Goal: Task Accomplishment & Management: Manage account settings

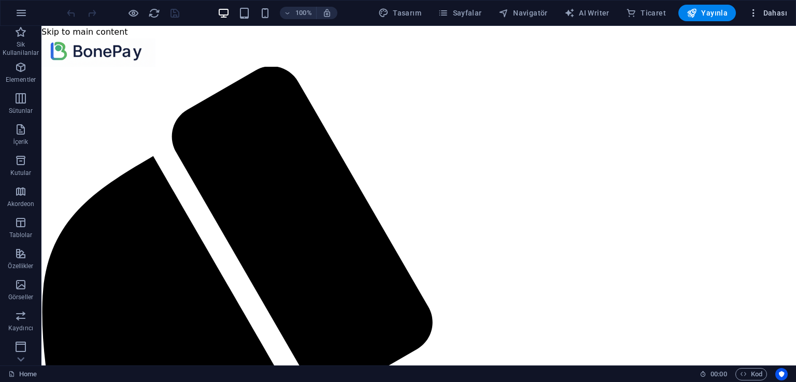
click at [788, 13] on button "Dahası" at bounding box center [767, 13] width 47 height 17
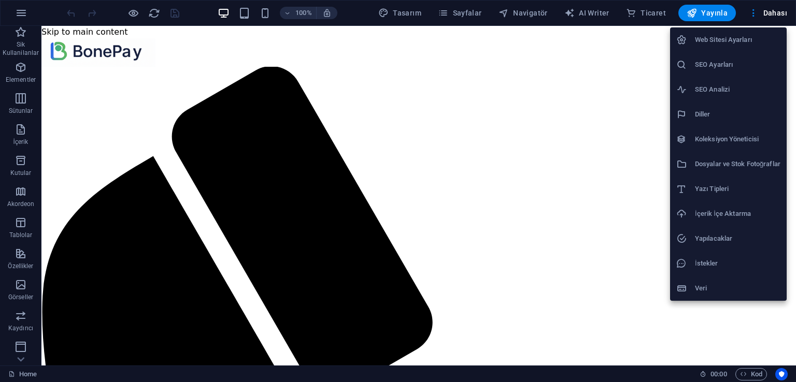
click at [723, 45] on h6 "Web Sitesi Ayarları" at bounding box center [738, 40] width 86 height 12
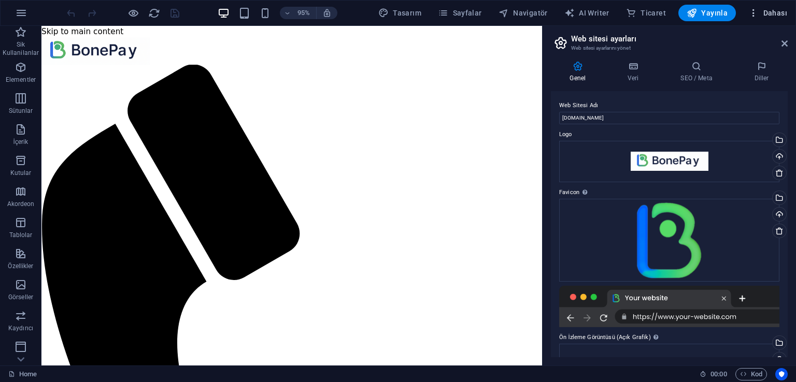
click at [773, 17] on span "Dahası" at bounding box center [767, 13] width 39 height 10
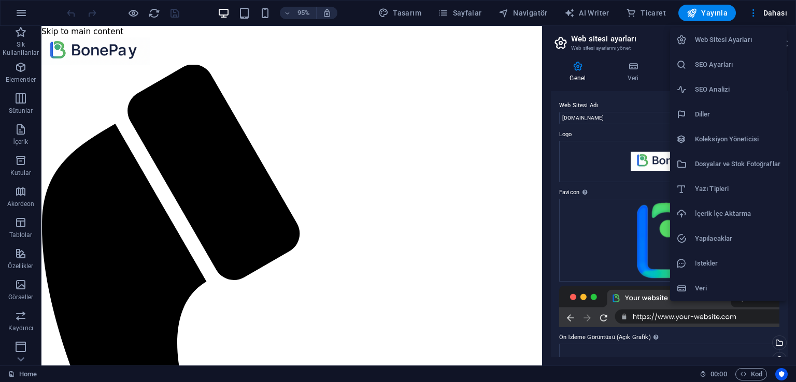
click at [466, 178] on div at bounding box center [398, 191] width 796 height 382
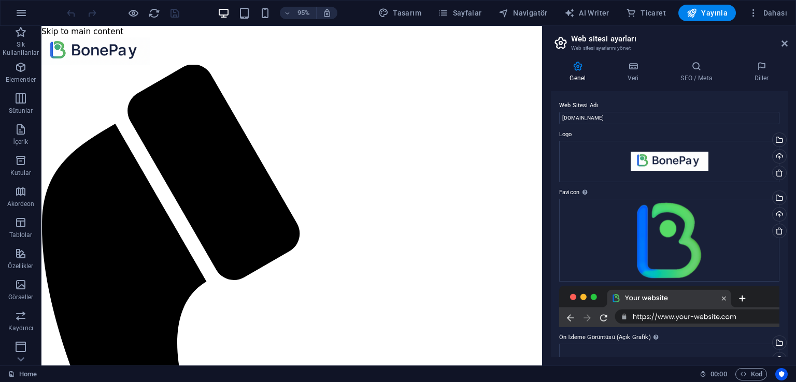
click at [782, 48] on header "Web sitesi ayarları Web sitesi ayarlarını yönet" at bounding box center [670, 39] width 235 height 27
click at [785, 41] on icon at bounding box center [784, 43] width 6 height 8
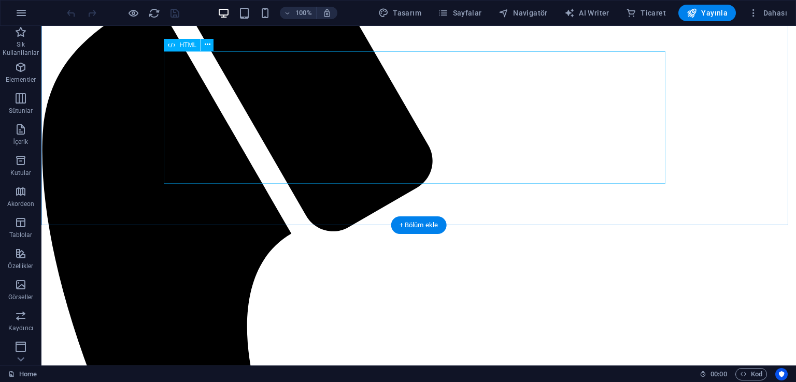
scroll to position [162, 0]
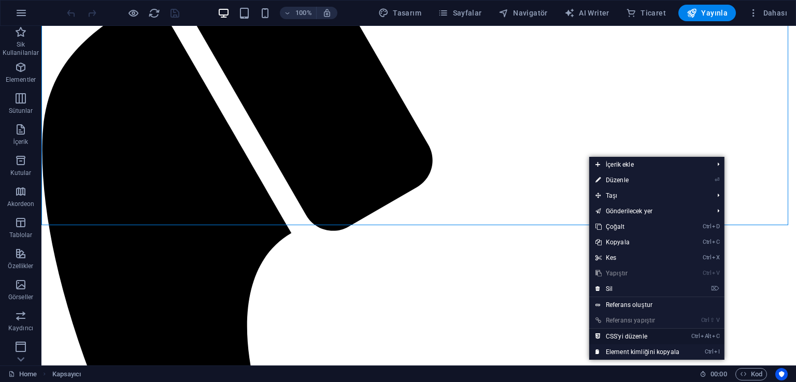
click at [664, 336] on link "Ctrl Alt C CSS'yi düzenle" at bounding box center [637, 337] width 96 height 16
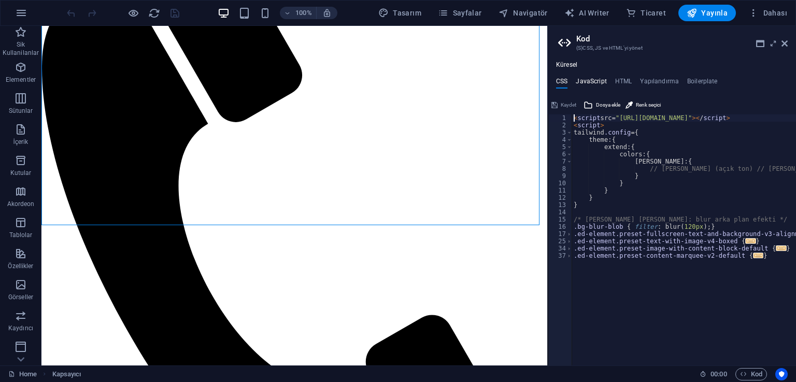
click at [586, 80] on h4 "JavaScript" at bounding box center [591, 83] width 31 height 11
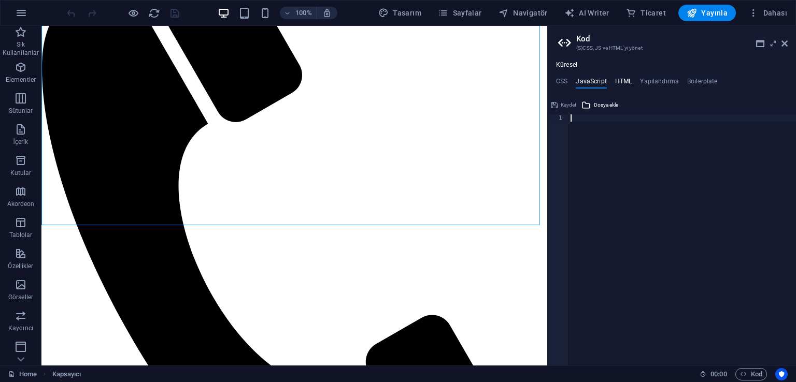
click at [624, 80] on h4 "HTML" at bounding box center [623, 83] width 17 height 11
type textarea "<a href="#main-content" class="wv-link-content button">Skip to main content</a>"
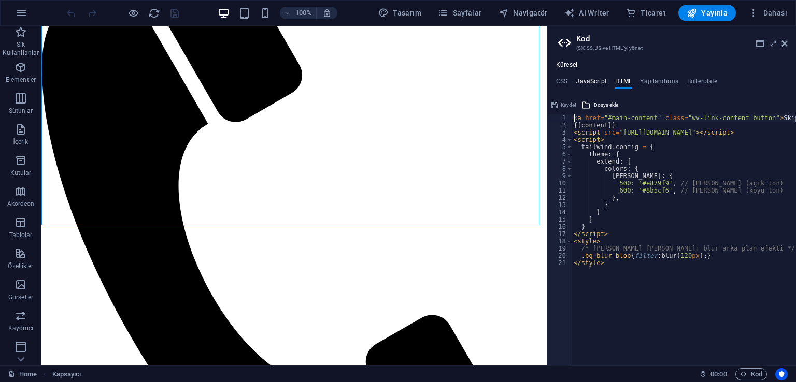
click at [600, 83] on h4 "JavaScript" at bounding box center [591, 83] width 31 height 11
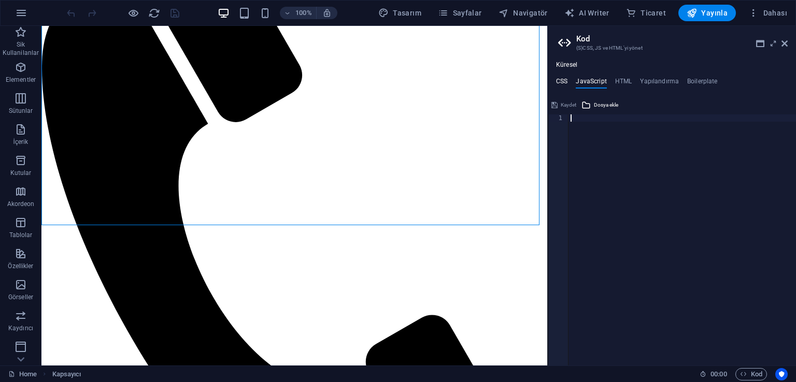
click at [564, 82] on h4 "CSS" at bounding box center [561, 83] width 11 height 11
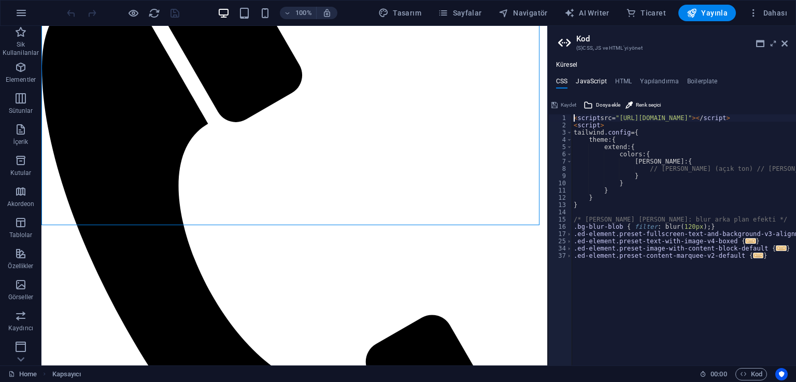
click at [585, 81] on h4 "JavaScript" at bounding box center [591, 83] width 31 height 11
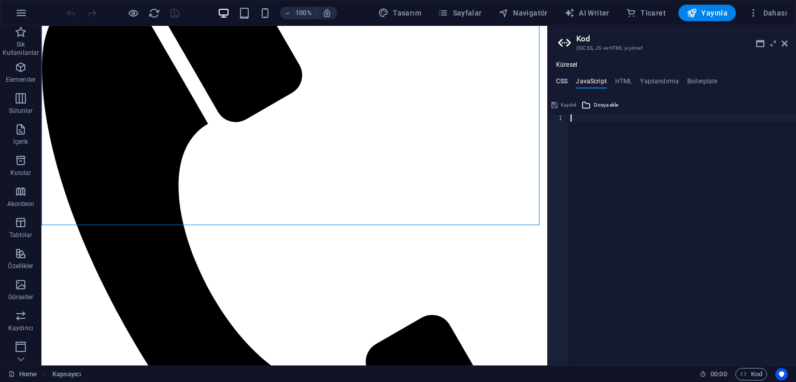
click at [561, 84] on h4 "CSS" at bounding box center [561, 83] width 11 height 11
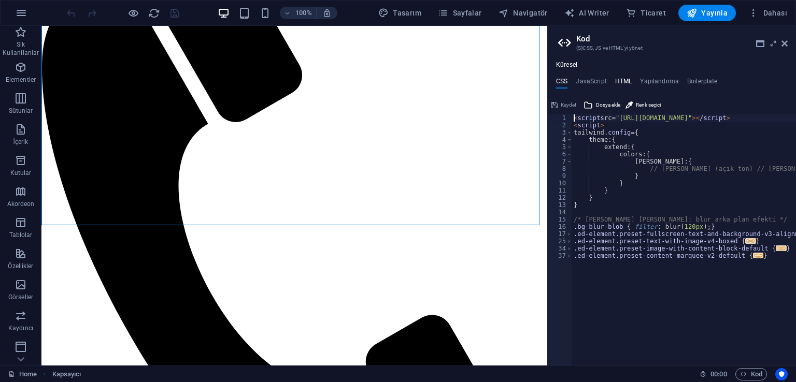
click at [624, 86] on h4 "HTML" at bounding box center [623, 83] width 17 height 11
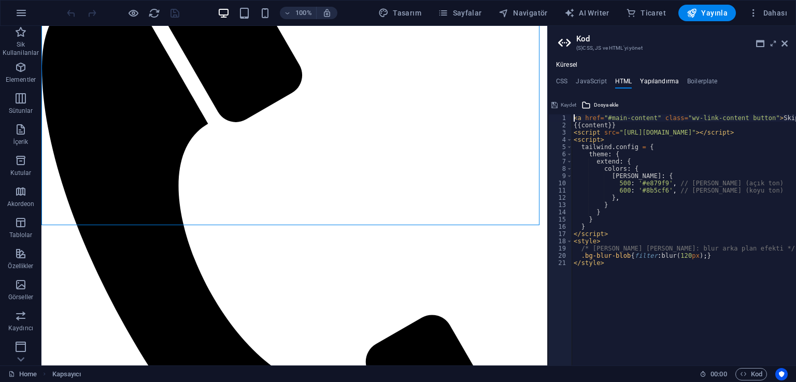
click at [652, 80] on h4 "Yapılandırma" at bounding box center [659, 83] width 39 height 11
type textarea "$color-background: #0a0a0a;"
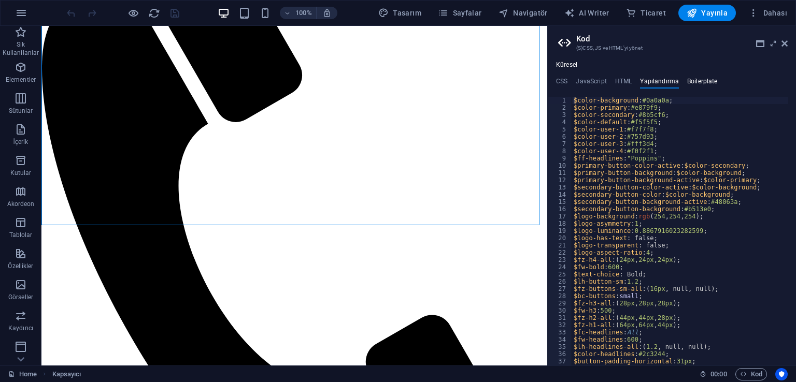
click at [704, 83] on h4 "Boilerplate" at bounding box center [702, 83] width 31 height 11
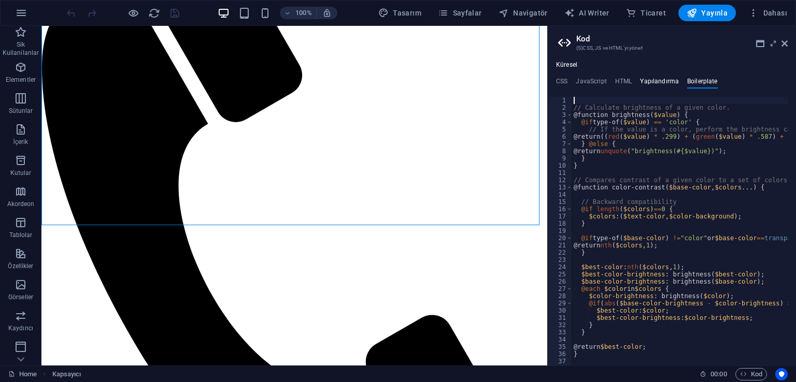
click at [653, 83] on h4 "Yapılandırma" at bounding box center [659, 83] width 39 height 11
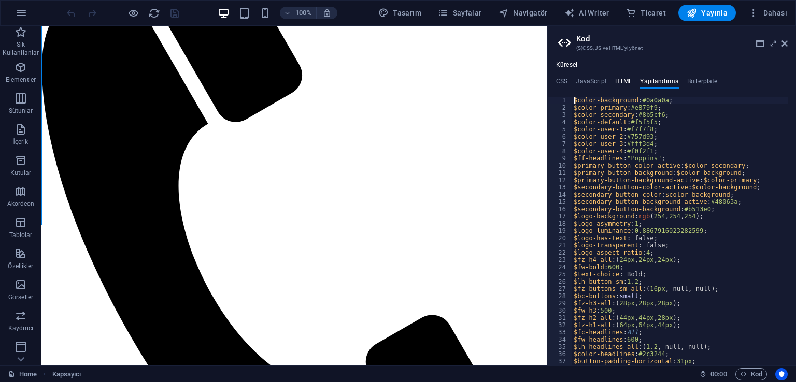
click at [618, 87] on h4 "HTML" at bounding box center [623, 83] width 17 height 11
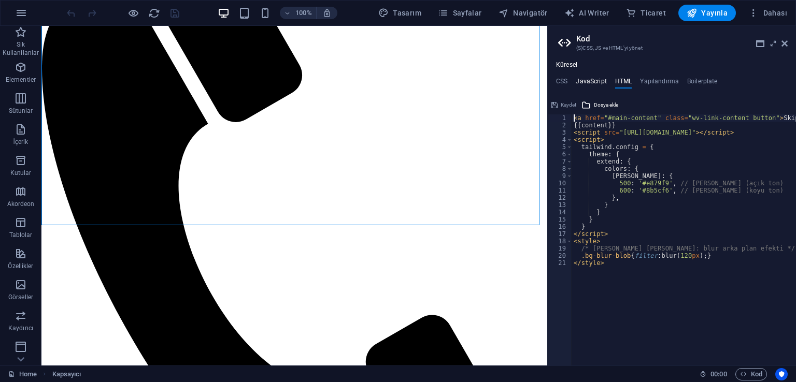
click at [605, 84] on h4 "JavaScript" at bounding box center [591, 83] width 31 height 11
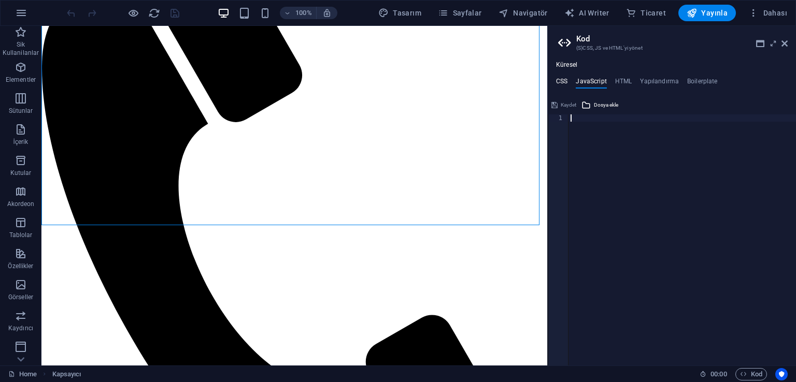
click at [564, 84] on h4 "CSS" at bounding box center [561, 83] width 11 height 11
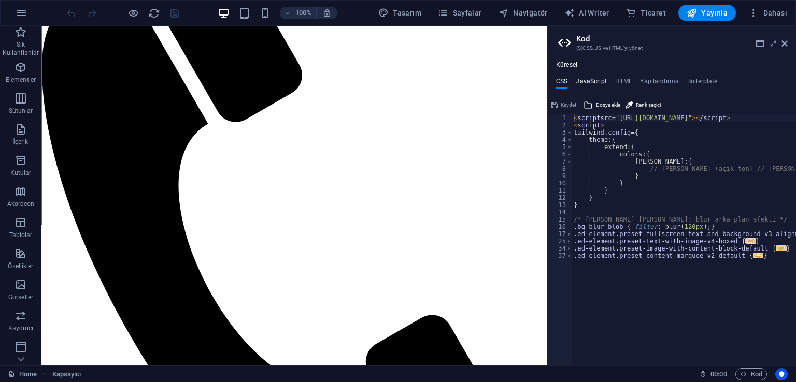
click at [595, 82] on h4 "JavaScript" at bounding box center [591, 83] width 31 height 11
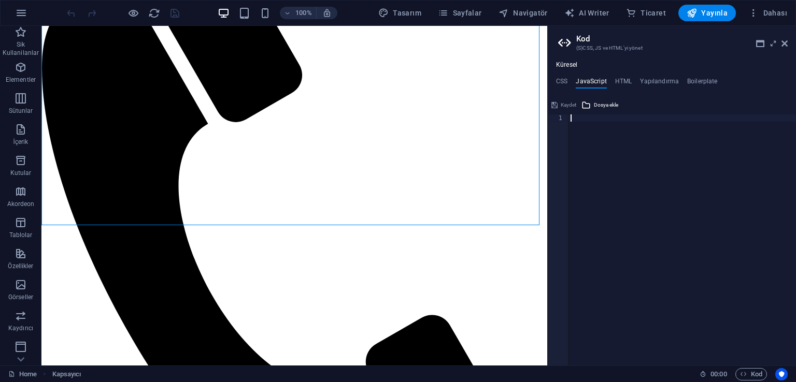
click at [604, 152] on div at bounding box center [681, 248] width 227 height 266
paste textarea "}"
type textarea "}"
click at [560, 102] on button "Kaydet" at bounding box center [564, 105] width 28 height 12
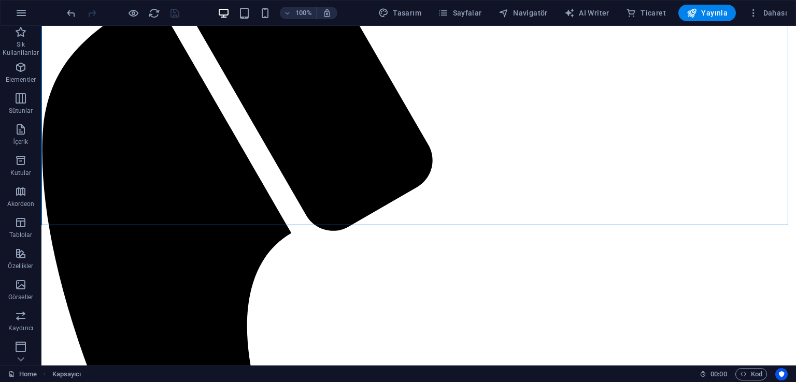
drag, startPoint x: 639, startPoint y: 244, endPoint x: 556, endPoint y: 170, distance: 111.2
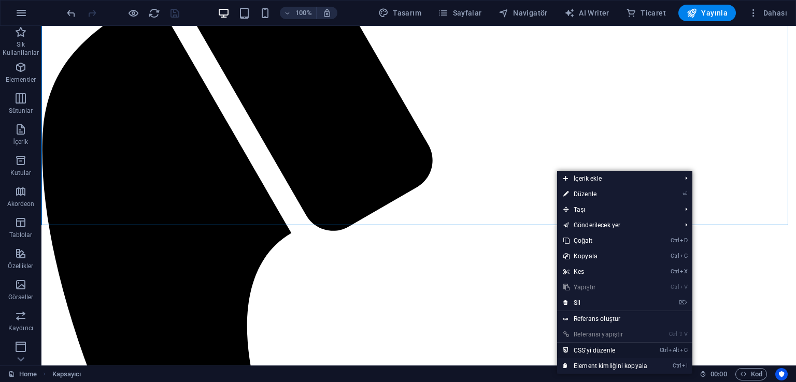
click at [604, 350] on link "Ctrl Alt C CSS'yi düzenle" at bounding box center [605, 351] width 96 height 16
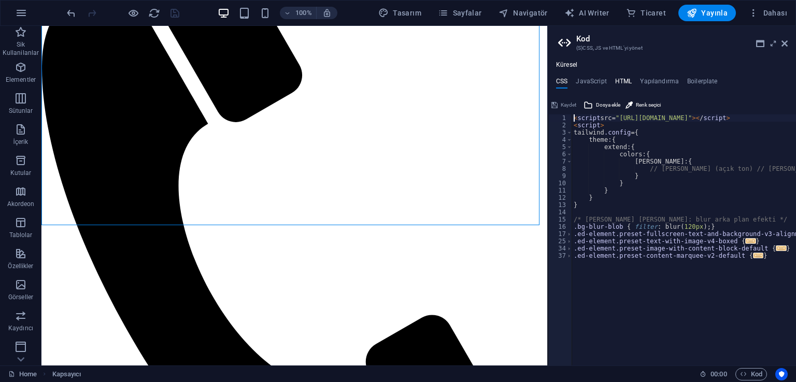
click at [629, 85] on h4 "HTML" at bounding box center [623, 83] width 17 height 11
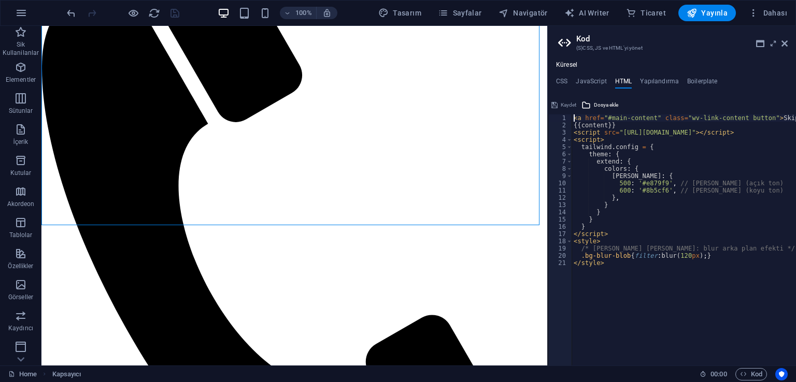
click at [633, 227] on div "< a href = "#main-content" class = "wv-link-content button" > Skip to main cont…" at bounding box center [712, 244] width 280 height 258
type textarea ".bg-blur-blob{filter: blur(120px);} </style>"
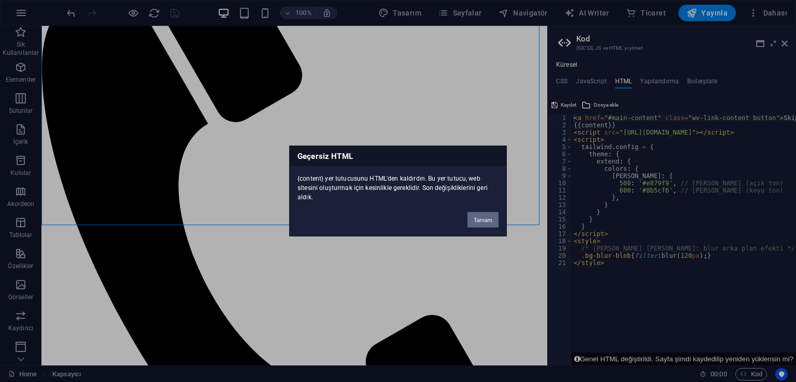
click at [489, 224] on button "Tamam" at bounding box center [482, 220] width 31 height 16
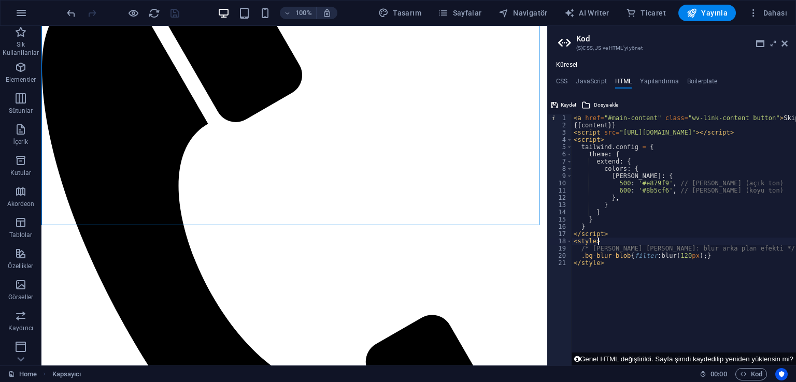
click at [616, 243] on div "< a href = "#main-content" class = "wv-link-content button" > Skip to main cont…" at bounding box center [712, 244] width 280 height 258
type textarea ".bg-blur-blob{filter: blur(120px);} </style>"
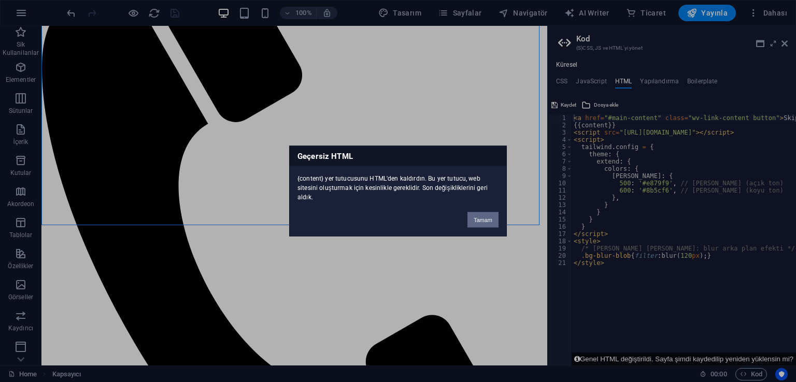
click at [483, 219] on button "Tamam" at bounding box center [482, 220] width 31 height 16
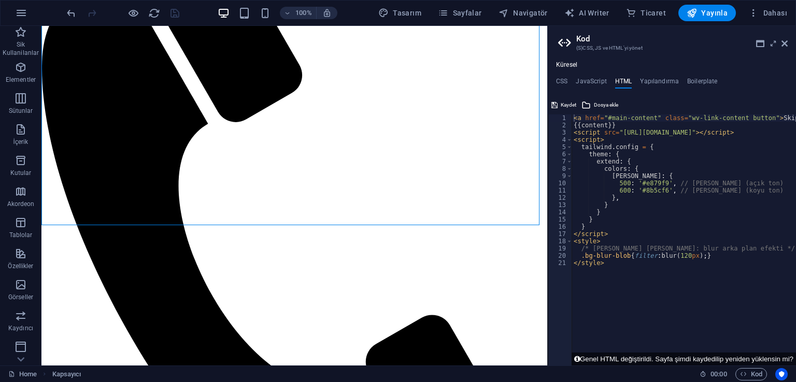
click at [604, 263] on div "< a href = "#main-content" class = "wv-link-content button" > Skip to main cont…" at bounding box center [712, 244] width 280 height 258
type textarea "<"
type textarea "."
type textarea "/"
type textarea "<"
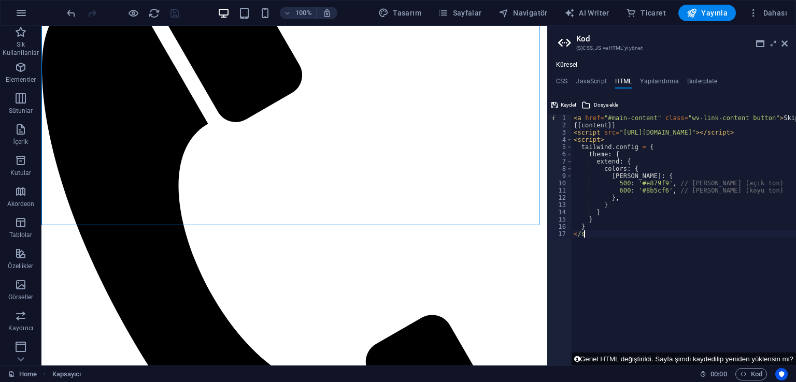
type textarea "<"
type textarea "}"
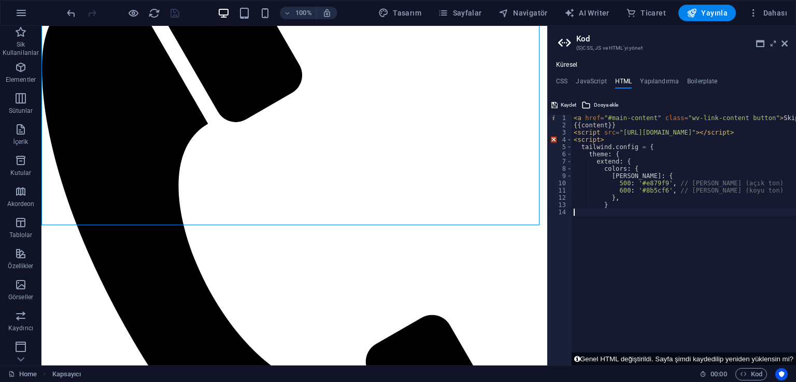
type textarea "}"
type textarea "6"
type textarea "5"
type textarea "b"
type textarea "c"
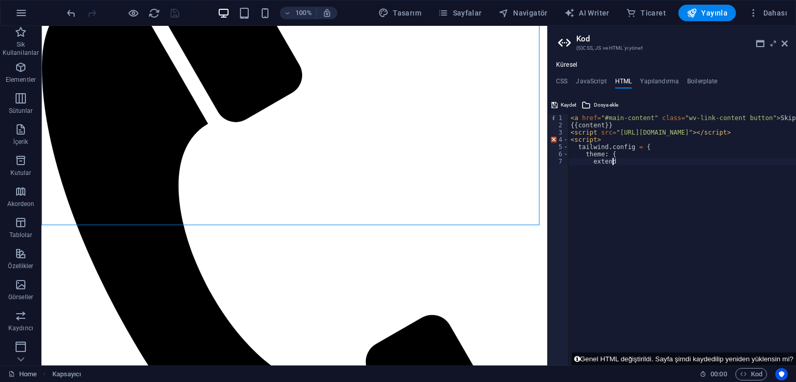
type textarea "e"
type textarea "t"
type textarea "<"
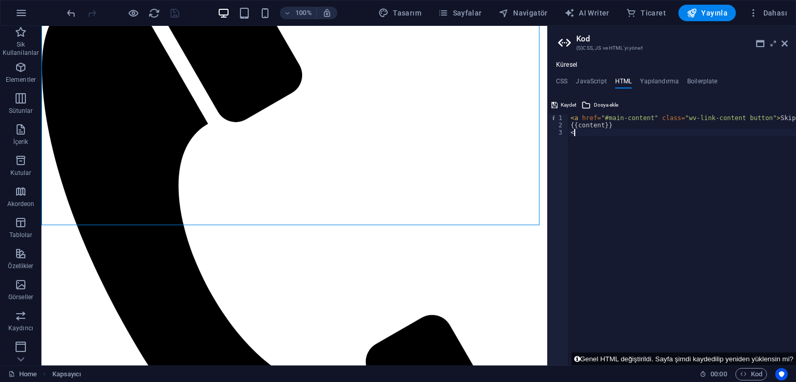
type textarea "<a href="#main-content" class="wv-link-content button">Skip to main content</a>"
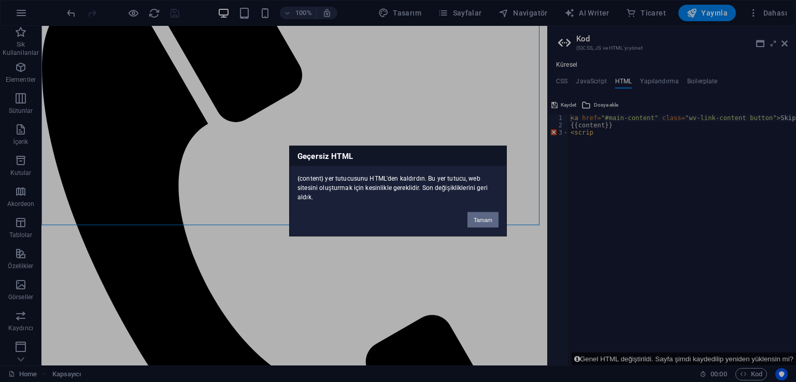
click at [479, 226] on button "Tamam" at bounding box center [482, 220] width 31 height 16
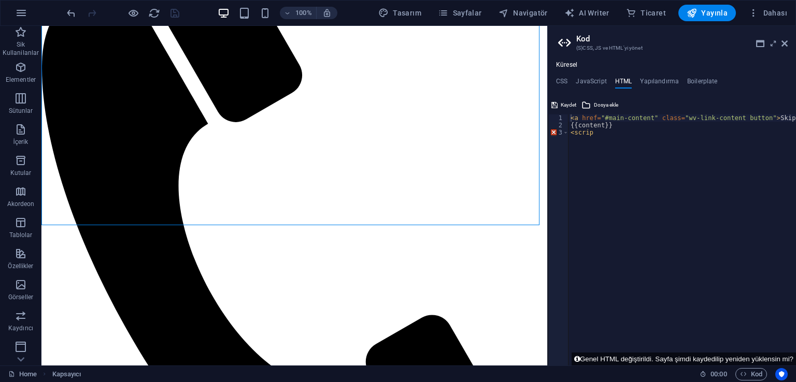
click at [625, 171] on div "< a href = "#main-content" class = "wv-link-content button" > Skip to main cont…" at bounding box center [708, 244] width 280 height 258
type textarea "<"
type textarea "{{content}}"
click at [570, 106] on span "Kaydet" at bounding box center [569, 105] width 16 height 12
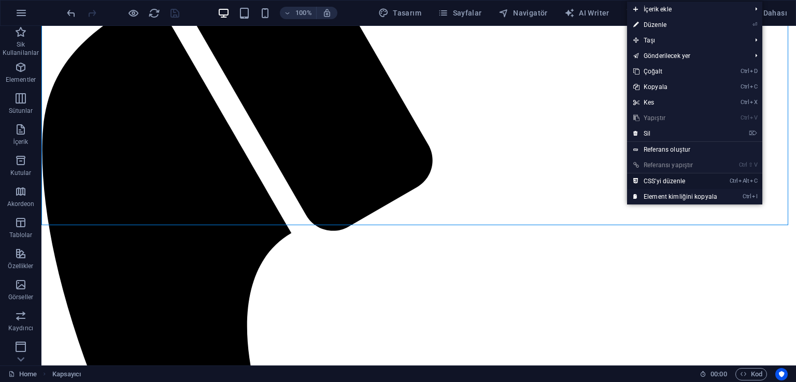
click at [659, 178] on link "Ctrl Alt C CSS'yi düzenle" at bounding box center [675, 182] width 96 height 16
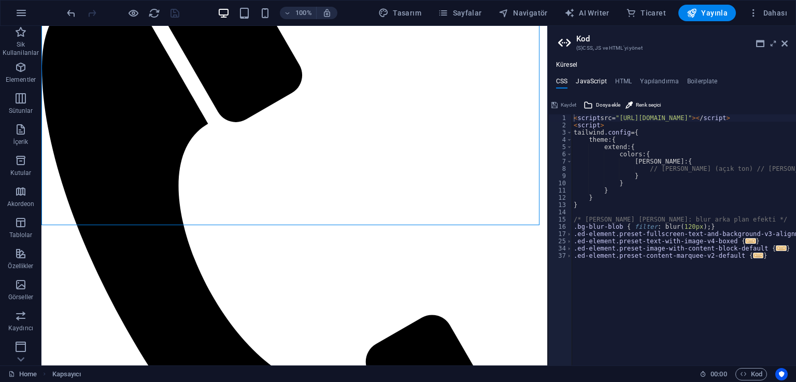
click at [587, 82] on h4 "JavaScript" at bounding box center [591, 83] width 31 height 11
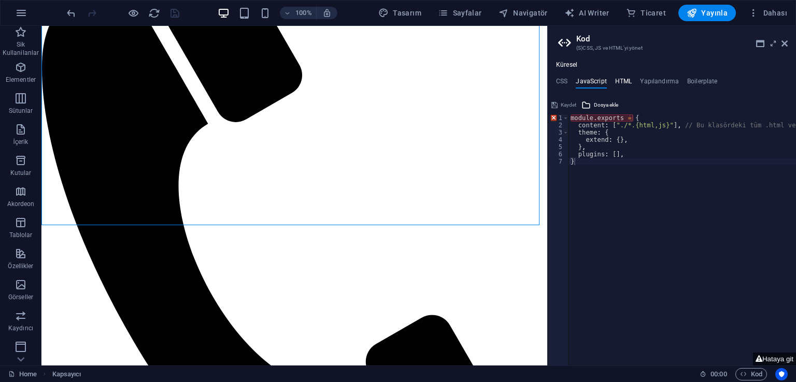
click at [616, 82] on h4 "HTML" at bounding box center [623, 83] width 17 height 11
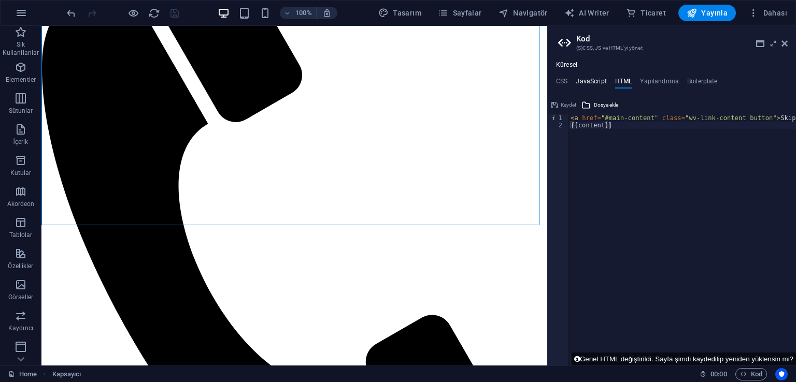
click at [595, 82] on h4 "JavaScript" at bounding box center [591, 83] width 31 height 11
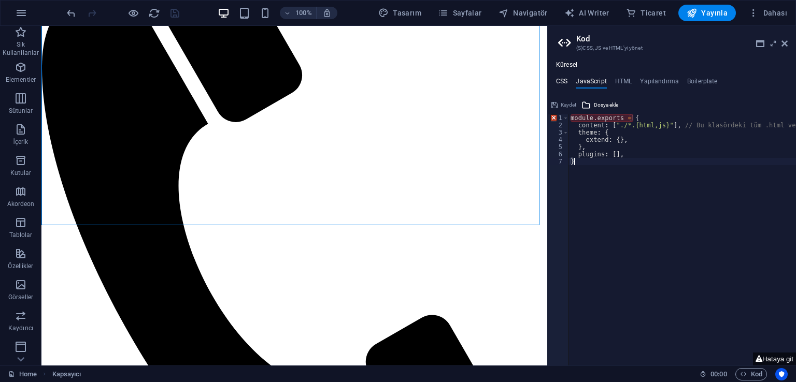
click at [561, 80] on h4 "CSS" at bounding box center [561, 83] width 11 height 11
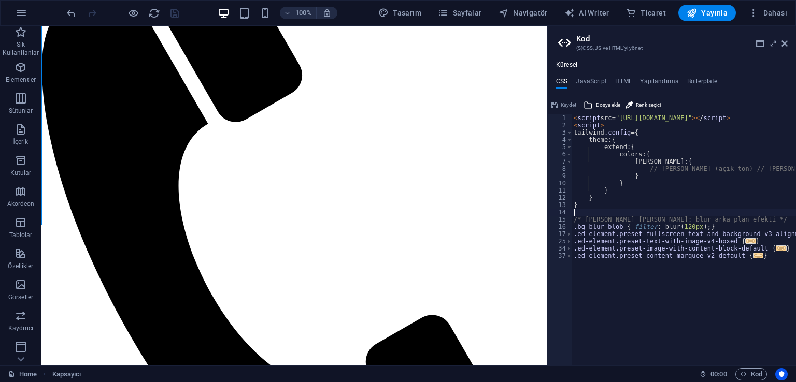
click at [637, 213] on div "< script src= "https://cdn.tailwindcss.com" >< / script > < script > tailwind .…" at bounding box center [687, 244] width 231 height 258
click at [654, 289] on div "< script src= "https://cdn.tailwindcss.com" >< / script > < script > tailwind .…" at bounding box center [687, 244] width 231 height 258
type textarea "@include content-marquee-v2($speed: (15%, null, null)); }"
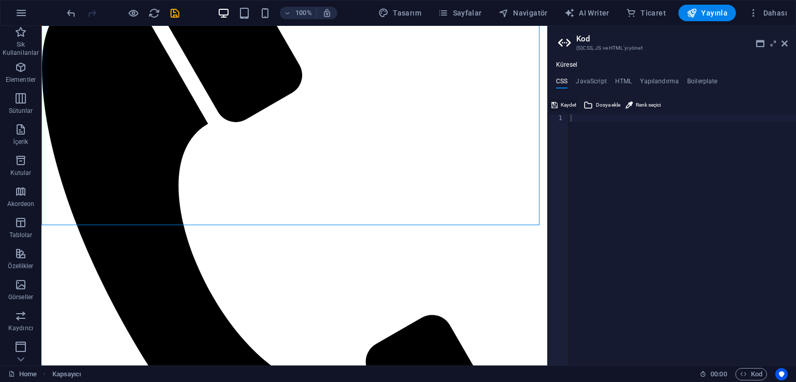
click at [568, 107] on span "Kaydet" at bounding box center [569, 105] width 16 height 12
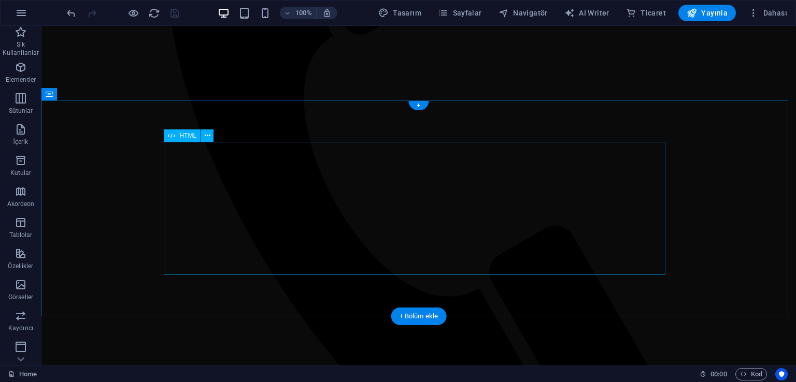
scroll to position [241, 0]
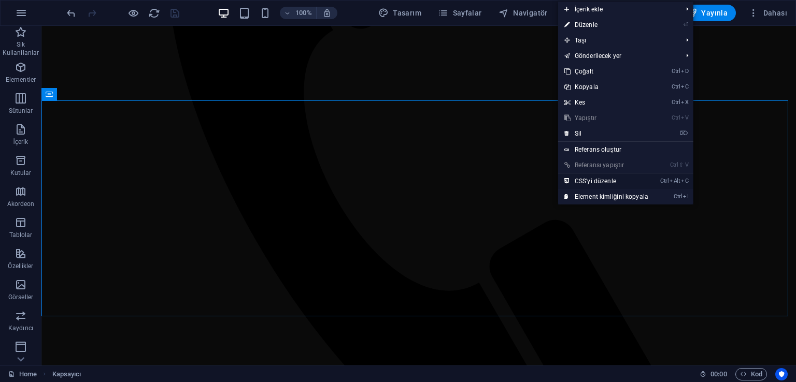
click at [613, 185] on link "Ctrl Alt C CSS'yi düzenle" at bounding box center [606, 182] width 96 height 16
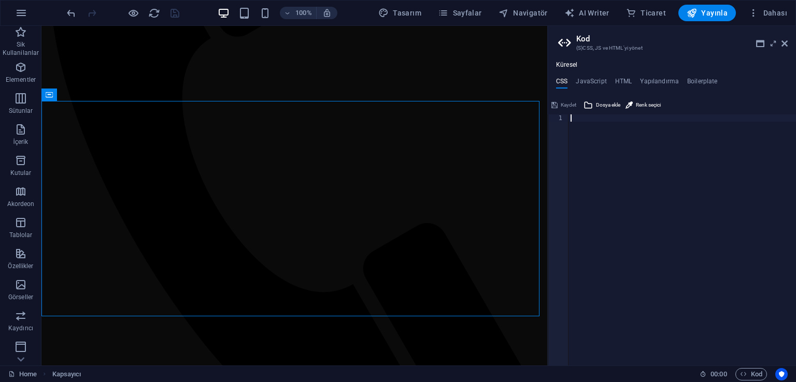
click at [595, 135] on div at bounding box center [681, 248] width 227 height 266
paste textarea "<link href="output.css" rel="stylesheet">"
type textarea "<link href="output.css" rel="stylesheet">"
click at [615, 168] on div "< link href= "output.css" rel= "stylesheet" >" at bounding box center [681, 248] width 227 height 266
click at [566, 107] on span "Kaydet" at bounding box center [569, 105] width 16 height 12
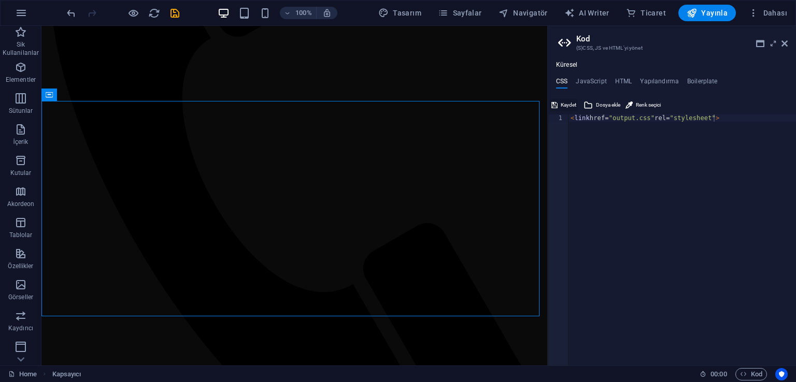
scroll to position [241, 0]
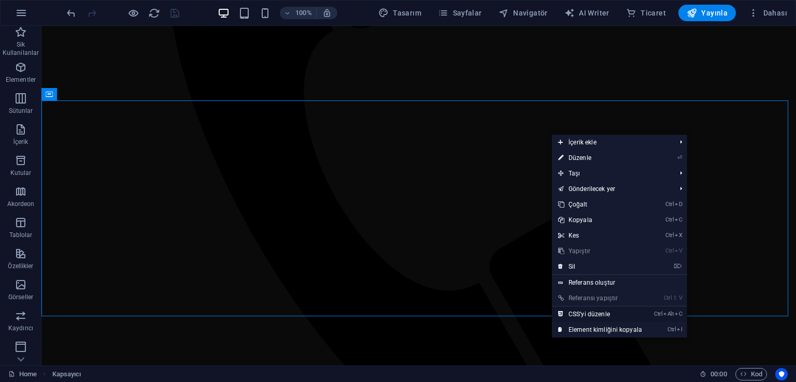
click at [622, 314] on link "Ctrl Alt C CSS'yi düzenle" at bounding box center [600, 315] width 96 height 16
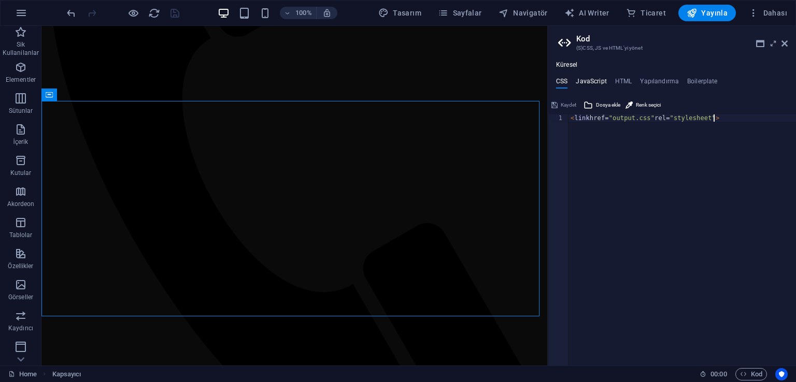
click at [597, 83] on h4 "JavaScript" at bounding box center [591, 83] width 31 height 11
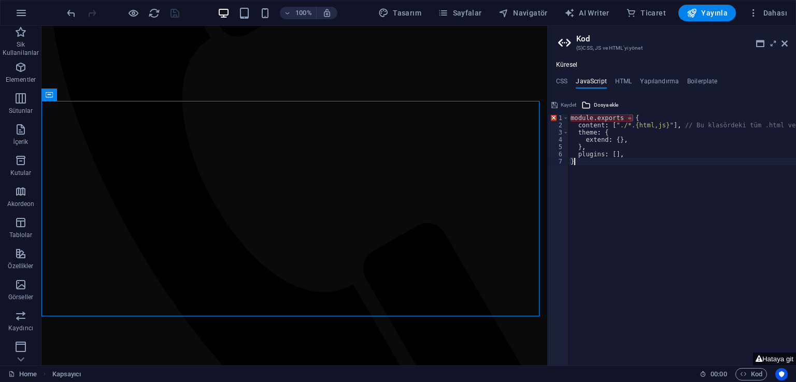
click at [638, 118] on div "module . exports = { content : [ "./*.{html,js}" ] , // Bu klasördeki tüm .html…" at bounding box center [709, 244] width 283 height 258
type textarea "module.exports = {"
click at [628, 120] on div "module . exports = { content : [ "./*.{html,js}" ] , // Bu klasördeki tüm .html…" at bounding box center [709, 244] width 283 height 258
click at [618, 83] on h4 "HTML" at bounding box center [623, 83] width 17 height 11
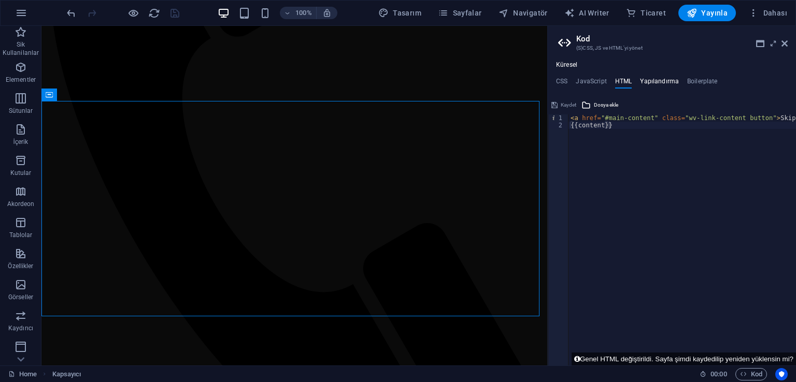
click at [648, 81] on h4 "Yapılandırma" at bounding box center [659, 83] width 39 height 11
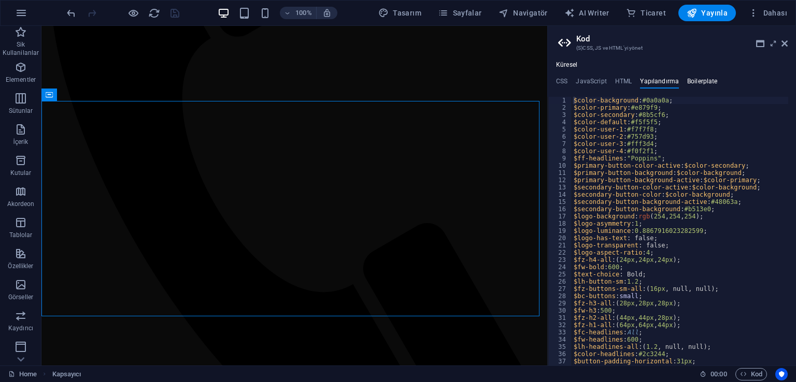
click at [690, 81] on h4 "Boilerplate" at bounding box center [702, 83] width 31 height 11
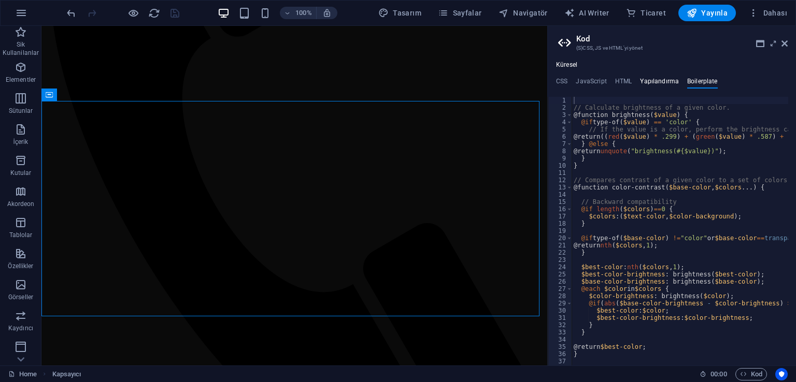
click at [673, 81] on h4 "Yapılandırma" at bounding box center [659, 83] width 39 height 11
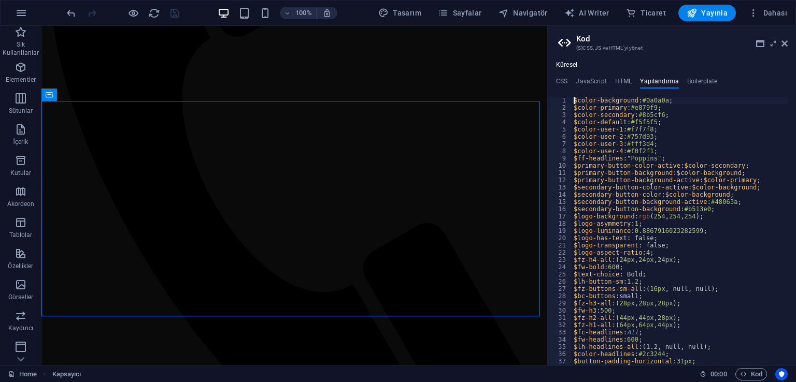
scroll to position [0, 0]
click at [564, 79] on h4 "CSS" at bounding box center [561, 83] width 11 height 11
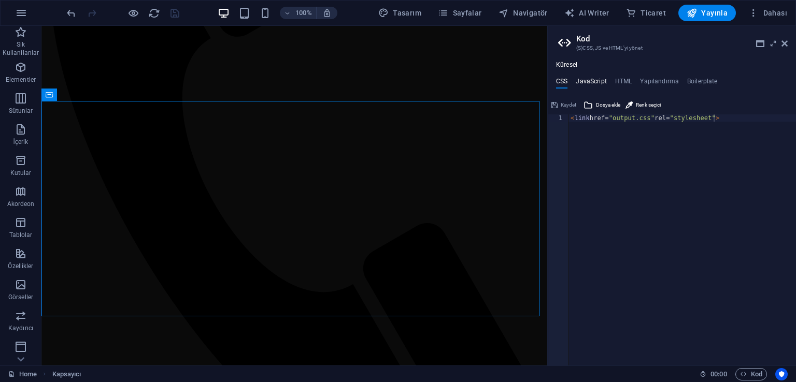
click at [592, 83] on h4 "JavaScript" at bounding box center [591, 83] width 31 height 11
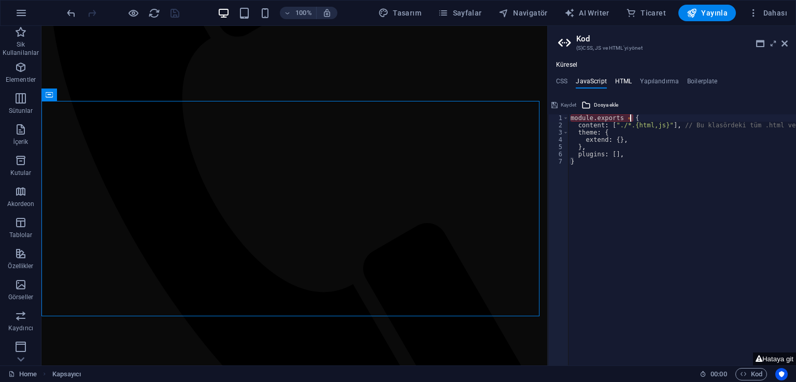
click at [626, 80] on h4 "HTML" at bounding box center [623, 83] width 17 height 11
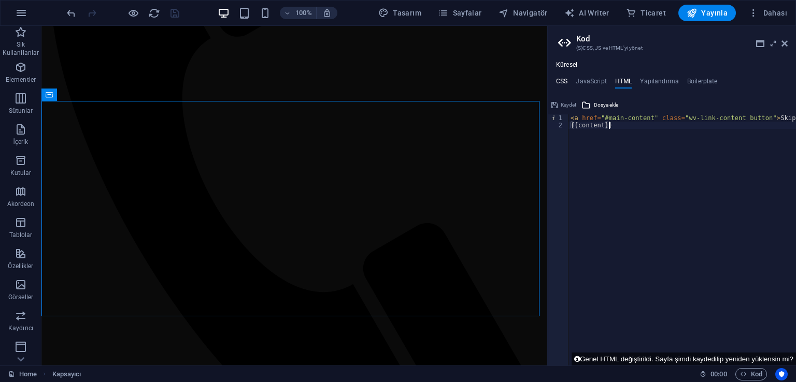
click at [567, 84] on h4 "CSS" at bounding box center [561, 83] width 11 height 11
drag, startPoint x: 635, startPoint y: 147, endPoint x: 640, endPoint y: 147, distance: 5.2
click at [636, 147] on div "< link href= "output.css" rel= "stylesheet" >" at bounding box center [681, 248] width 227 height 266
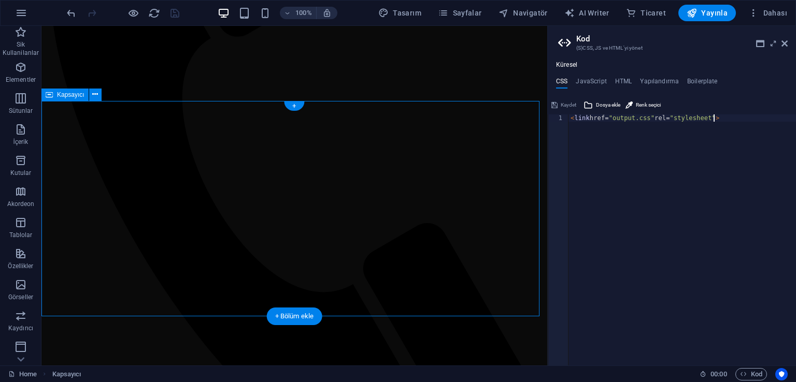
drag, startPoint x: 760, startPoint y: 149, endPoint x: 589, endPoint y: 152, distance: 171.5
click at [648, 133] on div "< link href= "output.css" rel= "stylesheet" >" at bounding box center [681, 248] width 227 height 266
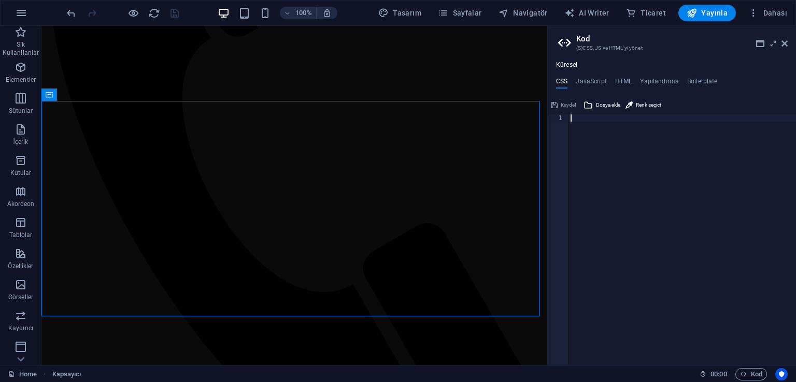
click at [630, 158] on div at bounding box center [681, 248] width 227 height 266
click at [567, 106] on span "Kaydet" at bounding box center [569, 105] width 16 height 12
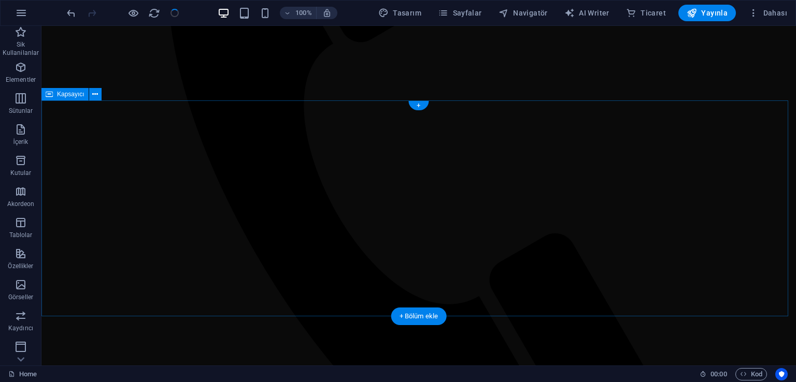
scroll to position [241, 0]
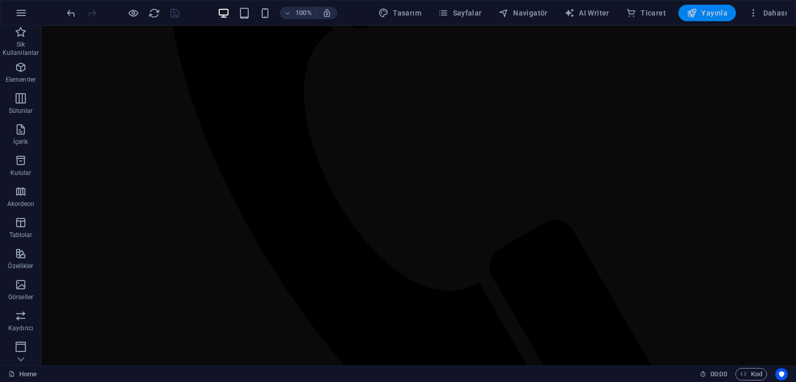
click at [708, 12] on span "Yayınla" at bounding box center [707, 13] width 41 height 10
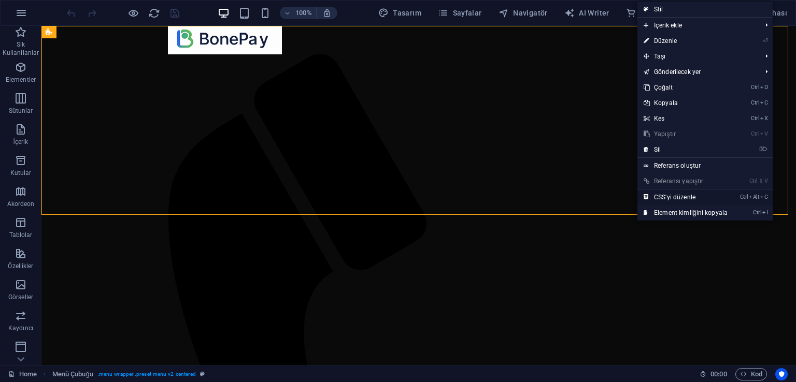
click at [692, 202] on link "Ctrl Alt C CSS'yi düzenle" at bounding box center [685, 198] width 96 height 16
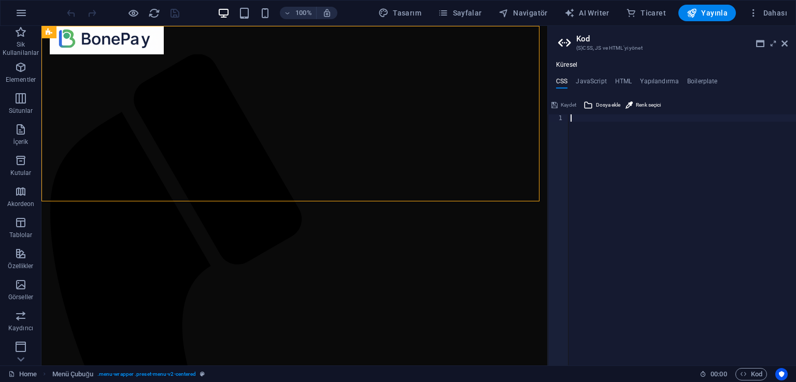
click at [592, 161] on div at bounding box center [681, 248] width 227 height 266
type textarea "}"
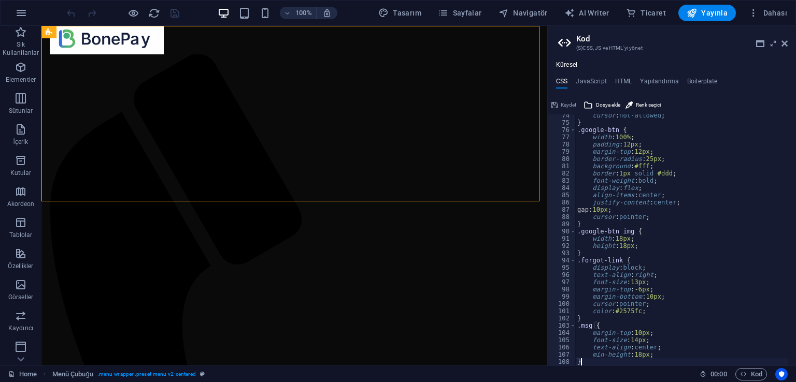
scroll to position [532, 0]
click at [569, 104] on span "Kaydet" at bounding box center [569, 105] width 16 height 12
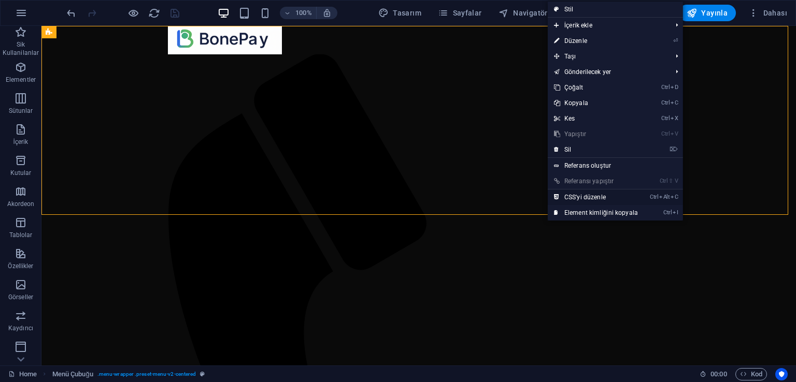
click at [622, 195] on link "Ctrl Alt C CSS'yi düzenle" at bounding box center [596, 198] width 96 height 16
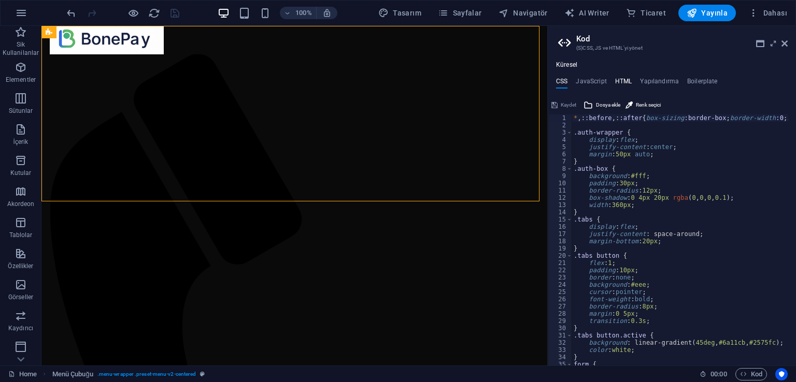
click at [620, 79] on h4 "HTML" at bounding box center [623, 83] width 17 height 11
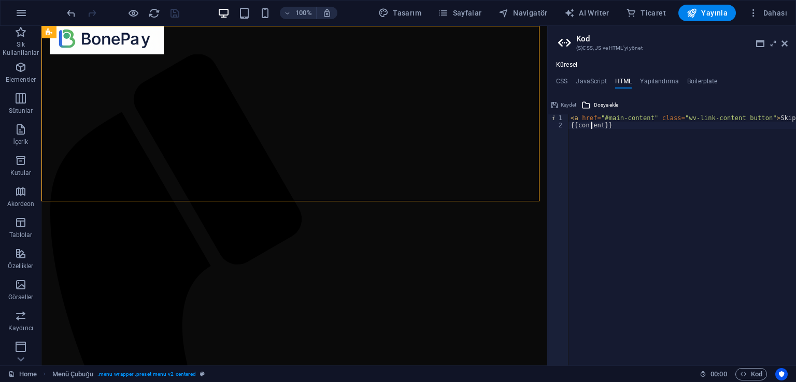
click at [593, 125] on div "< a href = "#main-content" class = "wv-link-content button" > Skip to main cont…" at bounding box center [708, 244] width 280 height 258
click at [593, 125] on div "< a href = "#main-content" class = "wv-link-content button" > Skip to main cont…" at bounding box center [681, 240] width 227 height 251
click at [603, 136] on div "< a href = "#main-content" class = "wv-link-content button" > Skip to main cont…" at bounding box center [708, 244] width 280 height 258
paste textarea
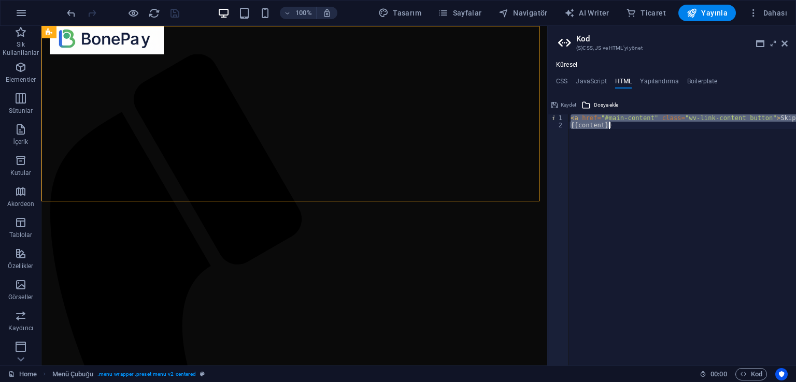
type textarea "<a href="#main-content" class="wv-link-content button">Skip to main content</a>"
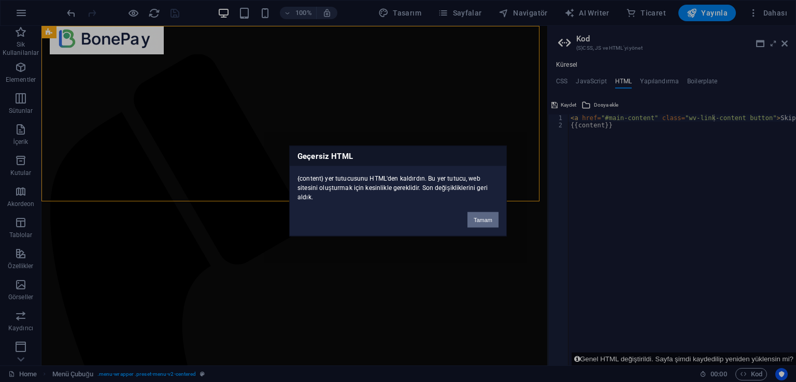
click at [489, 216] on button "Tamam" at bounding box center [482, 220] width 31 height 16
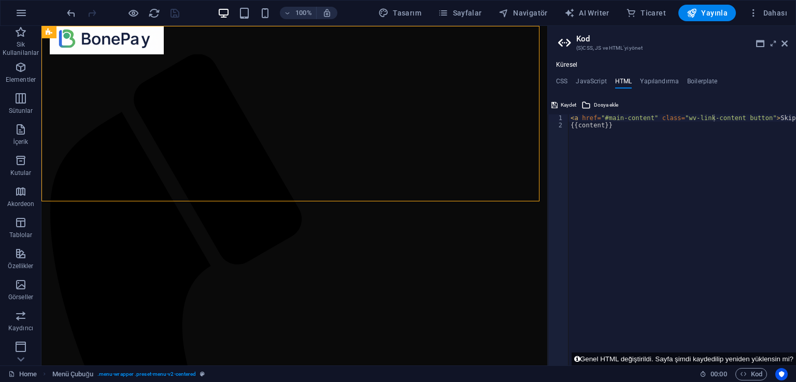
click at [618, 129] on div "< a href = "#main-content" class = "wv-link-content button" > Skip to main cont…" at bounding box center [708, 244] width 280 height 258
type textarea "{{content}}"
paste textarea "<link href="styles.css" rel="stylesheet">"
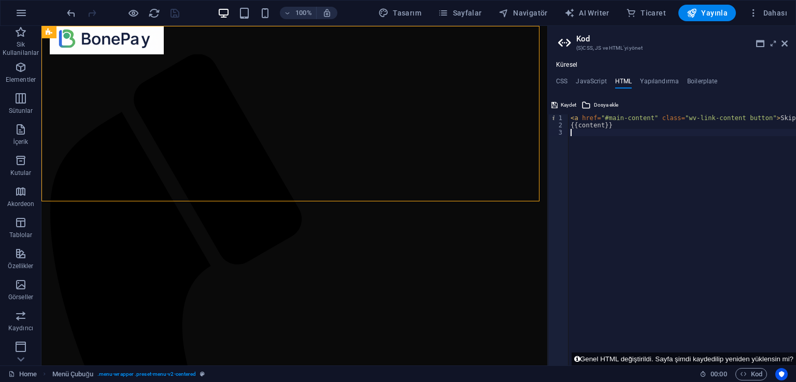
type textarea "<link href="styles.css" rel="stylesheet">"
click at [624, 195] on div "< a href = "#main-content" class = "wv-link-content button" > Skip to main cont…" at bounding box center [708, 244] width 280 height 258
click at [570, 105] on span "Kaydet" at bounding box center [569, 105] width 16 height 12
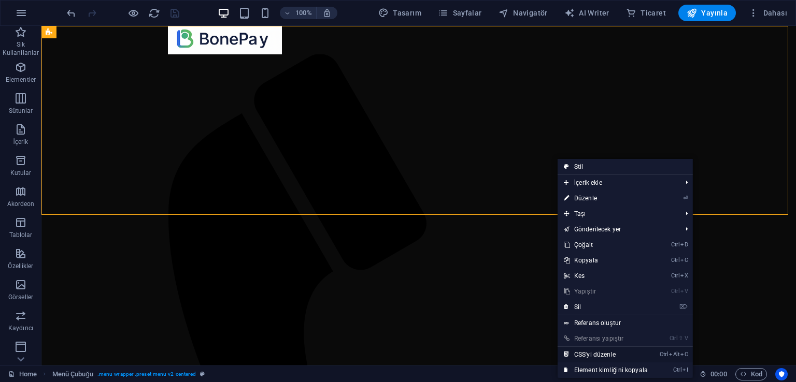
click at [611, 357] on link "Ctrl Alt C CSS'yi düzenle" at bounding box center [606, 355] width 96 height 16
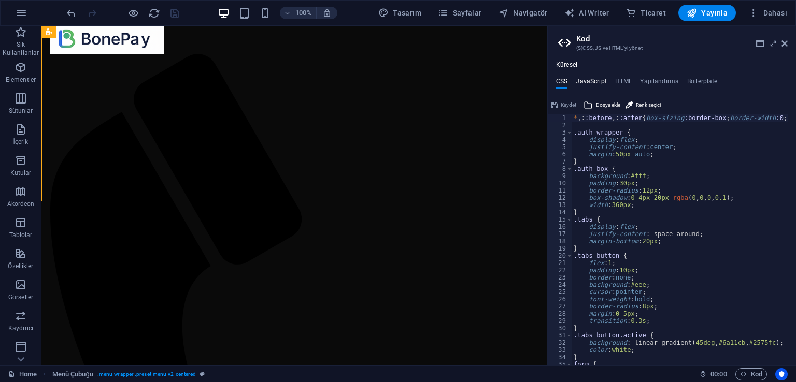
click at [593, 79] on h4 "JavaScript" at bounding box center [591, 83] width 31 height 11
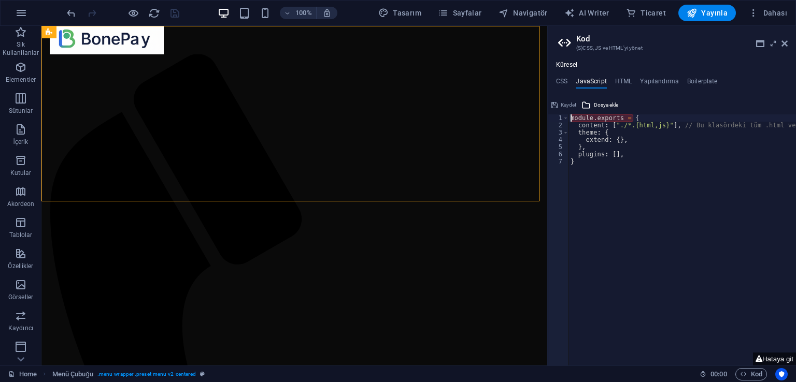
click at [564, 103] on div "Kaydet" at bounding box center [564, 105] width 28 height 12
click at [599, 151] on div "module . exports = { content : [ "./*.{html,js}" ] , // Bu klasördeki tüm .html…" at bounding box center [709, 244] width 283 height 258
click at [638, 191] on div "module . exports = { content : [ "./*.{html,js}" ] , // Bu klasördeki tüm .html…" at bounding box center [709, 244] width 283 height 258
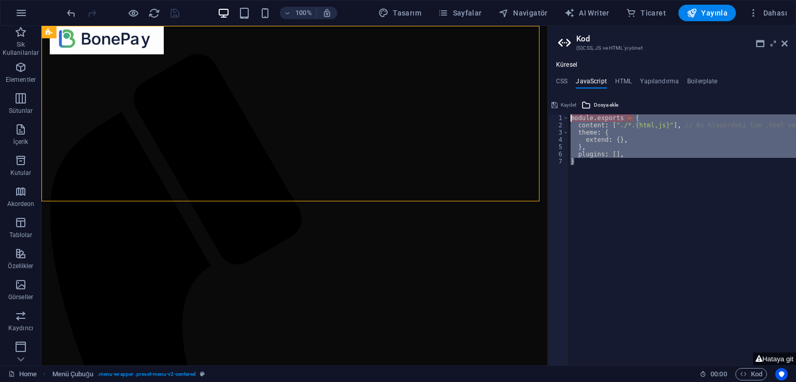
drag, startPoint x: 634, startPoint y: 170, endPoint x: 557, endPoint y: 117, distance: 94.6
click at [557, 117] on div "} 1 2 3 4 5 6 7 module . exports = { content : [ "./*.{html,js}" ] , // Bu klas…" at bounding box center [672, 240] width 248 height 251
type textarea "module.exports = { content: ["./*.{html,js}"], // Bu klasördeki tüm .html ve .j…"
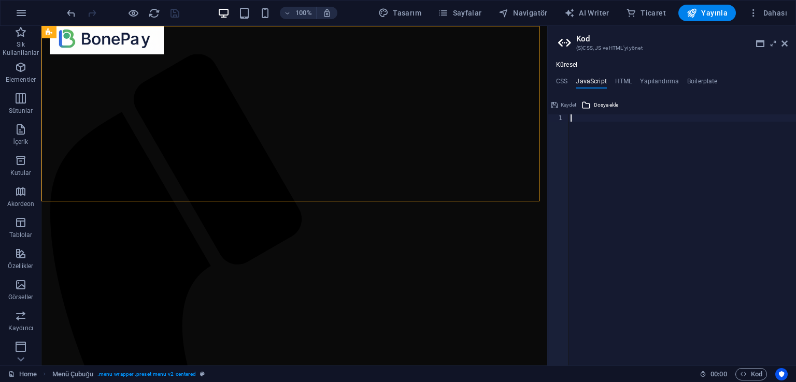
click at [629, 205] on div at bounding box center [681, 244] width 227 height 258
click at [569, 104] on span "Kaydet" at bounding box center [569, 105] width 16 height 12
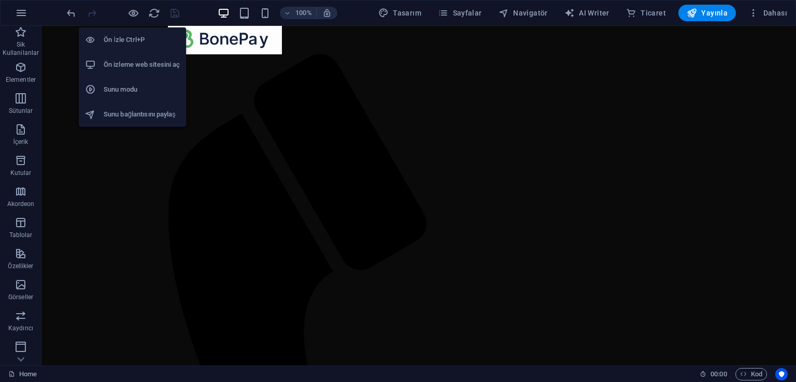
click at [131, 38] on h6 "Ön İzle Ctrl+P" at bounding box center [142, 40] width 76 height 12
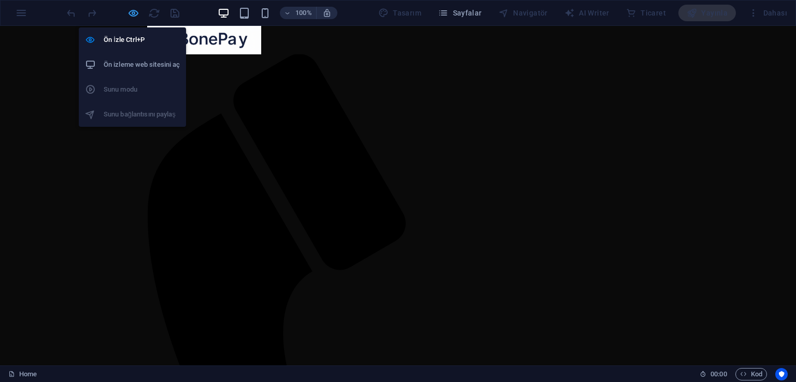
click at [135, 13] on icon "button" at bounding box center [133, 13] width 12 height 12
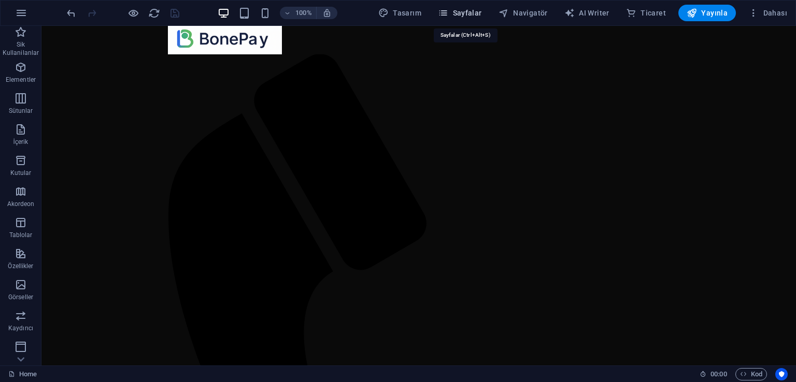
click at [471, 14] on span "Sayfalar" at bounding box center [460, 13] width 44 height 10
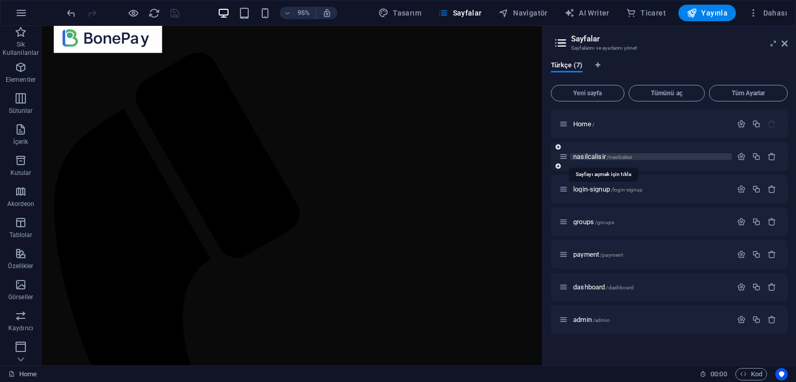
click at [586, 154] on span "nasilcalisir /nasilcalisir" at bounding box center [602, 157] width 59 height 8
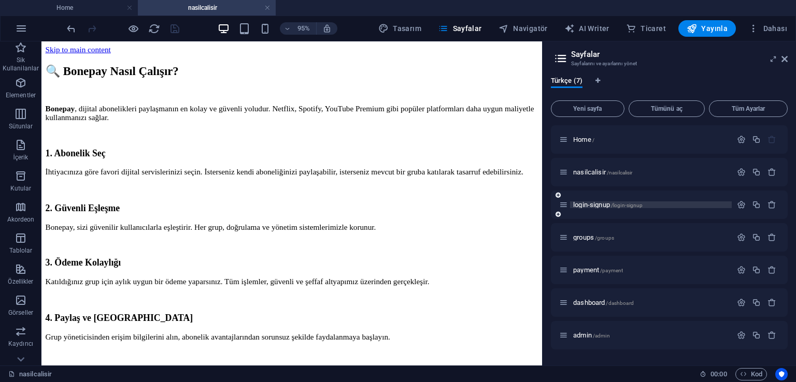
click at [584, 208] on span "login-signup /login-signup" at bounding box center [607, 205] width 69 height 8
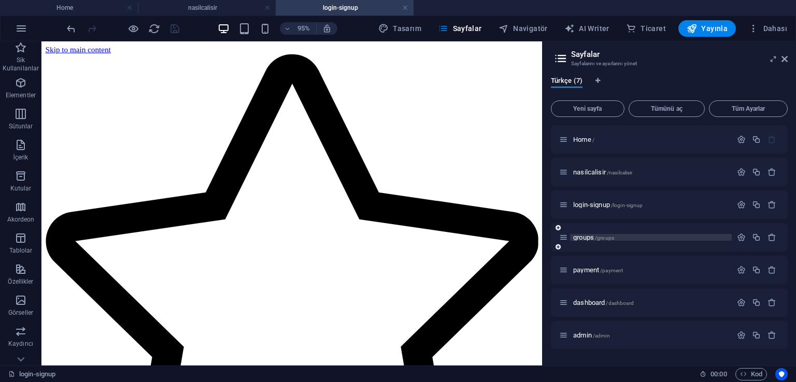
click at [583, 239] on span "groups /groups" at bounding box center [593, 238] width 41 height 8
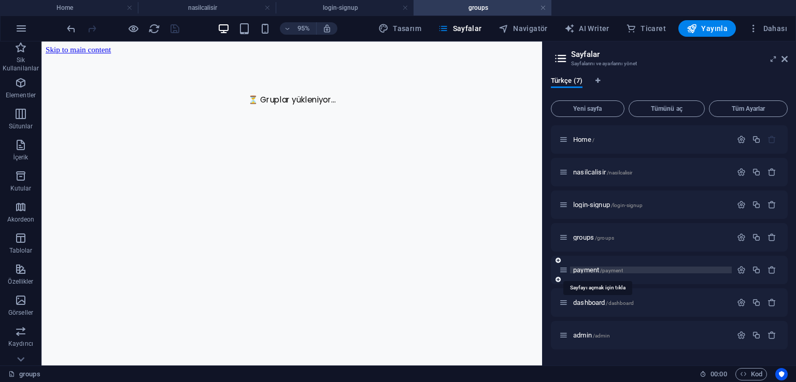
click at [588, 269] on span "payment /payment" at bounding box center [598, 270] width 50 height 8
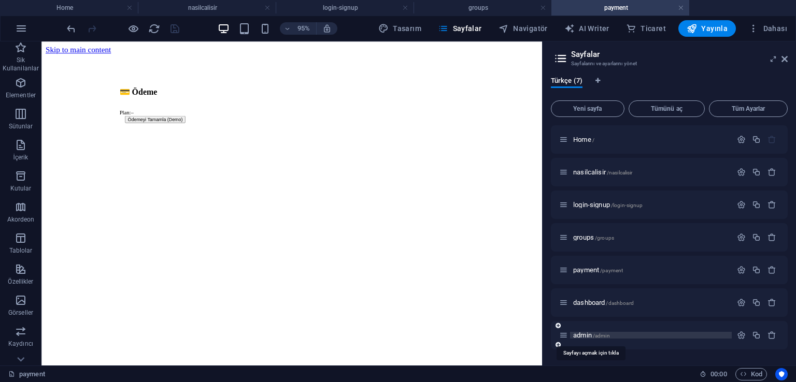
click at [582, 334] on span "admin /admin" at bounding box center [591, 336] width 37 height 8
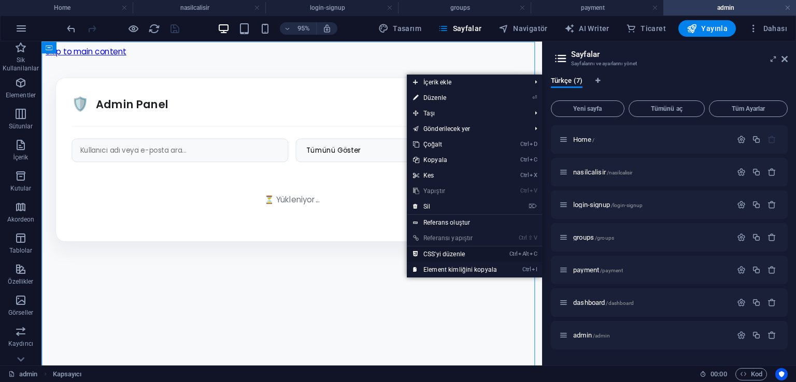
click at [465, 256] on link "Ctrl Alt C CSS'yi düzenle" at bounding box center [455, 255] width 96 height 16
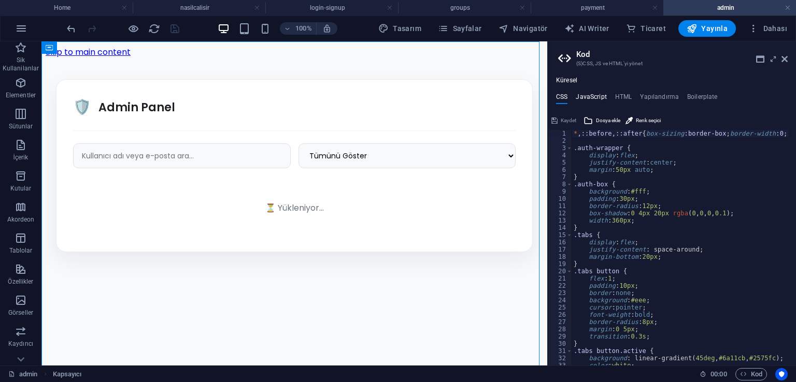
click at [596, 100] on h4 "JavaScript" at bounding box center [591, 98] width 31 height 11
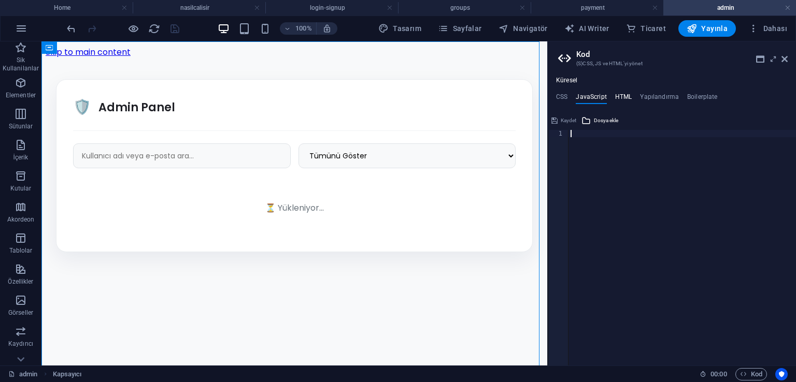
click at [615, 100] on h4 "HTML" at bounding box center [623, 98] width 17 height 11
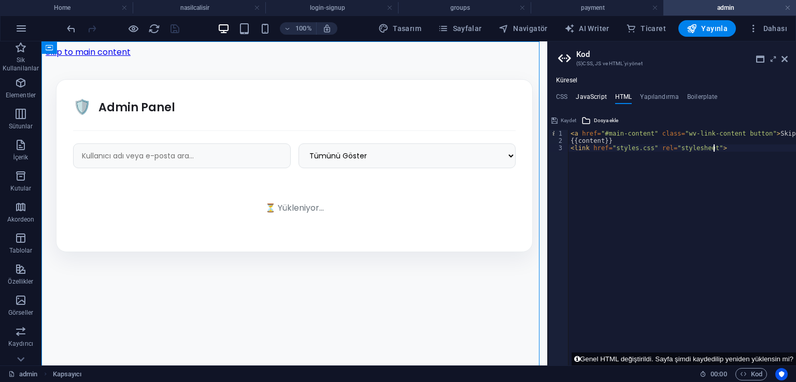
click at [596, 100] on h4 "JavaScript" at bounding box center [591, 98] width 31 height 11
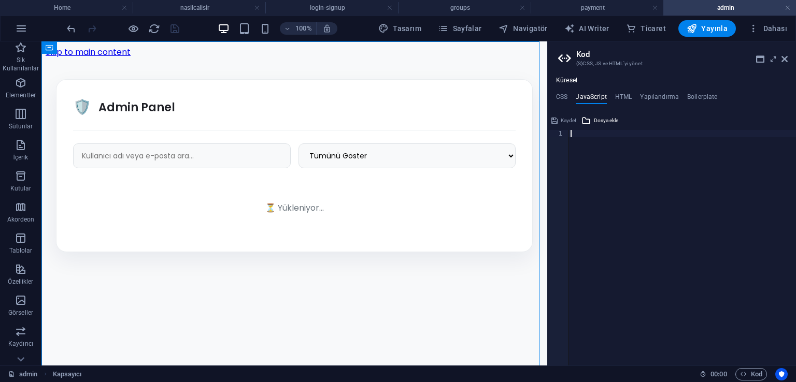
click at [568, 99] on ul "CSS JavaScript HTML Yapılandırma Boilerplate" at bounding box center [672, 98] width 248 height 11
click at [559, 99] on h4 "CSS" at bounding box center [561, 98] width 11 height 11
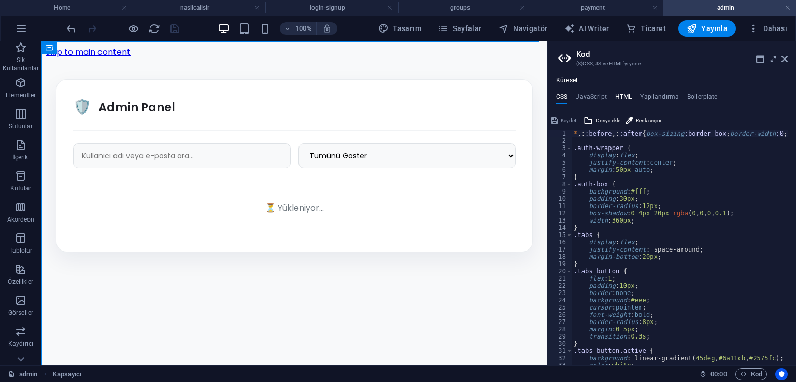
click at [623, 99] on h4 "HTML" at bounding box center [623, 98] width 17 height 11
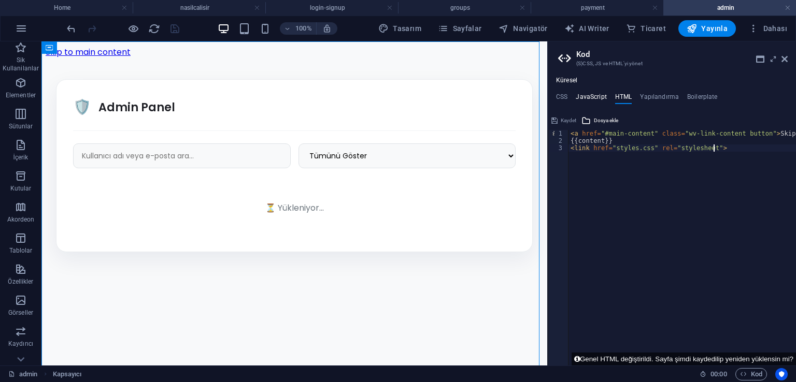
drag, startPoint x: 585, startPoint y: 98, endPoint x: 578, endPoint y: 98, distance: 6.2
click at [584, 98] on h4 "JavaScript" at bounding box center [591, 98] width 31 height 11
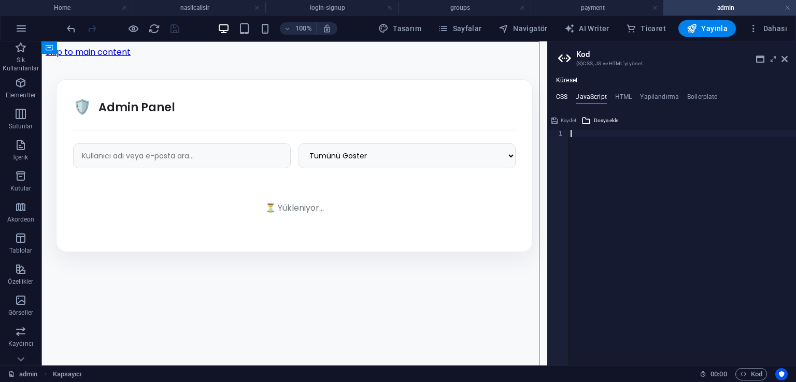
click at [566, 98] on h4 "CSS" at bounding box center [561, 98] width 11 height 11
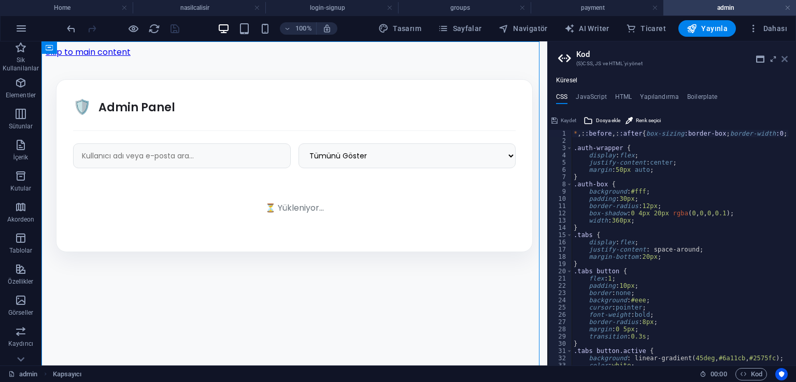
click at [785, 62] on icon at bounding box center [784, 59] width 6 height 8
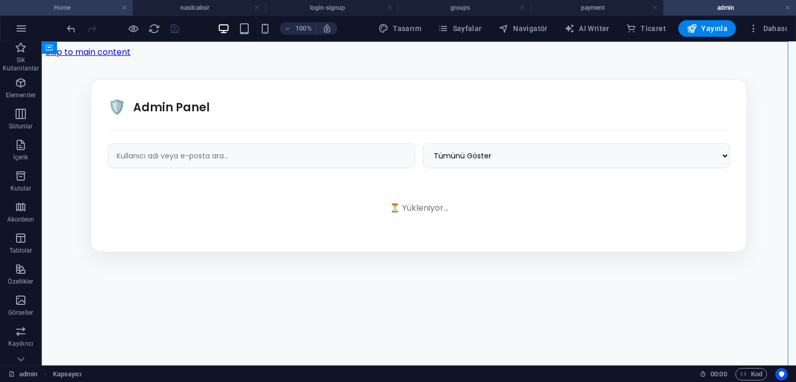
click at [88, 7] on h4 "Home" at bounding box center [66, 7] width 133 height 11
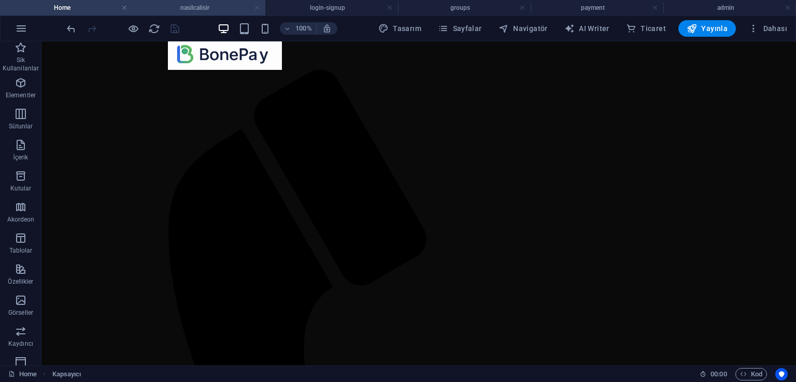
click at [257, 10] on link at bounding box center [257, 8] width 6 height 10
click at [257, 10] on h4 "login-signup" at bounding box center [207, 7] width 138 height 11
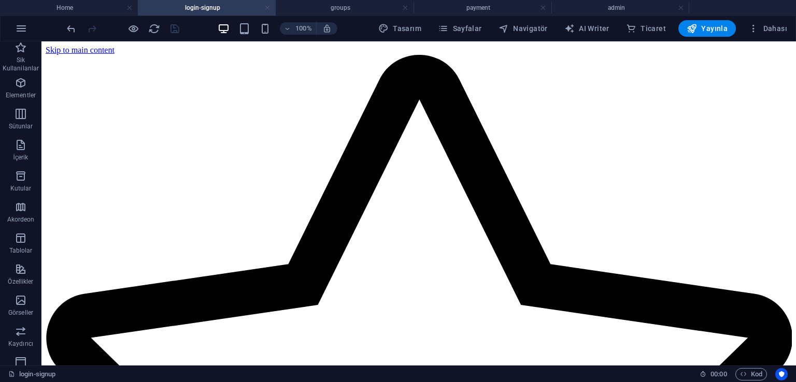
click at [268, 10] on link at bounding box center [267, 8] width 6 height 10
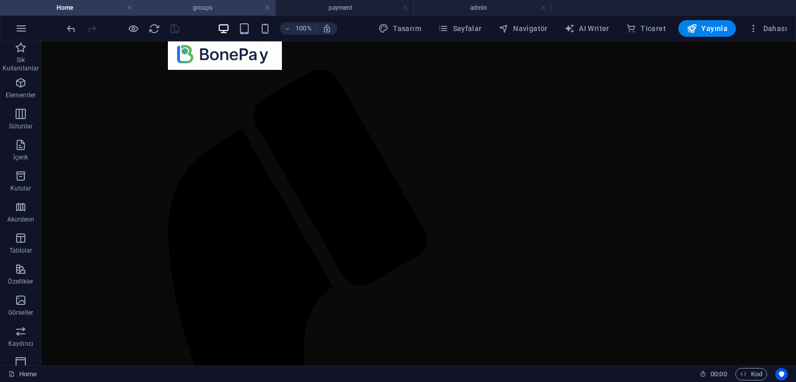
click at [274, 7] on h4 "groups" at bounding box center [207, 7] width 138 height 11
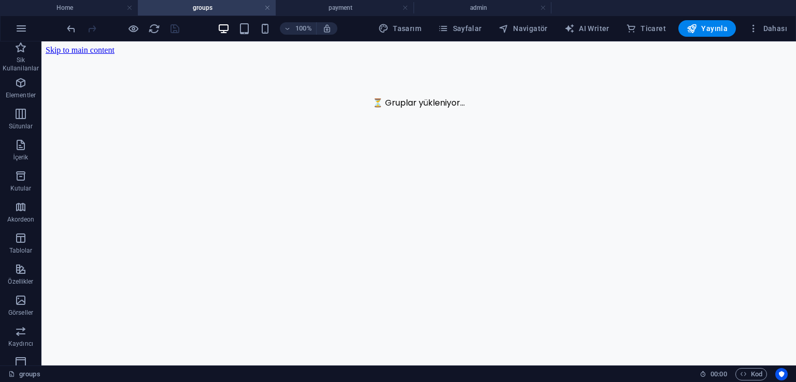
click at [272, 10] on h4 "groups" at bounding box center [207, 7] width 138 height 11
click at [267, 10] on link at bounding box center [267, 8] width 6 height 10
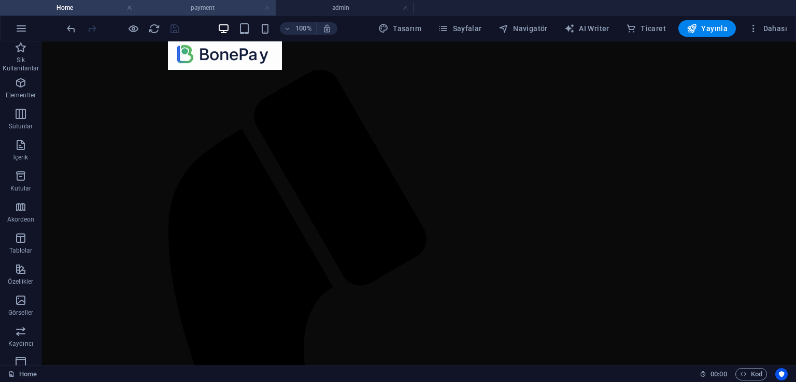
click at [267, 10] on link at bounding box center [267, 8] width 6 height 10
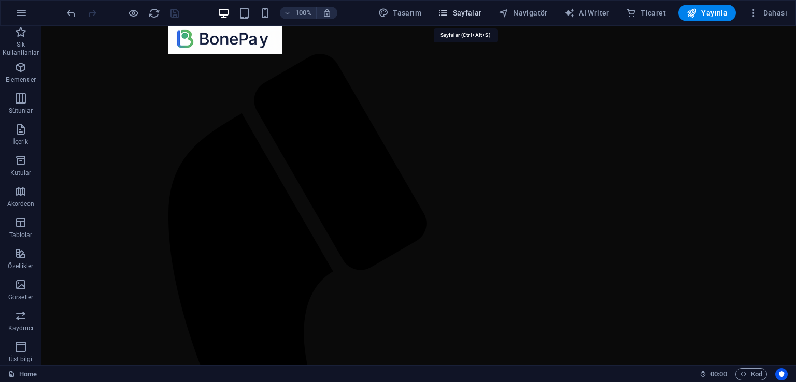
click at [471, 15] on span "Sayfalar" at bounding box center [460, 13] width 44 height 10
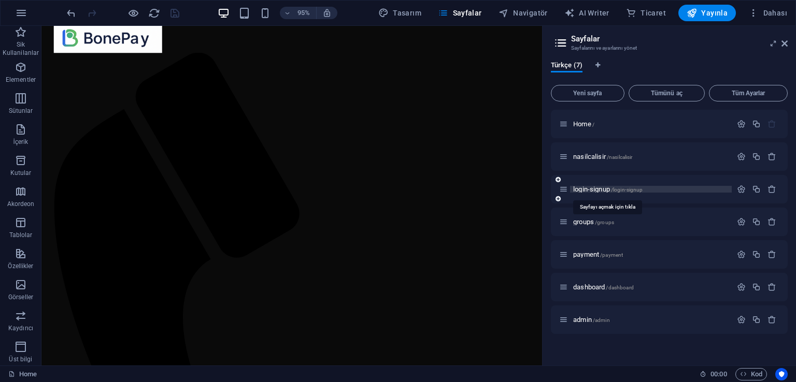
click at [597, 192] on span "login-signup /login-signup" at bounding box center [607, 190] width 69 height 8
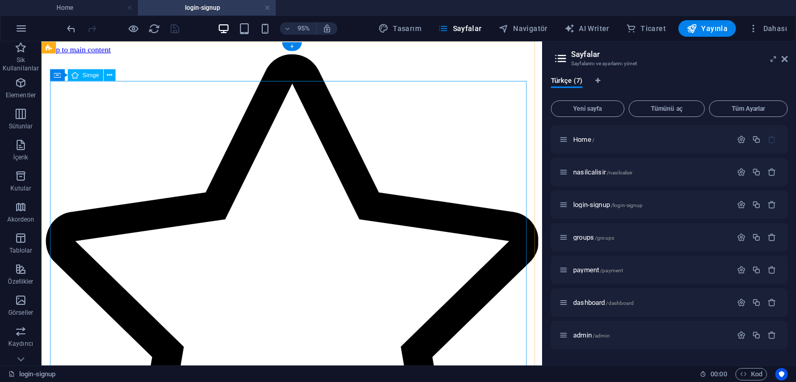
click at [251, 207] on figure at bounding box center [305, 304] width 519 height 499
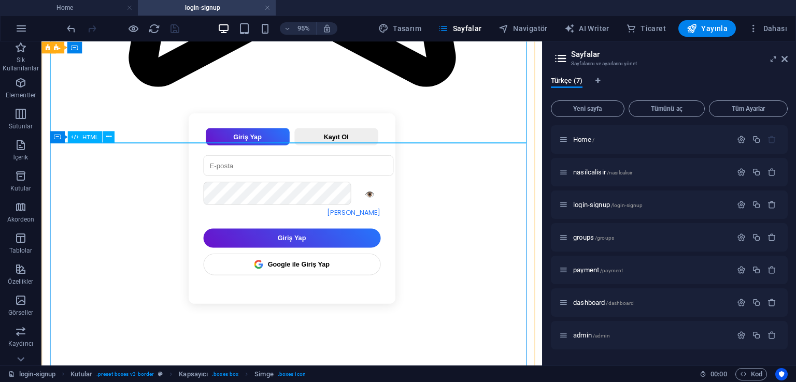
scroll to position [466, 0]
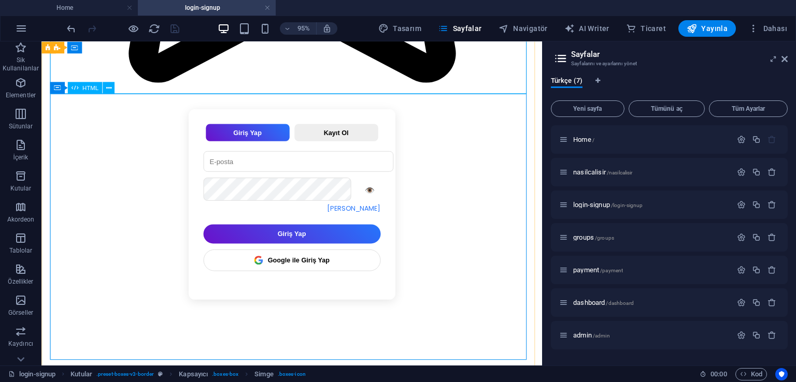
click at [319, 226] on div "Giriş Yap / Kayıt Ol Giriş Yap Kayıt Ol 👁️ Şifremi Unuttum Giriş Yap Google ile…" at bounding box center [305, 213] width 519 height 201
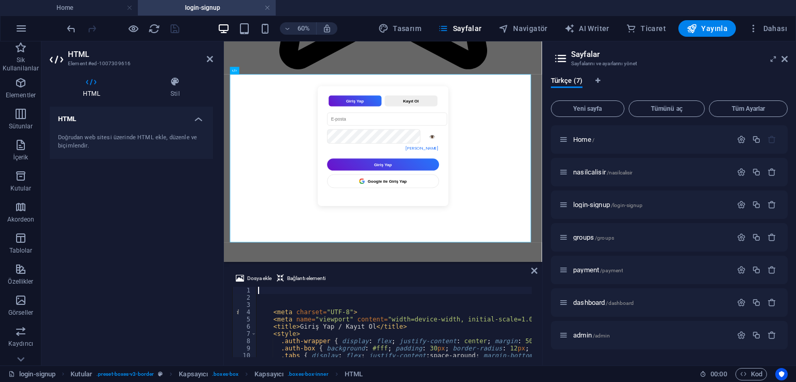
click at [322, 309] on div "< meta charset = "UTF-8" > < meta name = "viewport" content = "width=device-wid…" at bounding box center [673, 328] width 835 height 83
type textarea "<meta charset="UTF-8">"
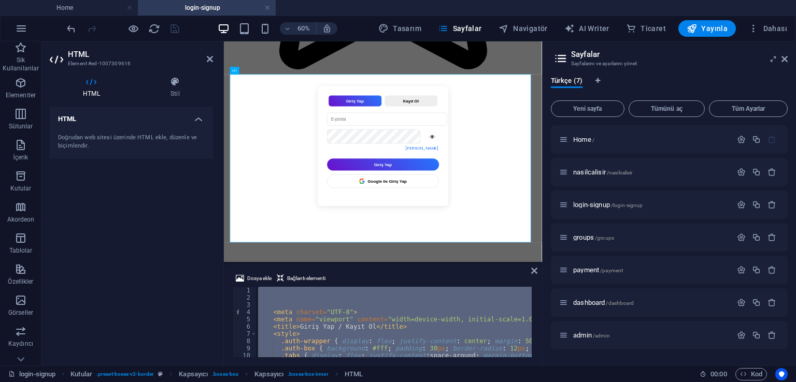
click at [284, 303] on div "< meta charset = "UTF-8" > < meta name = "viewport" content = "width=device-wid…" at bounding box center [394, 322] width 276 height 70
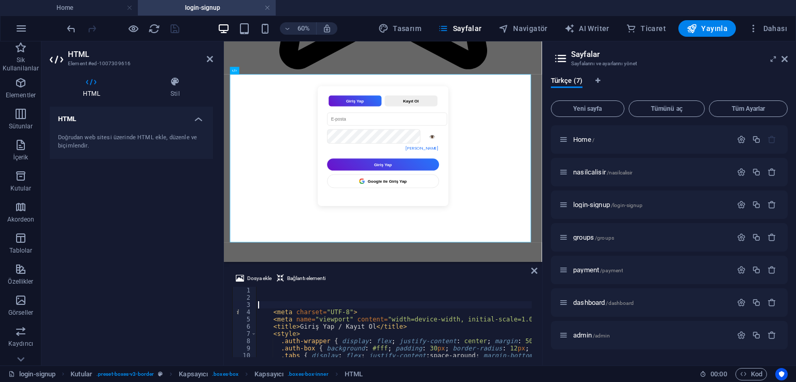
click at [268, 311] on div "< meta charset = "UTF-8" > < meta name = "viewport" content = "width=device-wid…" at bounding box center [673, 328] width 835 height 83
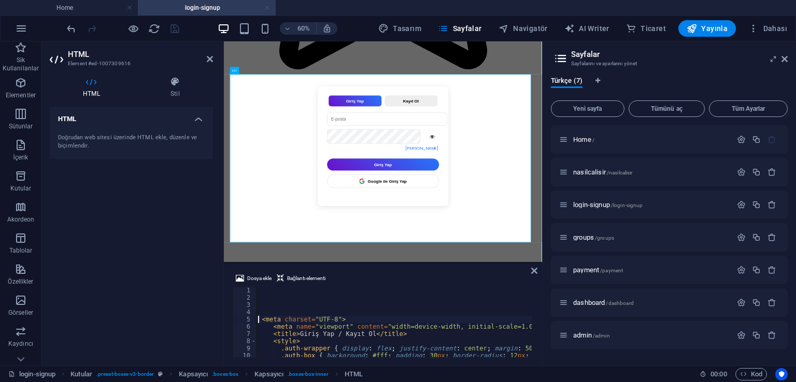
type textarea "<meta charset="UTF-8">"
click at [266, 7] on link at bounding box center [267, 8] width 6 height 10
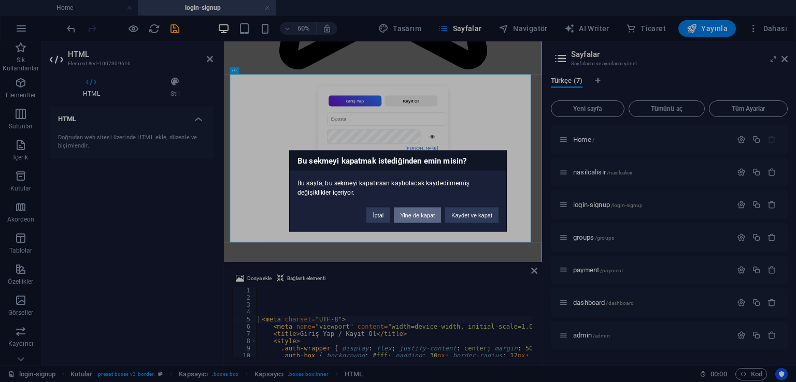
click at [430, 217] on button "Yine de kapat" at bounding box center [417, 216] width 47 height 16
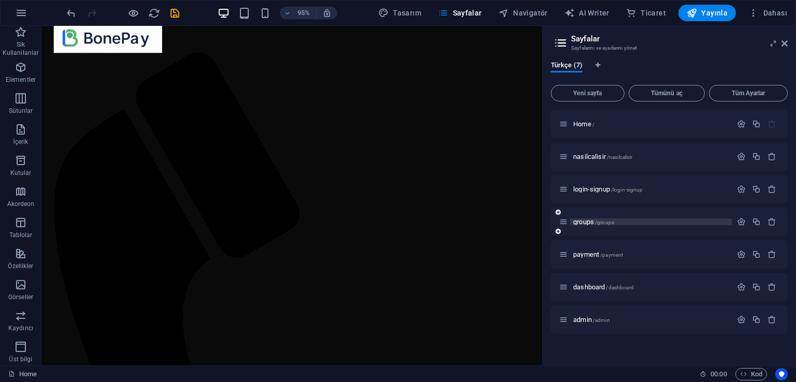
click at [586, 224] on span "groups /groups" at bounding box center [593, 222] width 41 height 8
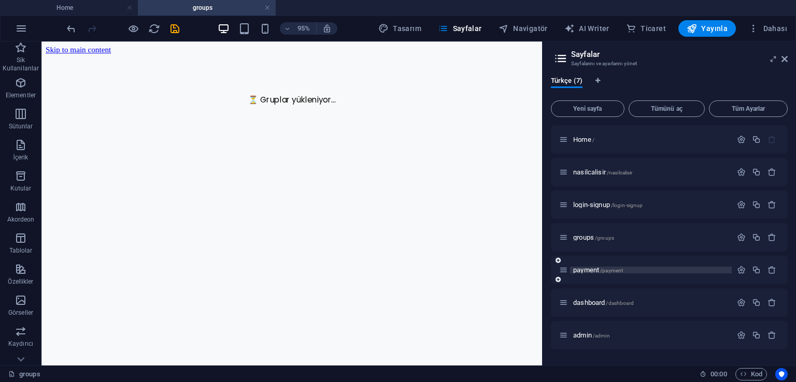
click at [591, 270] on span "payment /payment" at bounding box center [598, 270] width 50 height 8
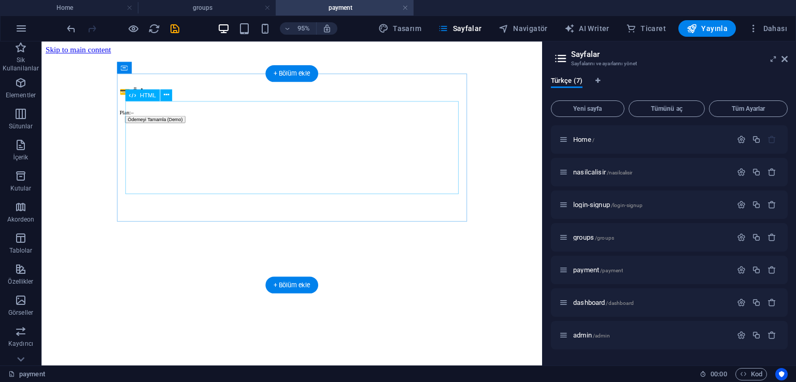
click at [273, 134] on div "💳 Ödeme Plan: – Ödemeyi Tamamla (Demo)" at bounding box center [304, 101] width 363 height 65
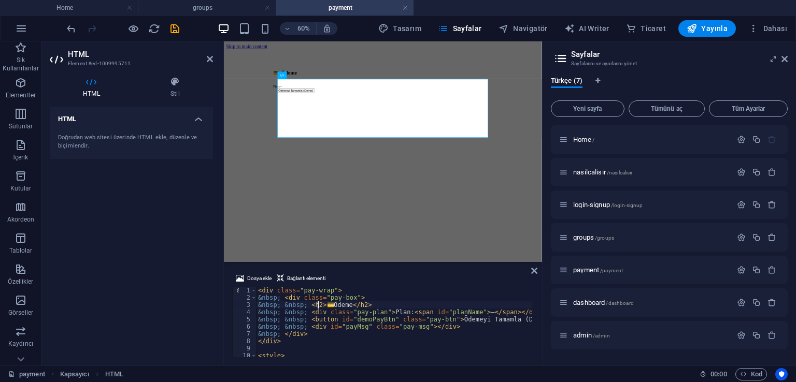
type textarea "})(); </script>"
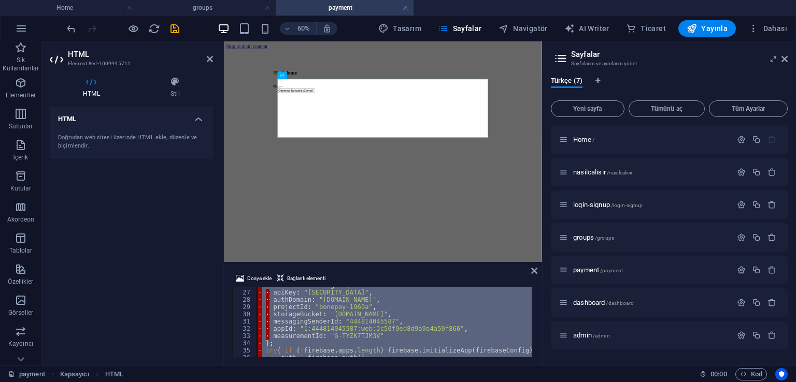
scroll to position [187, 0]
click at [593, 303] on span "dashboard /dashboard" at bounding box center [603, 303] width 61 height 8
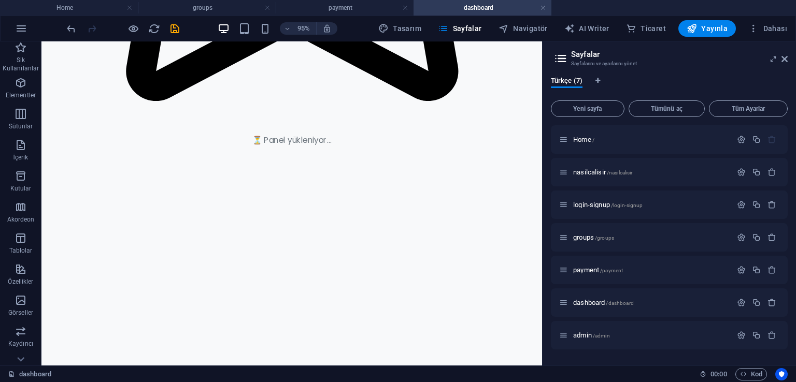
scroll to position [483, 0]
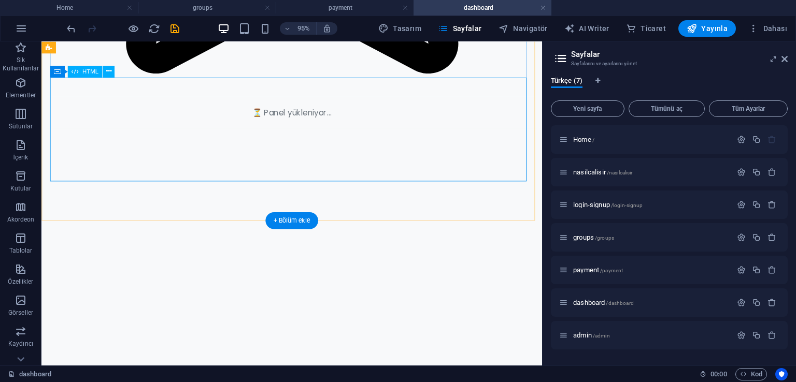
click at [318, 133] on div "Dashboard | Bonepay ⏳ Panel yükleniyor... Hoş Geldin! Aktif aboneliklerin aşağı…" at bounding box center [304, 116] width 527 height 34
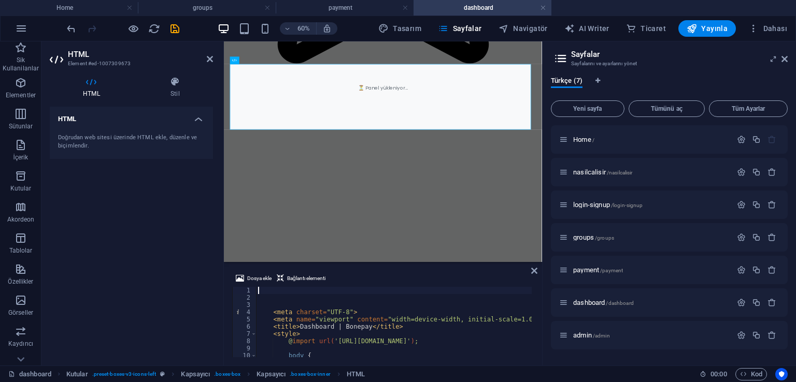
click at [336, 324] on div "< meta charset = "UTF-8" > < meta name = "viewport" content = "width=device-wid…" at bounding box center [700, 328] width 888 height 83
type textarea "<title>Dashboard | Bonepay</title>"
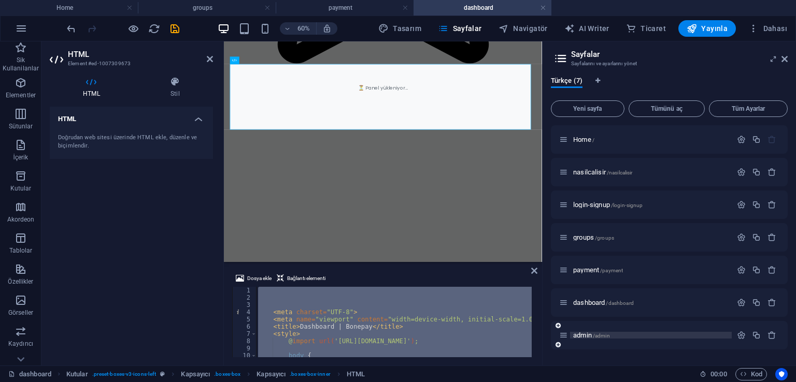
click at [582, 335] on span "admin /admin" at bounding box center [591, 336] width 37 height 8
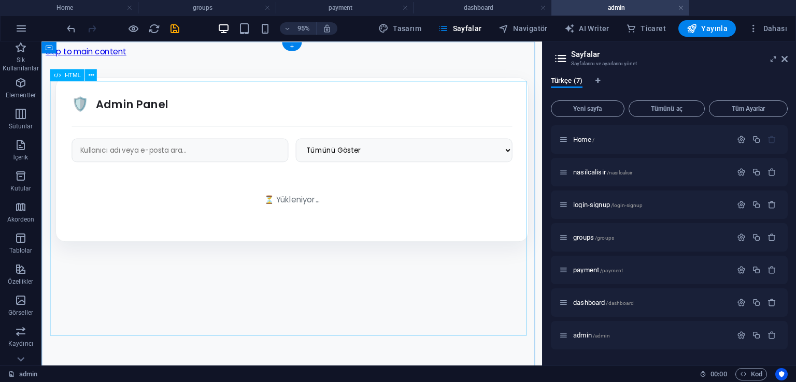
scroll to position [0, 0]
click at [212, 223] on div "Admin Panel - Premium Tasarım 🛡️ Admin Panel Tümünü Göster Aktif Olanlar 30 Gün…" at bounding box center [305, 165] width 519 height 173
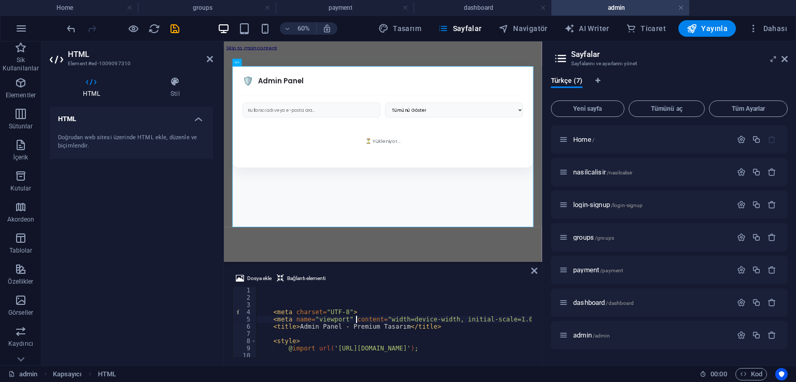
click at [355, 321] on div "< meta charset = "UTF-8" > < meta name = "viewport" content = "width=device-wid…" at bounding box center [693, 328] width 874 height 83
type textarea "<meta name="viewport" content="width=device-width, initial-scale=1.0">"
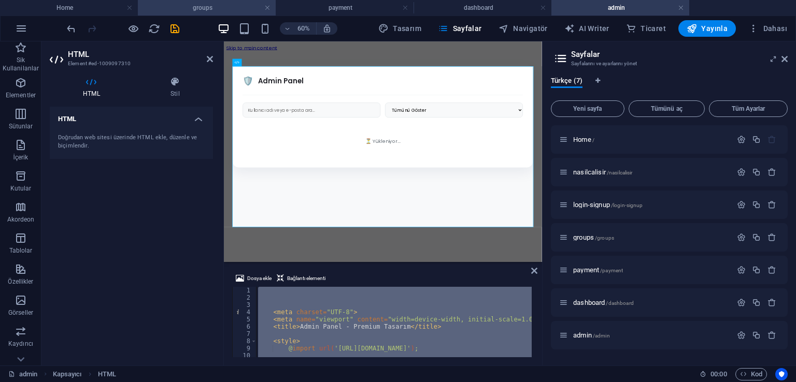
drag, startPoint x: 210, startPoint y: 7, endPoint x: 243, endPoint y: 3, distance: 32.9
click at [267, 9] on link at bounding box center [267, 8] width 6 height 10
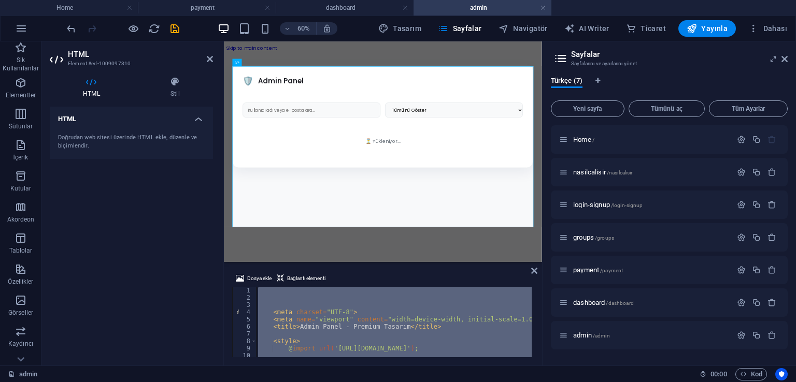
click at [267, 9] on link at bounding box center [267, 8] width 6 height 10
click at [402, 9] on link at bounding box center [405, 8] width 6 height 10
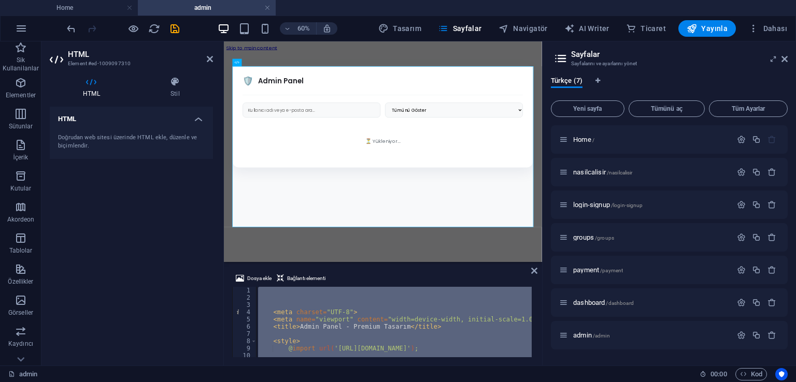
click at [267, 9] on link at bounding box center [267, 8] width 6 height 10
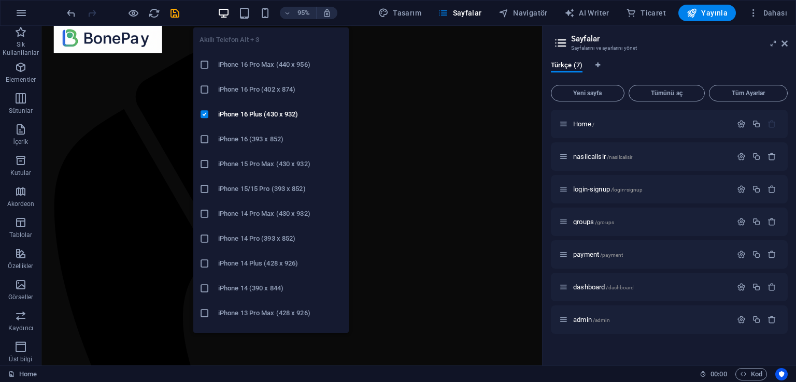
click at [267, 9] on icon "button" at bounding box center [265, 13] width 12 height 12
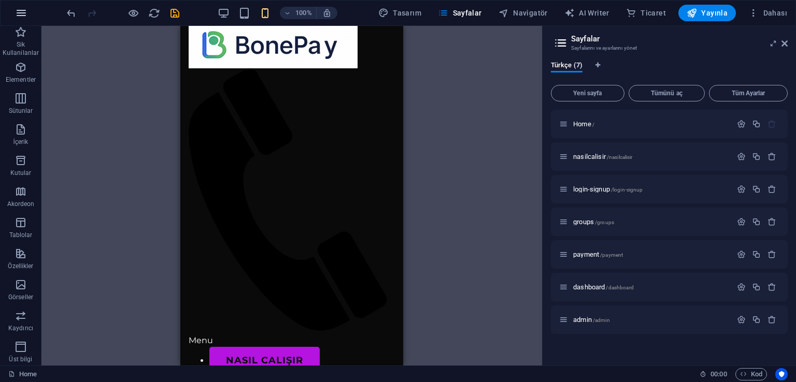
click at [21, 9] on icon "button" at bounding box center [21, 13] width 12 height 12
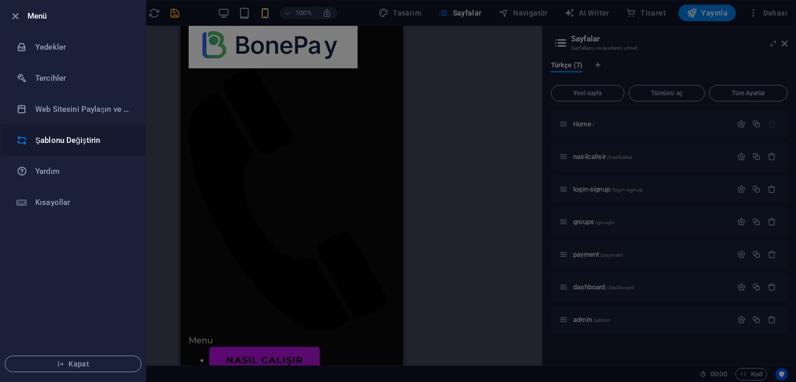
click at [77, 139] on h6 "Şablonu Değiştirin" at bounding box center [83, 140] width 96 height 12
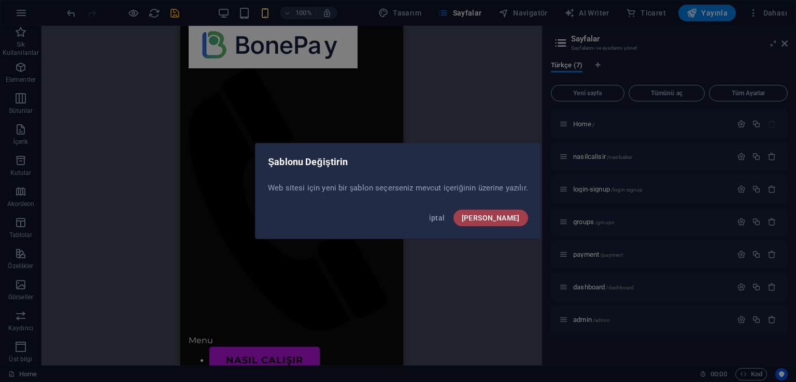
click at [506, 218] on span "[PERSON_NAME]" at bounding box center [491, 218] width 58 height 8
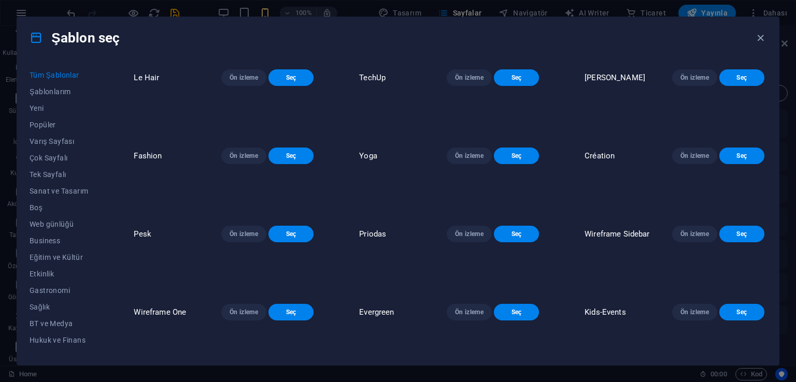
scroll to position [1347, 0]
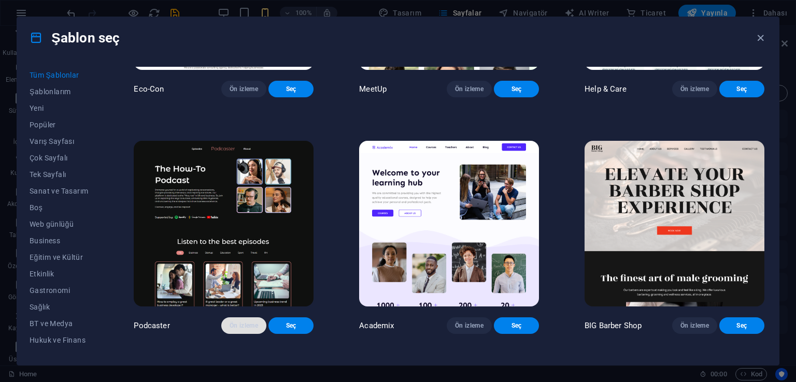
click at [258, 322] on span "Ön izleme" at bounding box center [244, 326] width 29 height 8
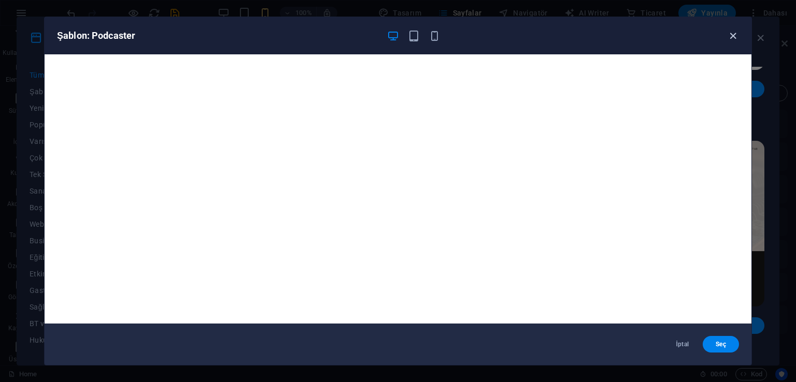
click at [734, 38] on icon "button" at bounding box center [733, 36] width 12 height 12
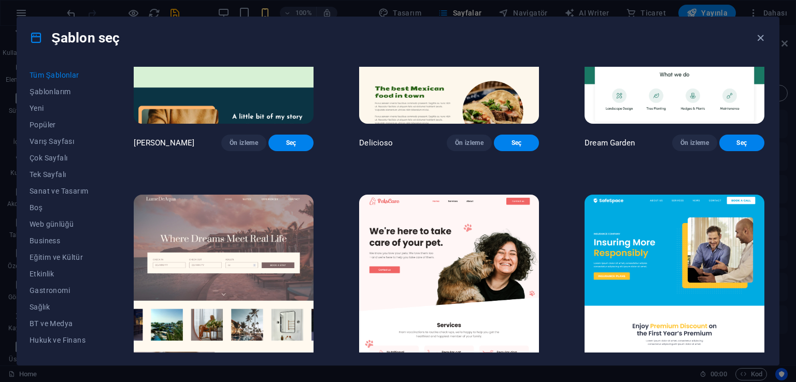
scroll to position [2297, 0]
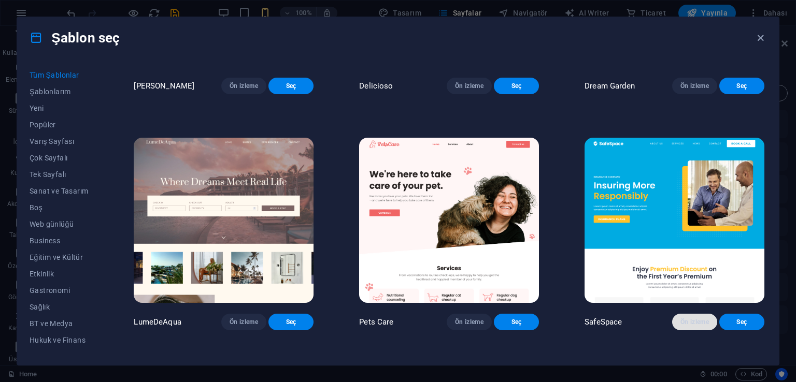
click at [691, 318] on span "Ön izleme" at bounding box center [694, 322] width 29 height 8
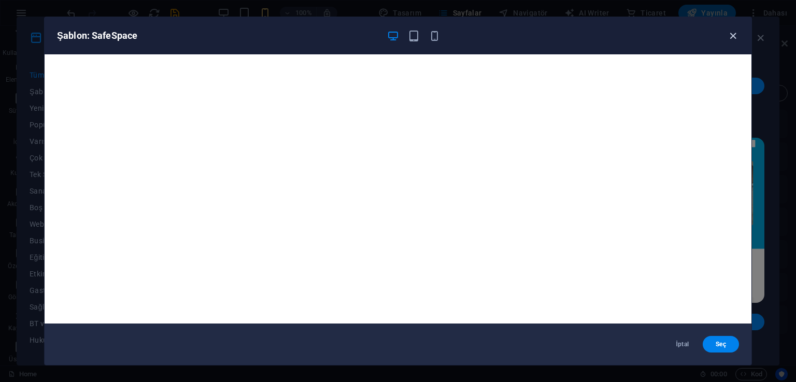
click at [737, 35] on icon "button" at bounding box center [733, 36] width 12 height 12
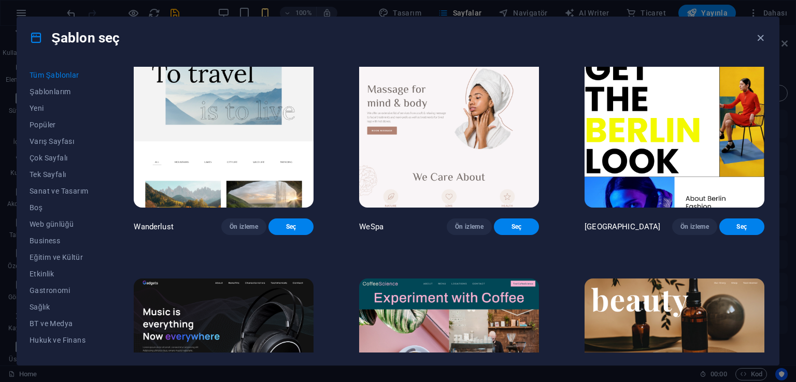
scroll to position [3178, 0]
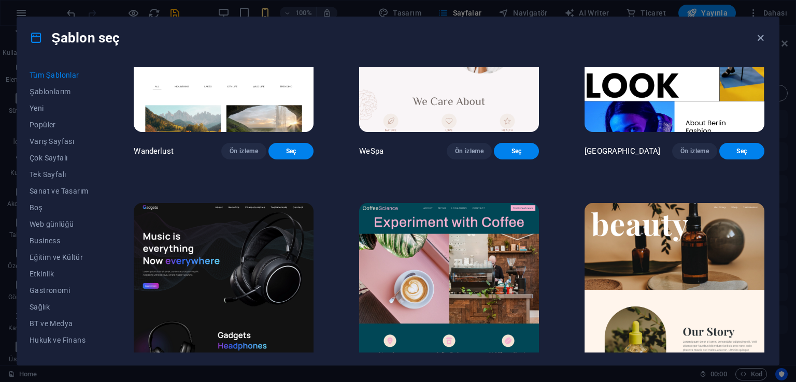
click at [252, 382] on span "Ön izleme" at bounding box center [244, 388] width 29 height 8
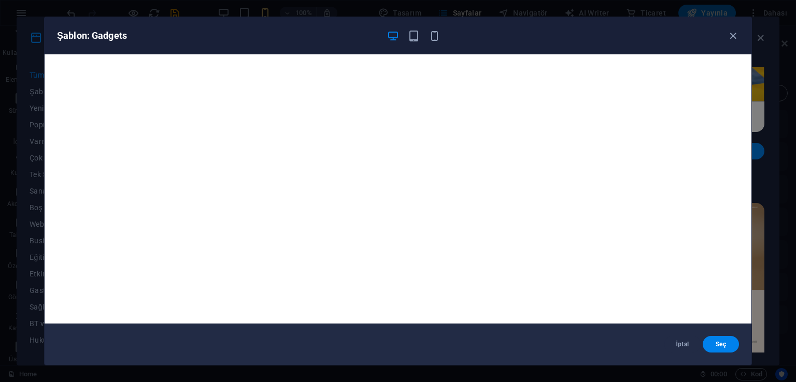
scroll to position [3, 0]
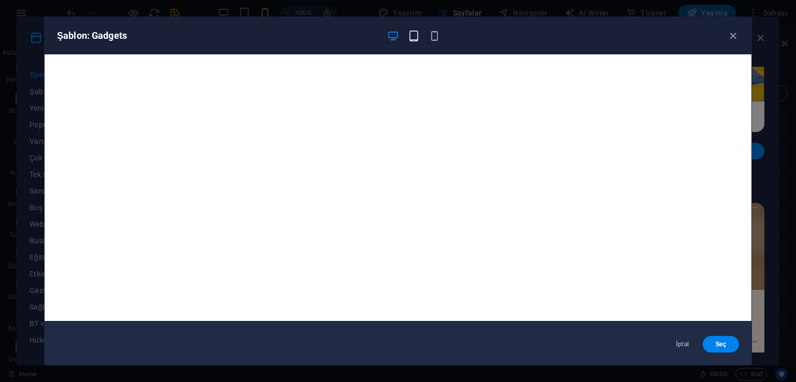
click at [415, 40] on icon "button" at bounding box center [414, 36] width 12 height 12
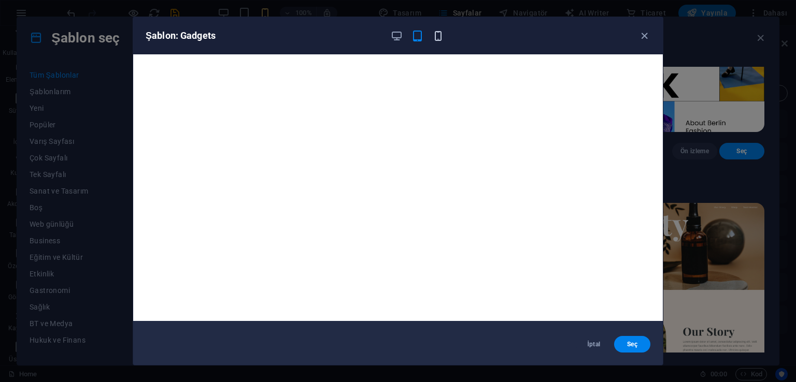
click at [437, 36] on icon "button" at bounding box center [438, 36] width 12 height 12
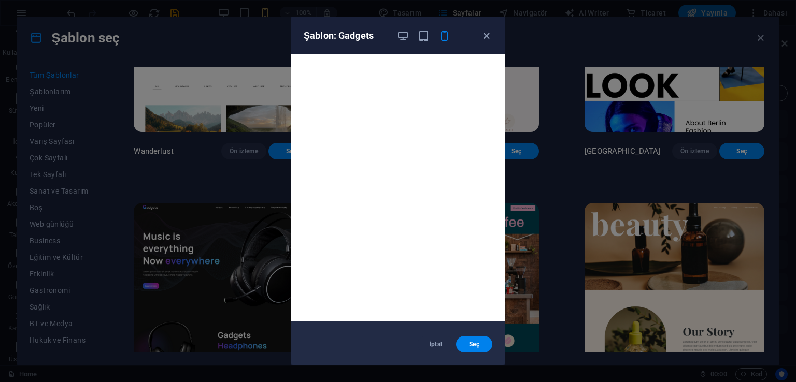
scroll to position [0, 0]
click at [398, 37] on icon "button" at bounding box center [403, 36] width 12 height 12
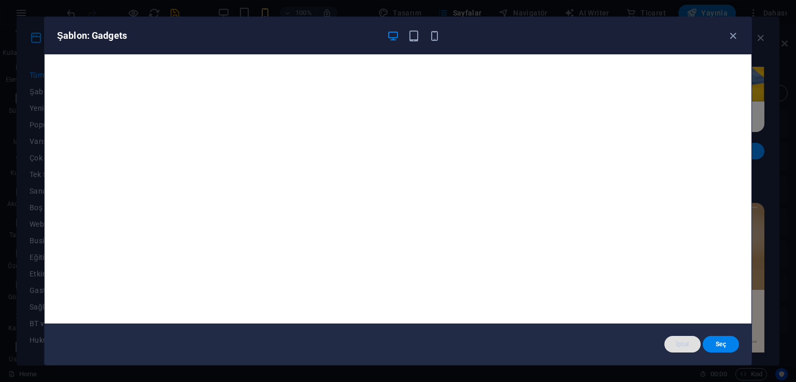
click at [679, 343] on span "İptal" at bounding box center [683, 344] width 20 height 8
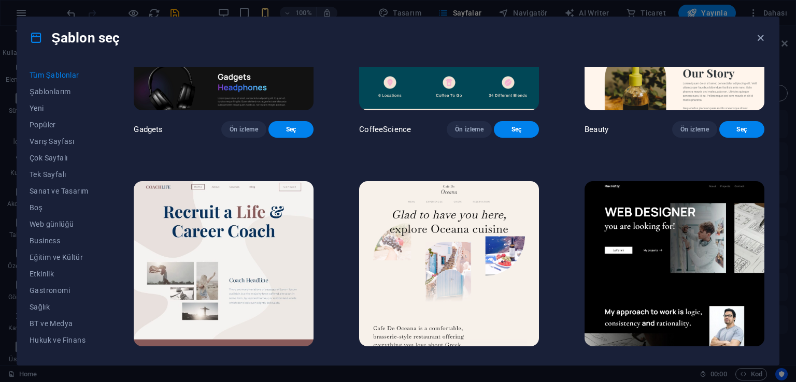
scroll to position [3437, 0]
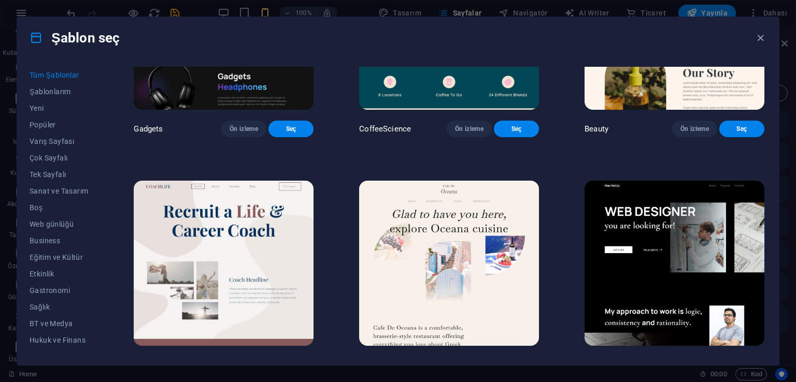
click at [681, 361] on span "Ön izleme" at bounding box center [694, 365] width 29 height 8
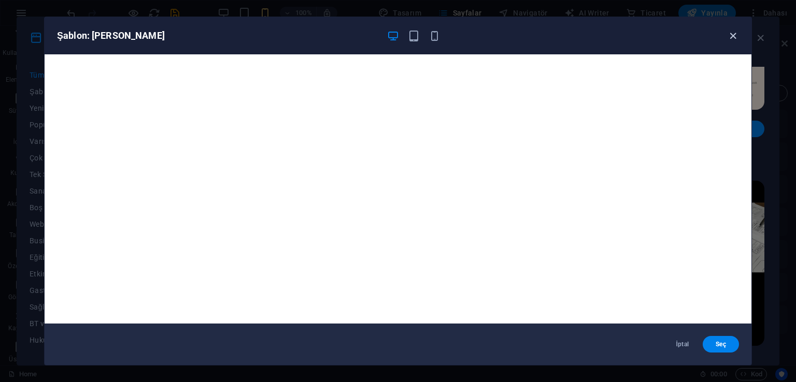
click at [731, 37] on icon "button" at bounding box center [733, 36] width 12 height 12
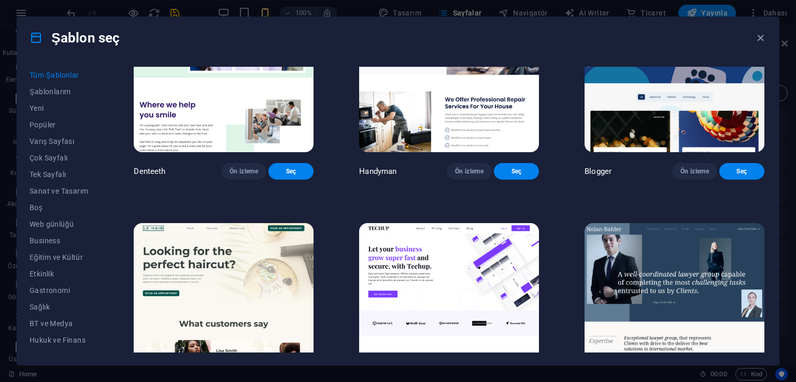
scroll to position [3869, 0]
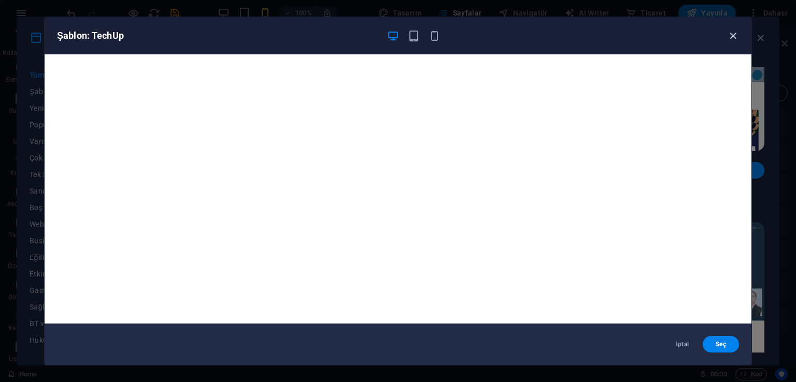
click at [736, 36] on icon "button" at bounding box center [733, 36] width 12 height 12
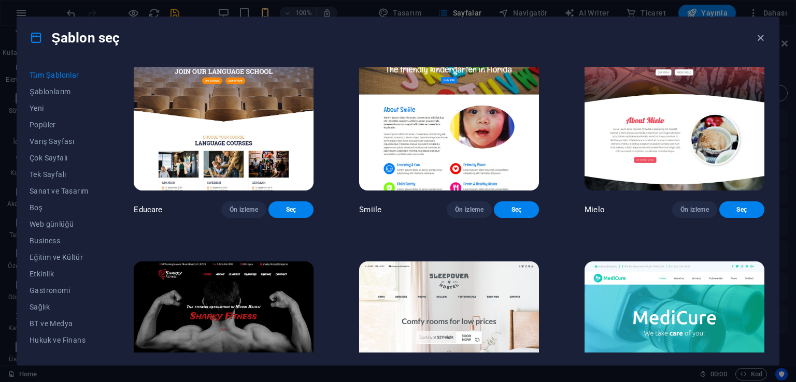
scroll to position [8101, 0]
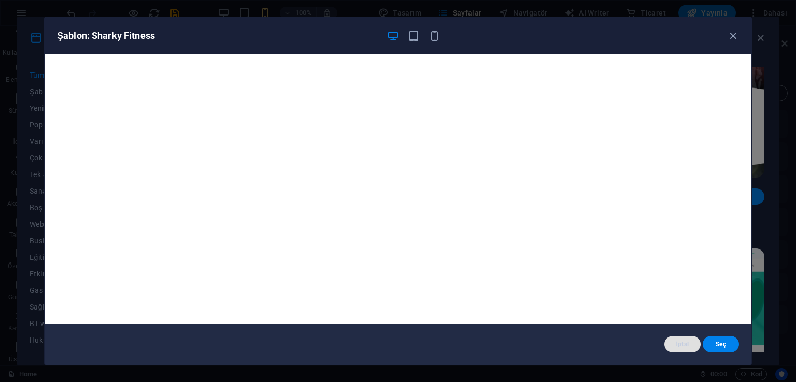
click at [683, 345] on span "İptal" at bounding box center [683, 344] width 20 height 8
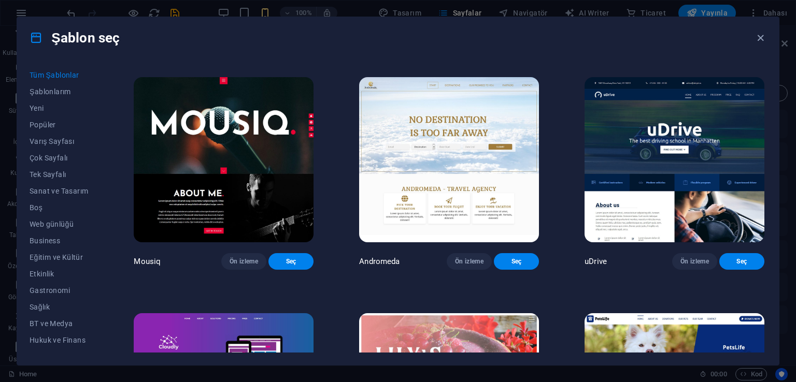
scroll to position [8515, 0]
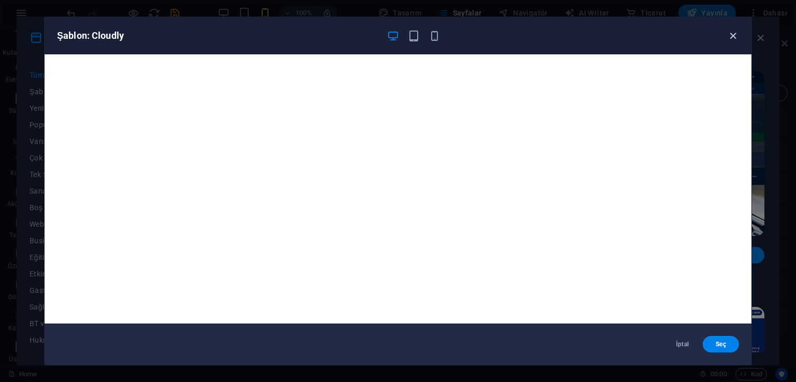
click at [730, 36] on icon "button" at bounding box center [733, 36] width 12 height 12
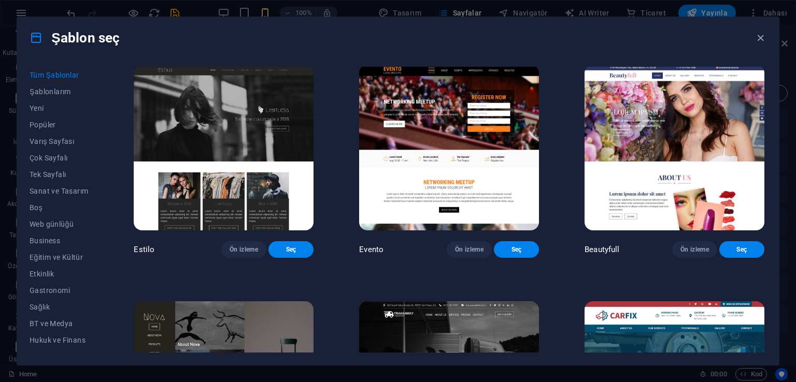
scroll to position [9915, 0]
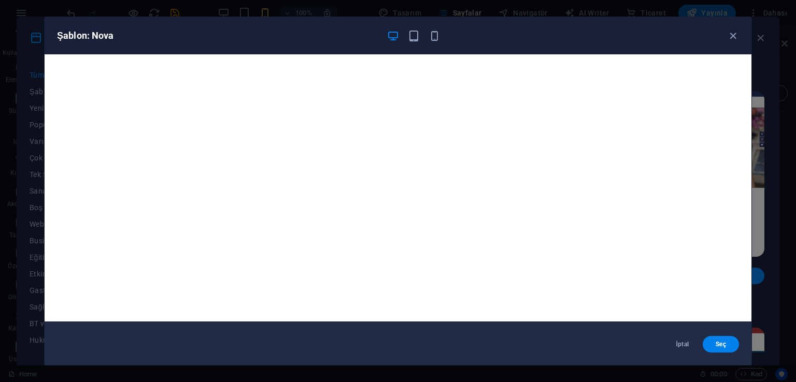
scroll to position [3, 0]
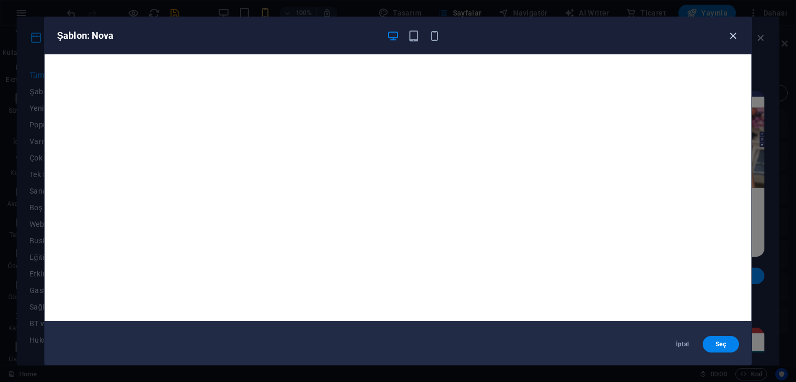
click at [734, 38] on icon "button" at bounding box center [733, 36] width 12 height 12
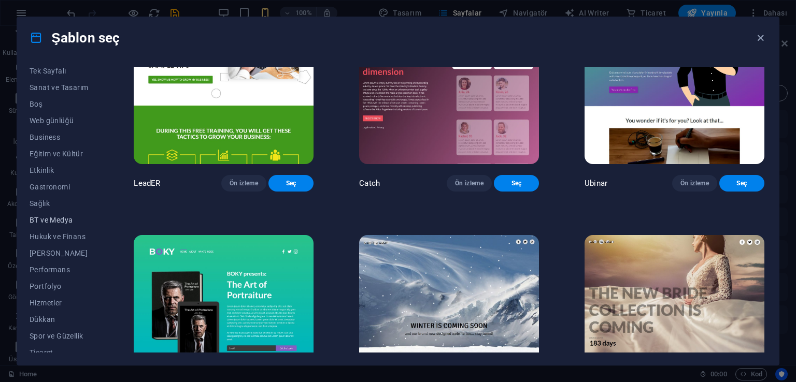
scroll to position [145, 0]
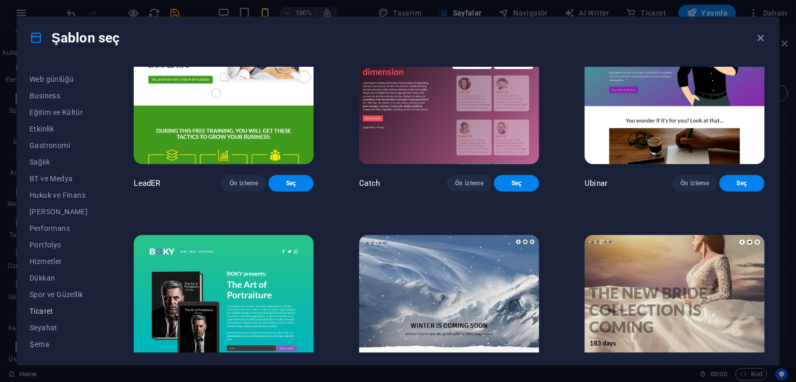
click at [48, 315] on span "Ticaret" at bounding box center [59, 311] width 59 height 8
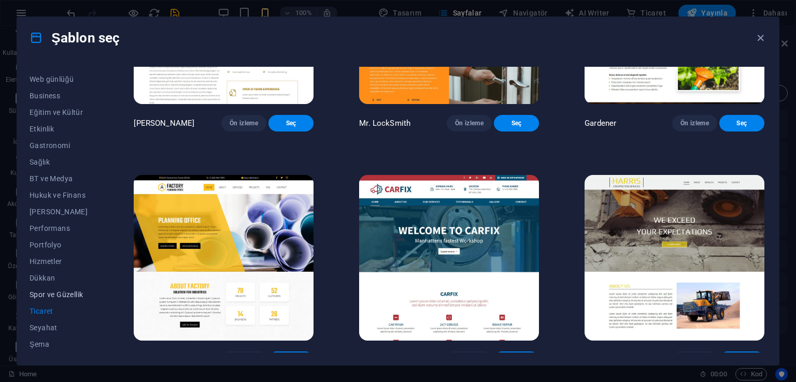
click at [50, 297] on span "Spor ve Güzellik" at bounding box center [59, 295] width 59 height 8
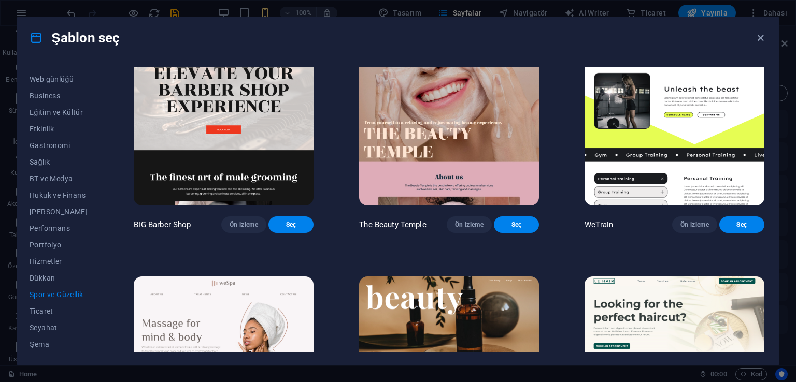
scroll to position [0, 0]
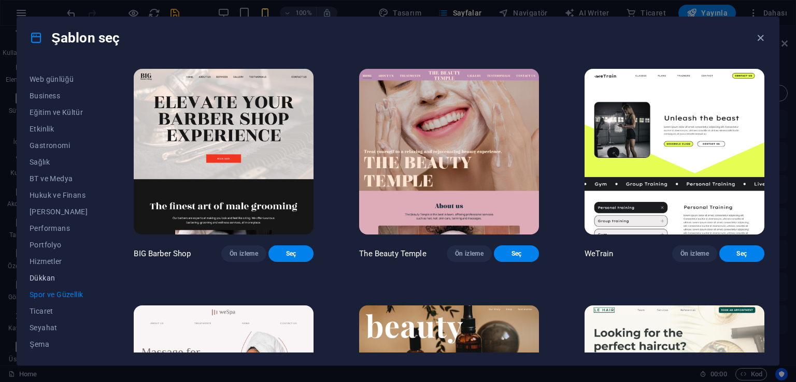
click at [46, 280] on span "Dükkan" at bounding box center [59, 278] width 59 height 8
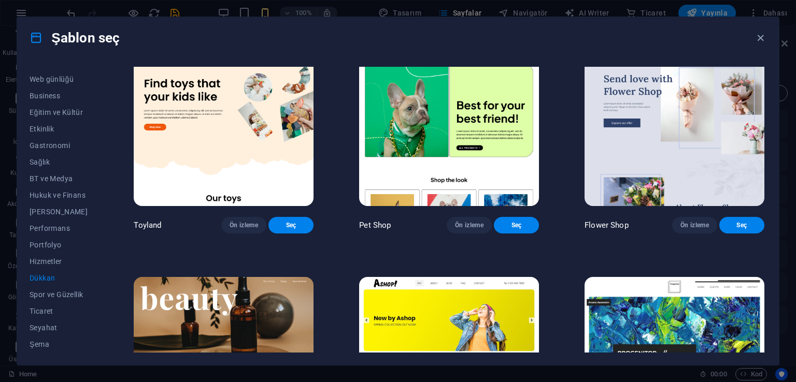
scroll to position [253, 0]
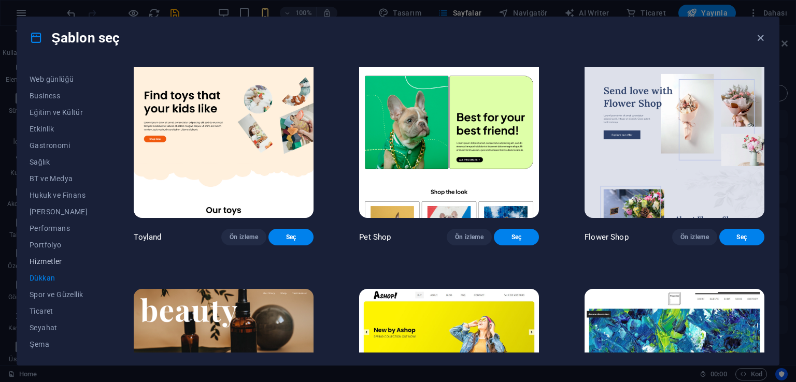
click at [54, 260] on span "Hizmetler" at bounding box center [59, 262] width 59 height 8
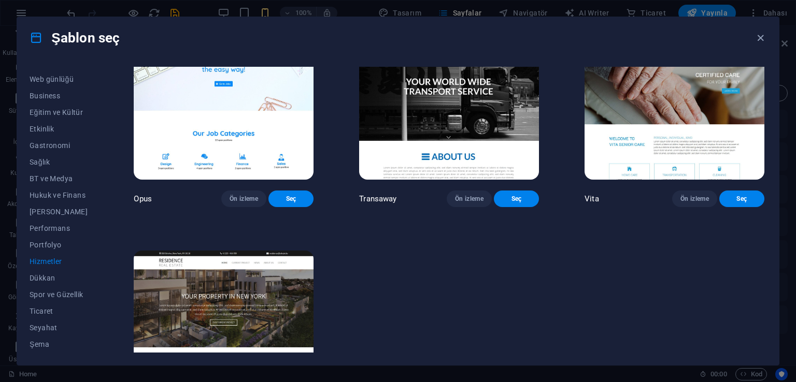
scroll to position [1485, 0]
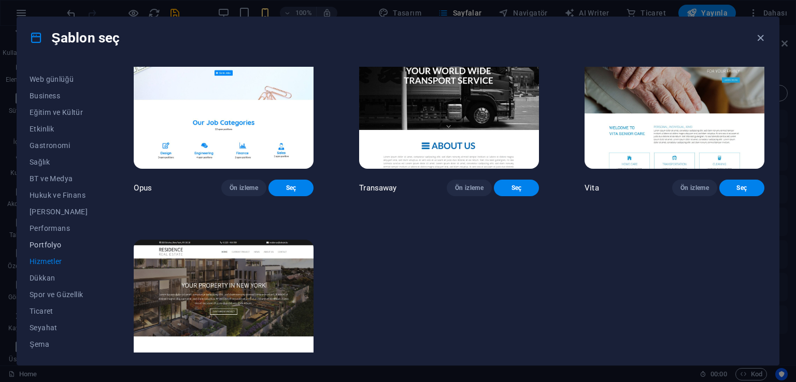
click at [64, 248] on span "Portfolyo" at bounding box center [59, 245] width 59 height 8
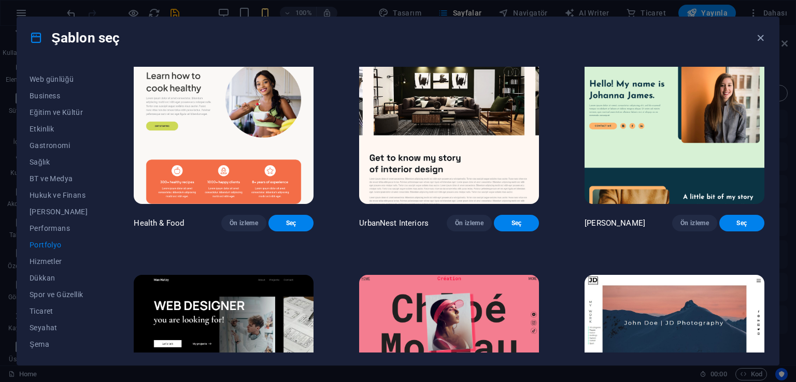
scroll to position [0, 0]
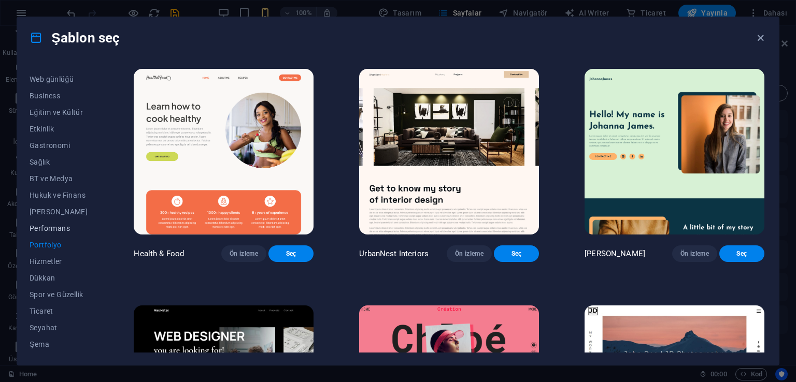
click at [65, 229] on span "Performans" at bounding box center [59, 228] width 59 height 8
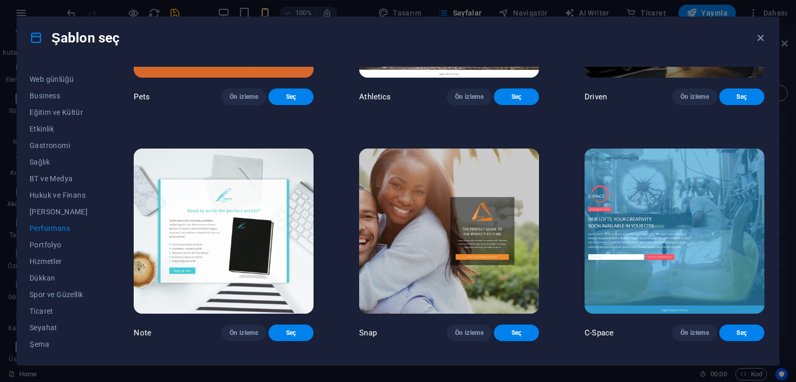
scroll to position [725, 0]
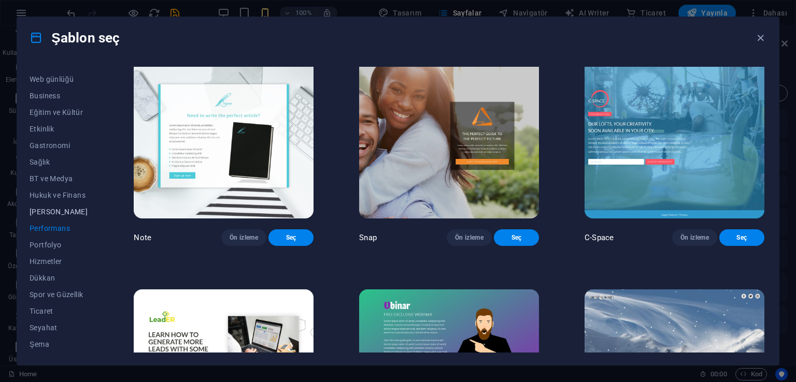
click at [72, 215] on span "[PERSON_NAME]" at bounding box center [59, 212] width 59 height 8
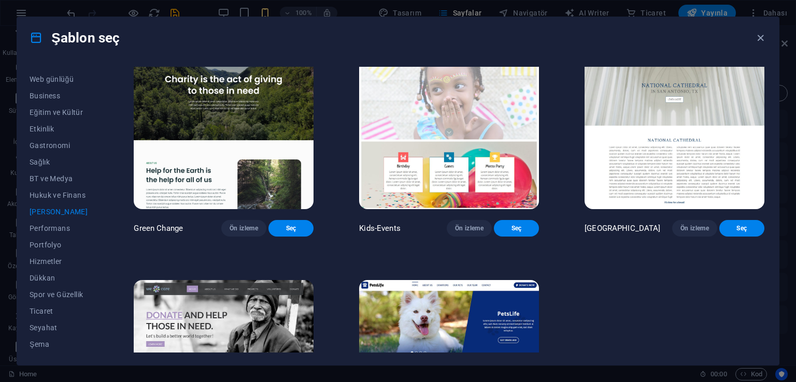
scroll to position [135, 0]
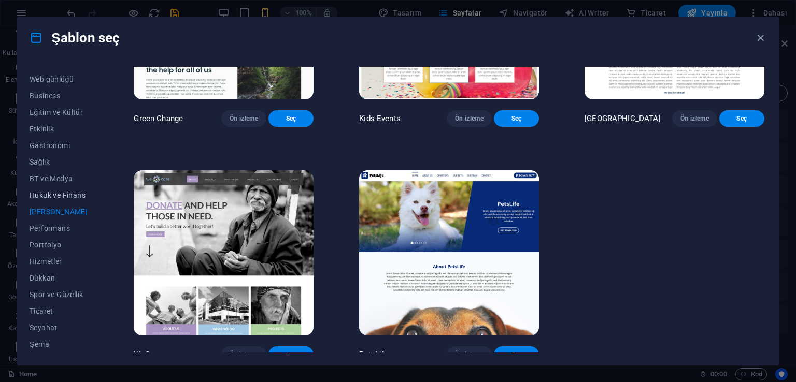
click at [75, 202] on button "Hukuk ve Finans" at bounding box center [59, 195] width 59 height 17
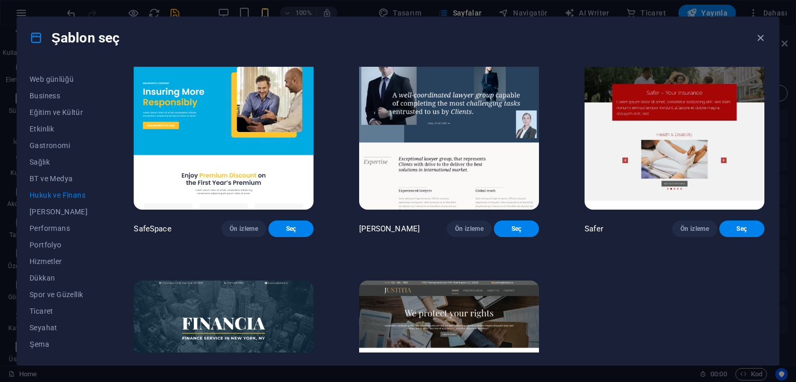
scroll to position [0, 0]
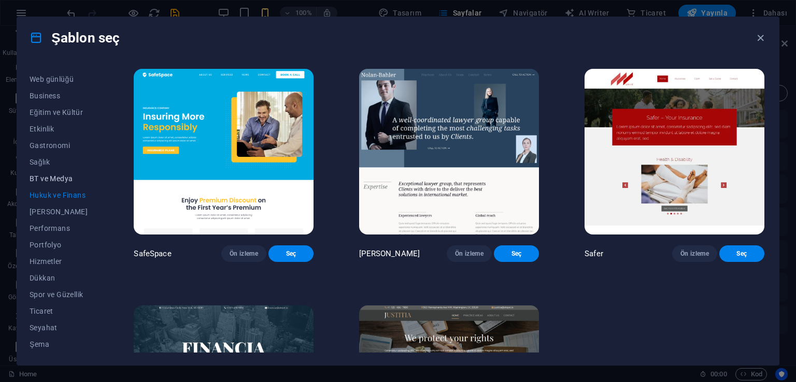
click at [53, 178] on span "BT ve Medya" at bounding box center [59, 179] width 59 height 8
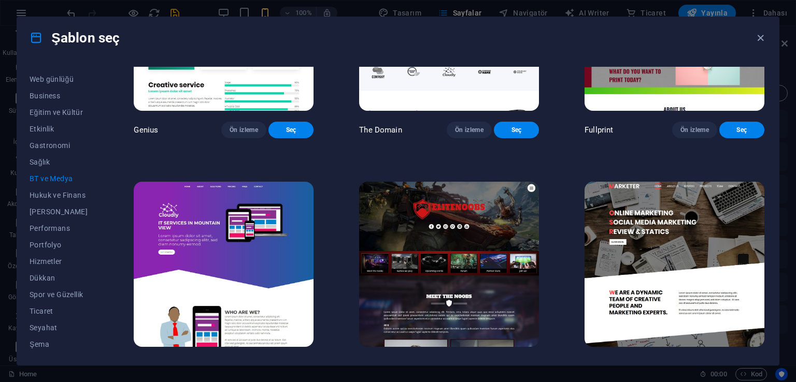
scroll to position [599, 0]
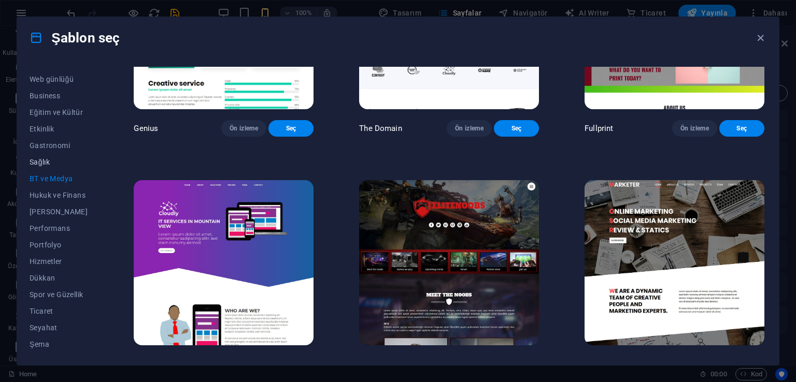
click at [41, 161] on span "Sağlık" at bounding box center [59, 162] width 59 height 8
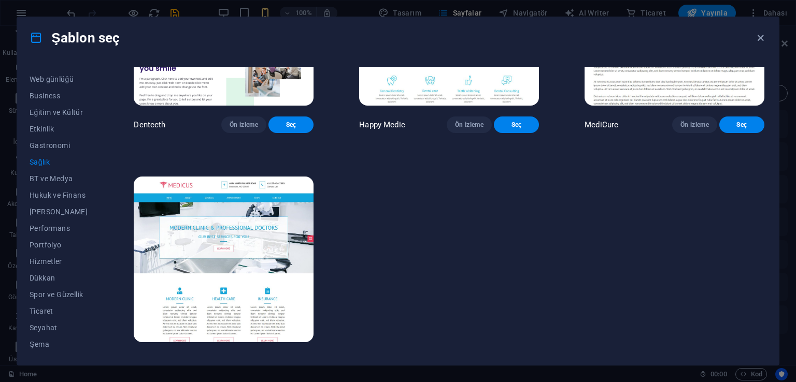
scroll to position [367, 0]
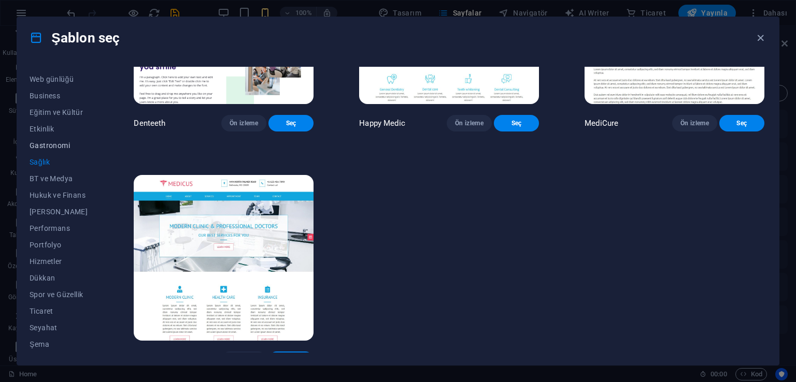
click at [70, 147] on span "Gastronomi" at bounding box center [59, 145] width 59 height 8
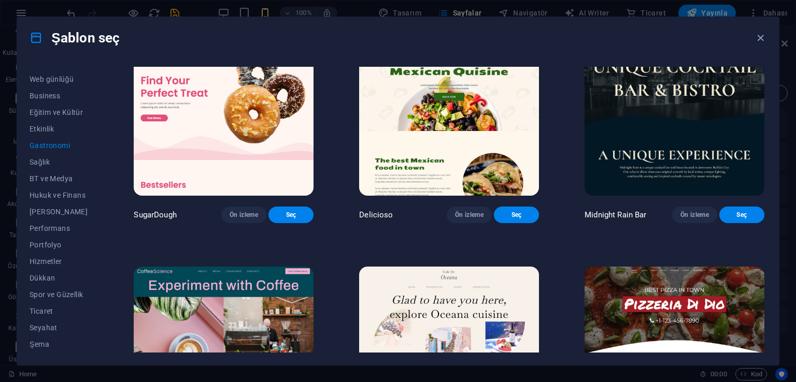
scroll to position [0, 0]
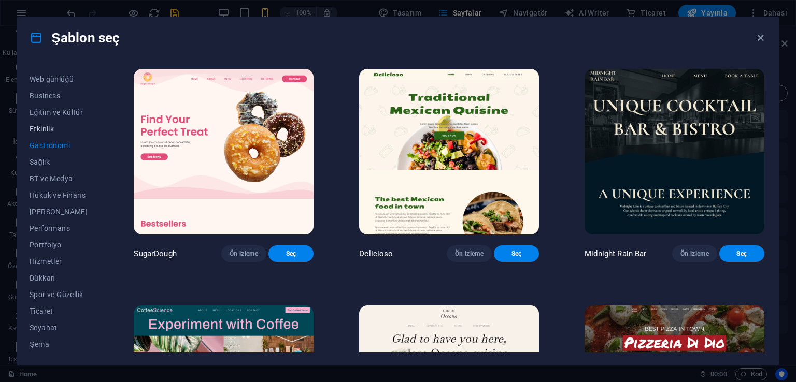
click at [43, 136] on button "Etkinlik" at bounding box center [59, 129] width 59 height 17
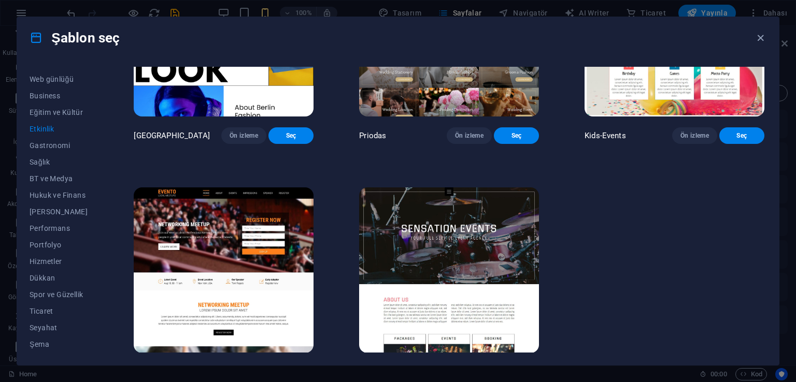
scroll to position [367, 0]
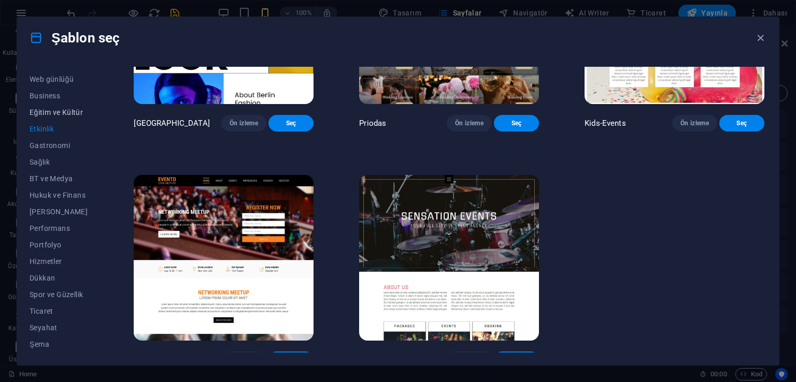
click at [66, 113] on span "Eğitim ve Kültür" at bounding box center [59, 112] width 59 height 8
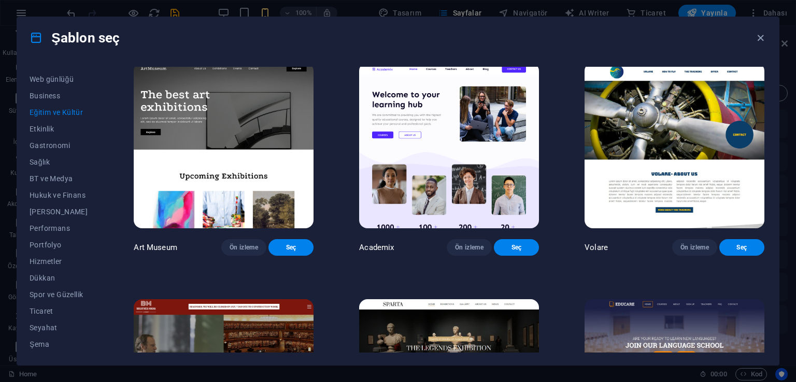
scroll to position [0, 0]
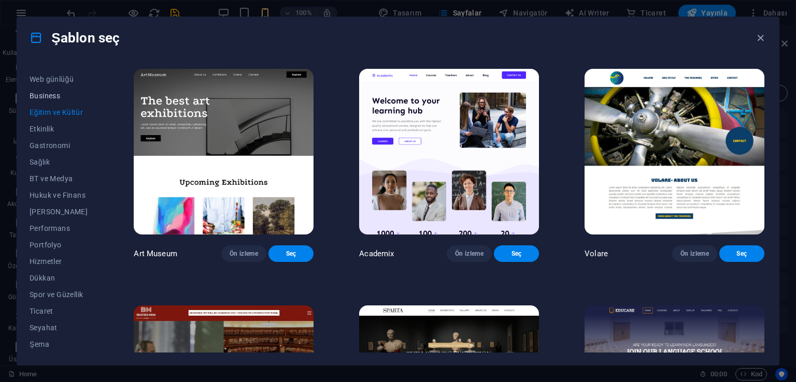
click at [56, 100] on button "Business" at bounding box center [59, 96] width 59 height 17
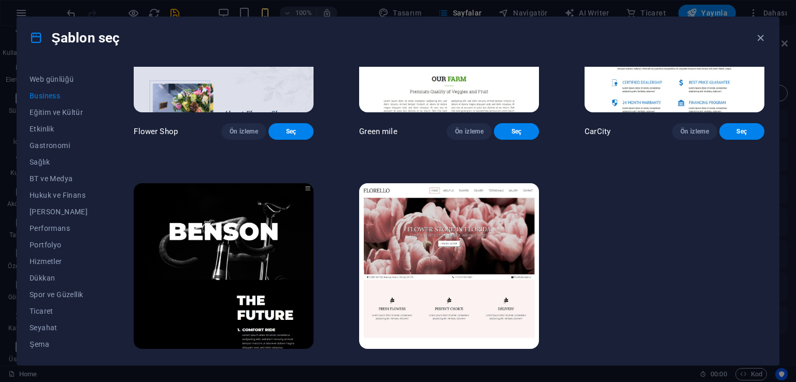
scroll to position [367, 0]
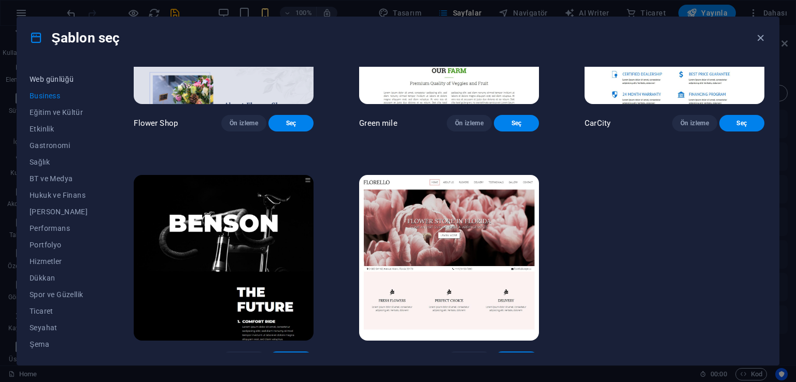
click at [62, 80] on span "Web günlüğü" at bounding box center [59, 79] width 59 height 8
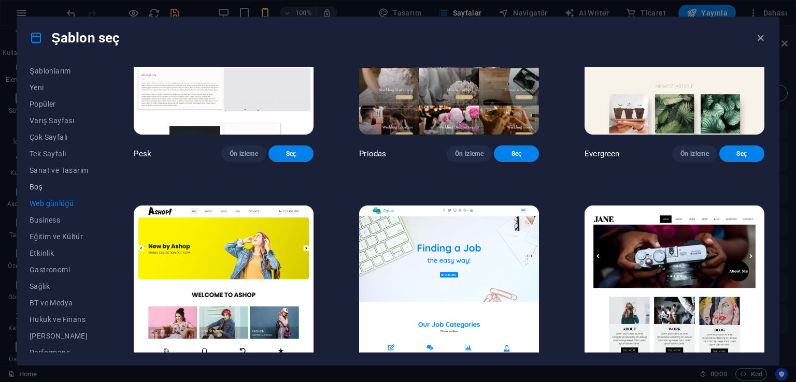
scroll to position [0, 0]
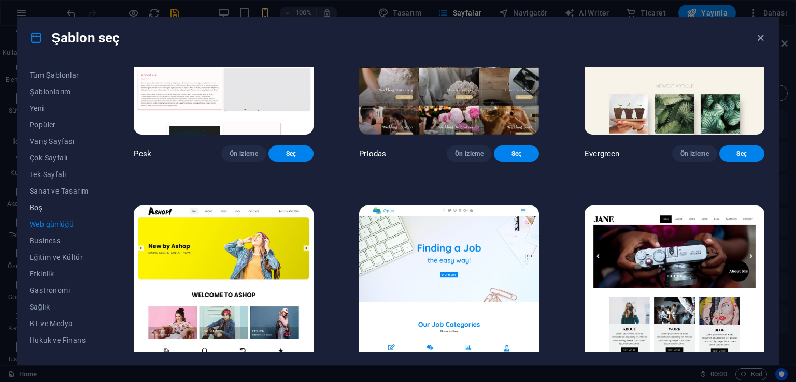
click at [45, 204] on span "Boş" at bounding box center [59, 208] width 59 height 8
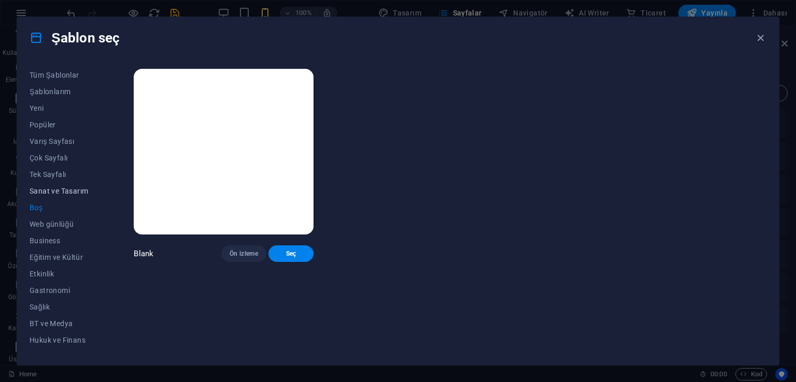
click at [53, 191] on span "Sanat ve Tasarım" at bounding box center [59, 191] width 59 height 8
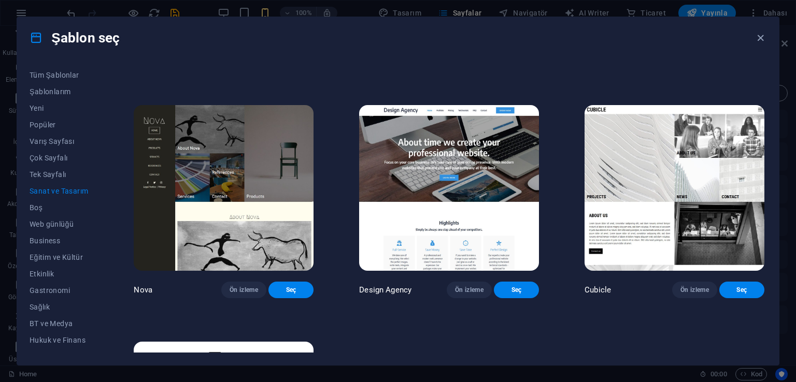
scroll to position [915, 0]
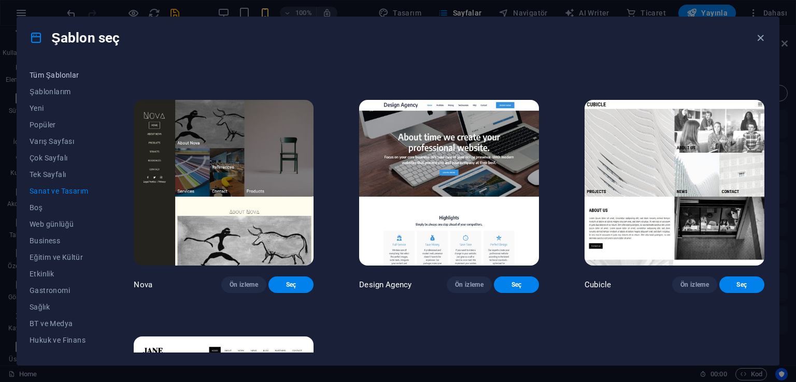
click at [64, 77] on span "Tüm Şablonlar" at bounding box center [59, 75] width 59 height 8
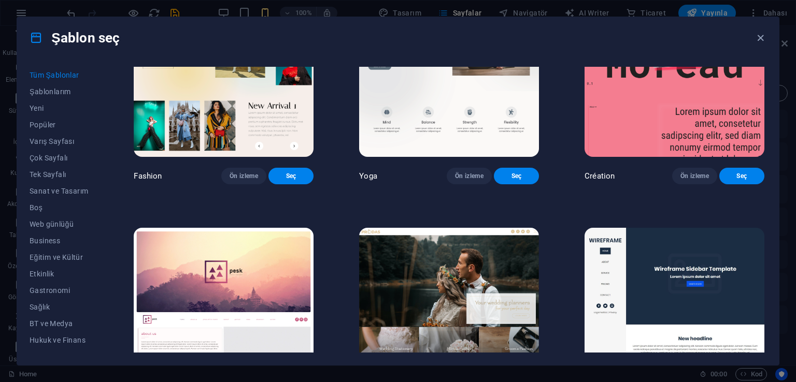
scroll to position [4336, 0]
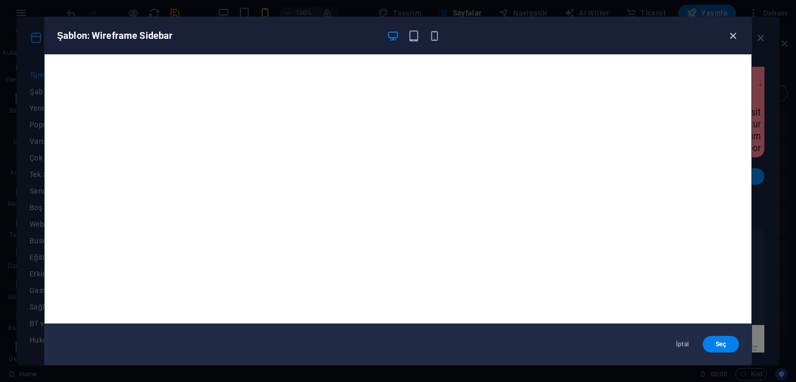
click at [733, 38] on icon "button" at bounding box center [733, 36] width 12 height 12
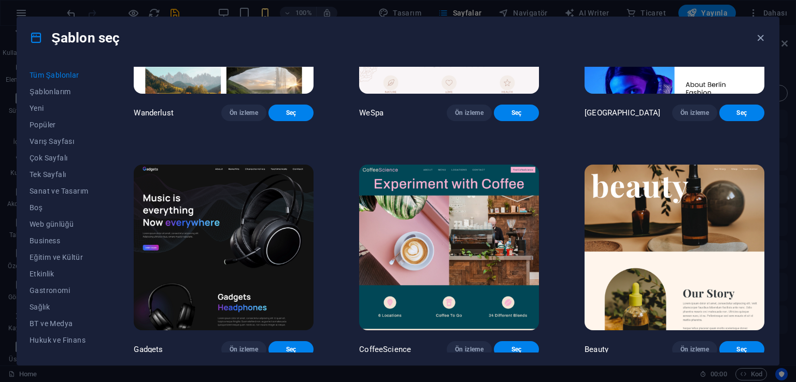
scroll to position [3213, 0]
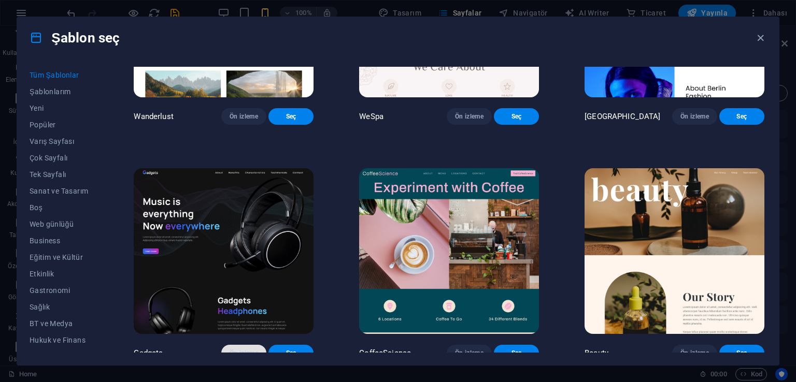
click at [256, 349] on span "Ön izleme" at bounding box center [244, 353] width 29 height 8
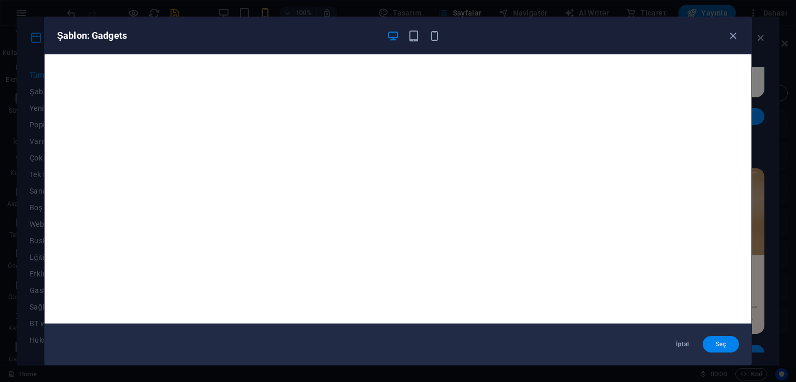
click at [721, 344] on span "Seç" at bounding box center [721, 344] width 20 height 8
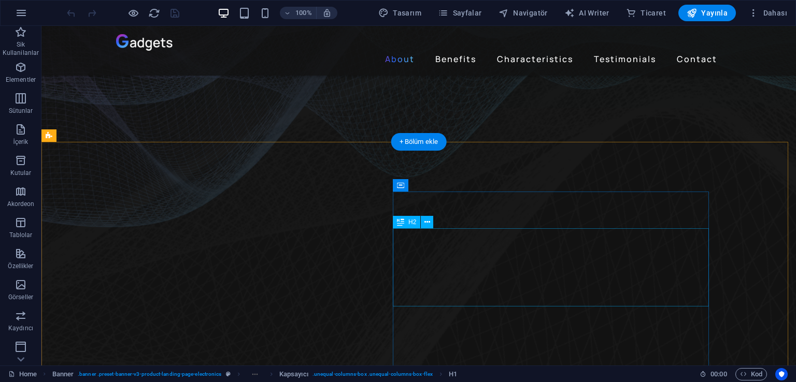
scroll to position [363, 0]
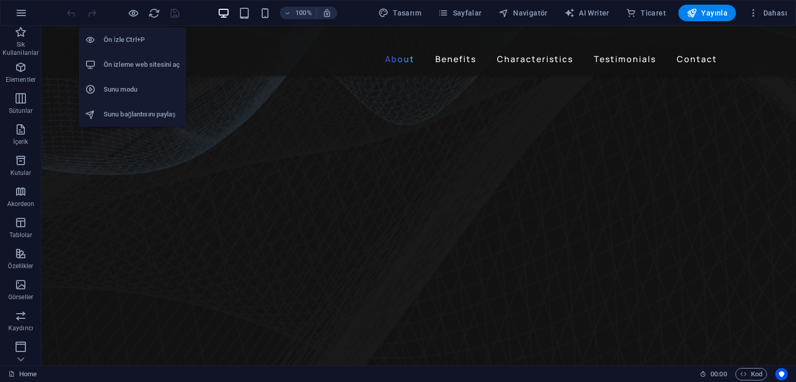
click at [132, 37] on h6 "Ön İzle Ctrl+P" at bounding box center [142, 40] width 76 height 12
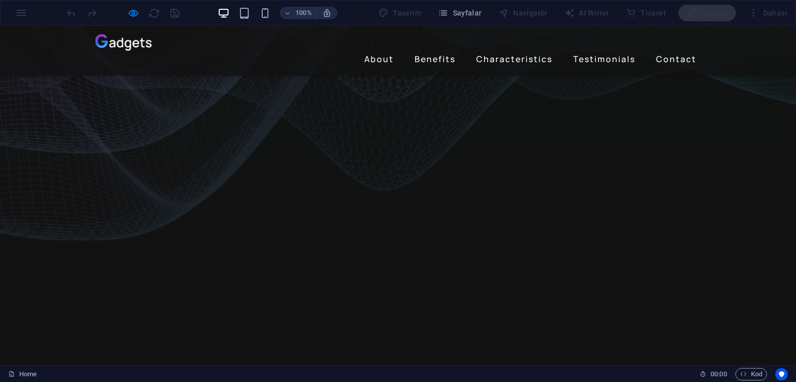
scroll to position [259, 0]
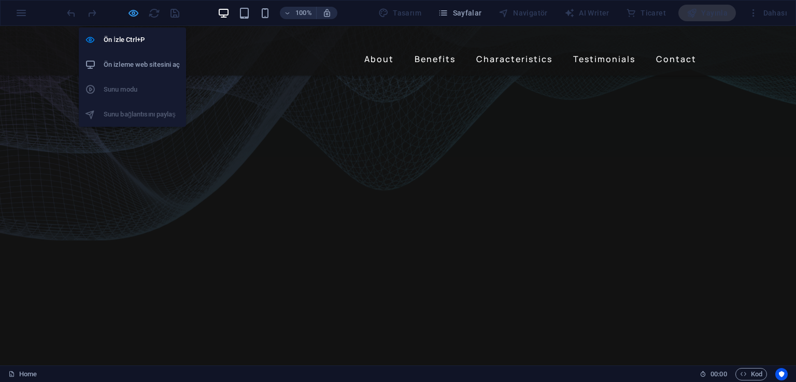
click at [136, 17] on icon "button" at bounding box center [133, 13] width 12 height 12
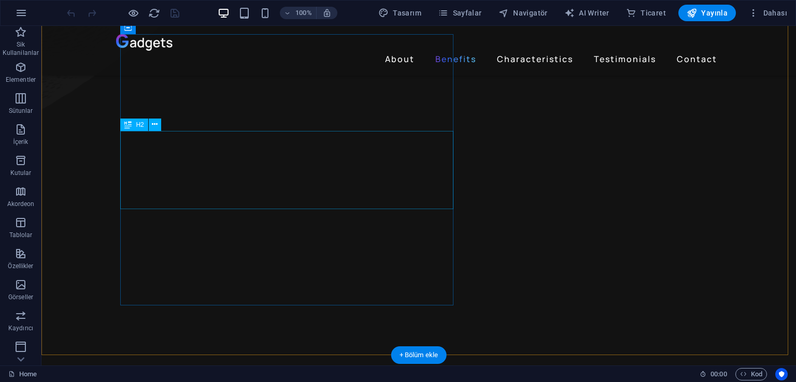
scroll to position [950, 0]
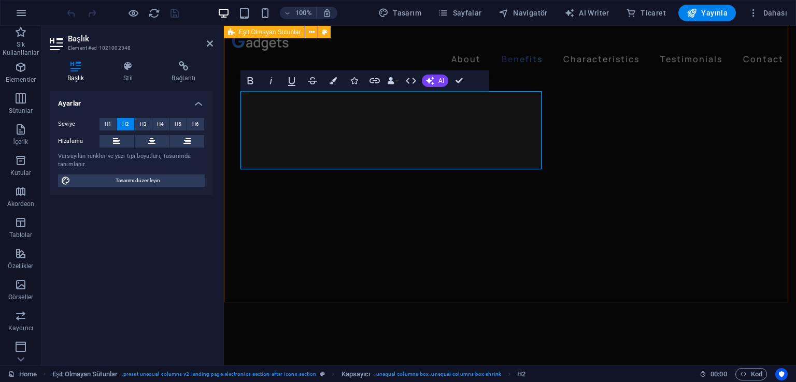
scroll to position [916, 0]
click at [135, 78] on h4 "Stil" at bounding box center [130, 72] width 48 height 22
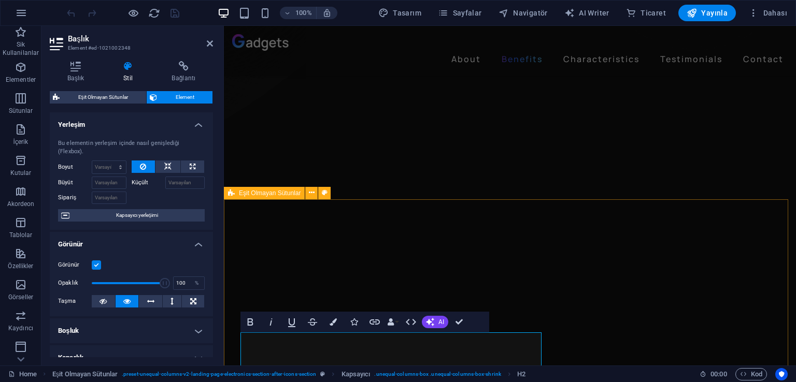
scroll to position [674, 0]
click at [208, 44] on icon at bounding box center [210, 43] width 6 height 8
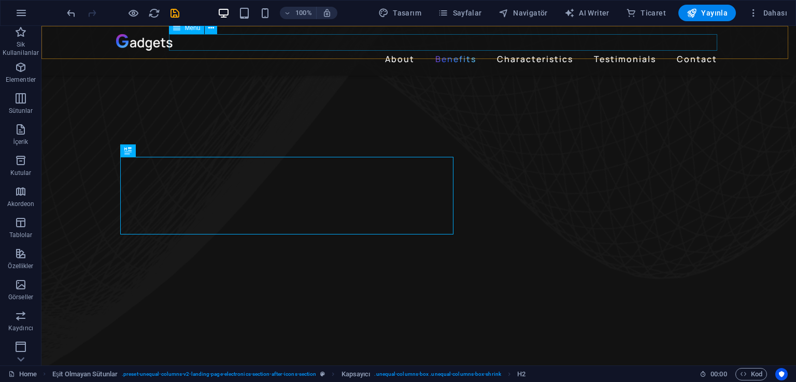
scroll to position [884, 0]
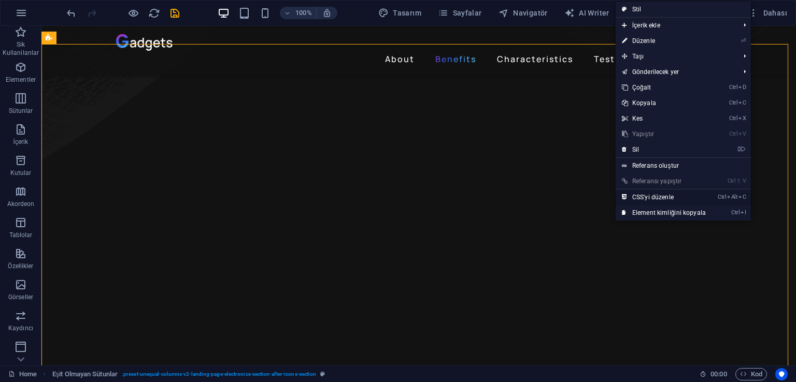
click at [692, 193] on link "Ctrl Alt C CSS'yi düzenle" at bounding box center [664, 198] width 96 height 16
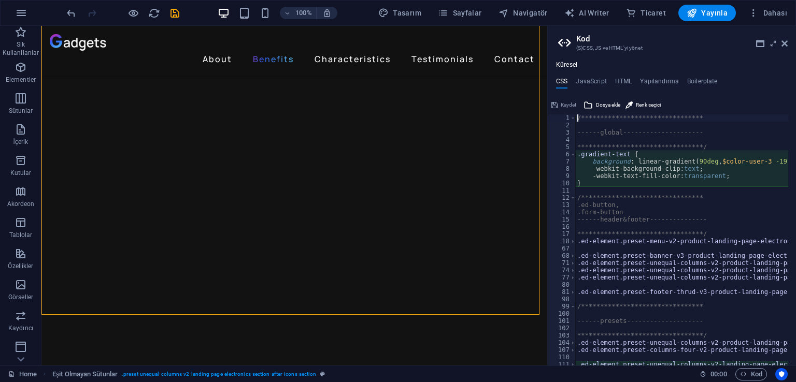
type textarea "@include unequal-columns-v2($box-width: (45%, 50%, 45%), $margin: (0rem, 0rem, …"
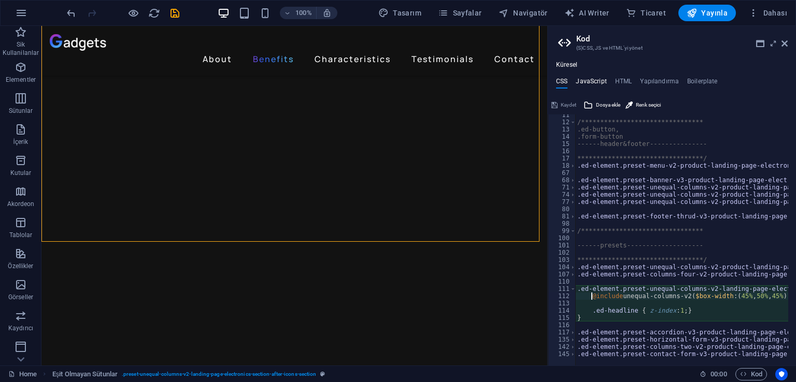
click at [595, 79] on h4 "JavaScript" at bounding box center [591, 83] width 31 height 11
type textarea "/* JS for preset "Menu V2" */"
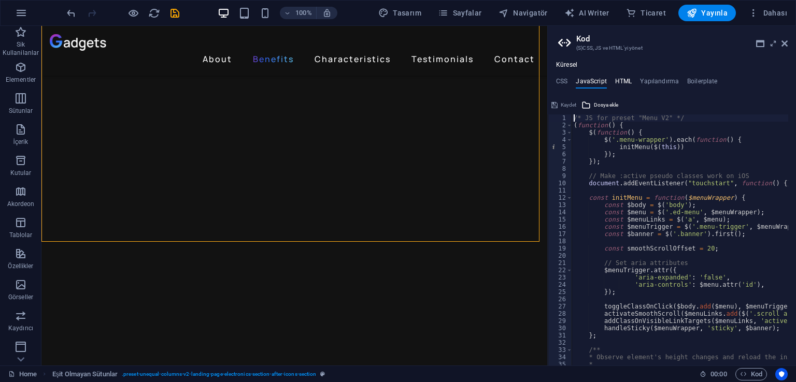
click at [619, 81] on h4 "HTML" at bounding box center [623, 83] width 17 height 11
type textarea "<a href="#main-content" class="wv-link-content button">Skip to main content</a>"
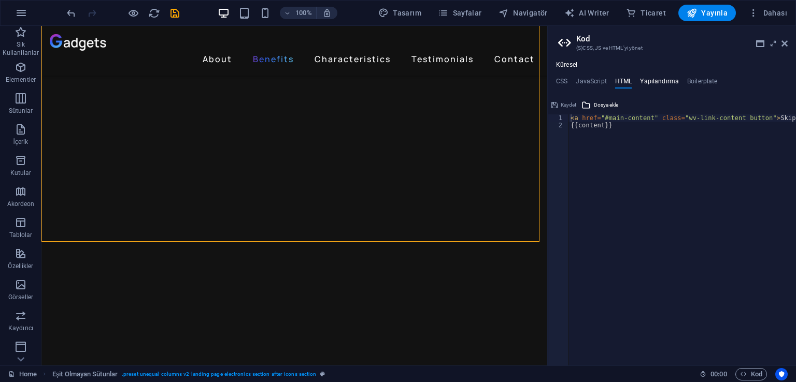
click at [648, 82] on h4 "Yapılandırma" at bounding box center [659, 83] width 39 height 11
type textarea "$color-user-3: #d120aa;"
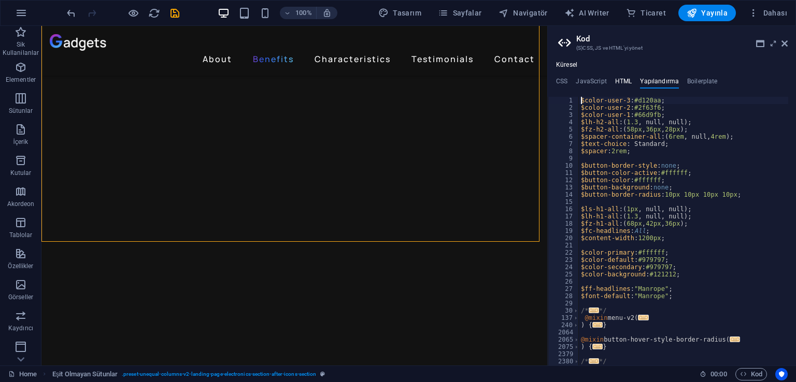
click at [626, 81] on h4 "HTML" at bounding box center [623, 83] width 17 height 11
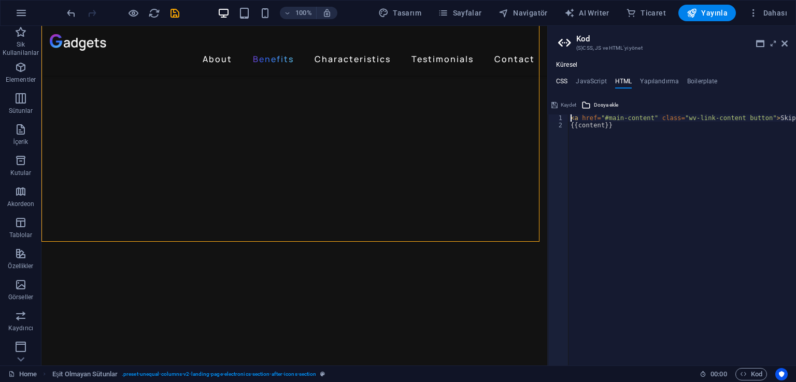
click at [563, 80] on h4 "CSS" at bounding box center [561, 83] width 11 height 11
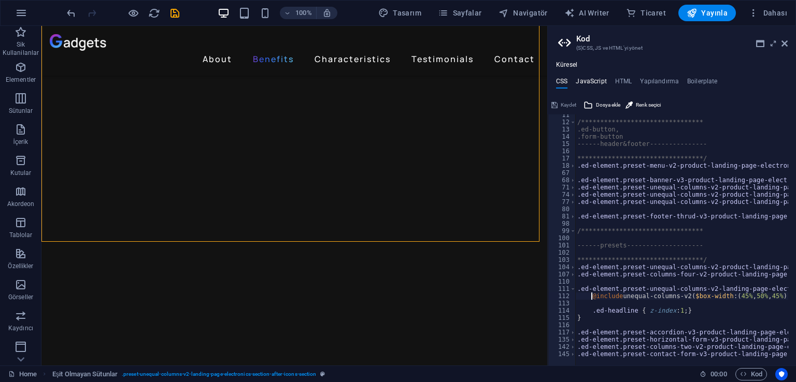
click at [589, 83] on h4 "JavaScript" at bounding box center [591, 83] width 31 height 11
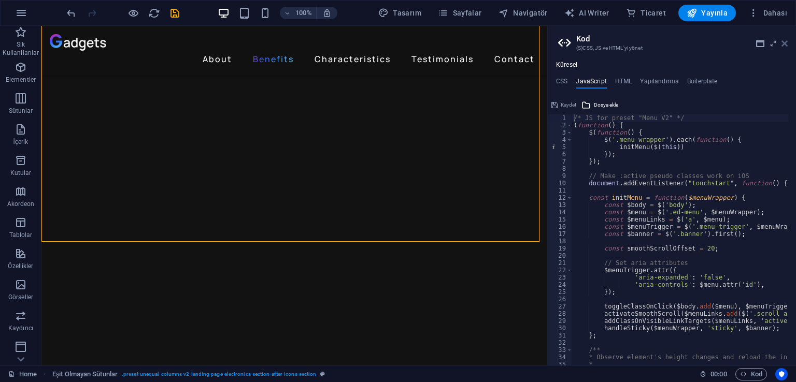
click at [784, 46] on icon at bounding box center [784, 43] width 6 height 8
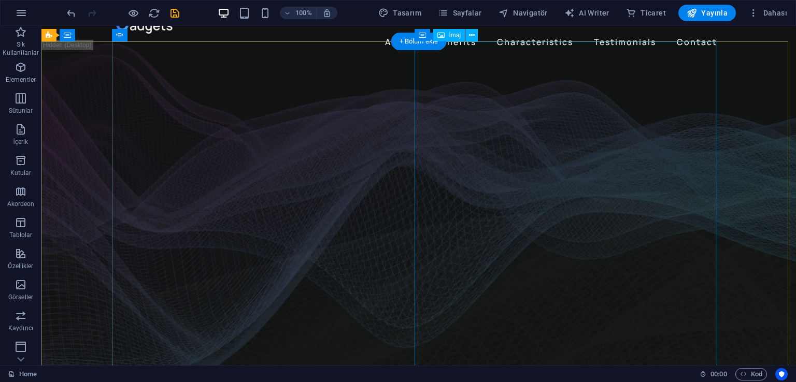
scroll to position [0, 0]
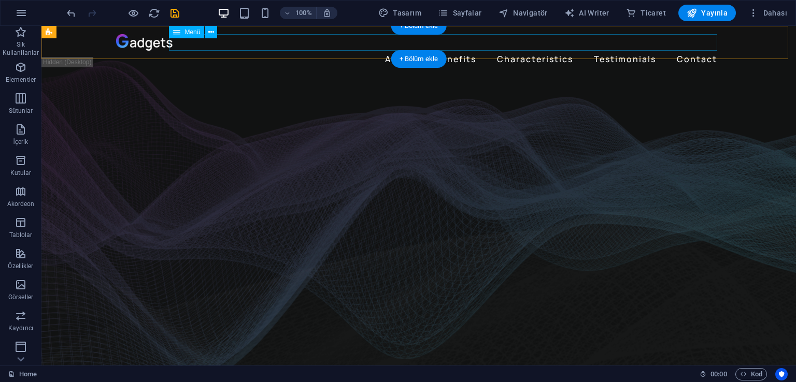
click at [400, 51] on nav "About Benefits Characteristics Testimonials Contact" at bounding box center [418, 59] width 605 height 17
click at [218, 51] on nav "About Benefits Characteristics Testimonials Contact" at bounding box center [418, 59] width 605 height 17
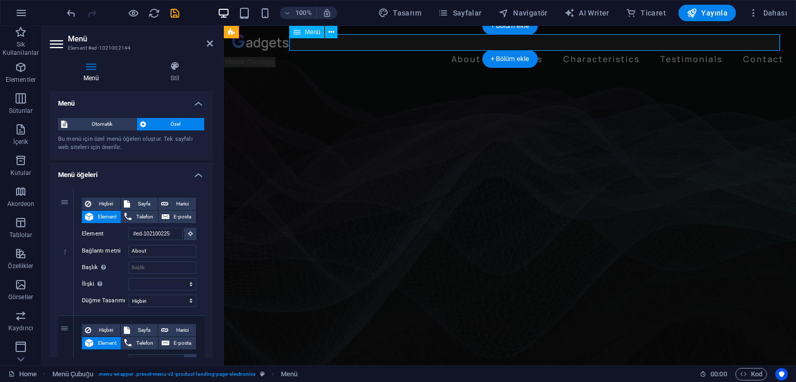
click at [460, 51] on nav "About Benefits Characteristics Testimonials Contact" at bounding box center [510, 59] width 556 height 17
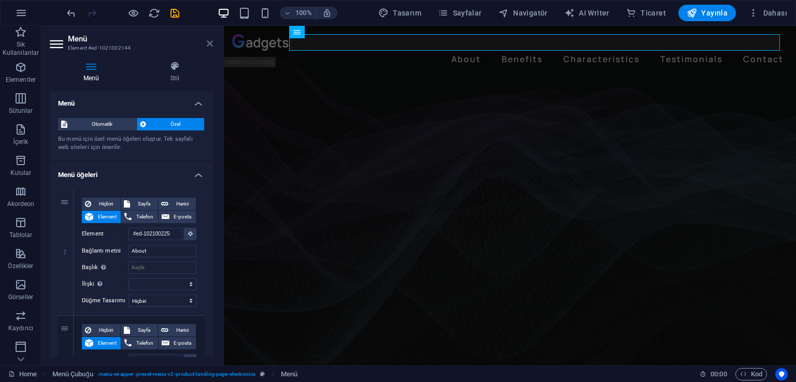
click at [209, 40] on icon at bounding box center [210, 43] width 6 height 8
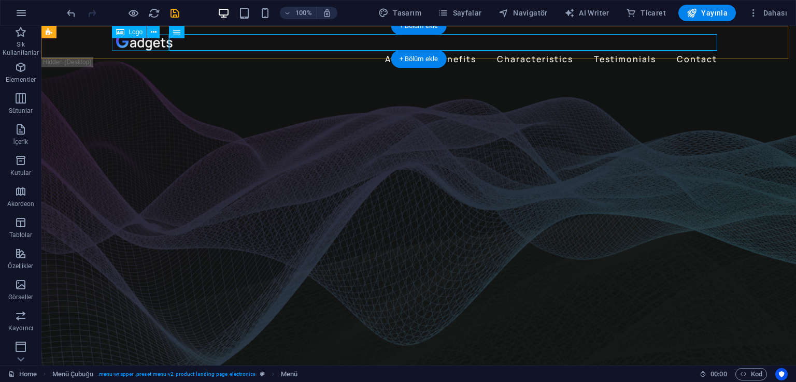
click at [135, 43] on div at bounding box center [418, 42] width 605 height 17
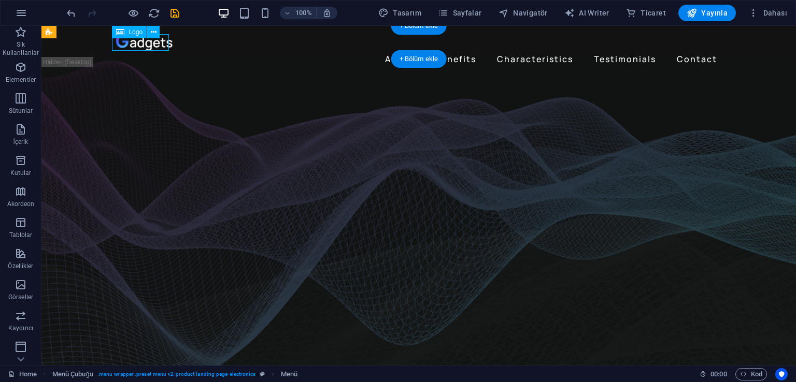
click at [135, 43] on div at bounding box center [418, 42] width 605 height 17
select select "px"
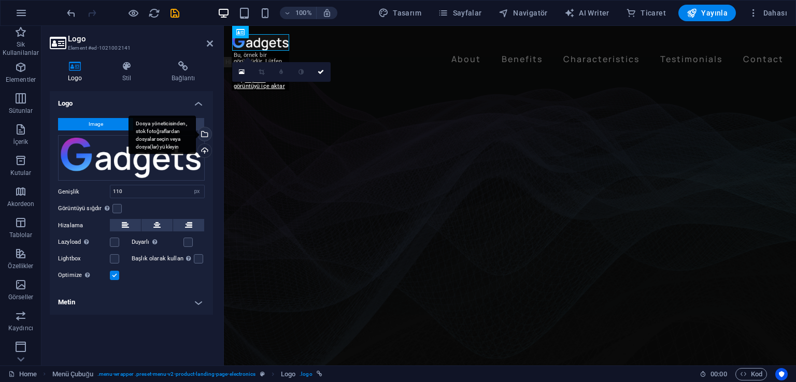
click at [204, 134] on div "Dosya yöneticisinden, stok fotoğraflardan dosyalar seçin veya dosya(lar) yükley…" at bounding box center [204, 135] width 16 height 16
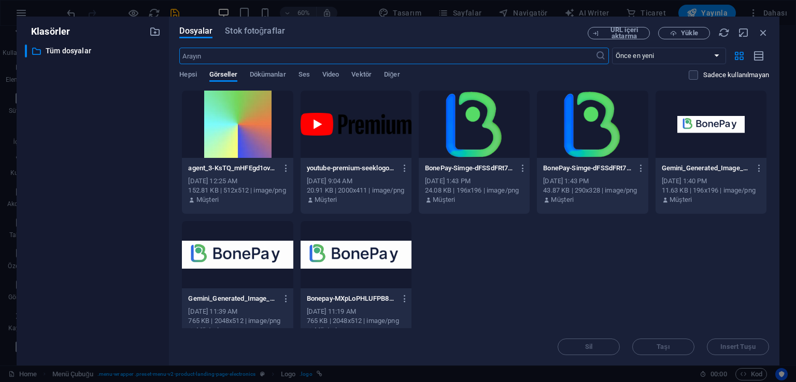
click at [488, 139] on div at bounding box center [474, 124] width 111 height 67
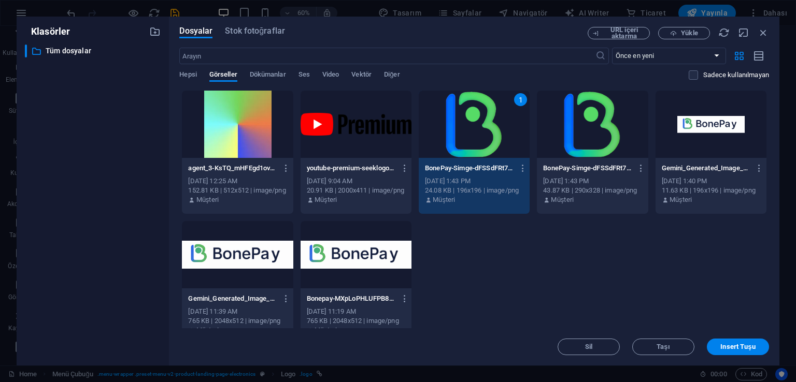
click at [488, 139] on div "1" at bounding box center [474, 124] width 111 height 67
click at [742, 348] on span "Insert Tuşu" at bounding box center [737, 347] width 35 height 6
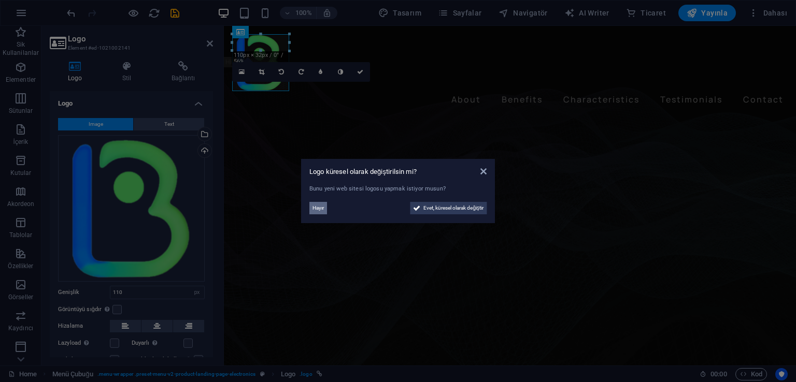
drag, startPoint x: 321, startPoint y: 206, endPoint x: 97, endPoint y: 181, distance: 225.8
click at [321, 206] on span "Hayır" at bounding box center [317, 208] width 11 height 12
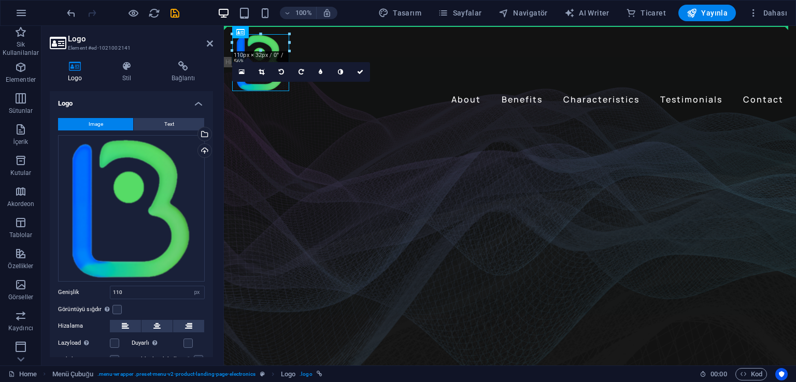
drag, startPoint x: 268, startPoint y: 40, endPoint x: 342, endPoint y: 48, distance: 74.0
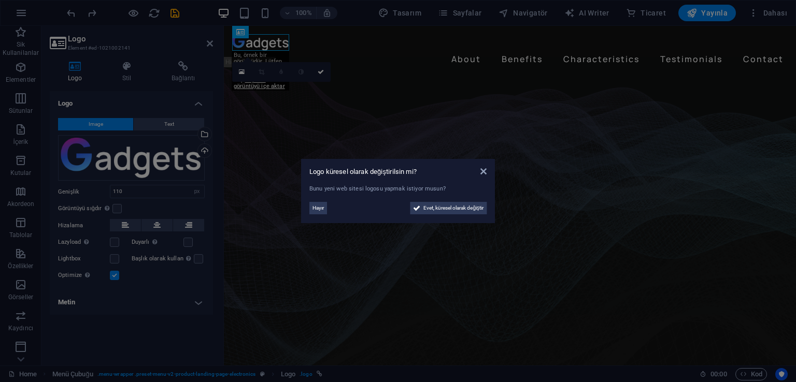
click at [259, 42] on aside "Logo küresel olarak değiştirilsin mi? Bunu yeni web sitesi logosu yapmak istiyo…" at bounding box center [398, 191] width 796 height 382
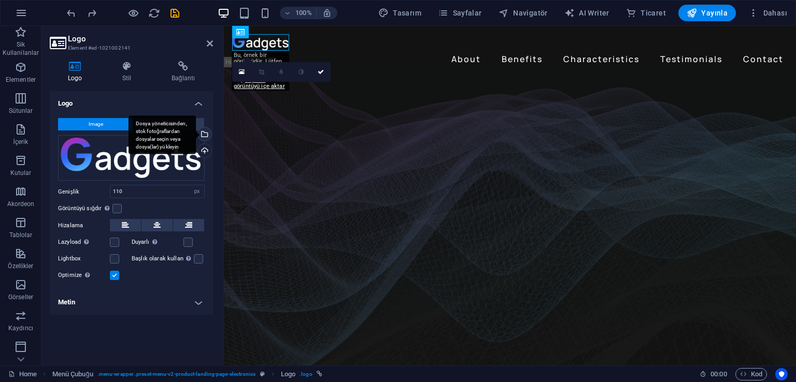
click at [205, 133] on div "Dosya yöneticisinden, stok fotoğraflardan dosyalar seçin veya dosya(lar) yükley…" at bounding box center [204, 135] width 16 height 16
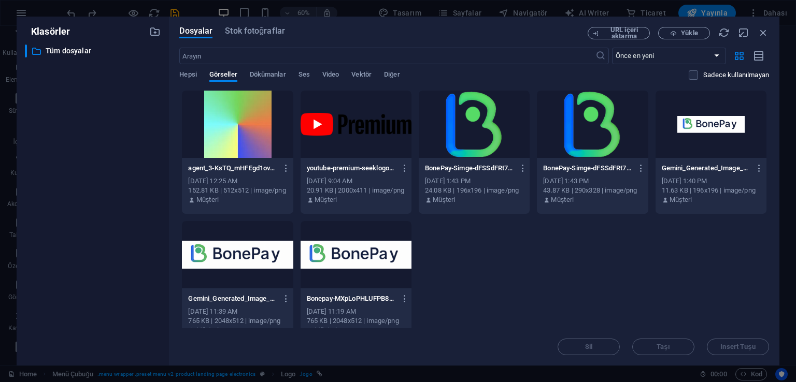
click at [464, 117] on div at bounding box center [474, 124] width 111 height 67
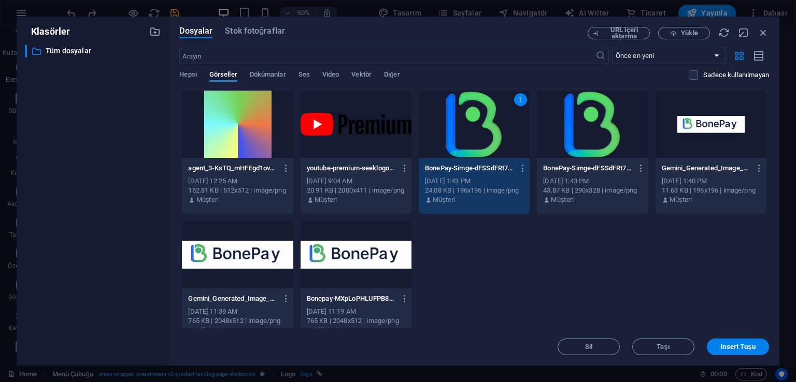
click at [464, 117] on div "1" at bounding box center [474, 124] width 111 height 67
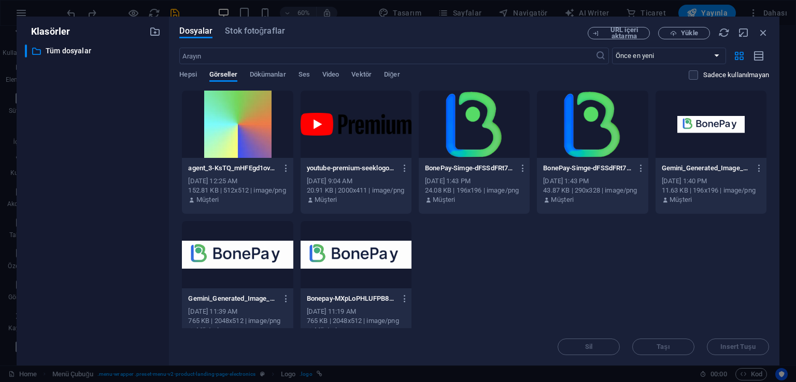
click at [471, 129] on div at bounding box center [474, 124] width 111 height 67
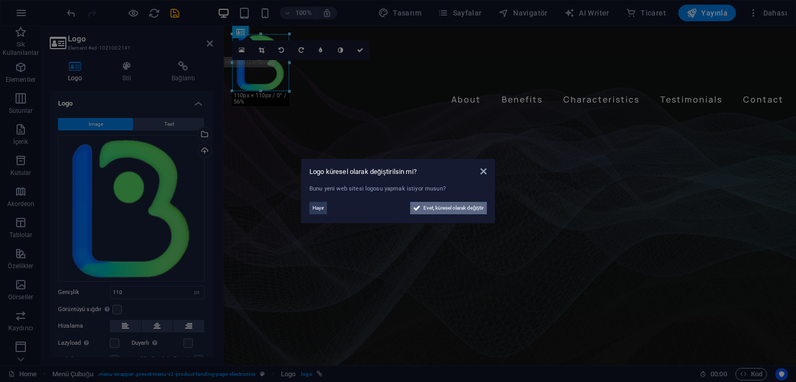
click at [441, 208] on span "Evet, küresel olarak değiştir" at bounding box center [453, 208] width 60 height 12
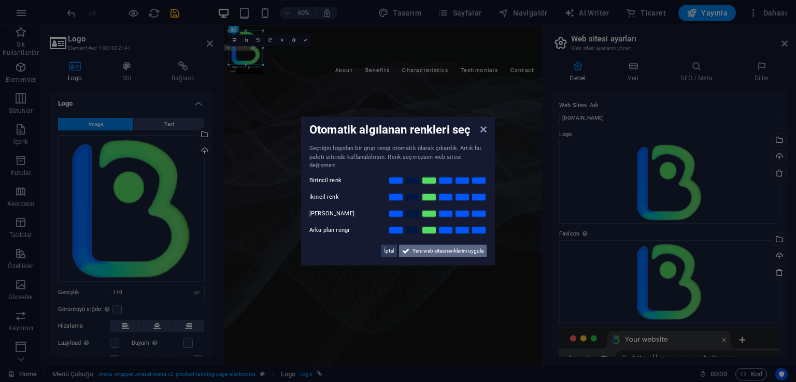
click at [445, 245] on span "Yeni web sitesi renklerini uygula" at bounding box center [447, 251] width 71 height 12
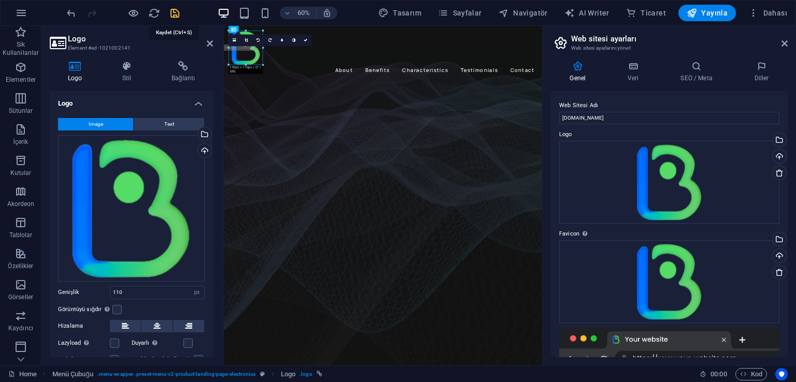
click at [174, 15] on icon "save" at bounding box center [175, 13] width 12 height 12
checkbox input "false"
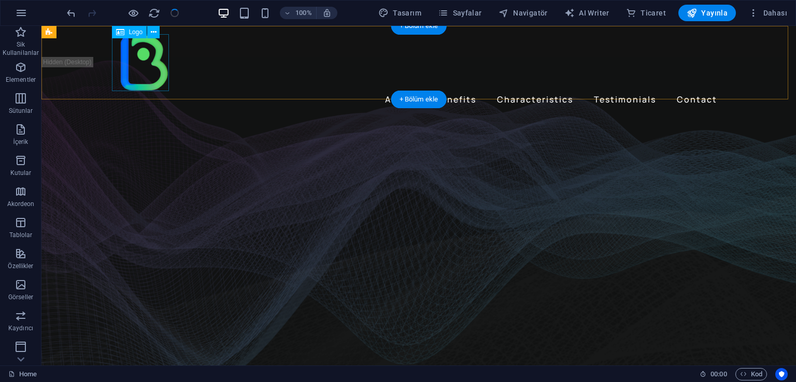
click at [149, 63] on div at bounding box center [418, 62] width 605 height 57
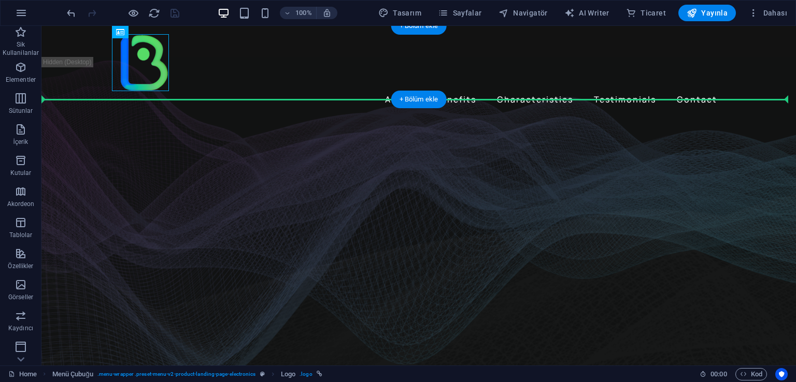
drag, startPoint x: 153, startPoint y: 67, endPoint x: 227, endPoint y: 74, distance: 75.0
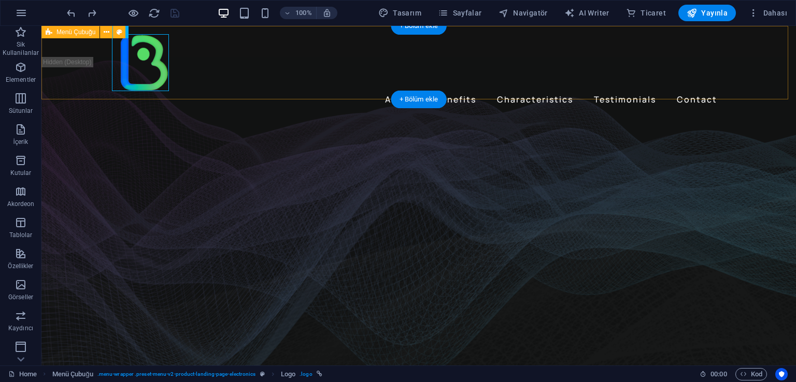
click at [260, 72] on div "About Benefits Characteristics Testimonials Contact Menu" at bounding box center [418, 71] width 754 height 90
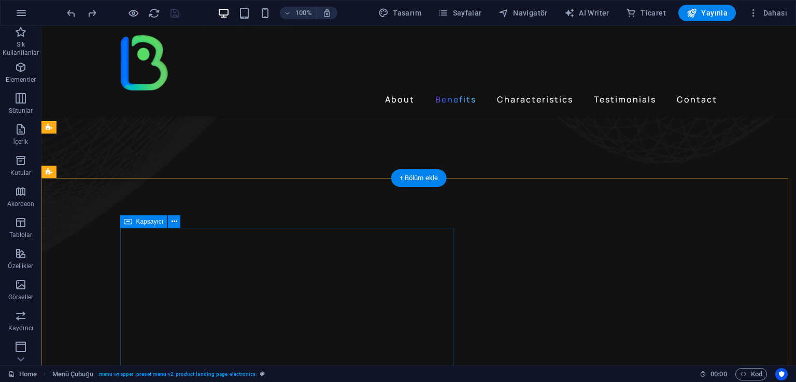
scroll to position [760, 0]
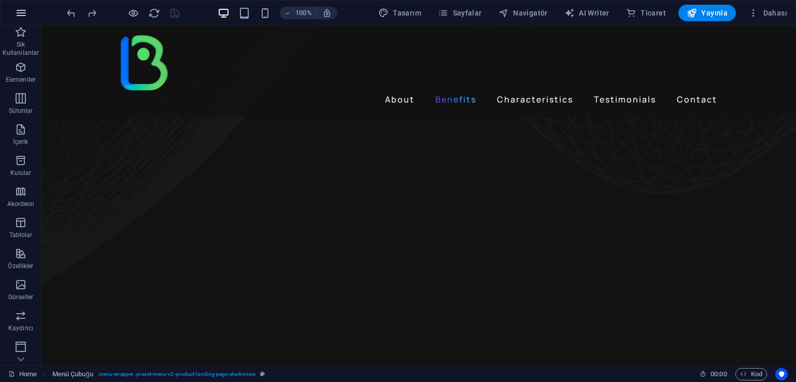
click at [20, 13] on icon "button" at bounding box center [21, 13] width 12 height 12
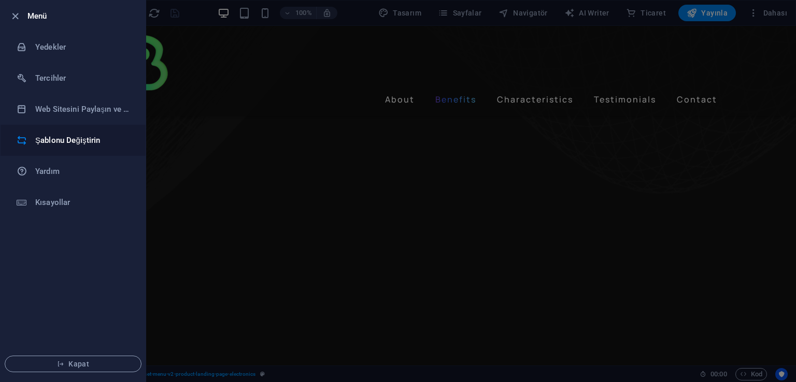
click at [89, 144] on h6 "Şablonu Değiştirin" at bounding box center [83, 140] width 96 height 12
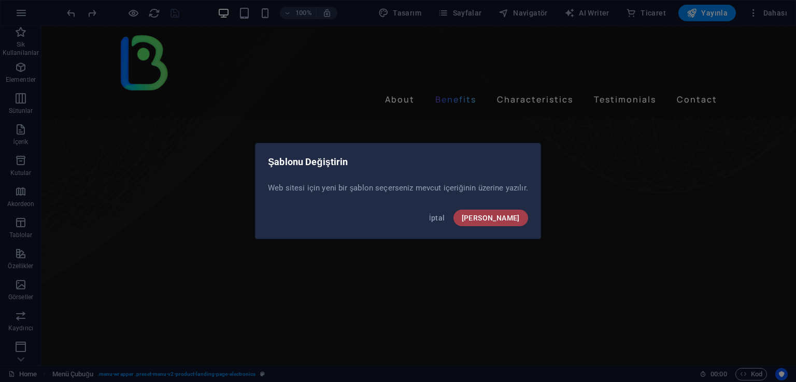
click at [506, 215] on span "[PERSON_NAME]" at bounding box center [491, 218] width 58 height 8
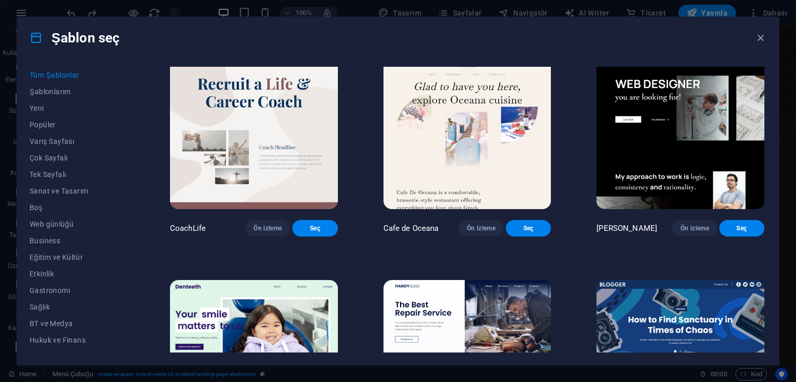
scroll to position [3454, 0]
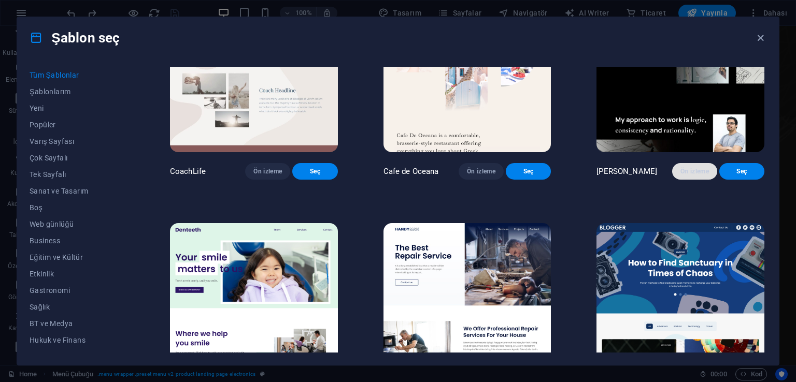
click at [691, 176] on span "Ön izleme" at bounding box center [694, 171] width 29 height 8
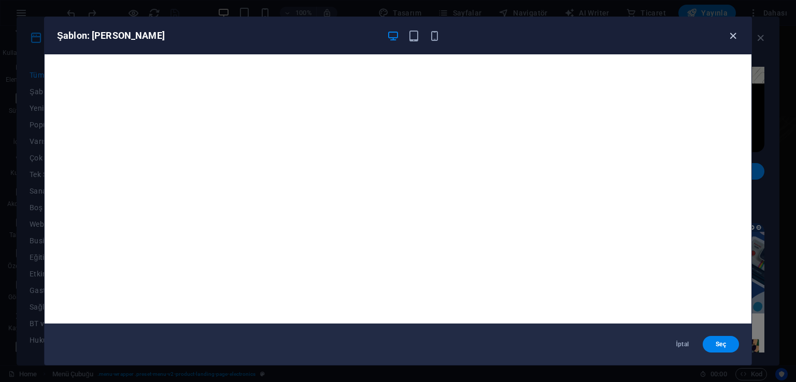
click at [735, 36] on icon "button" at bounding box center [733, 36] width 12 height 12
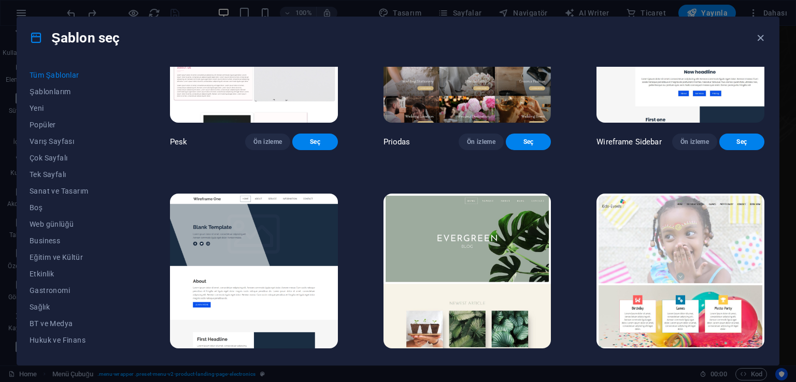
scroll to position [4387, 0]
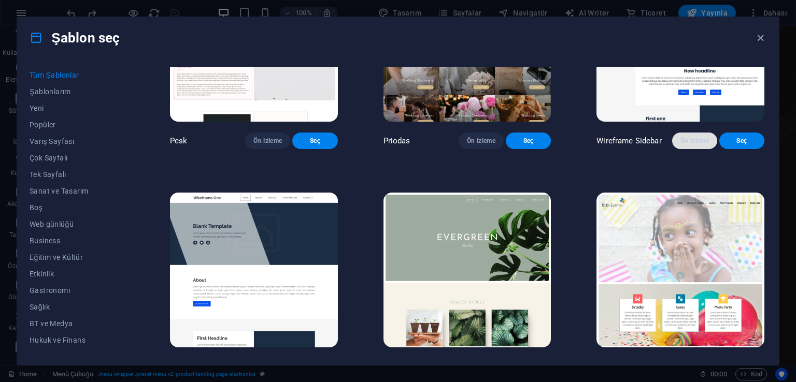
click at [696, 145] on span "Ön izleme" at bounding box center [694, 141] width 29 height 8
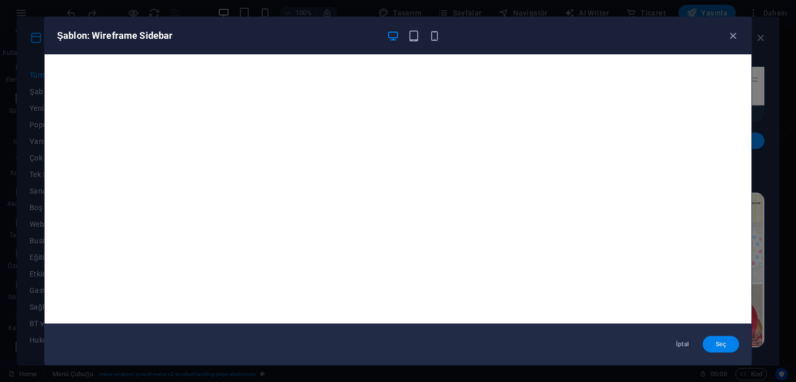
click at [721, 348] on span "Seç" at bounding box center [721, 344] width 20 height 8
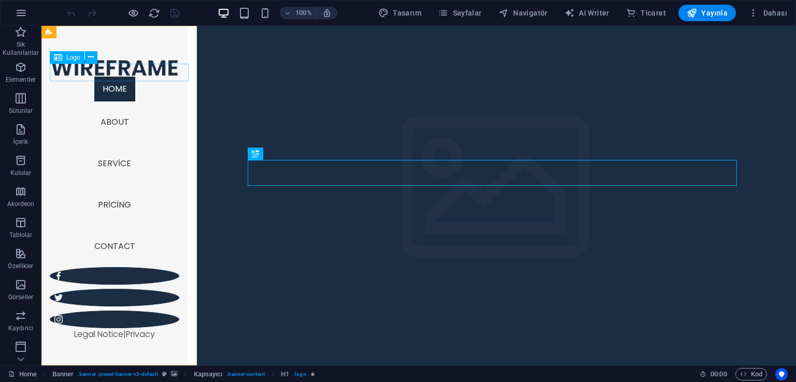
click at [125, 75] on div at bounding box center [115, 68] width 130 height 18
select select "px"
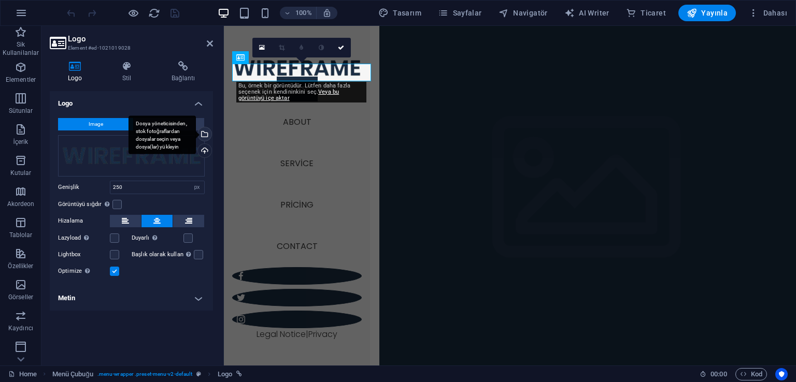
click at [206, 133] on div "Dosya yöneticisinden, stok fotoğraflardan dosyalar seçin veya dosya(lar) yükley…" at bounding box center [204, 135] width 16 height 16
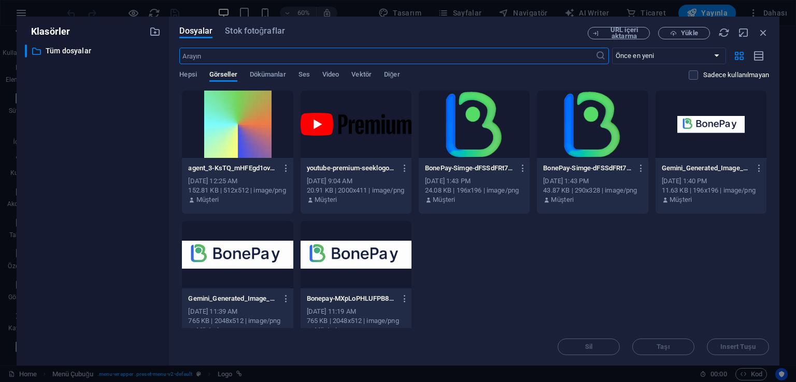
click at [460, 133] on div at bounding box center [474, 124] width 111 height 67
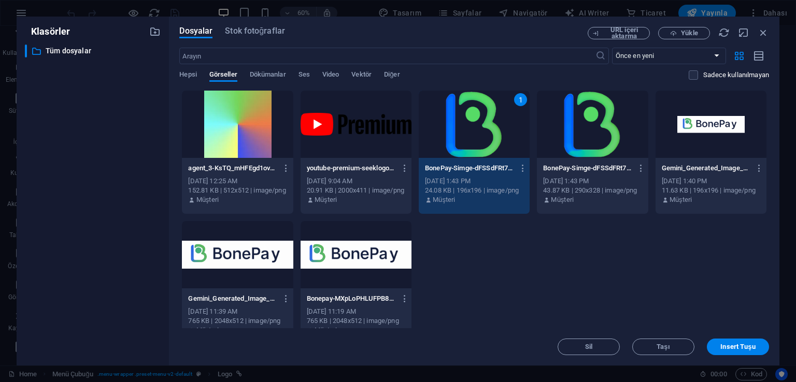
click at [460, 133] on div "1" at bounding box center [474, 124] width 111 height 67
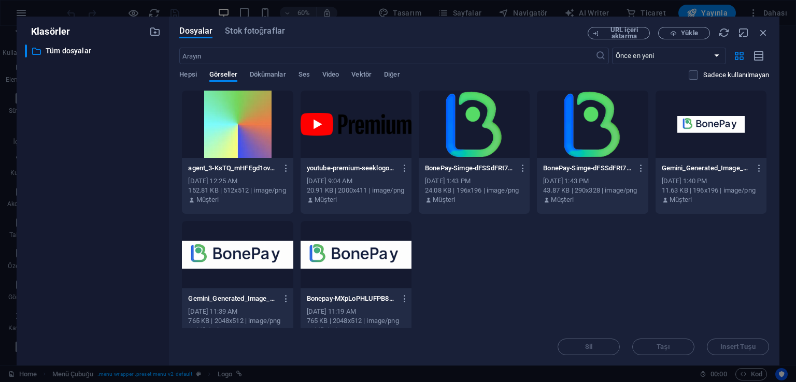
click at [470, 137] on div at bounding box center [474, 124] width 111 height 67
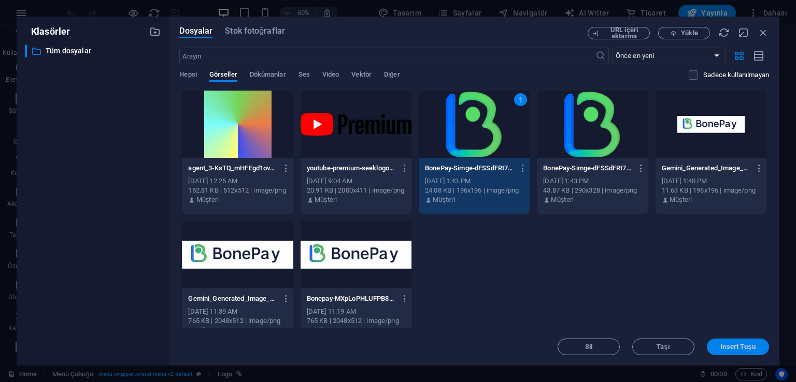
click at [751, 344] on span "Insert Tuşu" at bounding box center [737, 347] width 35 height 6
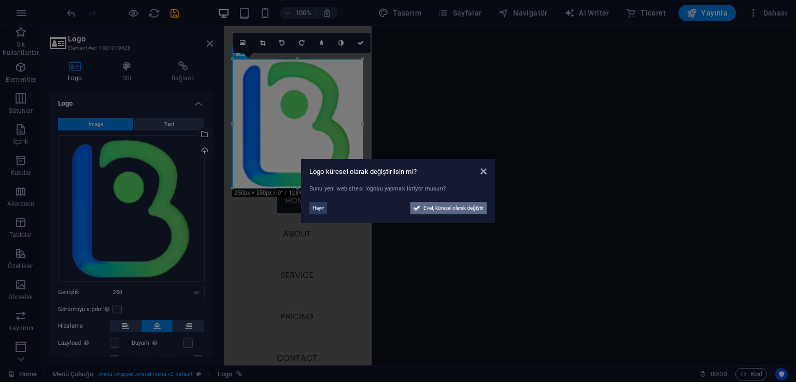
click at [445, 212] on span "Evet, küresel olarak değiştir" at bounding box center [453, 208] width 60 height 12
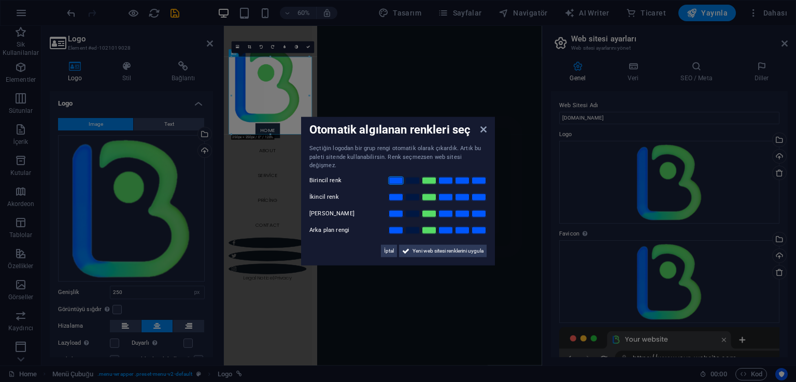
click at [397, 177] on link at bounding box center [396, 180] width 16 height 8
click at [410, 177] on link at bounding box center [413, 180] width 16 height 8
click at [427, 193] on link at bounding box center [429, 197] width 16 height 8
click at [412, 209] on link at bounding box center [413, 213] width 16 height 8
click at [396, 229] on link at bounding box center [396, 230] width 16 height 8
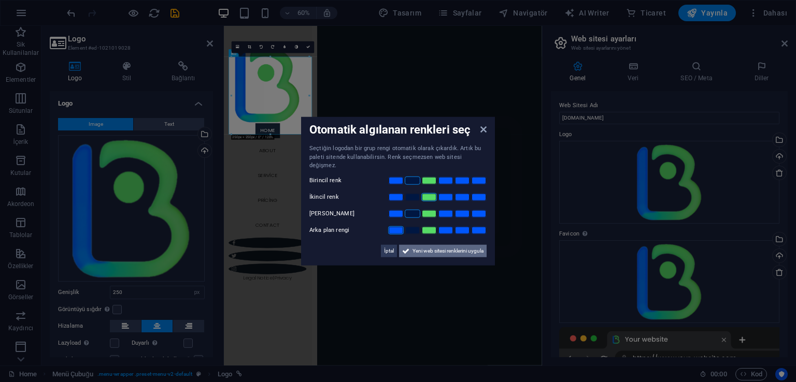
click at [433, 249] on span "Yeni web sitesi renklerini uygula" at bounding box center [447, 251] width 71 height 12
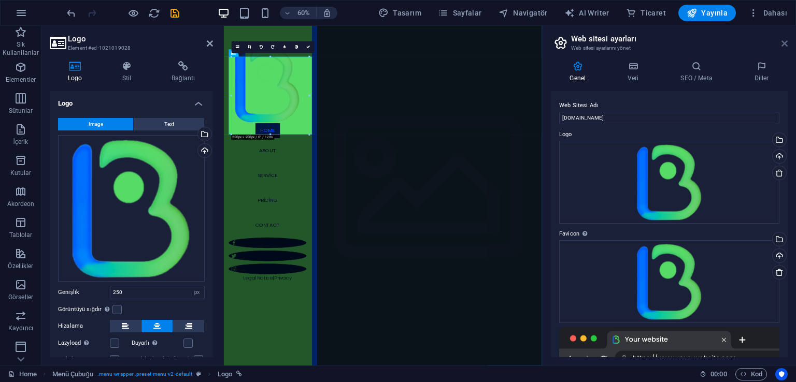
click at [787, 44] on icon at bounding box center [784, 43] width 6 height 8
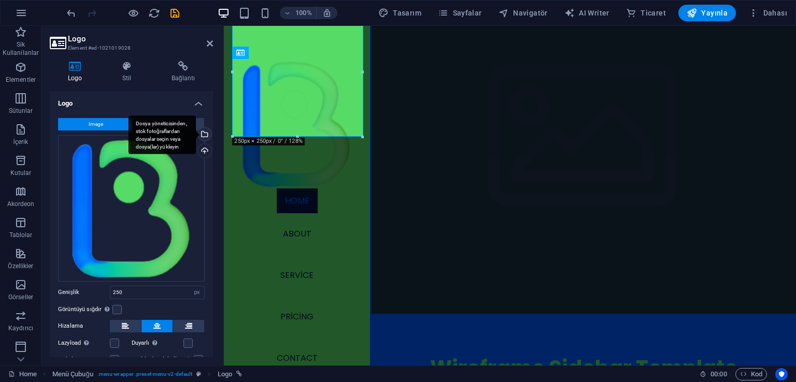
click at [202, 132] on div "Dosya yöneticisinden, stok fotoğraflardan dosyalar seçin veya dosya(lar) yükley…" at bounding box center [204, 135] width 16 height 16
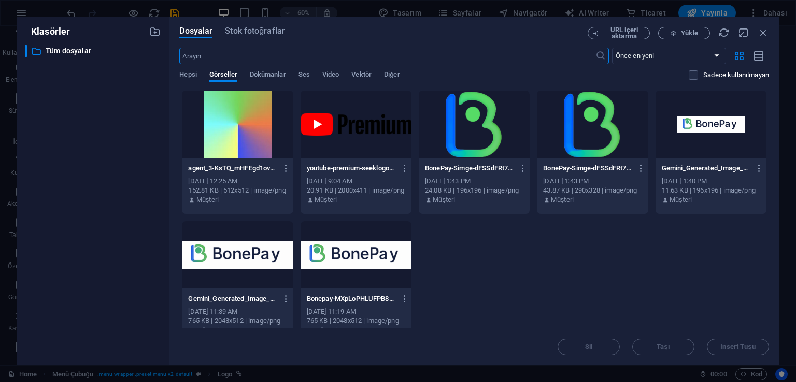
click at [479, 129] on div at bounding box center [474, 124] width 111 height 67
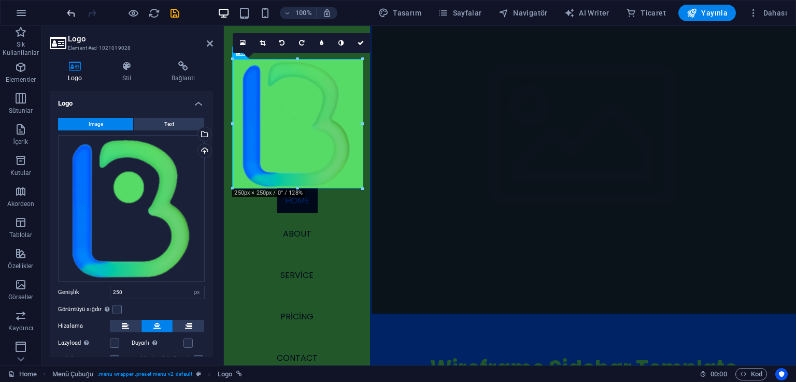
click at [65, 14] on icon "undo" at bounding box center [71, 13] width 12 height 12
click at [67, 16] on icon "undo" at bounding box center [71, 13] width 12 height 12
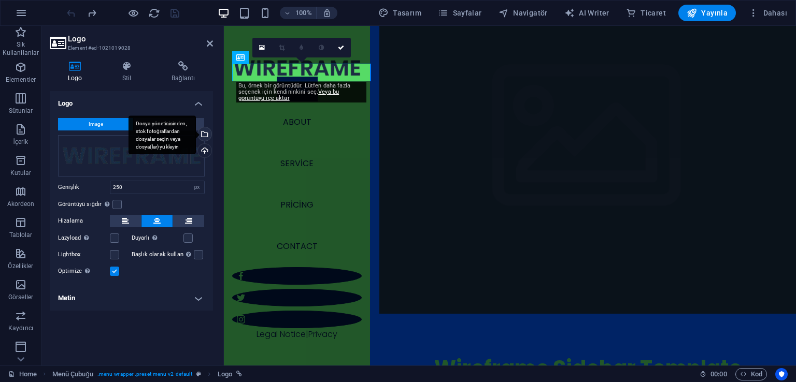
click at [205, 135] on div "Dosya yöneticisinden, stok fotoğraflardan dosyalar seçin veya dosya(lar) yükley…" at bounding box center [204, 135] width 16 height 16
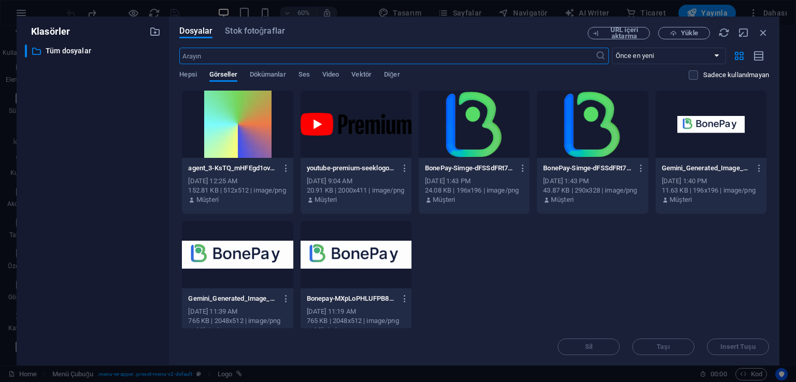
click at [487, 144] on div at bounding box center [474, 124] width 111 height 67
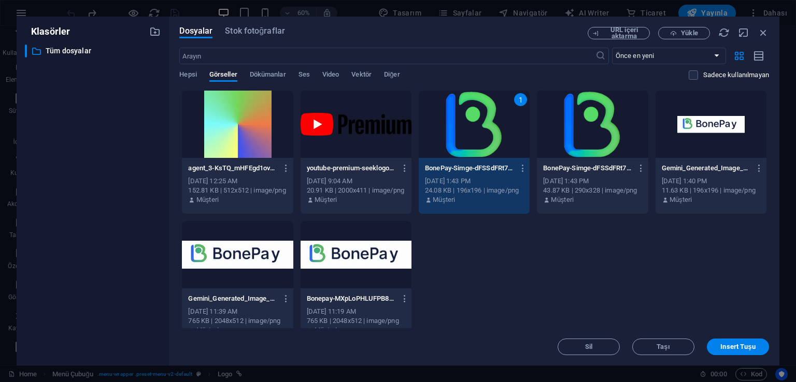
click at [487, 144] on div "1" at bounding box center [474, 124] width 111 height 67
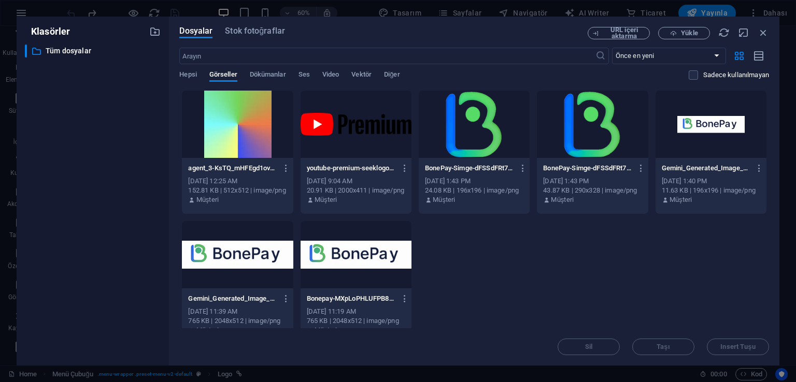
click at [487, 144] on div at bounding box center [474, 124] width 111 height 67
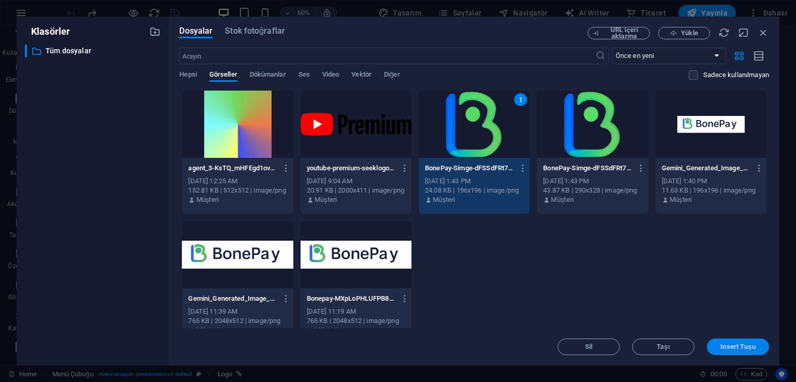
click at [743, 346] on span "Insert Tuşu" at bounding box center [737, 347] width 35 height 6
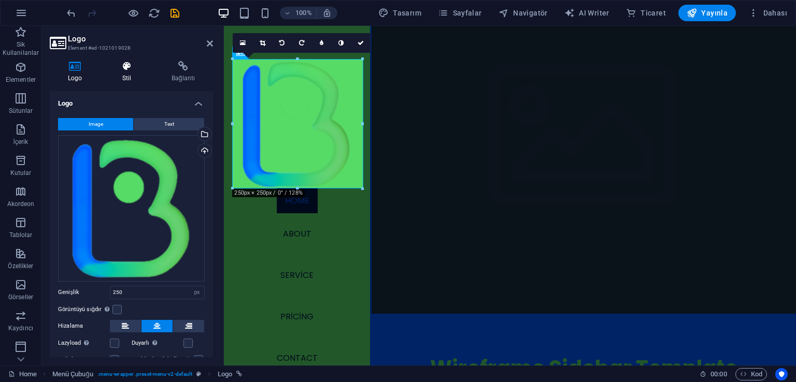
click at [134, 68] on icon at bounding box center [126, 66] width 45 height 10
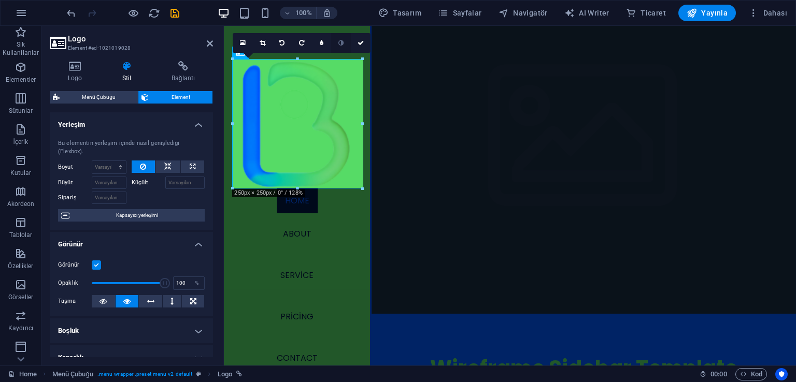
click at [343, 44] on icon at bounding box center [340, 43] width 5 height 6
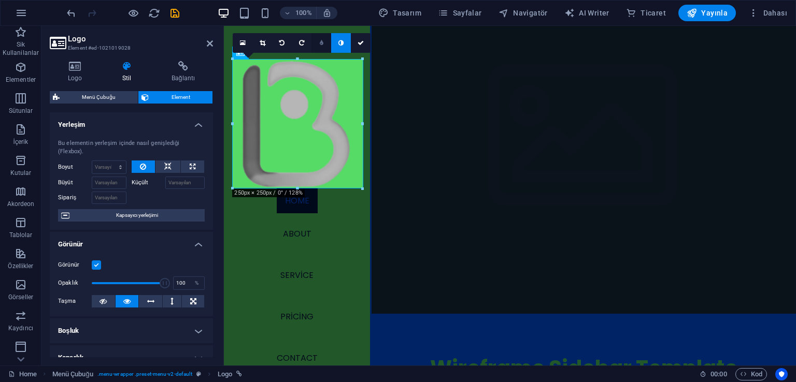
click at [325, 45] on link at bounding box center [321, 43] width 20 height 20
click at [324, 44] on link at bounding box center [321, 43] width 20 height 20
click at [334, 48] on link at bounding box center [341, 43] width 20 height 20
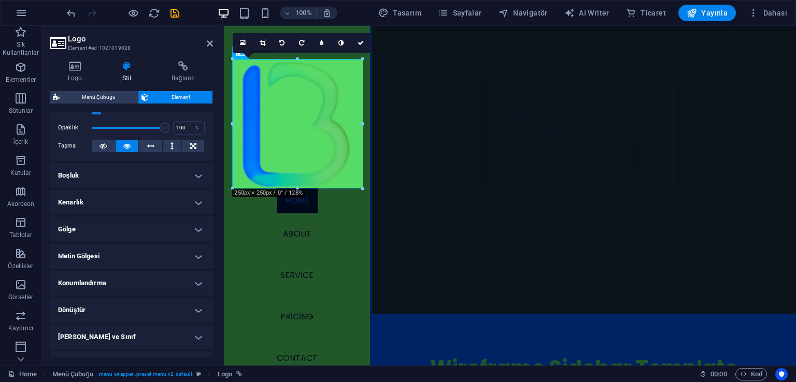
scroll to position [201, 0]
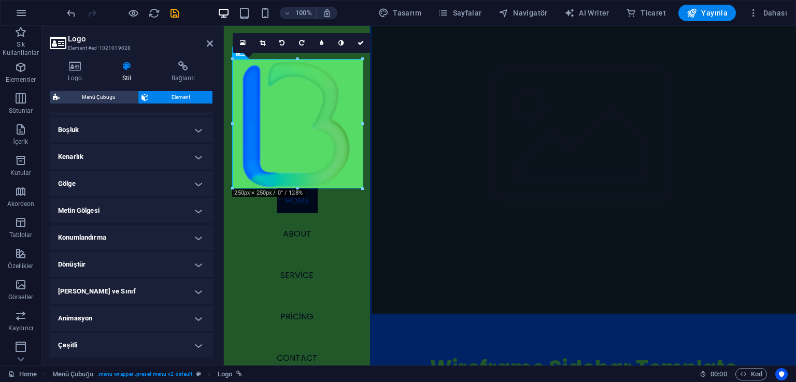
click at [110, 345] on h4 "Çeşitli" at bounding box center [131, 345] width 163 height 25
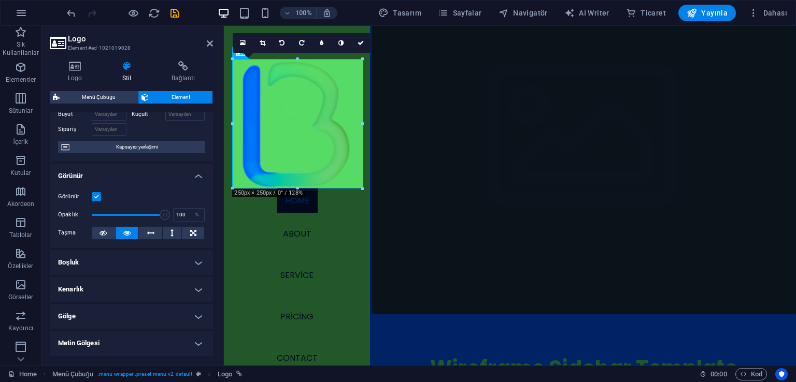
scroll to position [86, 0]
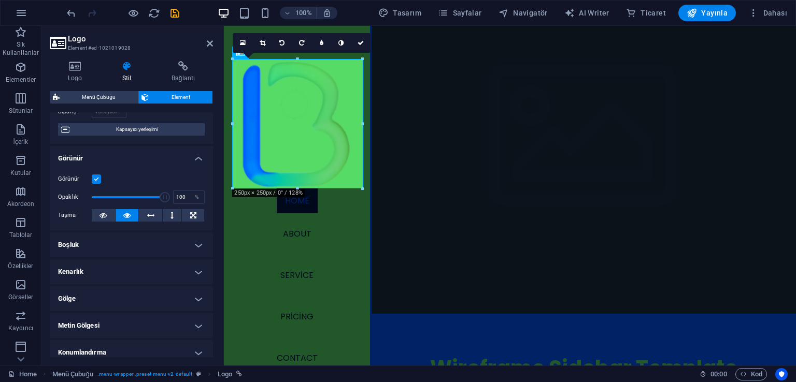
click at [129, 246] on h4 "Boşluk" at bounding box center [131, 245] width 163 height 25
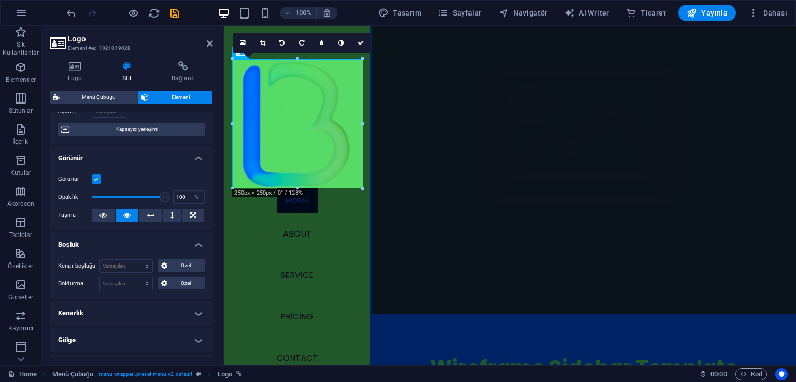
click at [129, 245] on h4 "Boşluk" at bounding box center [131, 242] width 163 height 19
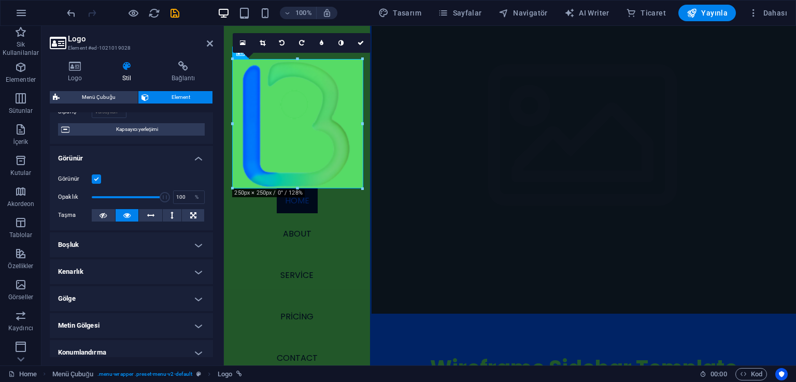
click at [124, 272] on h4 "Kenarlık" at bounding box center [131, 272] width 163 height 25
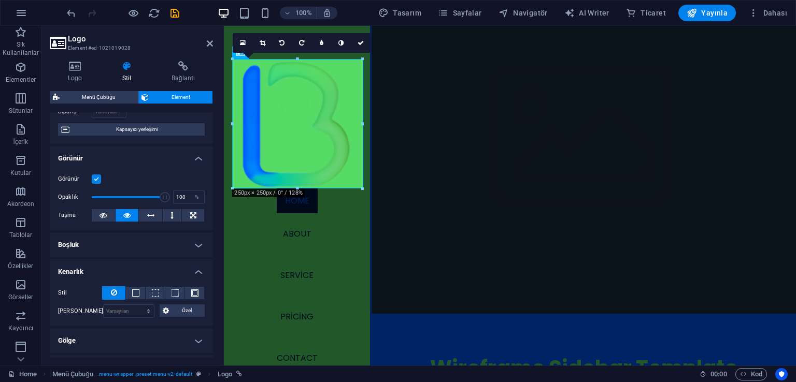
click at [124, 272] on h4 "Kenarlık" at bounding box center [131, 269] width 163 height 19
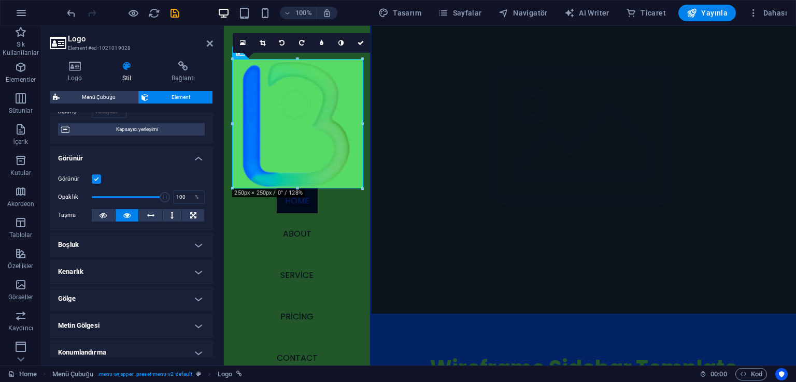
click at [117, 291] on h4 "Gölge" at bounding box center [131, 299] width 163 height 25
click at [116, 294] on h4 "Gölge" at bounding box center [131, 296] width 163 height 19
click at [123, 323] on h4 "Metin Gölgesi" at bounding box center [131, 326] width 163 height 25
click at [123, 323] on h4 "Metin Gölgesi" at bounding box center [131, 323] width 163 height 19
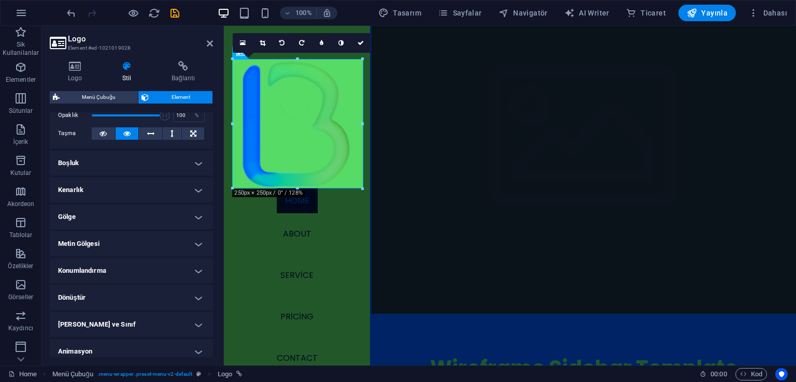
scroll to position [190, 0]
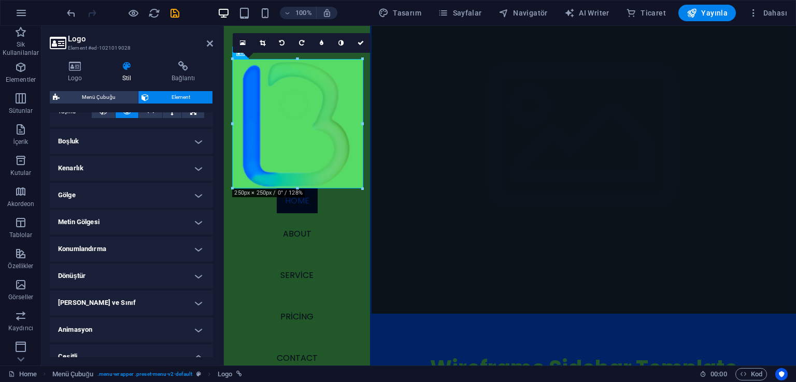
click at [118, 245] on h4 "Konumlandırma" at bounding box center [131, 249] width 163 height 25
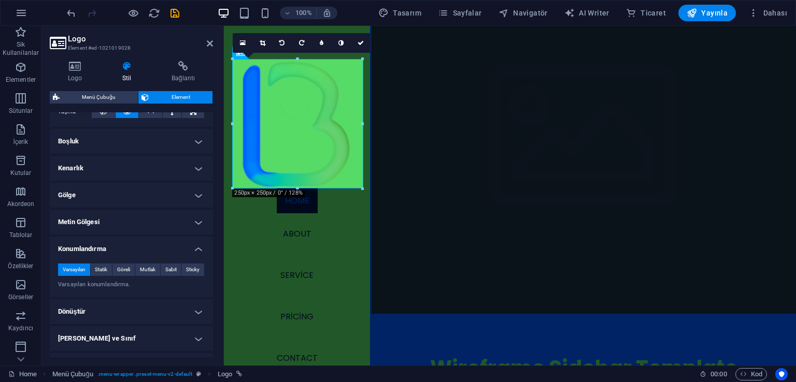
click at [118, 245] on h4 "Konumlandırma" at bounding box center [131, 246] width 163 height 19
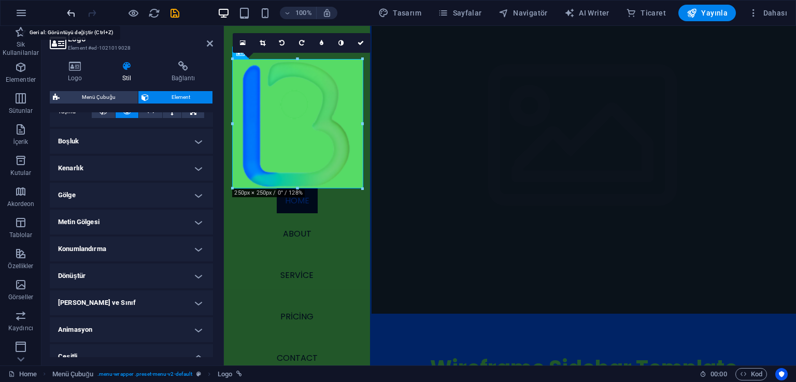
click at [70, 11] on icon "undo" at bounding box center [71, 13] width 12 height 12
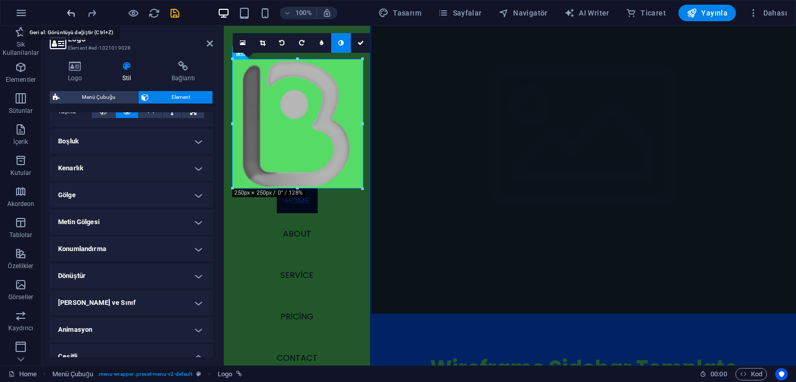
click at [70, 11] on icon "undo" at bounding box center [71, 13] width 12 height 12
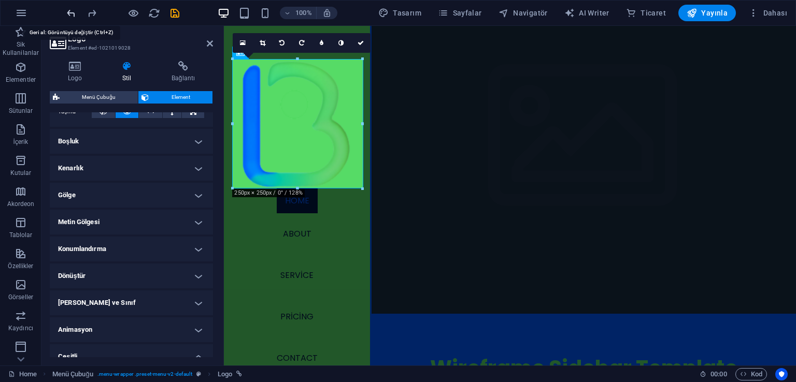
click at [70, 11] on icon "undo" at bounding box center [71, 13] width 12 height 12
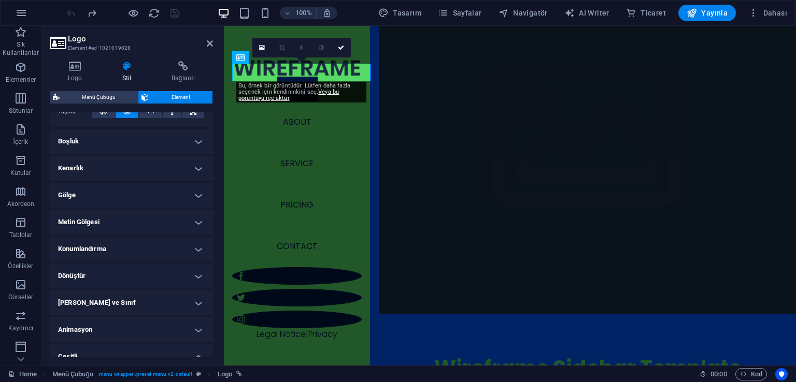
click at [70, 11] on div at bounding box center [123, 13] width 116 height 17
click at [342, 48] on icon at bounding box center [341, 48] width 6 height 6
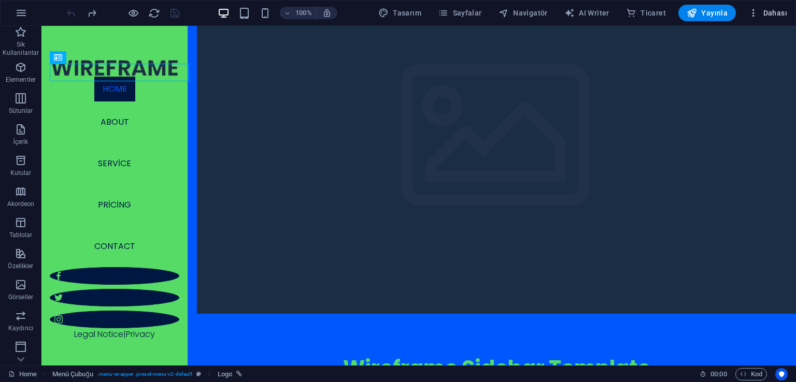
click at [773, 13] on span "Dahası" at bounding box center [767, 13] width 39 height 10
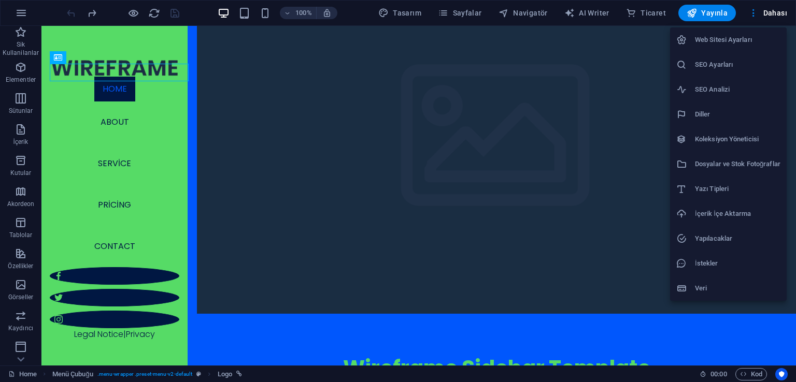
click at [717, 38] on h6 "Web Sitesi Ayarları" at bounding box center [738, 40] width 86 height 12
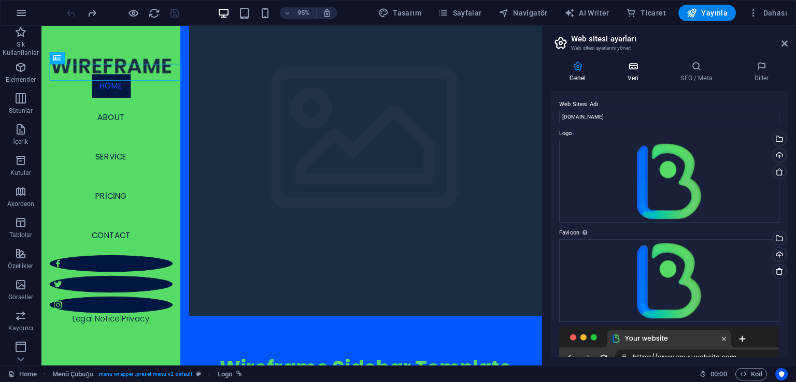
scroll to position [0, 0]
click at [784, 42] on icon at bounding box center [784, 43] width 6 height 8
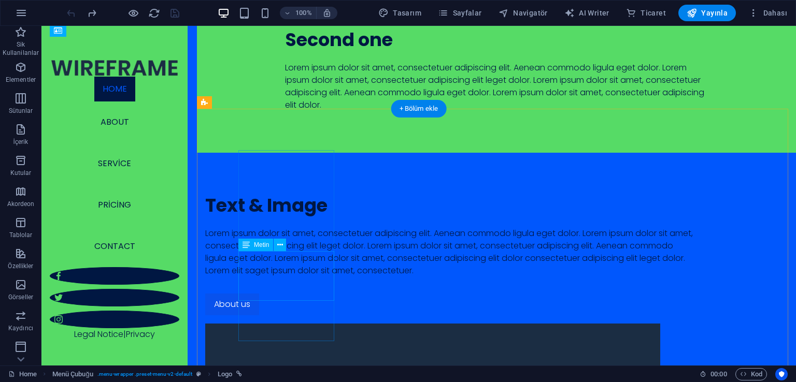
scroll to position [1546, 0]
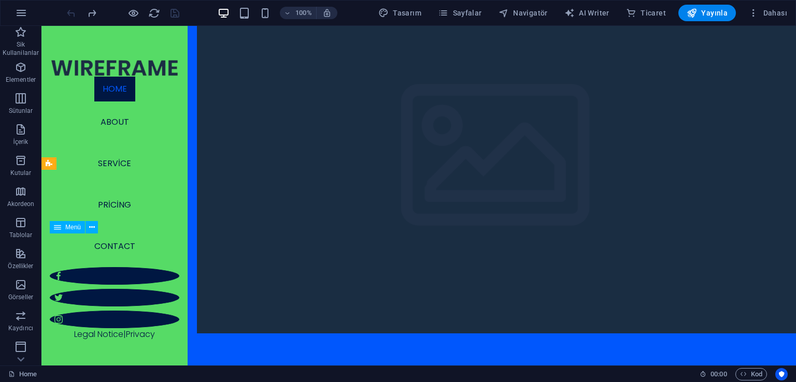
scroll to position [0, 0]
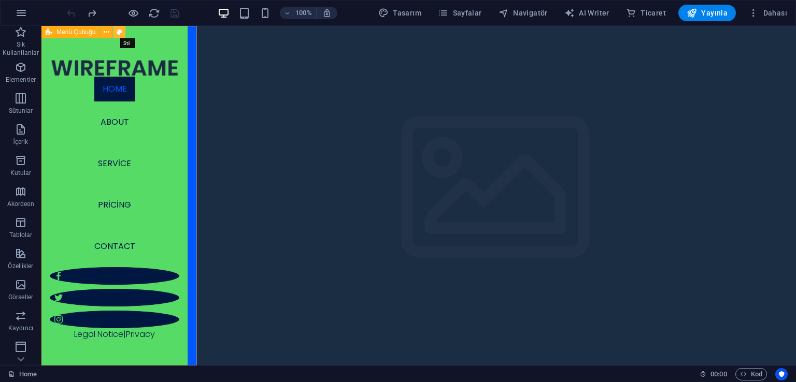
click at [118, 32] on icon at bounding box center [120, 32] width 6 height 11
select select "rem"
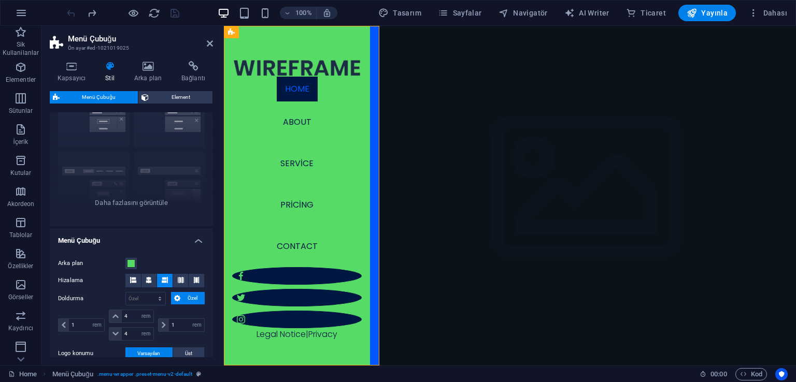
scroll to position [69, 0]
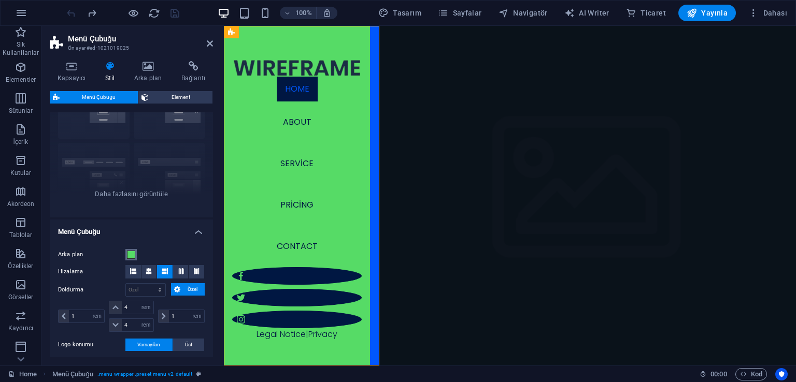
click at [136, 255] on button "Arka plan" at bounding box center [130, 254] width 11 height 11
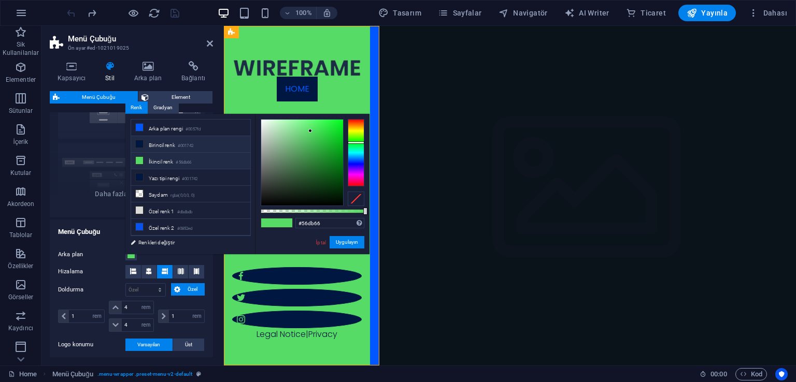
click at [174, 143] on li "Birincil renk #001742" at bounding box center [190, 144] width 119 height 17
type input "#001742"
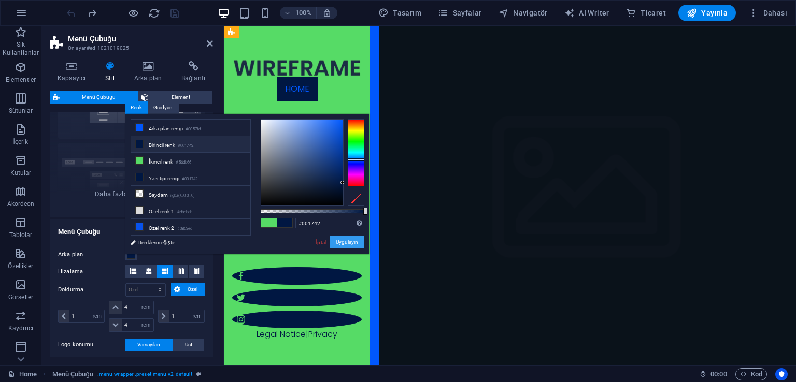
click at [346, 246] on button "Uygulayın" at bounding box center [347, 242] width 35 height 12
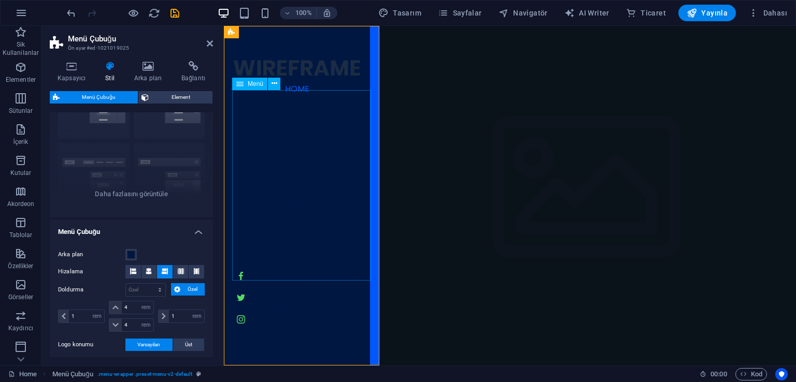
click at [278, 175] on nav "Home About Service Pricing Contact" at bounding box center [297, 172] width 130 height 191
click at [286, 208] on nav "Home About Service Pricing Contact" at bounding box center [297, 172] width 130 height 191
click at [300, 190] on nav "Home About Service Pricing Contact" at bounding box center [297, 172] width 130 height 191
click at [274, 184] on nav "Home About Service Pricing Contact" at bounding box center [297, 172] width 130 height 191
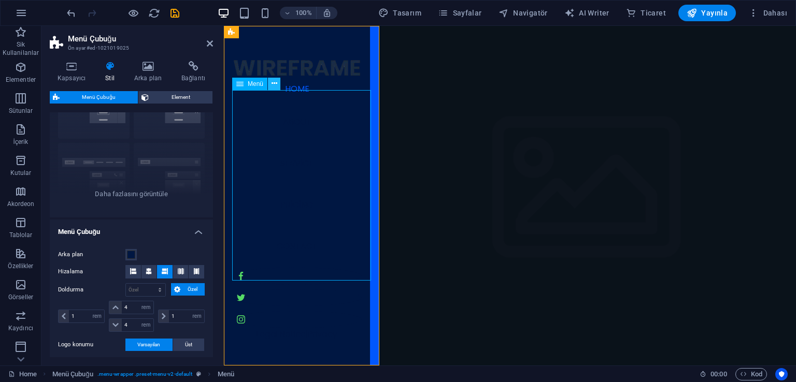
click at [275, 84] on icon at bounding box center [275, 83] width 6 height 11
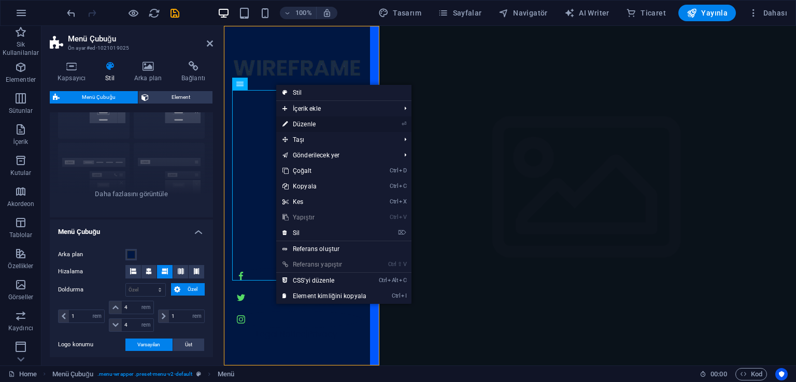
click at [309, 118] on link "⏎ Düzenle" at bounding box center [324, 125] width 96 height 16
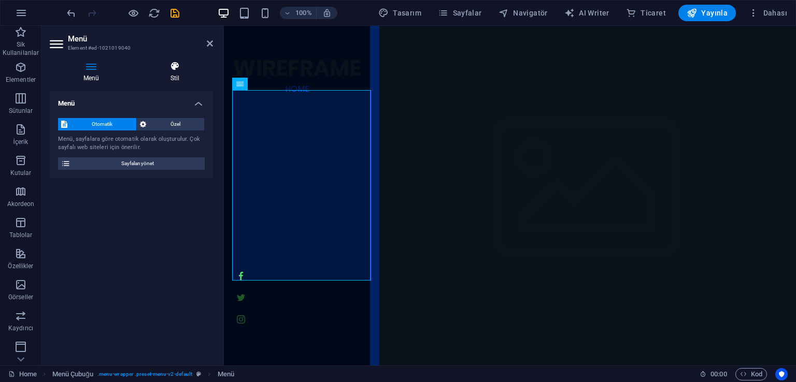
click at [179, 78] on h4 "Stil" at bounding box center [175, 72] width 76 height 22
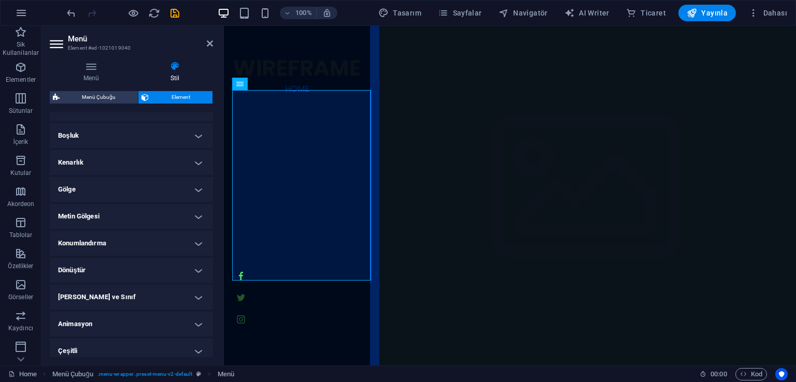
scroll to position [201, 0]
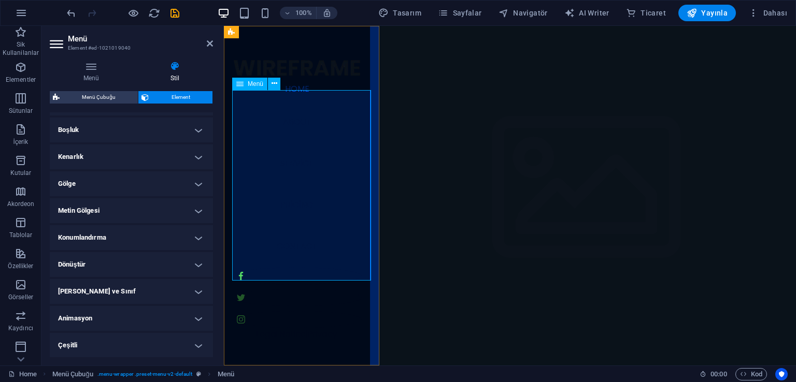
click at [320, 219] on nav "Home About Service Pricing Contact" at bounding box center [297, 172] width 130 height 191
click at [309, 226] on nav "Home About Service Pricing Contact" at bounding box center [297, 172] width 130 height 191
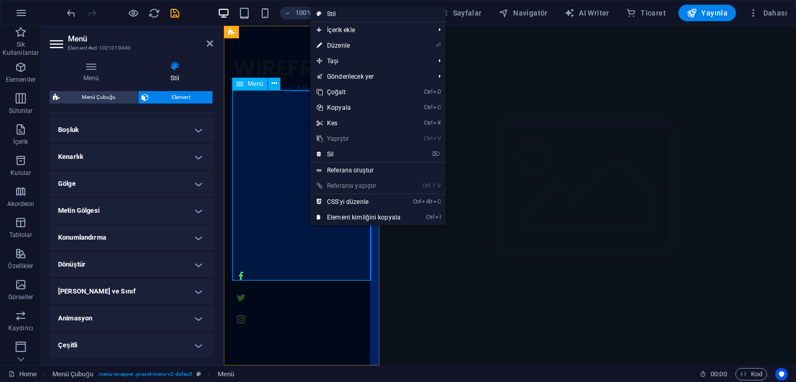
click at [302, 229] on nav "Home About Service Pricing Contact" at bounding box center [297, 172] width 130 height 191
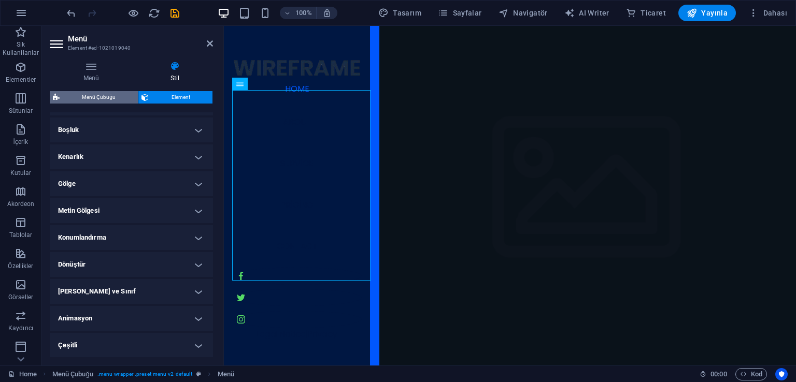
click at [99, 98] on span "Menü Çubuğu" at bounding box center [99, 97] width 72 height 12
select select "rem"
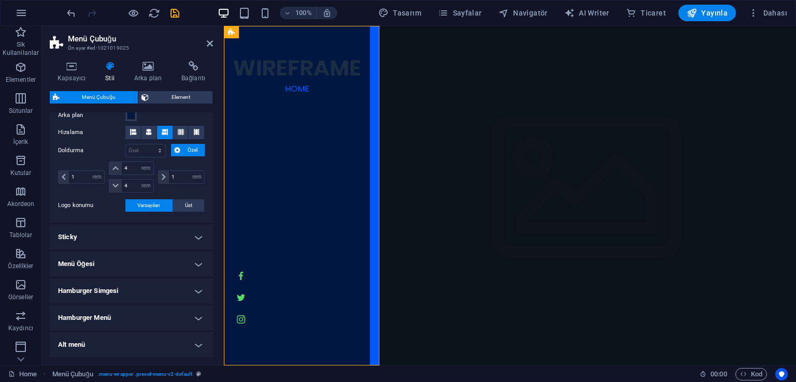
scroll to position [173, 0]
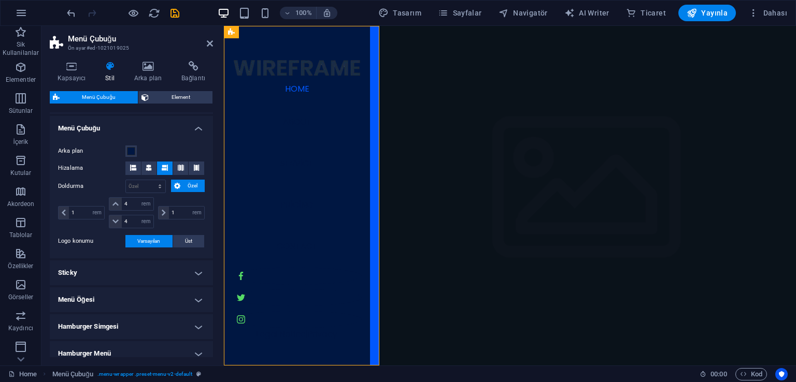
click at [149, 270] on h4 "Sticky" at bounding box center [131, 273] width 163 height 25
click at [149, 270] on h4 "Sticky" at bounding box center [131, 270] width 163 height 19
click at [146, 298] on h4 "Menü Öğesi" at bounding box center [131, 300] width 163 height 25
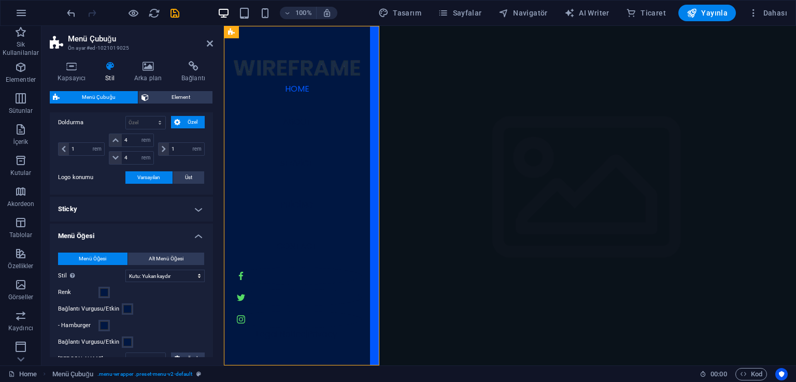
scroll to position [259, 0]
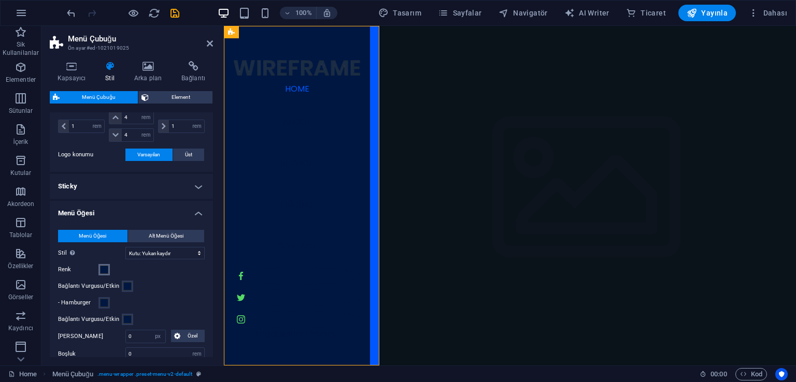
click at [107, 271] on span at bounding box center [104, 270] width 8 height 8
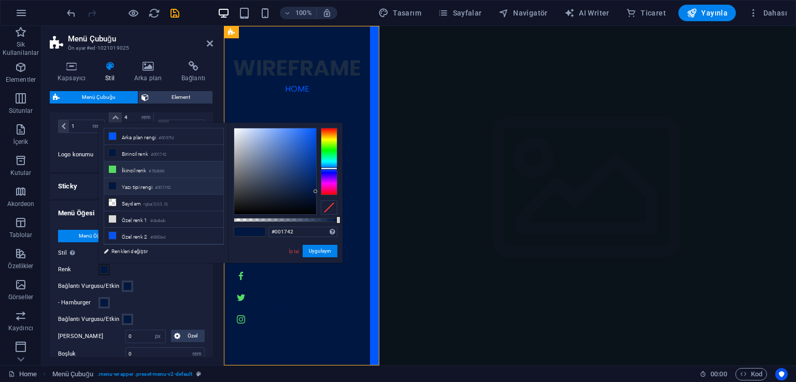
click at [134, 170] on li "İkincil renk #56db66" at bounding box center [163, 170] width 119 height 17
type input "#56db66"
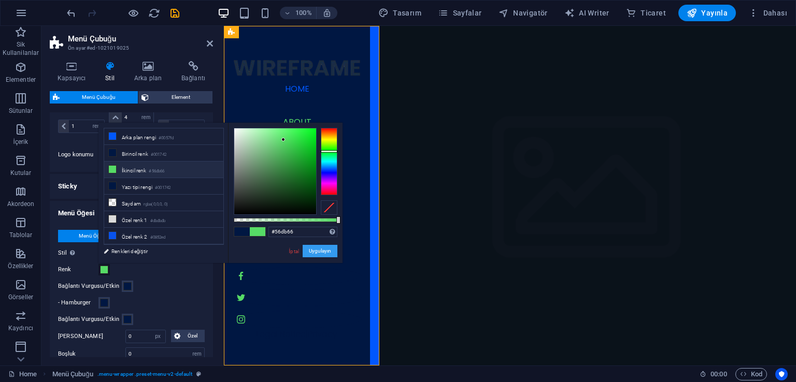
click at [317, 253] on button "Uygulayın" at bounding box center [320, 251] width 35 height 12
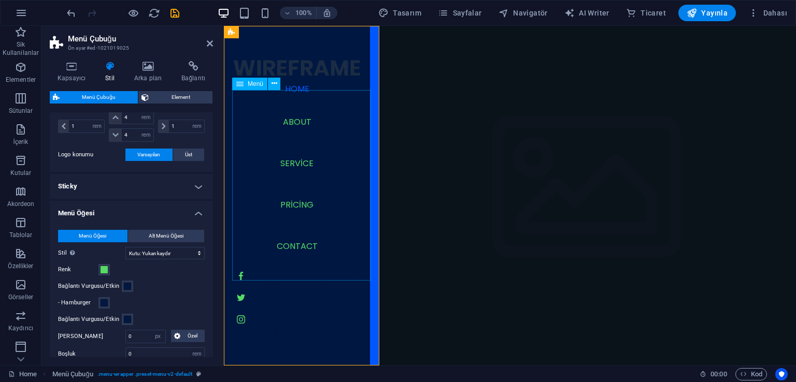
click at [301, 105] on nav "Home About Service Pricing Contact" at bounding box center [297, 172] width 130 height 191
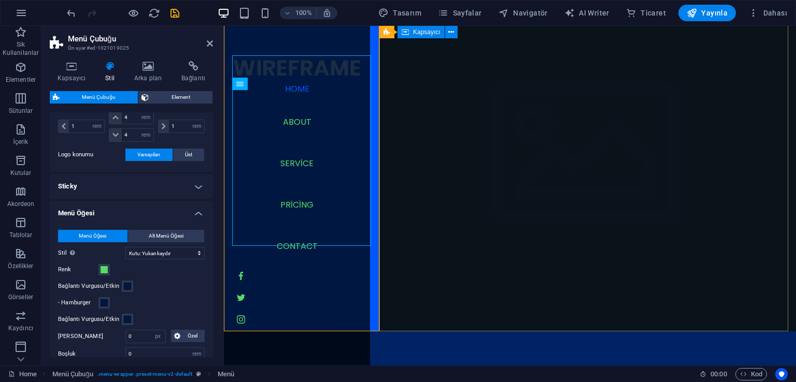
scroll to position [0, 0]
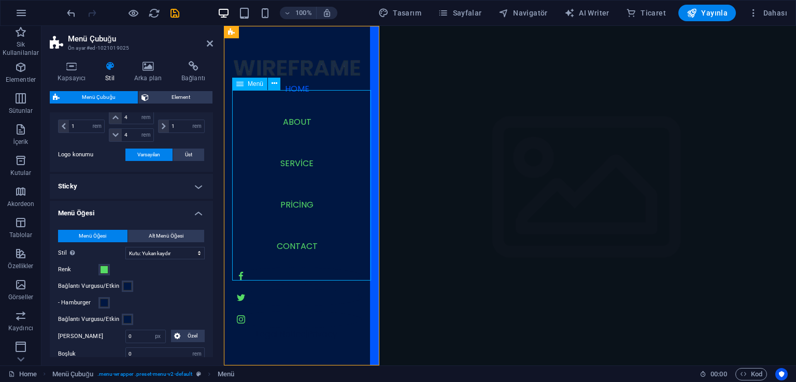
click at [303, 104] on nav "Home About Service Pricing Contact" at bounding box center [297, 172] width 130 height 191
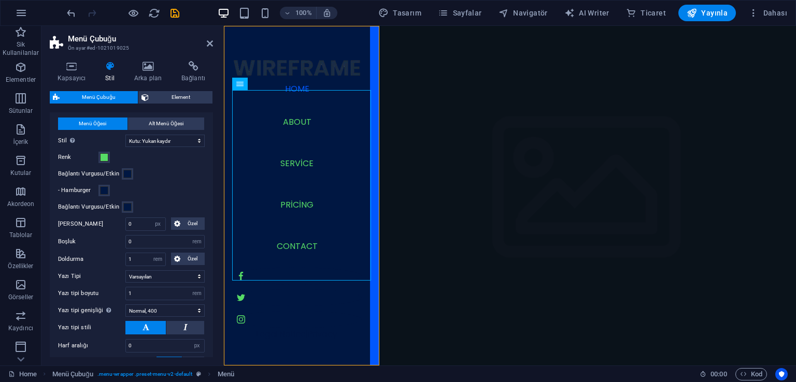
scroll to position [380, 0]
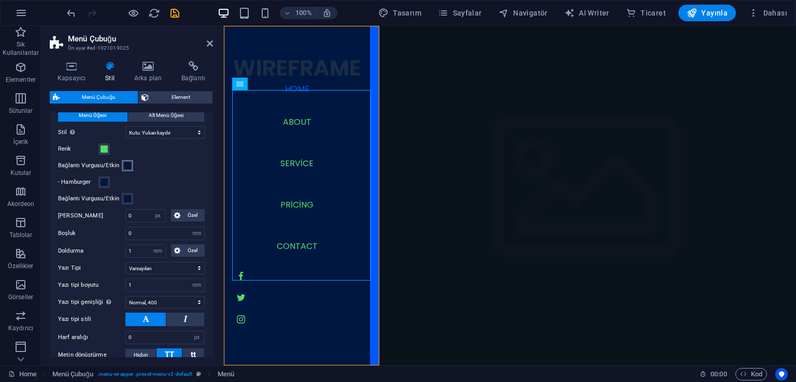
click at [126, 166] on span at bounding box center [127, 166] width 8 height 8
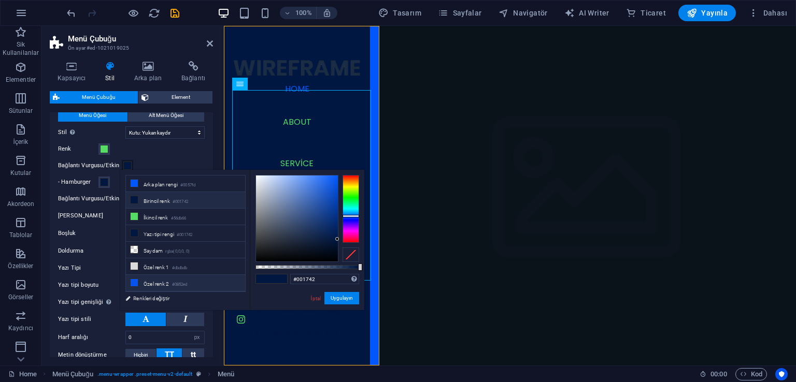
click at [153, 276] on li "Özel renk 2 #0852ed" at bounding box center [185, 283] width 119 height 17
type input "#0852ed"
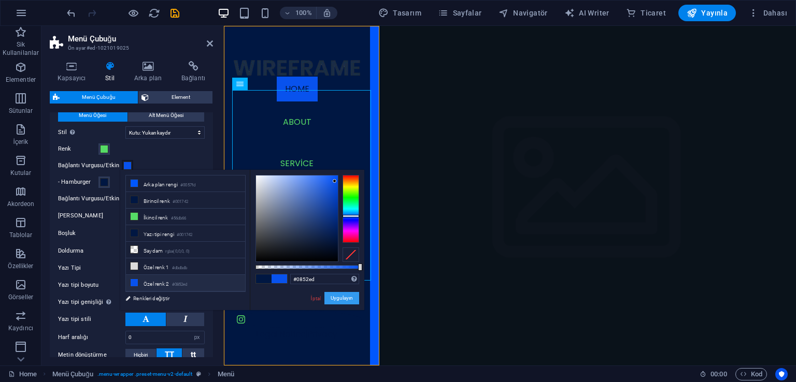
click at [344, 298] on button "Uygulayın" at bounding box center [341, 298] width 35 height 12
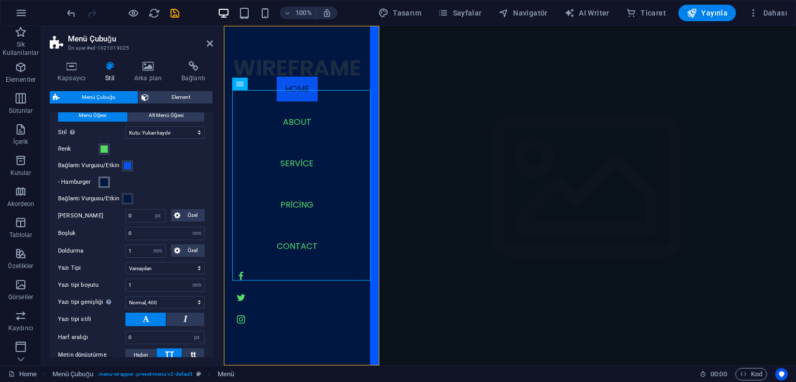
click at [105, 180] on span at bounding box center [104, 182] width 8 height 8
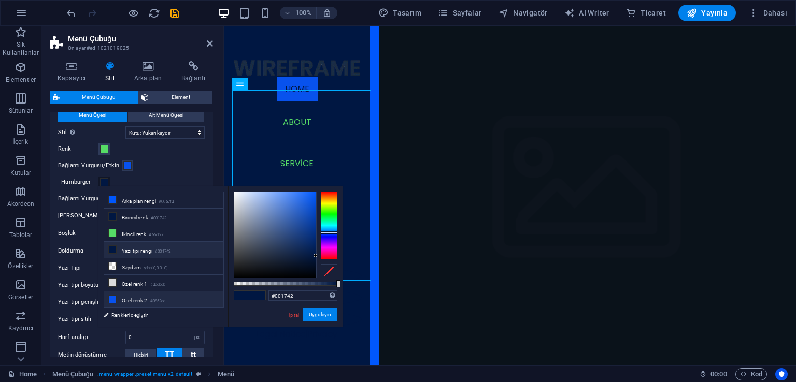
click at [138, 297] on li "Özel renk 2 #0852ed" at bounding box center [163, 300] width 119 height 17
type input "#0852ed"
click at [324, 317] on button "Uygulayın" at bounding box center [320, 315] width 35 height 12
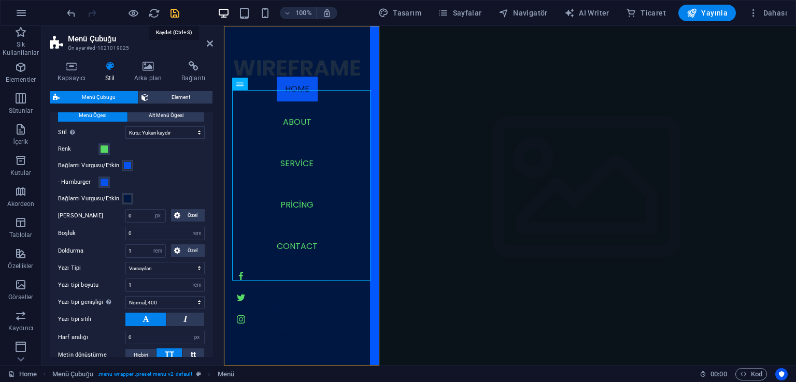
click at [177, 13] on icon "save" at bounding box center [175, 13] width 12 height 12
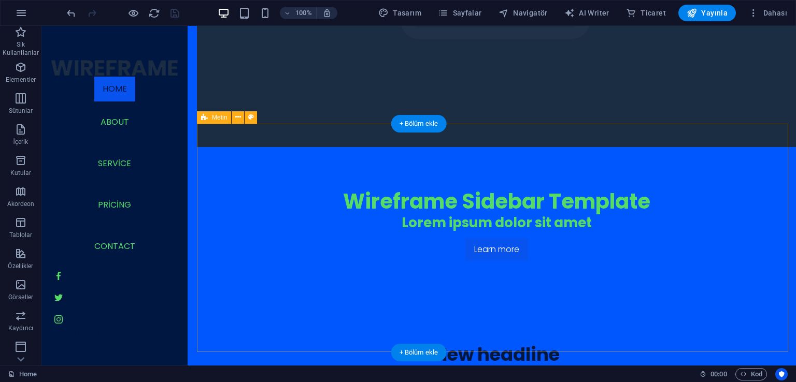
scroll to position [190, 0]
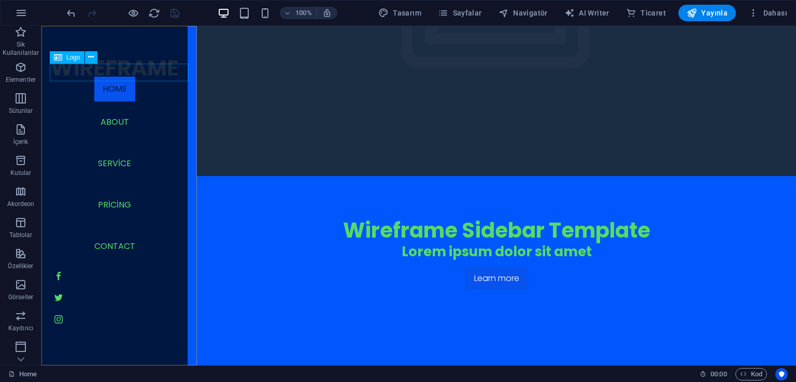
click at [133, 76] on div at bounding box center [115, 68] width 130 height 18
select select "px"
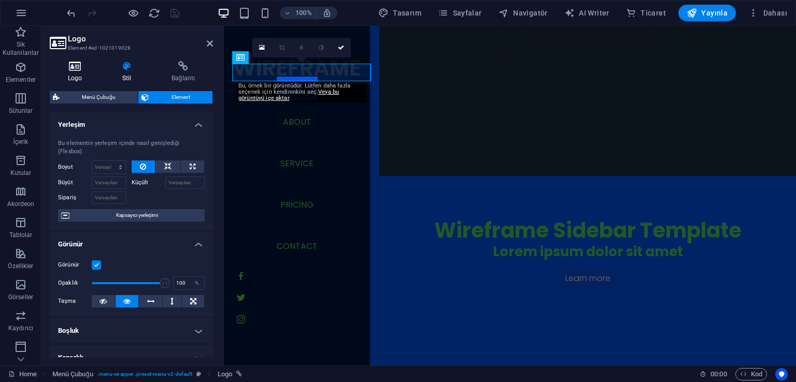
click at [81, 77] on h4 "Logo" at bounding box center [77, 72] width 54 height 22
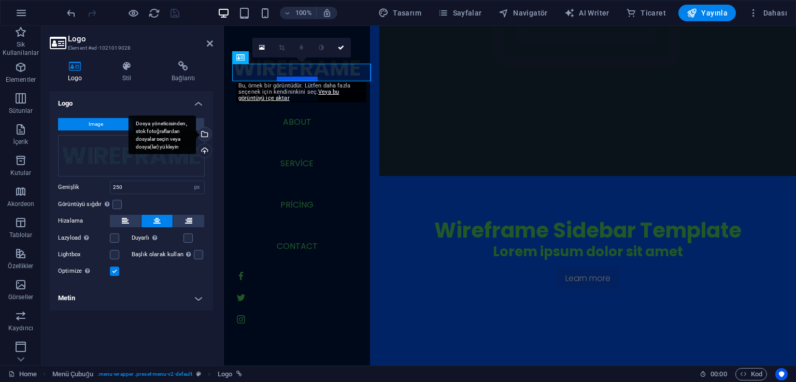
click at [196, 138] on div "Dosya yöneticisinden, stok fotoğraflardan dosyalar seçin veya dosya(lar) yükley…" at bounding box center [162, 135] width 67 height 39
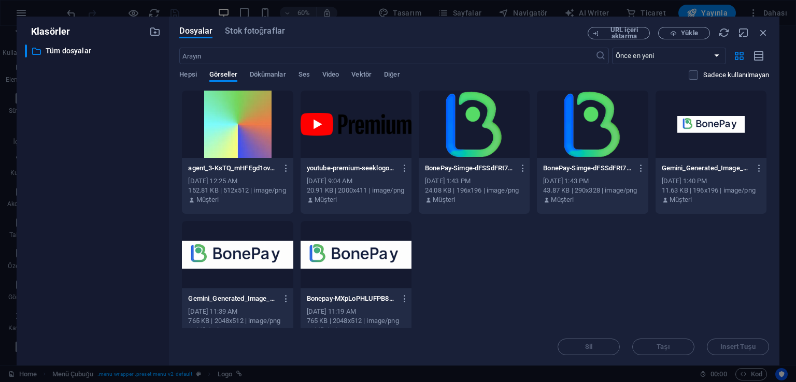
click at [480, 116] on div at bounding box center [474, 124] width 111 height 67
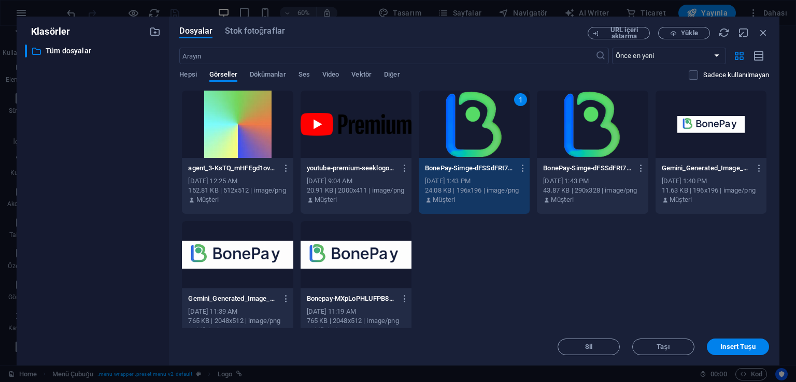
click at [480, 116] on div "1" at bounding box center [474, 124] width 111 height 67
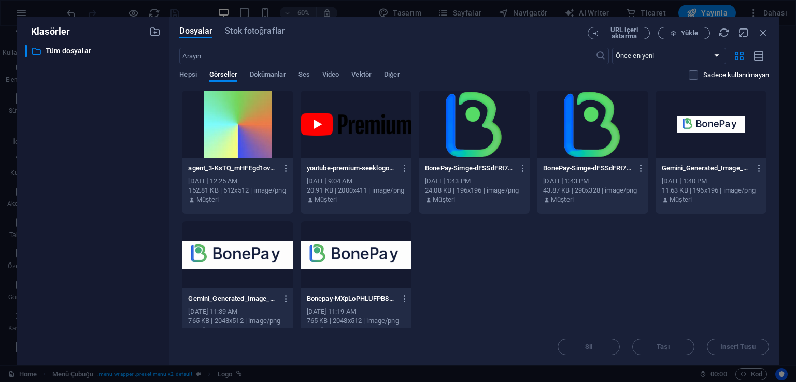
click at [480, 116] on div at bounding box center [474, 124] width 111 height 67
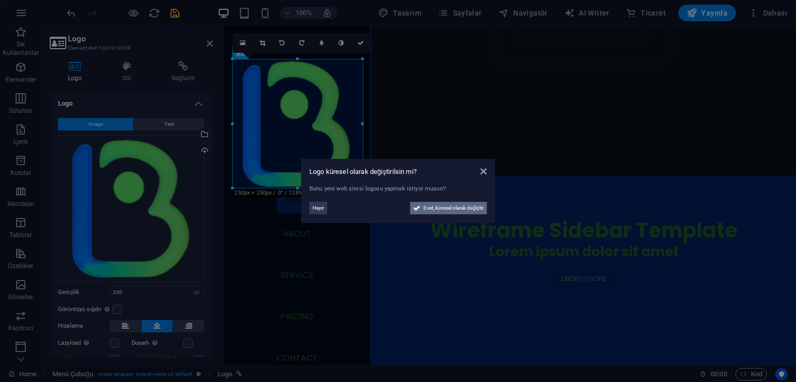
click at [433, 207] on span "Evet, küresel olarak değiştir" at bounding box center [453, 208] width 60 height 12
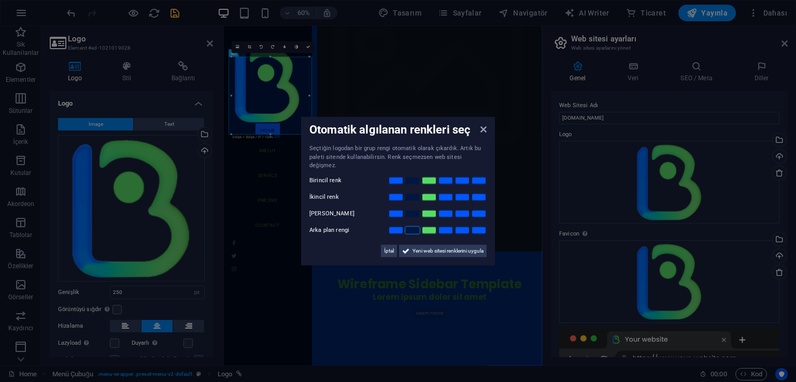
click at [415, 226] on link at bounding box center [413, 230] width 16 height 8
click at [429, 209] on link at bounding box center [429, 213] width 16 height 8
click at [396, 193] on link at bounding box center [396, 197] width 16 height 8
click at [415, 176] on link at bounding box center [413, 180] width 16 height 8
click at [440, 245] on span "Yeni web sitesi renklerini uygula" at bounding box center [447, 251] width 71 height 12
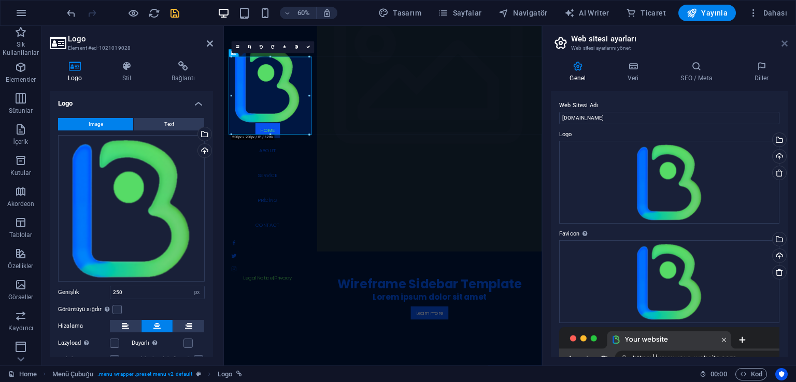
click at [786, 44] on icon at bounding box center [784, 43] width 6 height 8
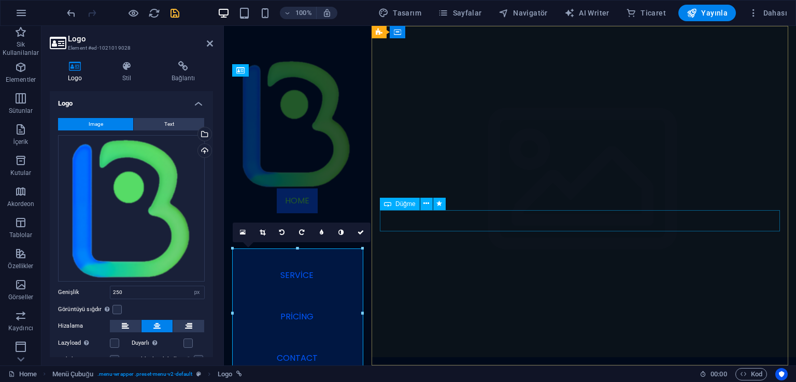
scroll to position [0, 0]
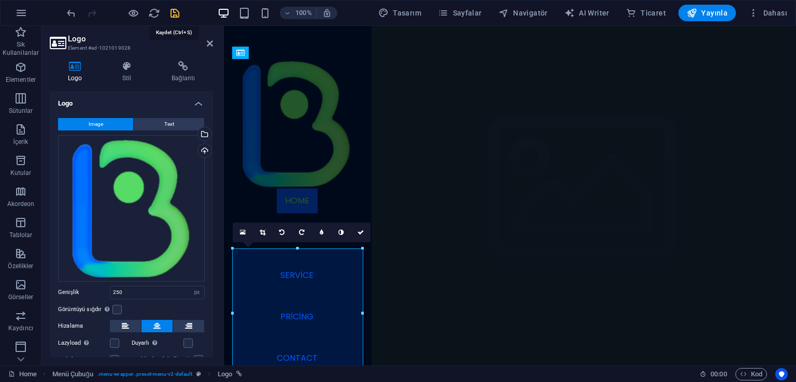
click at [178, 13] on icon "save" at bounding box center [175, 13] width 12 height 12
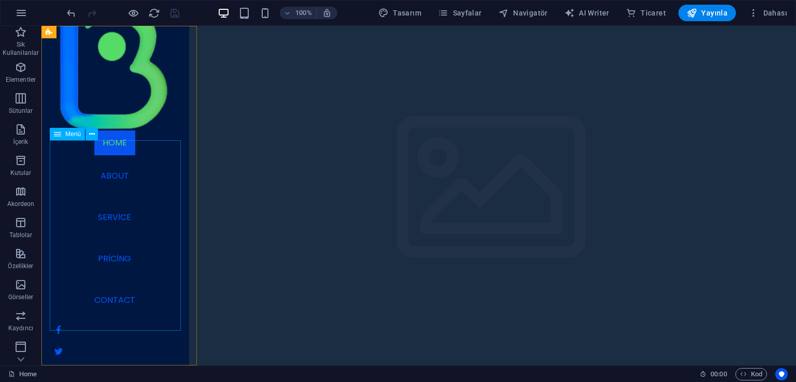
scroll to position [7, 0]
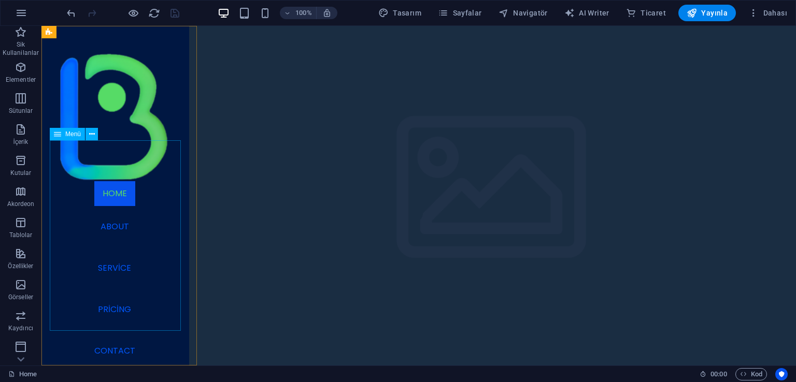
click at [123, 195] on nav "Home About Service Pricing Contact" at bounding box center [115, 276] width 130 height 191
click at [119, 229] on nav "Home About Service Pricing Contact" at bounding box center [115, 276] width 130 height 191
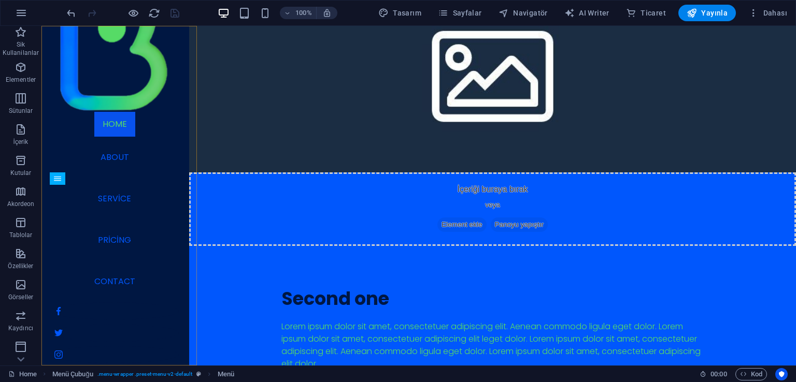
scroll to position [1255, 0]
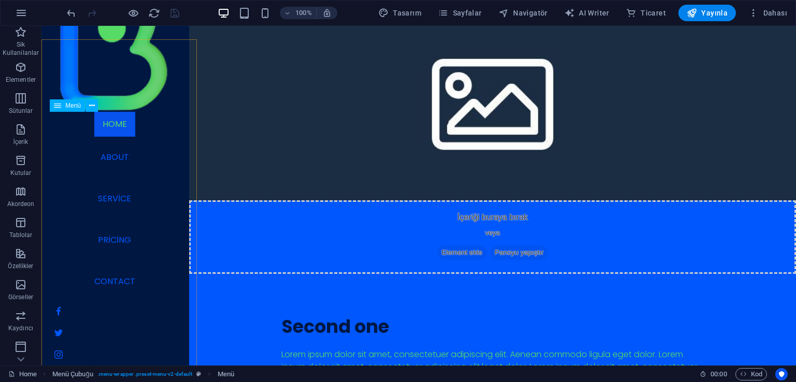
click at [112, 159] on nav "Home About Service Pricing Contact" at bounding box center [115, 207] width 130 height 191
click at [113, 160] on nav "Home About Service Pricing Contact" at bounding box center [115, 207] width 130 height 191
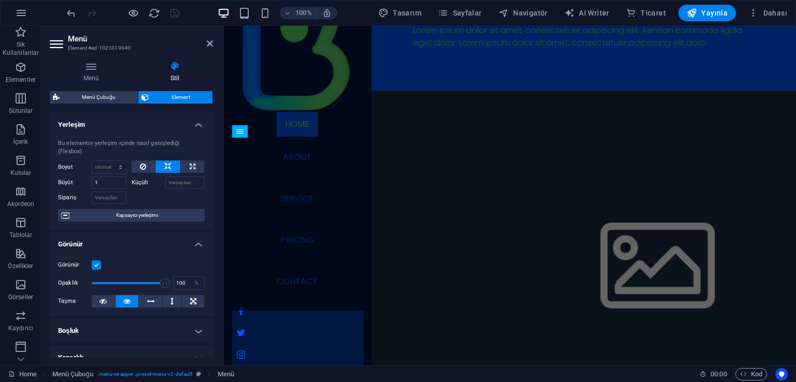
scroll to position [892, 0]
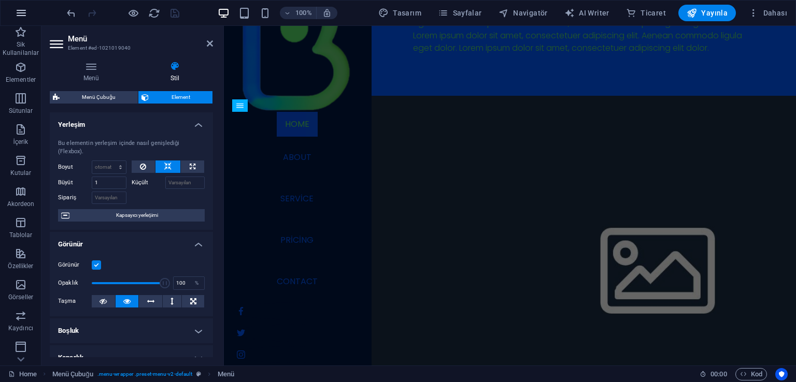
click at [16, 14] on icon "button" at bounding box center [21, 13] width 12 height 12
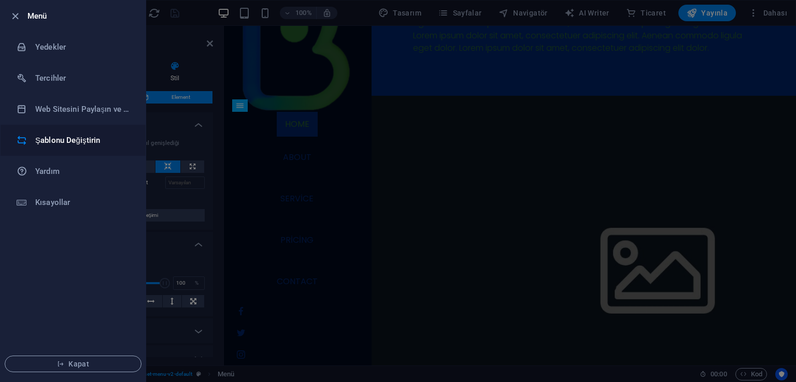
click at [80, 140] on h6 "Şablonu Değiştirin" at bounding box center [83, 140] width 96 height 12
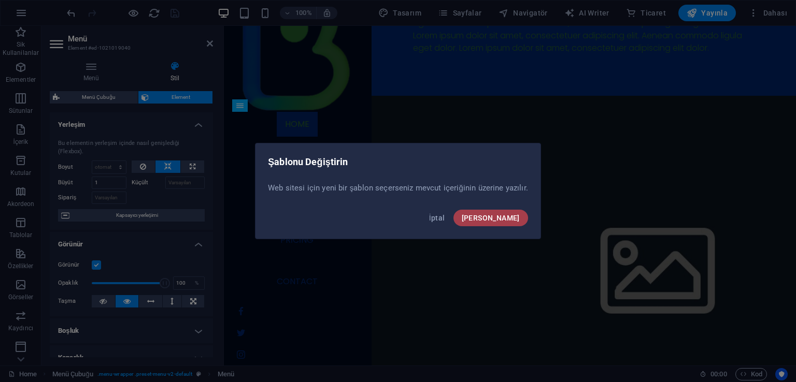
click at [508, 214] on span "[PERSON_NAME]" at bounding box center [491, 218] width 58 height 8
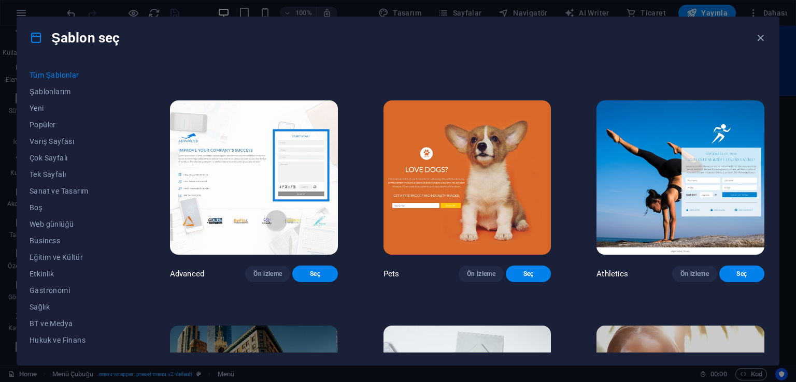
scroll to position [4370, 0]
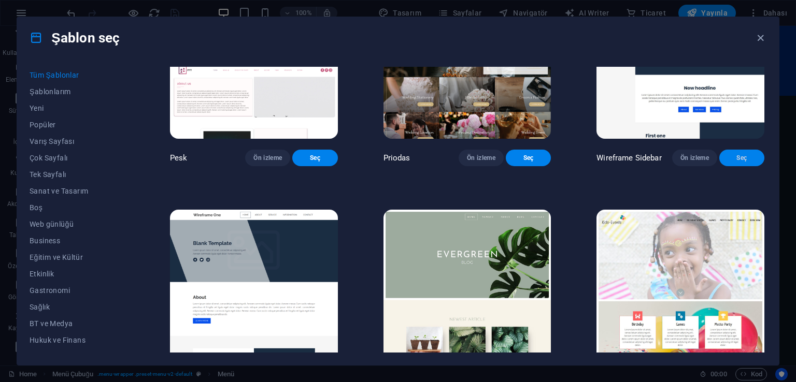
click at [733, 162] on span "Seç" at bounding box center [742, 158] width 29 height 8
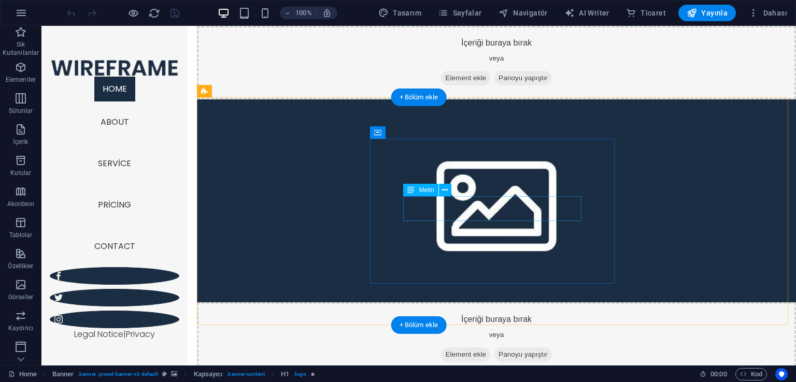
scroll to position [1157, 0]
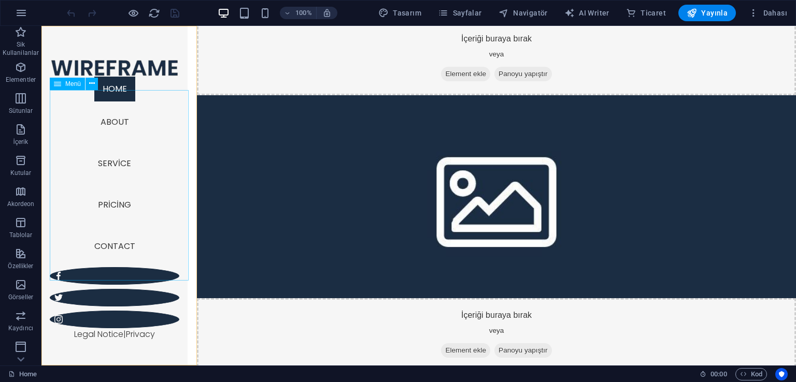
click at [116, 136] on nav "Home About Service Pricing Contact" at bounding box center [115, 172] width 130 height 191
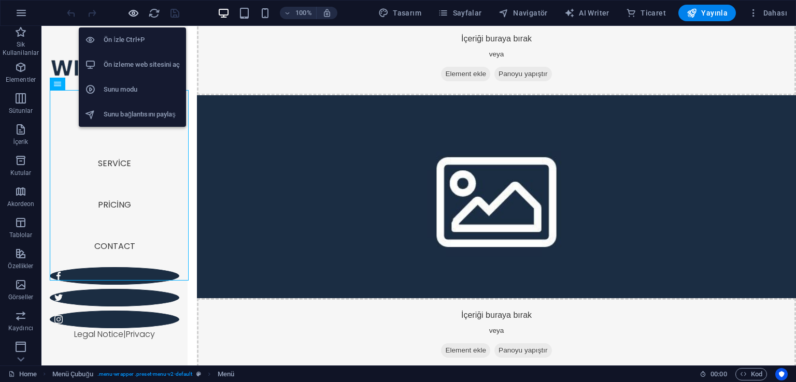
click at [133, 17] on icon "button" at bounding box center [133, 13] width 12 height 12
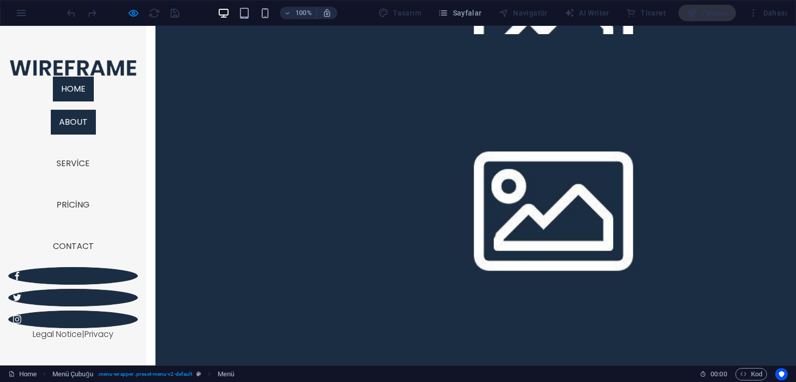
click at [81, 135] on link "About" at bounding box center [73, 122] width 45 height 25
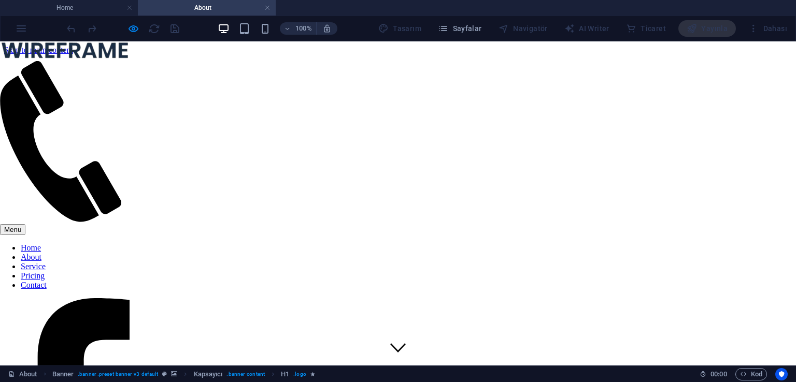
scroll to position [0, 0]
click at [80, 244] on nav "Home About Service Pricing Contact" at bounding box center [65, 267] width 130 height 47
click at [82, 244] on nav "Home About Service Pricing Contact" at bounding box center [65, 267] width 130 height 47
click at [79, 244] on nav "Home About Service Pricing Contact" at bounding box center [65, 267] width 130 height 47
click at [77, 244] on nav "Home About Service Pricing Contact" at bounding box center [65, 267] width 130 height 47
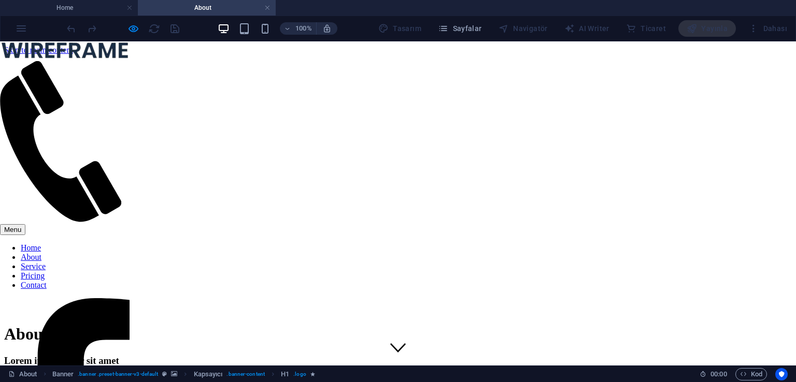
click at [84, 268] on nav "Home About Service Pricing Contact" at bounding box center [65, 267] width 130 height 47
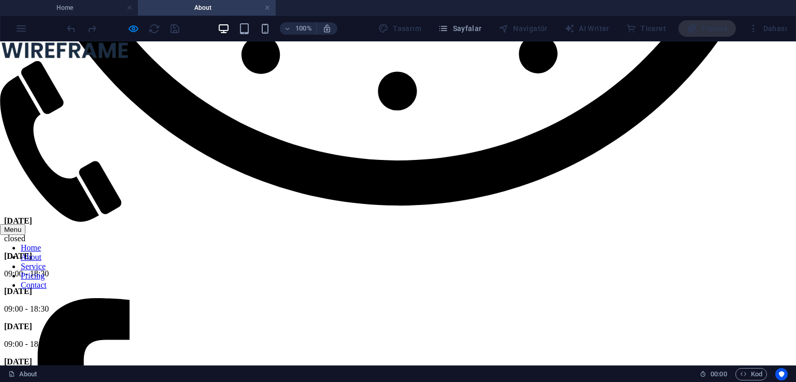
scroll to position [2019, 0]
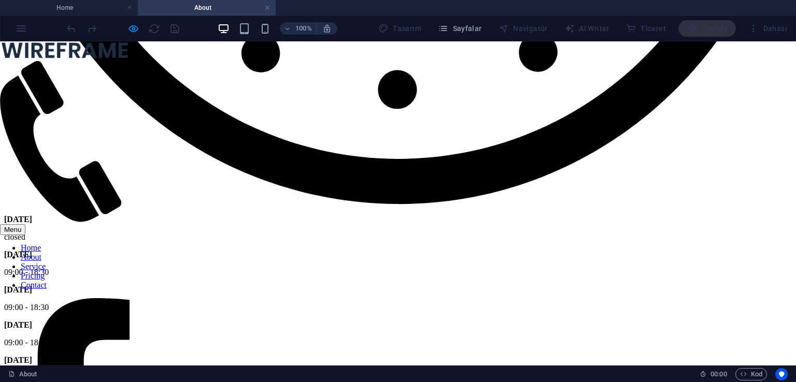
click at [87, 268] on nav "Home About Service Pricing Contact" at bounding box center [65, 267] width 130 height 47
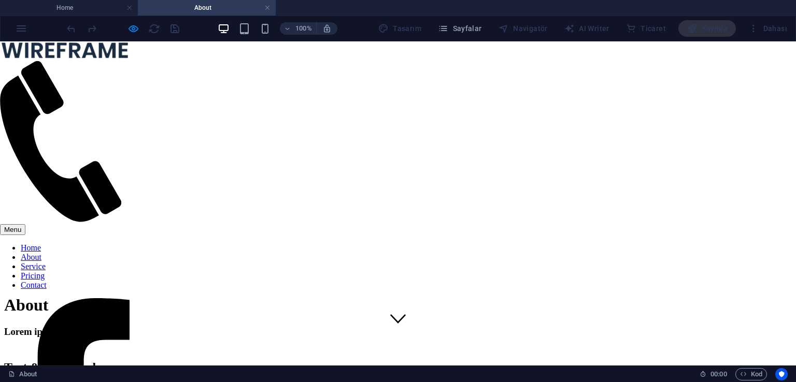
scroll to position [0, 0]
click at [84, 244] on nav "Home About Service Pricing Contact" at bounding box center [65, 267] width 130 height 47
click at [83, 244] on nav "Home About Service Pricing Contact" at bounding box center [65, 267] width 130 height 47
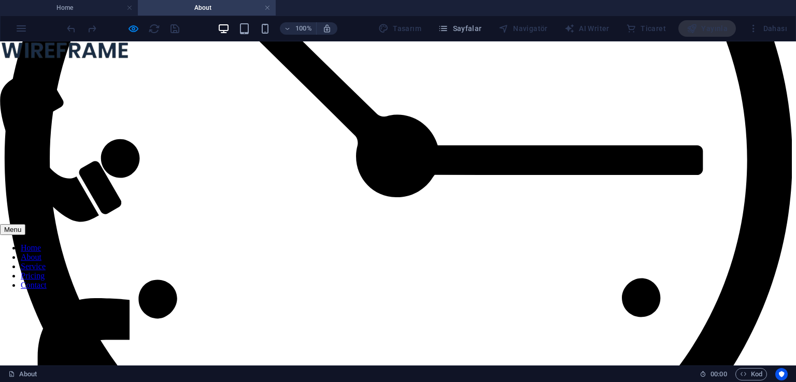
scroll to position [1692, 0]
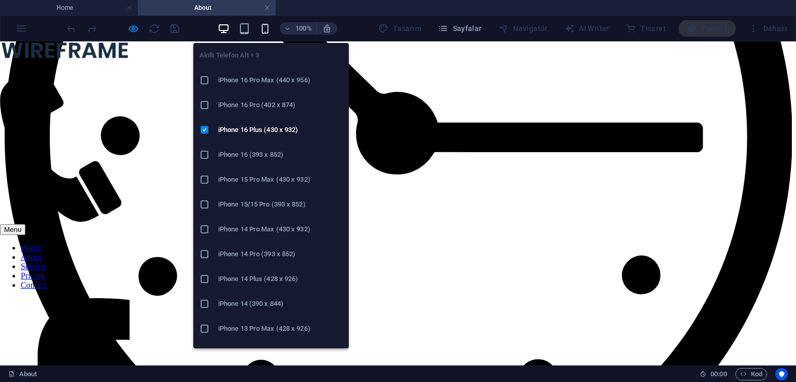
click at [267, 23] on icon "button" at bounding box center [265, 29] width 12 height 12
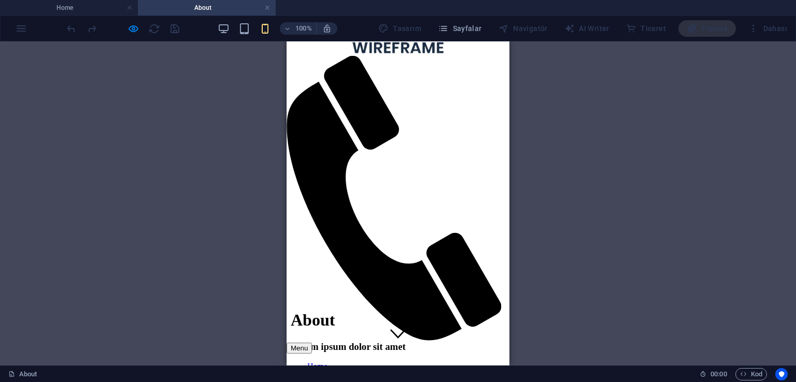
scroll to position [0, 0]
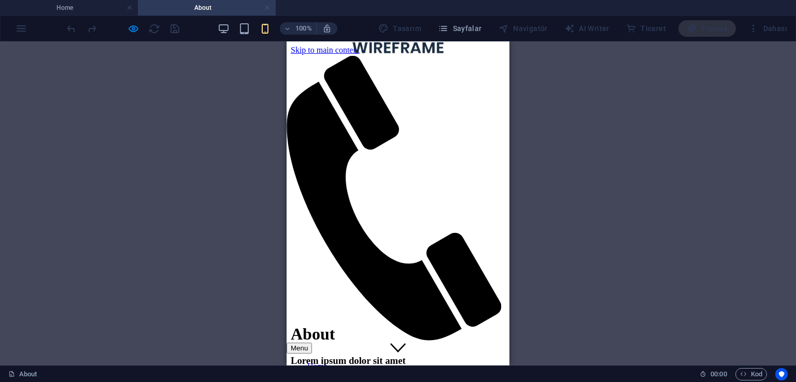
click at [265, 9] on link at bounding box center [267, 8] width 6 height 10
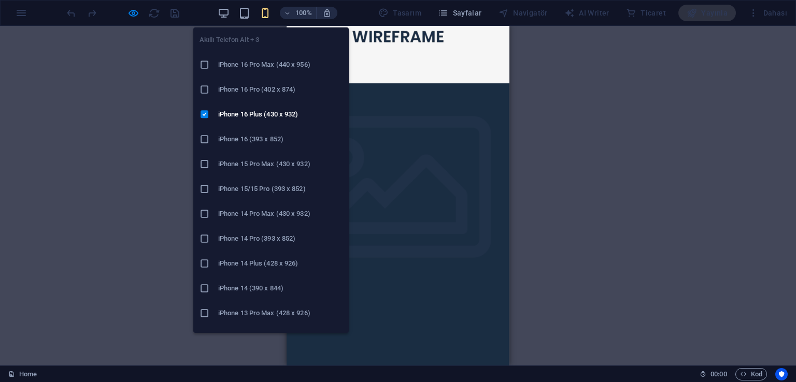
scroll to position [1159, 0]
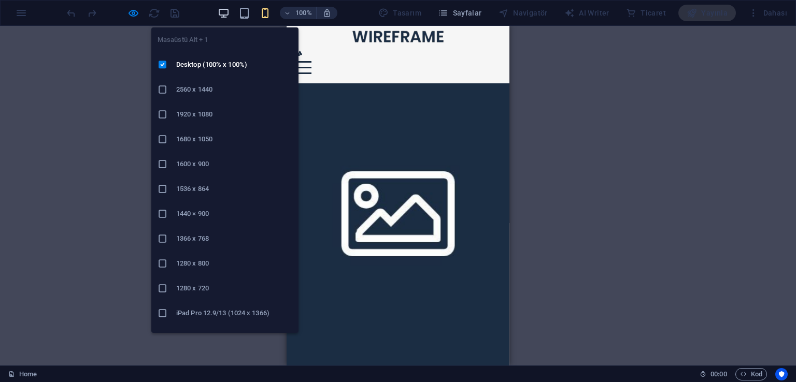
click at [230, 11] on icon "button" at bounding box center [224, 13] width 12 height 12
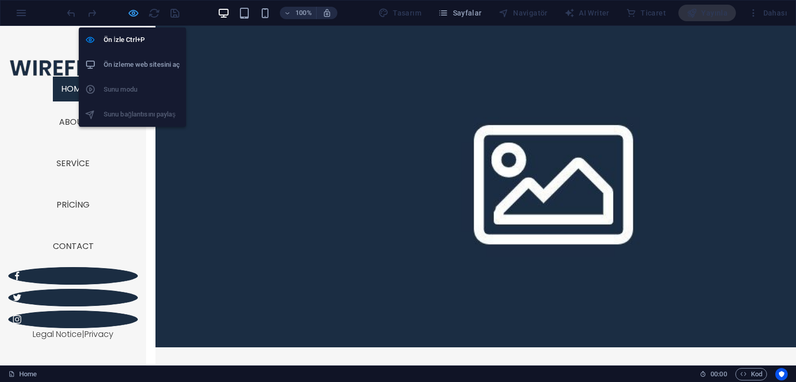
click at [131, 15] on icon "button" at bounding box center [133, 13] width 12 height 12
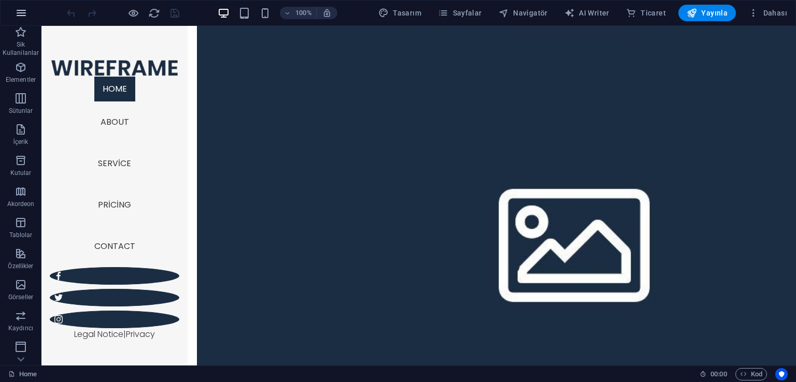
click at [25, 16] on icon "button" at bounding box center [21, 13] width 12 height 12
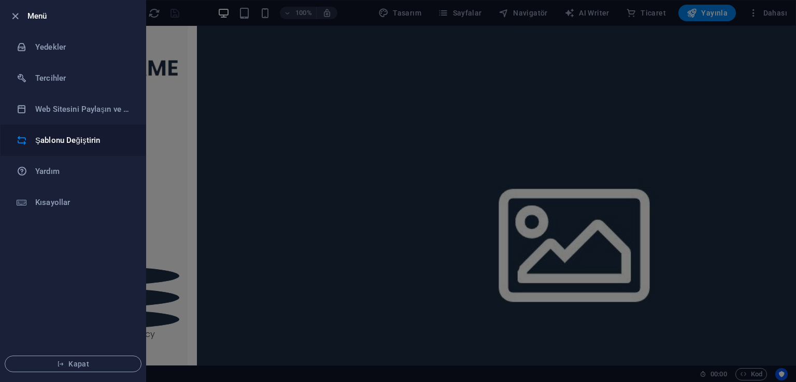
click at [61, 143] on h6 "Şablonu Değiştirin" at bounding box center [83, 140] width 96 height 12
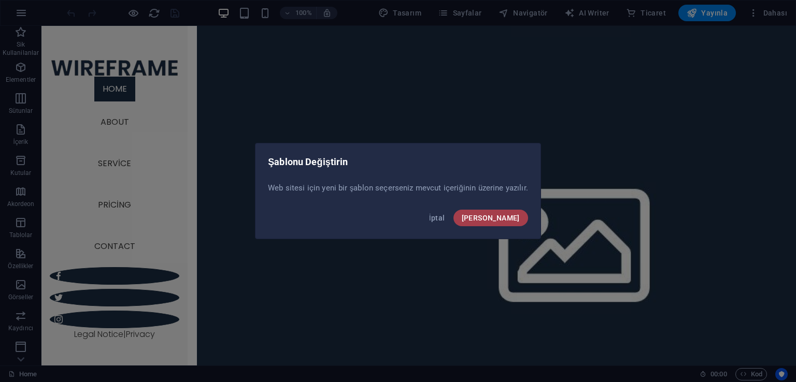
click at [504, 219] on span "[PERSON_NAME]" at bounding box center [491, 218] width 58 height 8
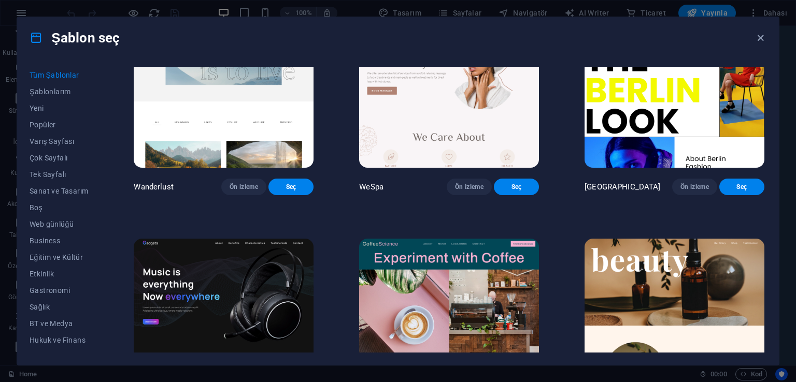
scroll to position [3213, 0]
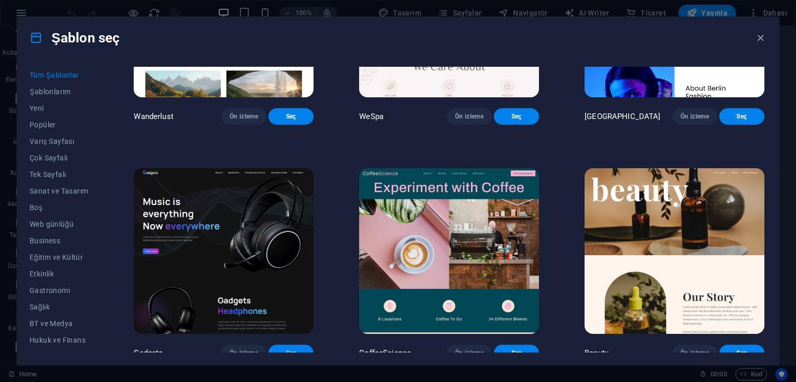
click at [305, 349] on span "Seç" at bounding box center [291, 353] width 29 height 8
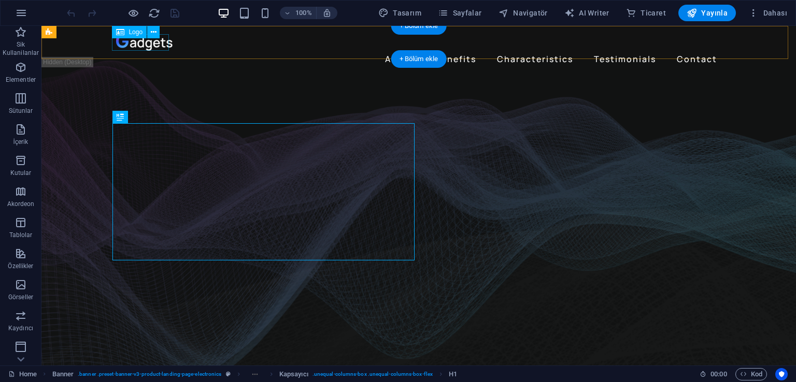
click at [143, 44] on div at bounding box center [418, 42] width 605 height 17
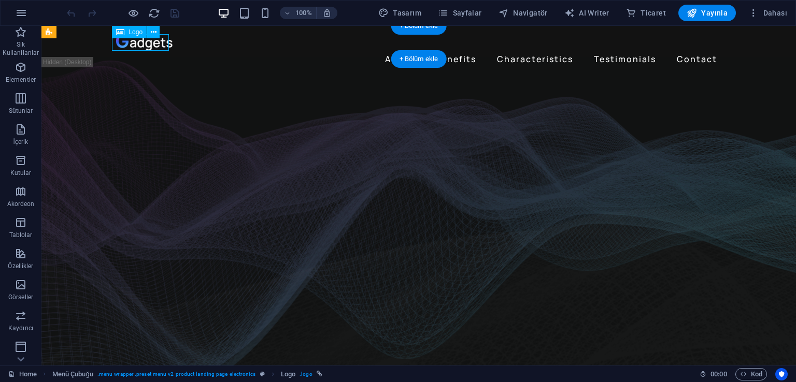
click at [143, 44] on div at bounding box center [418, 42] width 605 height 17
select select "px"
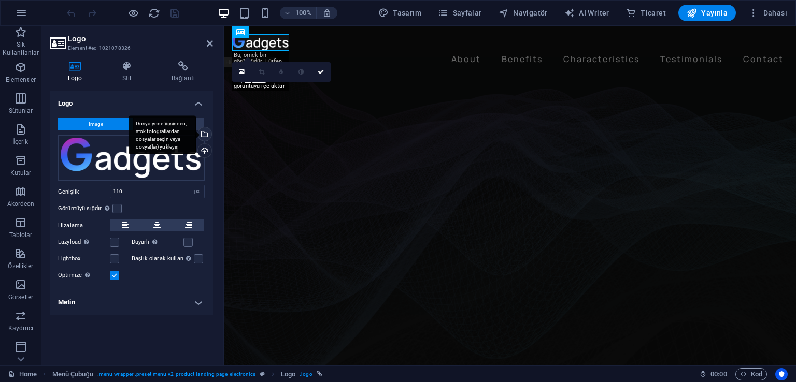
click at [207, 133] on div "Dosya yöneticisinden, stok fotoğraflardan dosyalar seçin veya dosya(lar) yükley…" at bounding box center [204, 135] width 16 height 16
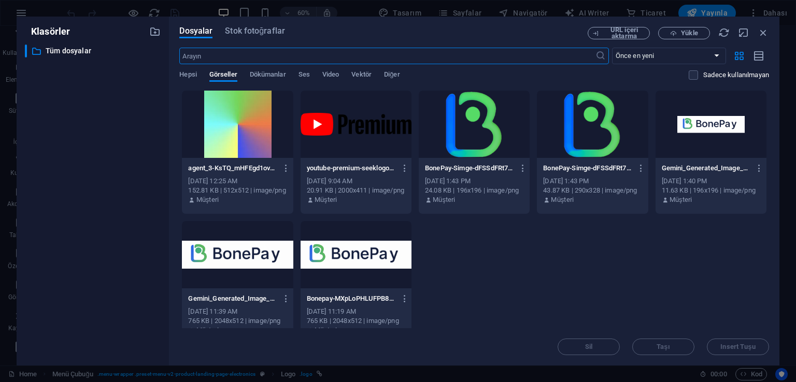
click at [479, 137] on div at bounding box center [474, 124] width 111 height 67
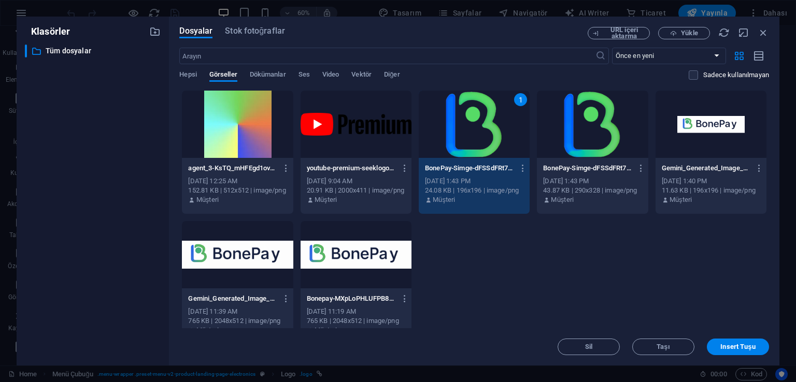
click at [479, 137] on div "1" at bounding box center [474, 124] width 111 height 67
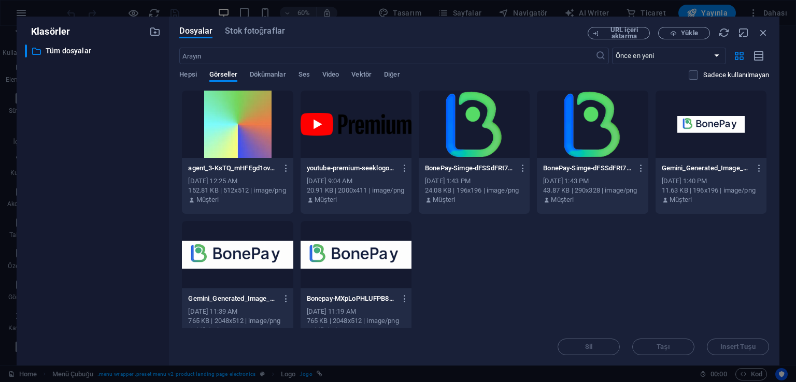
click at [479, 137] on div at bounding box center [474, 124] width 111 height 67
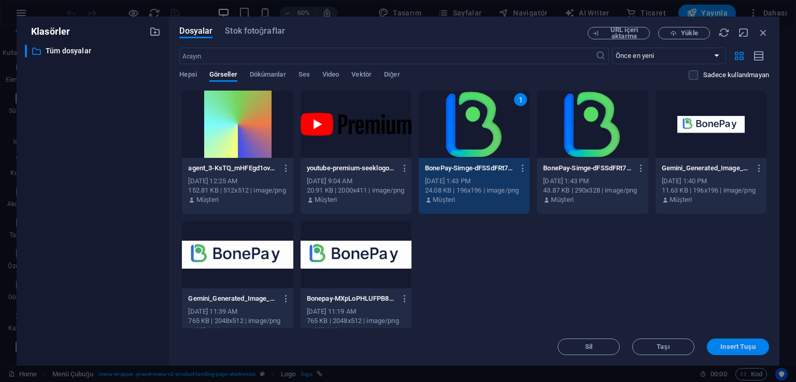
click at [747, 347] on span "Insert Tuşu" at bounding box center [737, 347] width 35 height 6
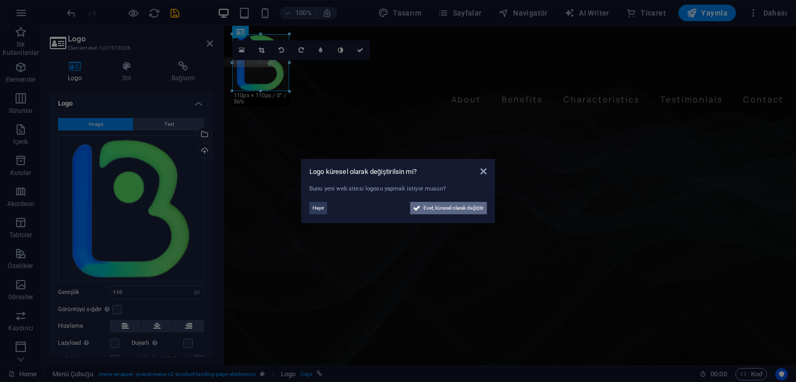
click at [444, 210] on span "Evet, küresel olarak değiştir" at bounding box center [453, 208] width 60 height 12
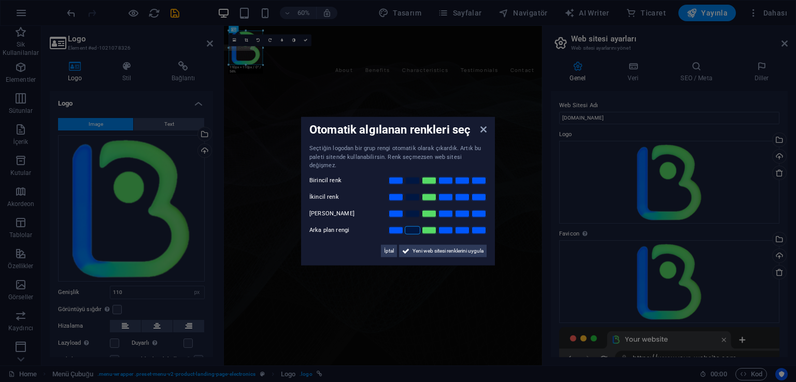
click at [419, 226] on link at bounding box center [413, 230] width 16 height 8
click at [428, 212] on link at bounding box center [429, 213] width 16 height 8
click at [446, 178] on link at bounding box center [446, 180] width 16 height 8
click at [415, 193] on link at bounding box center [413, 197] width 16 height 8
click at [458, 250] on span "Yeni web sitesi renklerini uygula" at bounding box center [447, 251] width 71 height 12
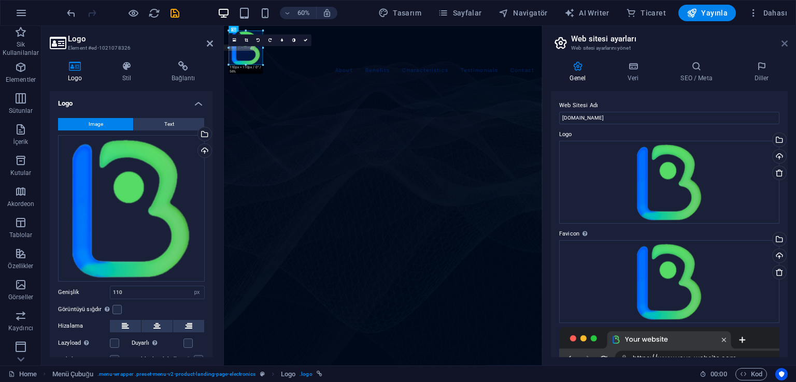
click at [784, 45] on icon at bounding box center [784, 43] width 6 height 8
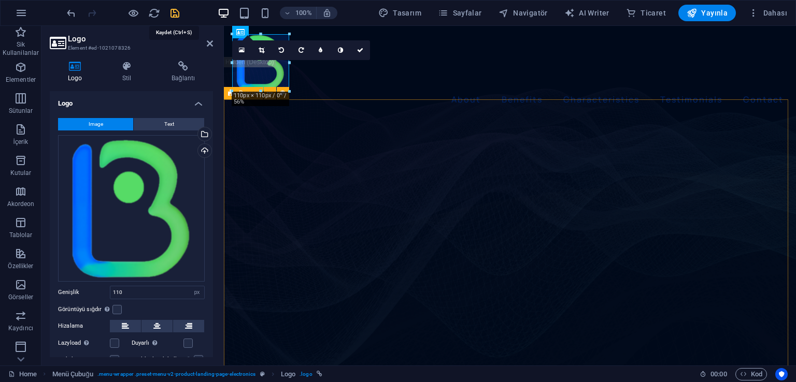
click at [179, 15] on icon "save" at bounding box center [175, 13] width 12 height 12
checkbox input "false"
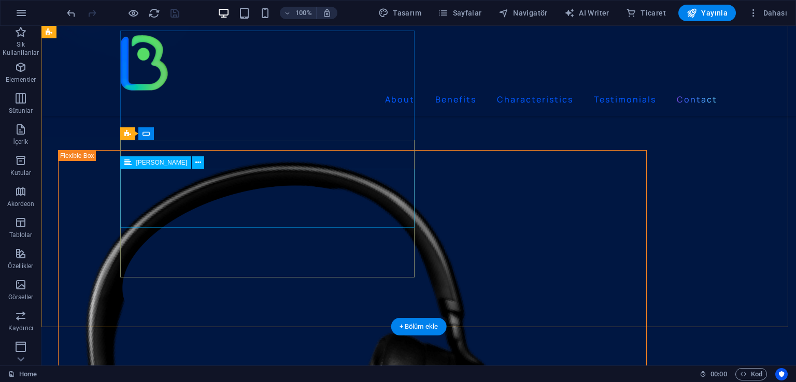
scroll to position [2647, 0]
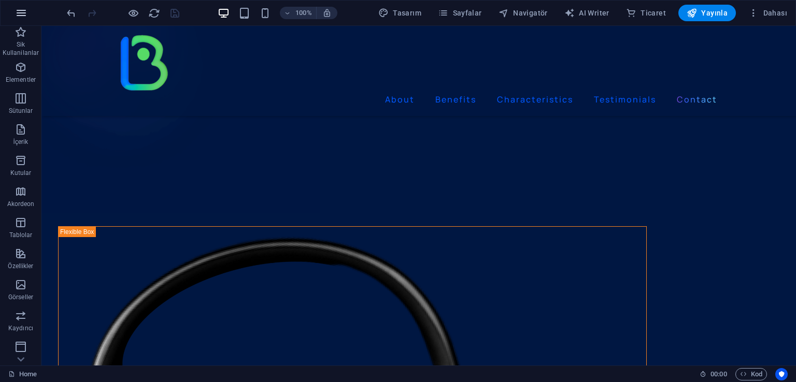
click at [21, 15] on icon "button" at bounding box center [21, 13] width 12 height 12
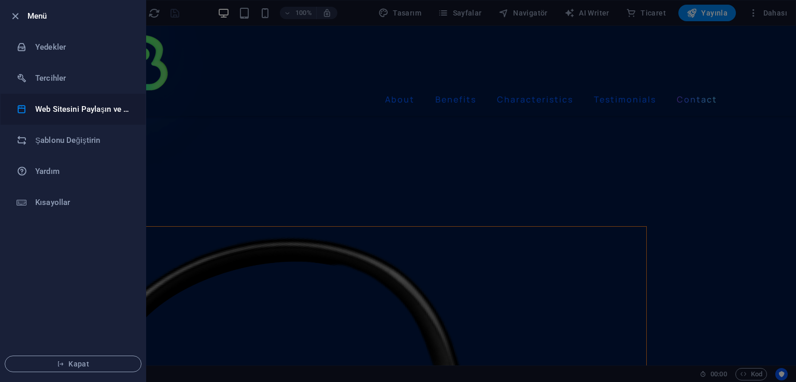
click at [81, 107] on h6 "Web Sitesini Paylaşın ve [GEOGRAPHIC_DATA]" at bounding box center [83, 109] width 96 height 12
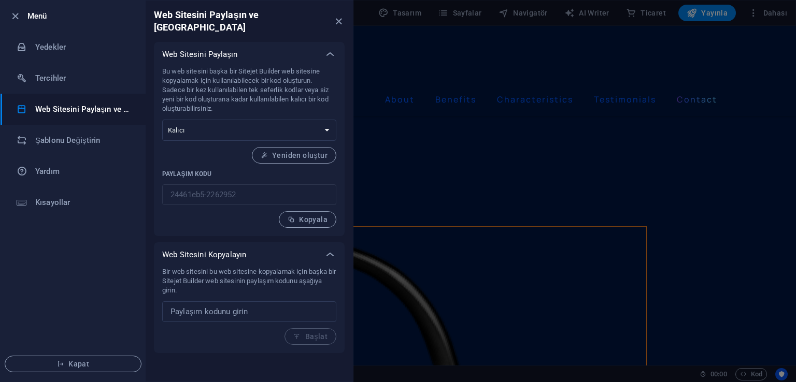
click at [81, 107] on h6 "Web Sitesini Paylaşın ve [GEOGRAPHIC_DATA]" at bounding box center [83, 109] width 96 height 12
click at [91, 137] on h6 "Şablonu Değiştirin" at bounding box center [83, 140] width 96 height 12
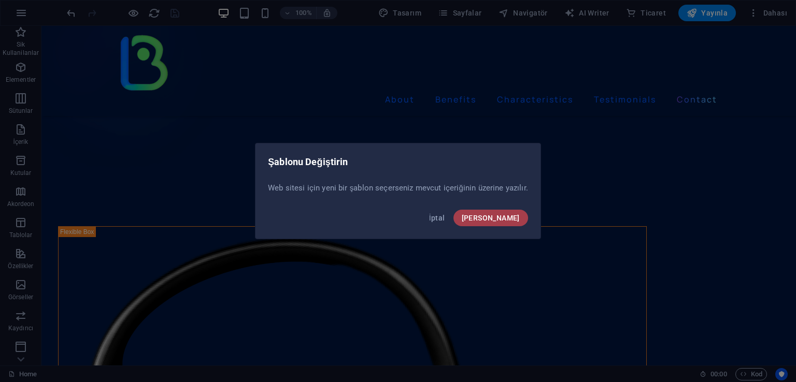
click at [509, 219] on span "[PERSON_NAME]" at bounding box center [491, 218] width 58 height 8
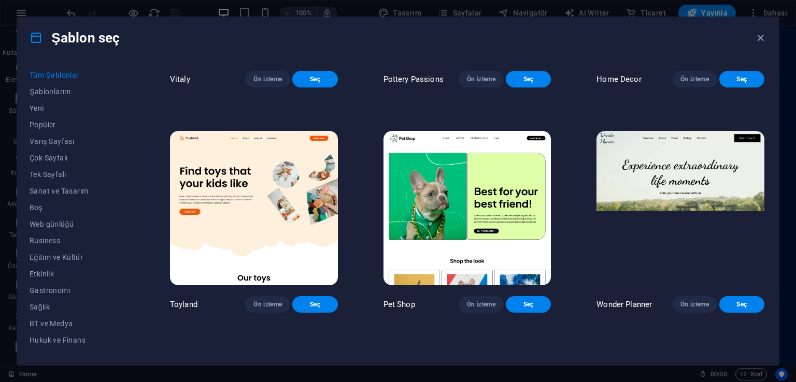
scroll to position [207, 0]
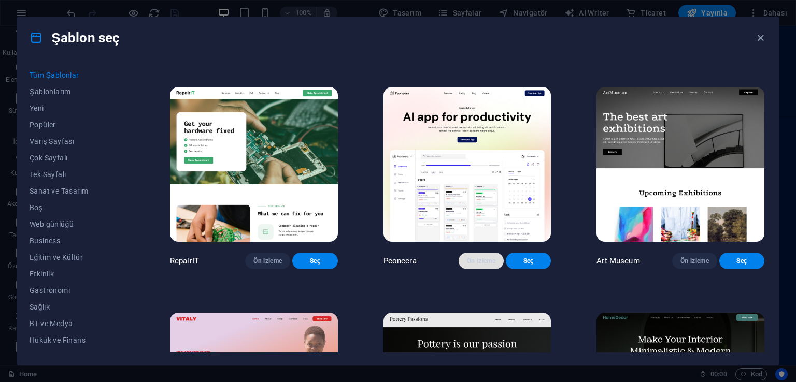
click at [471, 265] on span "Ön izleme" at bounding box center [481, 261] width 29 height 8
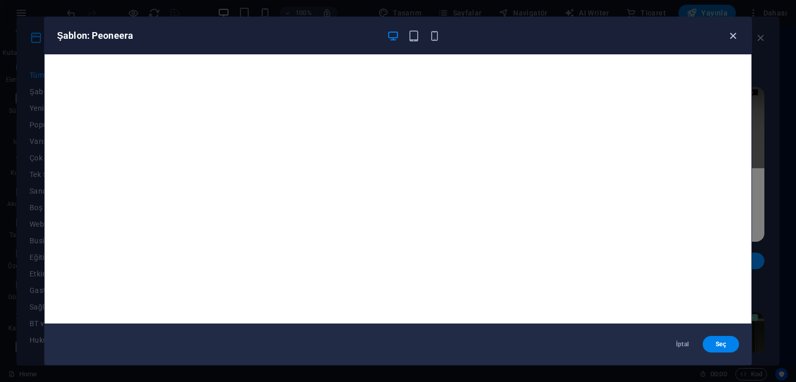
click at [732, 36] on icon "button" at bounding box center [733, 36] width 12 height 12
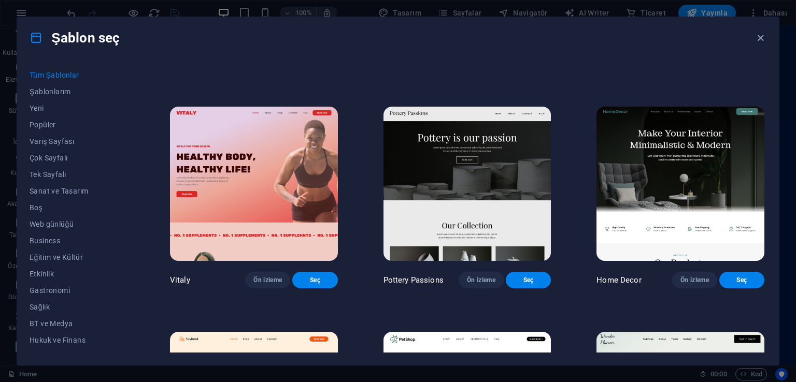
scroll to position [415, 0]
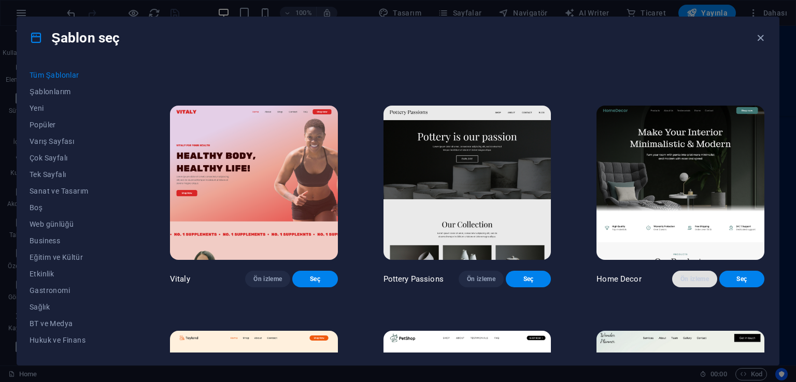
click at [686, 283] on span "Ön izleme" at bounding box center [694, 279] width 29 height 8
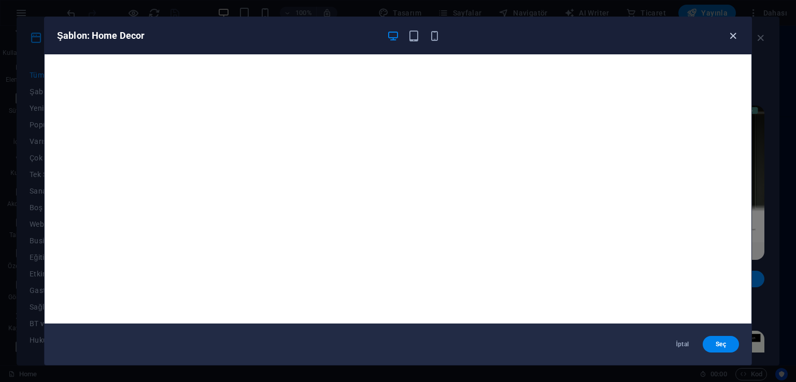
click at [733, 34] on icon "button" at bounding box center [733, 36] width 12 height 12
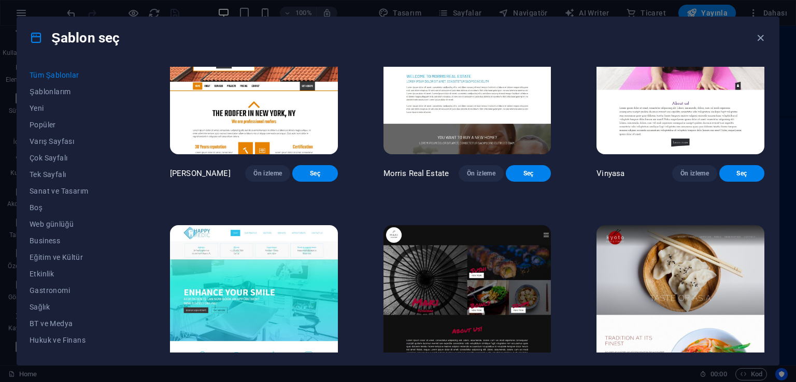
scroll to position [5510, 0]
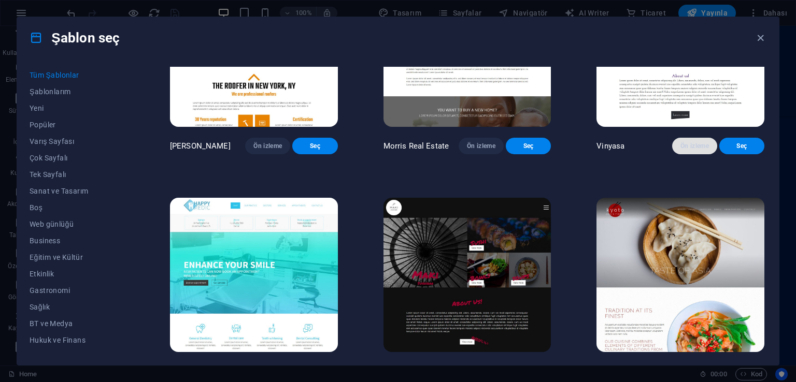
click at [690, 150] on span "Ön izleme" at bounding box center [694, 146] width 29 height 8
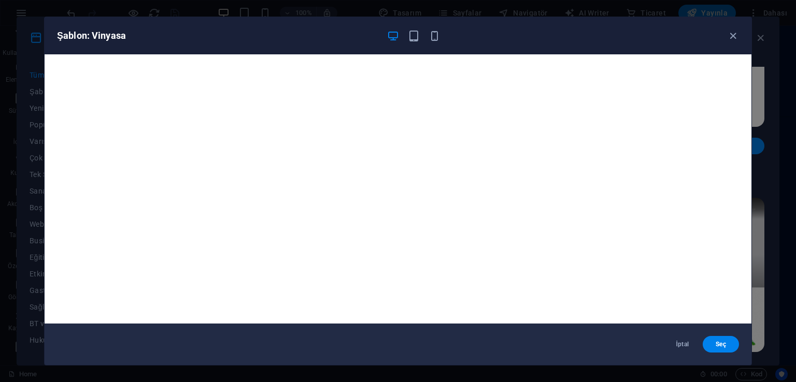
scroll to position [3, 0]
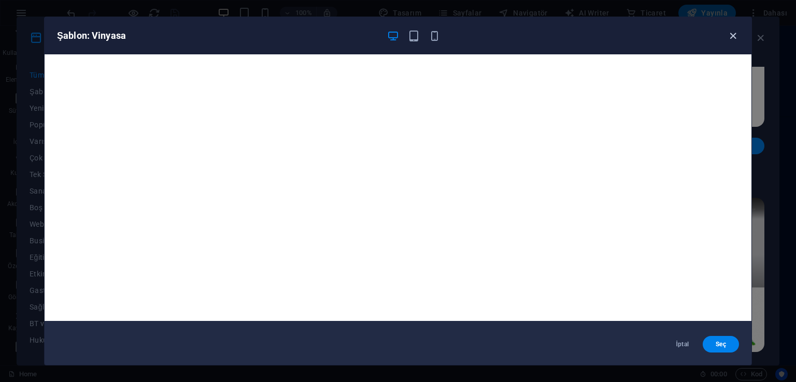
click at [735, 35] on icon "button" at bounding box center [733, 36] width 12 height 12
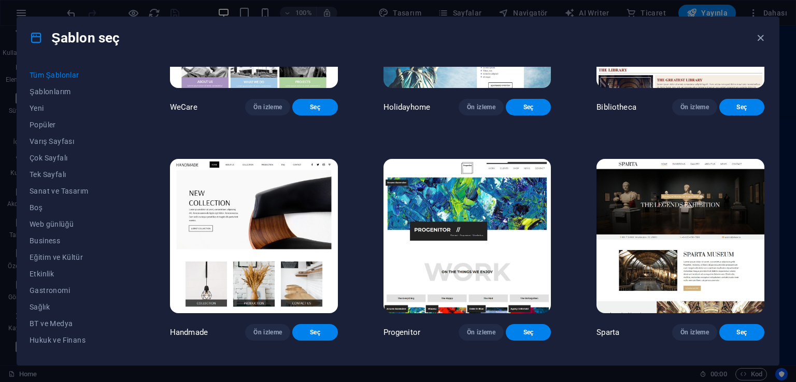
scroll to position [6685, 0]
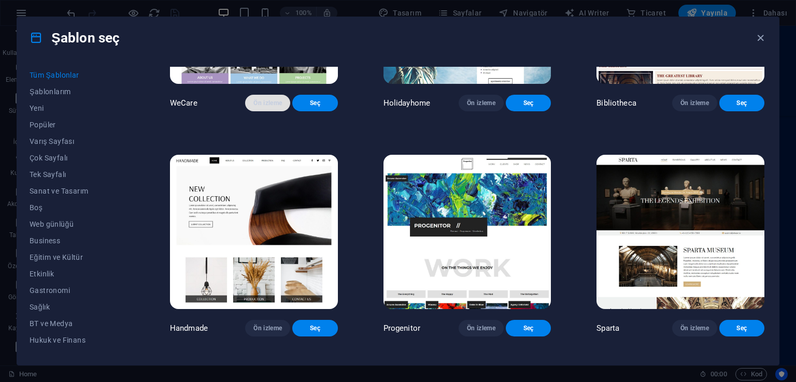
click at [253, 107] on span "Ön izleme" at bounding box center [267, 103] width 29 height 8
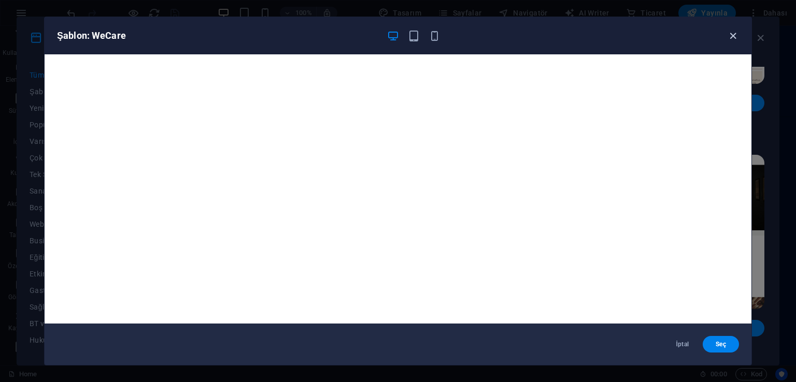
click at [735, 32] on icon "button" at bounding box center [733, 36] width 12 height 12
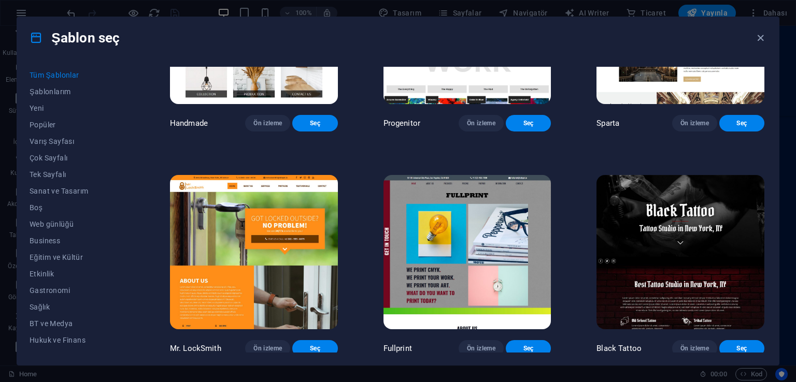
scroll to position [6892, 0]
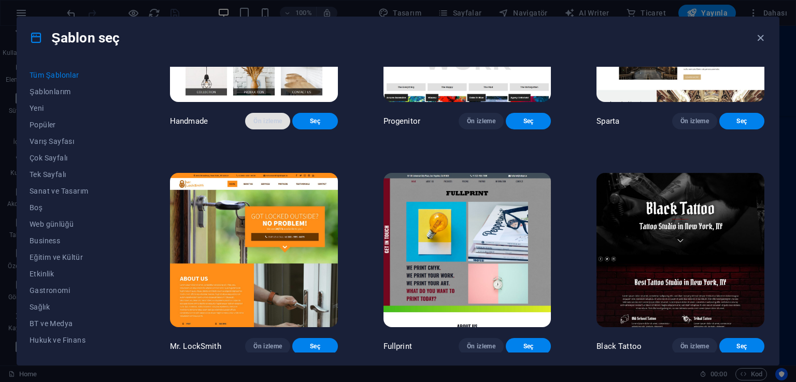
click at [253, 125] on span "Ön izleme" at bounding box center [267, 121] width 29 height 8
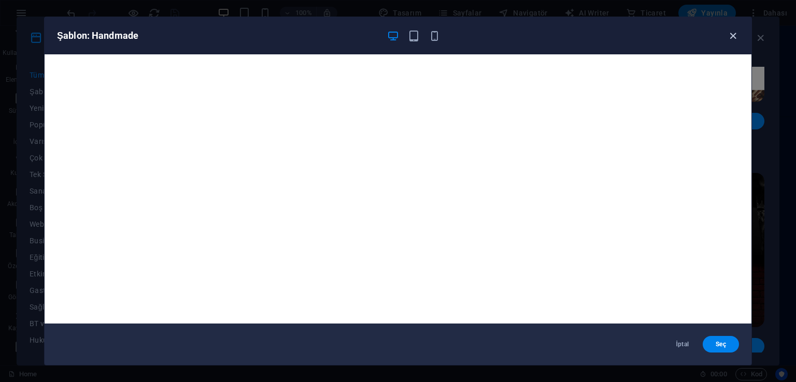
click at [732, 36] on icon "button" at bounding box center [733, 36] width 12 height 12
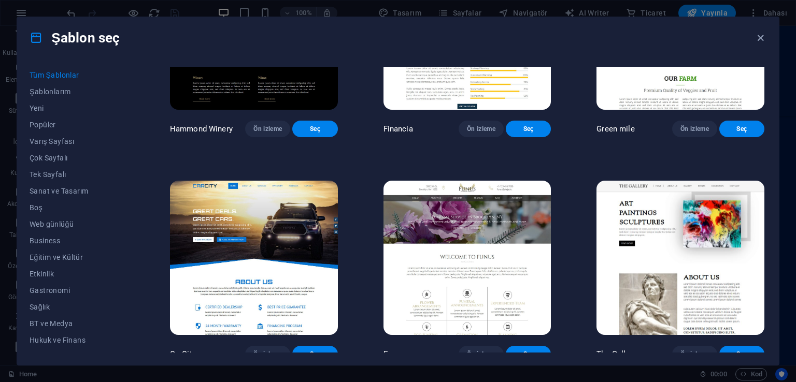
scroll to position [7341, 0]
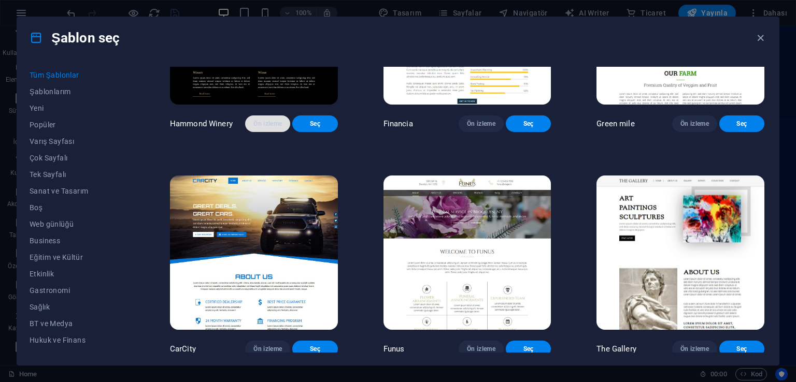
click at [253, 128] on span "Ön izleme" at bounding box center [267, 124] width 29 height 8
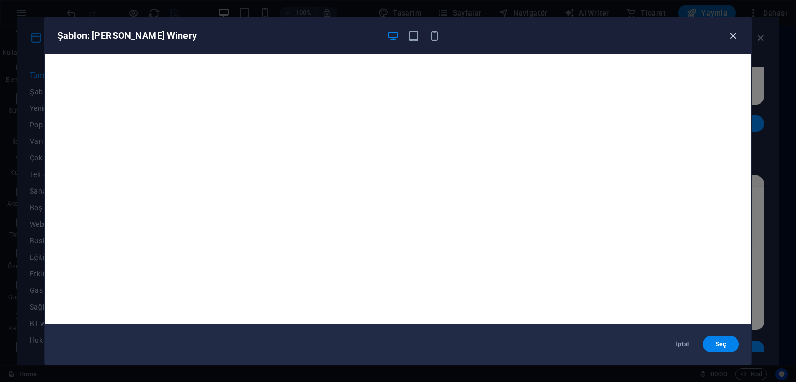
click at [728, 38] on icon "button" at bounding box center [733, 36] width 12 height 12
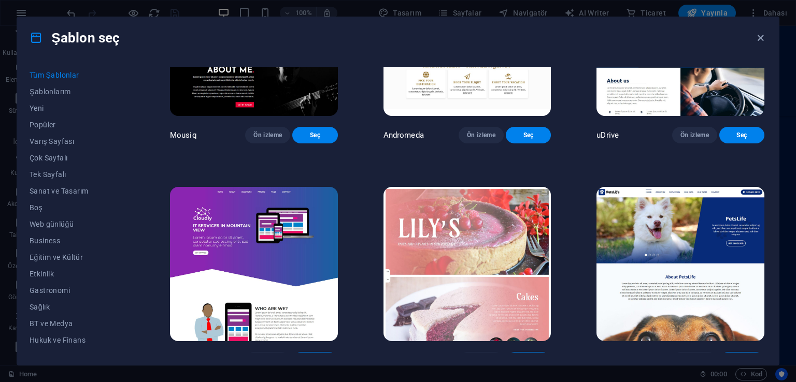
scroll to position [8239, 0]
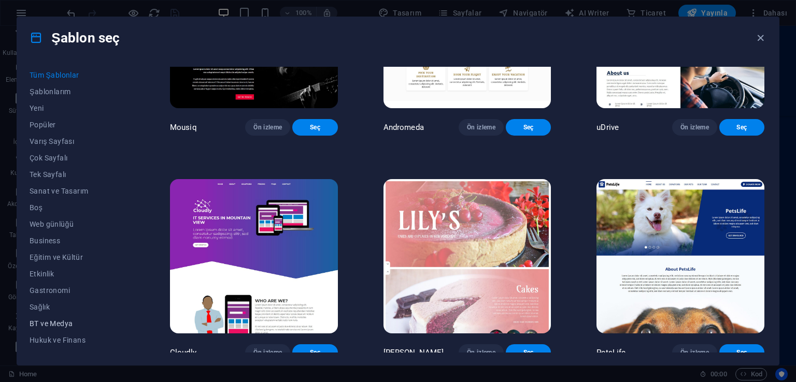
click at [60, 326] on span "BT ve Medya" at bounding box center [77, 324] width 95 height 8
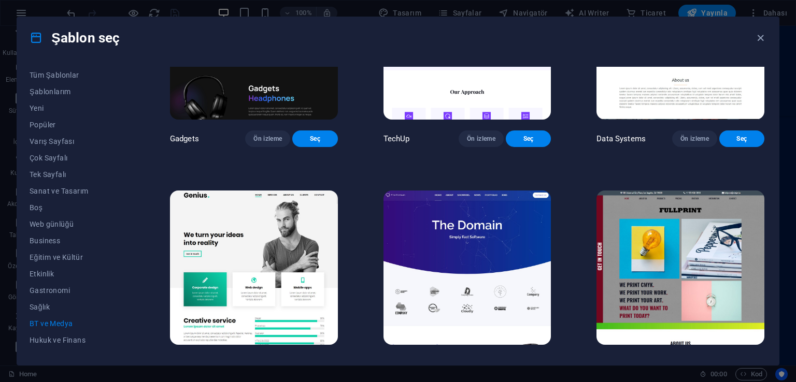
scroll to position [339, 0]
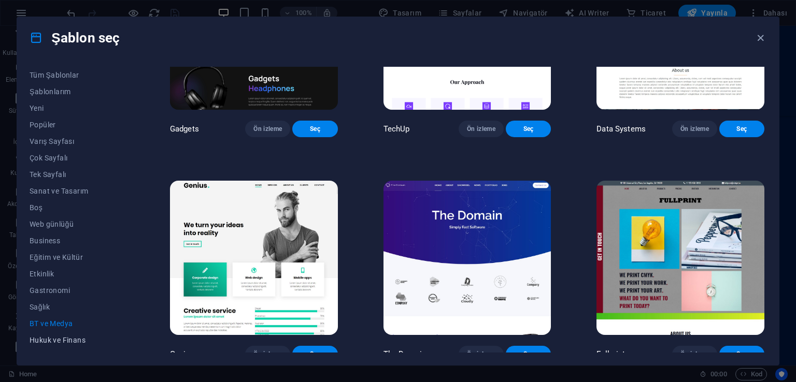
click at [64, 345] on button "Hukuk ve Finans" at bounding box center [77, 340] width 95 height 17
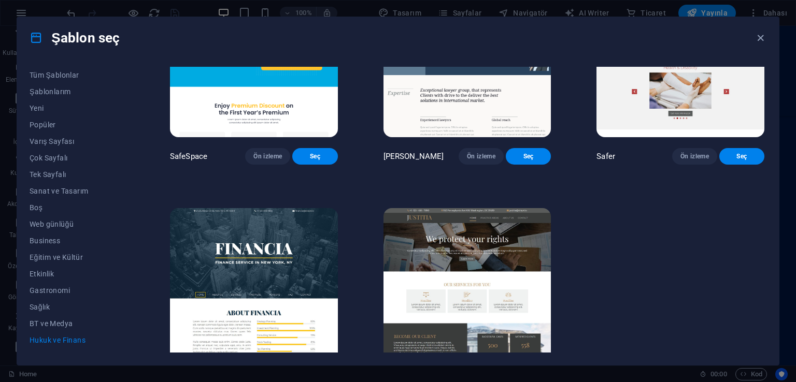
scroll to position [135, 0]
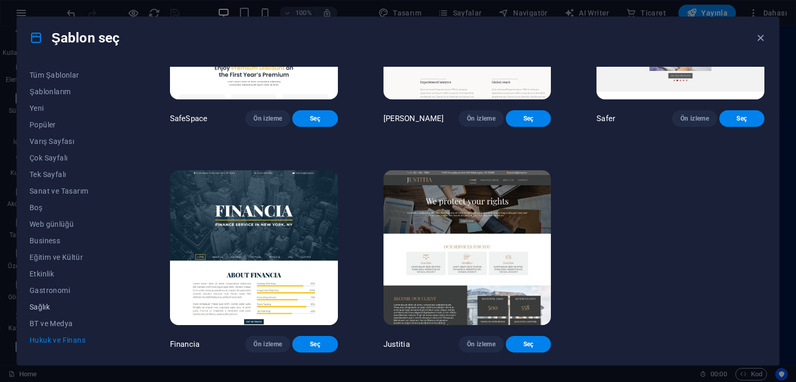
click at [46, 305] on span "Sağlık" at bounding box center [77, 307] width 95 height 8
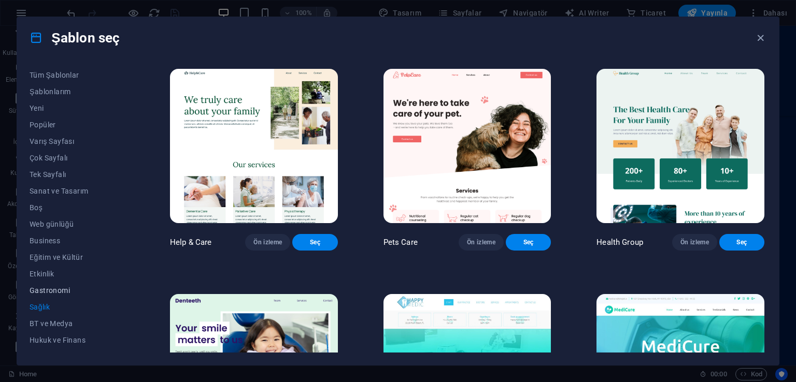
click at [50, 293] on span "Gastronomi" at bounding box center [77, 291] width 95 height 8
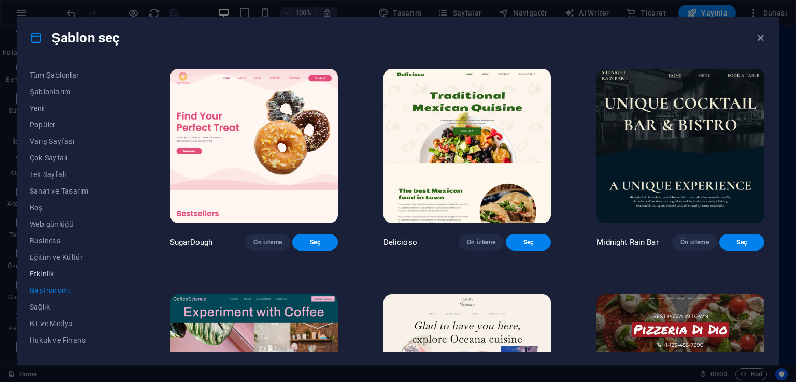
click at [35, 275] on span "Etkinlik" at bounding box center [77, 274] width 95 height 8
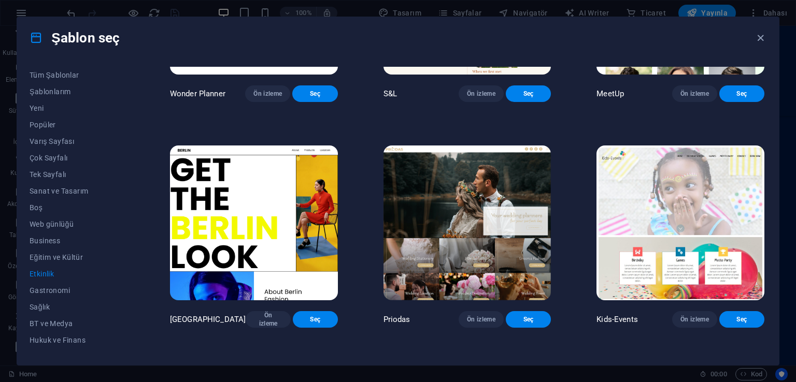
scroll to position [155, 0]
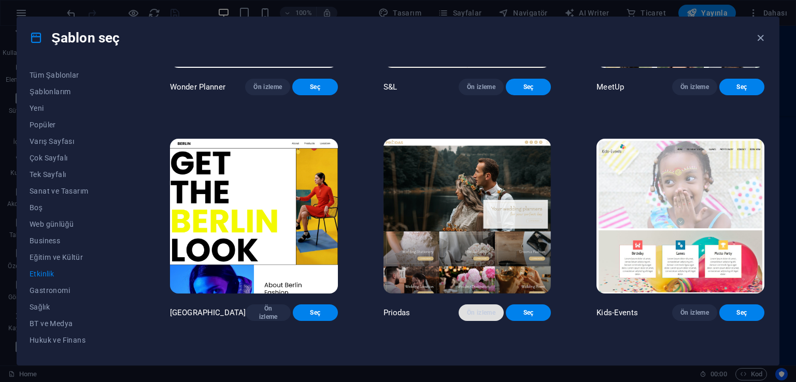
click at [467, 317] on span "Ön izleme" at bounding box center [481, 313] width 29 height 8
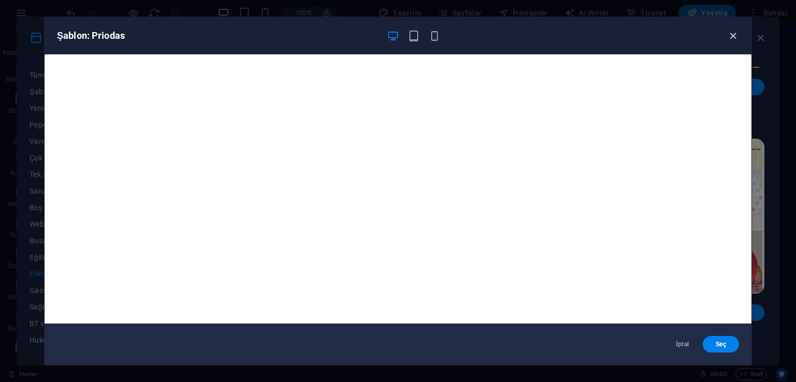
click at [732, 35] on icon "button" at bounding box center [733, 36] width 12 height 12
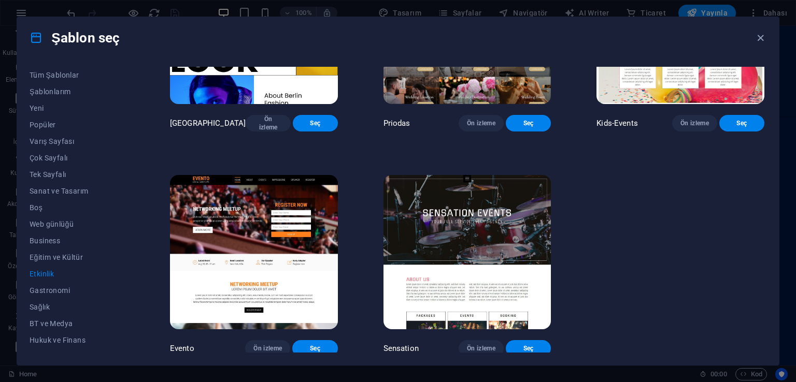
scroll to position [367, 0]
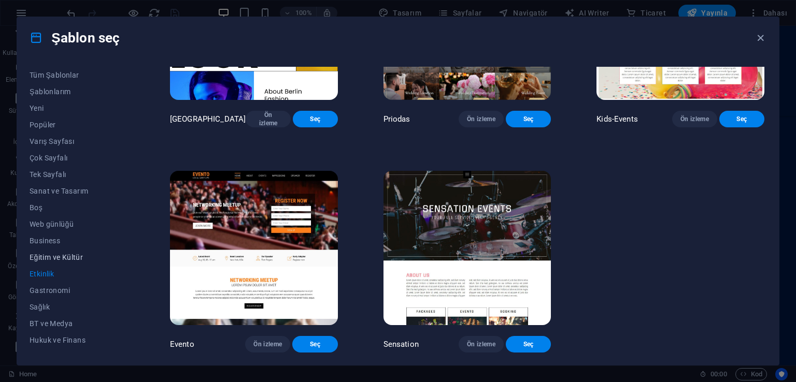
click at [77, 258] on span "Eğitim ve Kültür" at bounding box center [77, 257] width 95 height 8
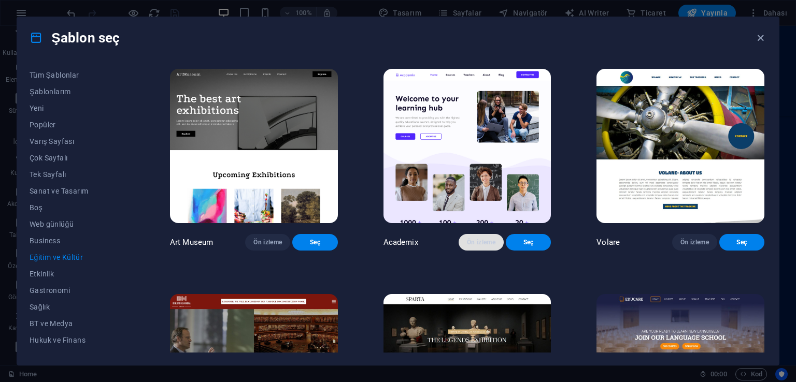
click at [469, 247] on span "Ön izleme" at bounding box center [481, 242] width 29 height 8
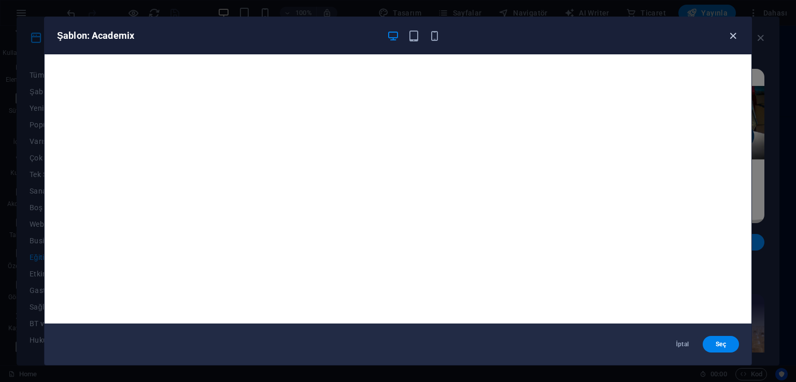
click at [729, 36] on icon "button" at bounding box center [733, 36] width 12 height 12
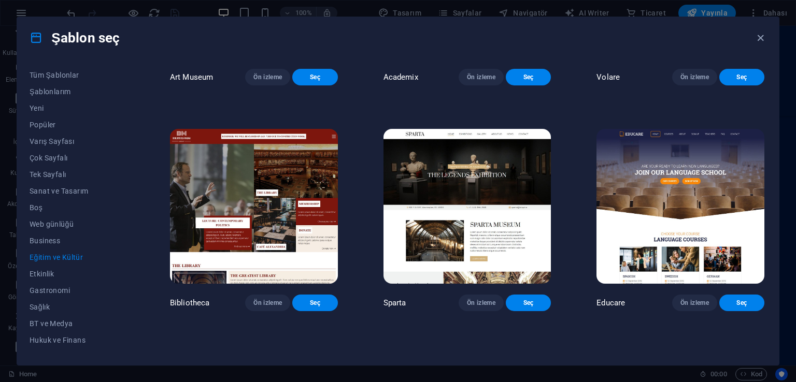
scroll to position [207, 0]
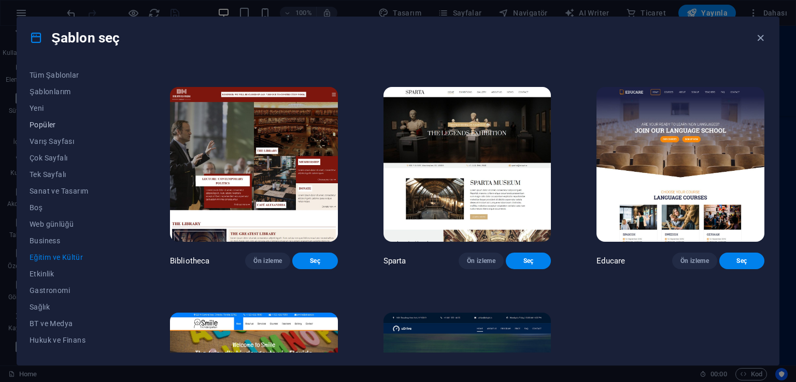
click at [46, 127] on span "Popüler" at bounding box center [77, 125] width 95 height 8
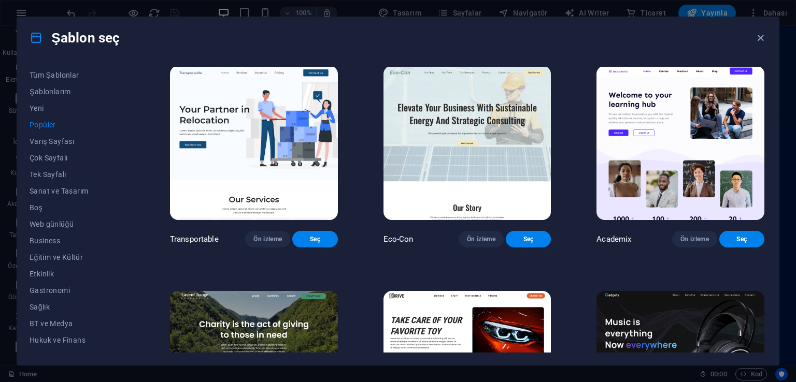
scroll to position [449, 0]
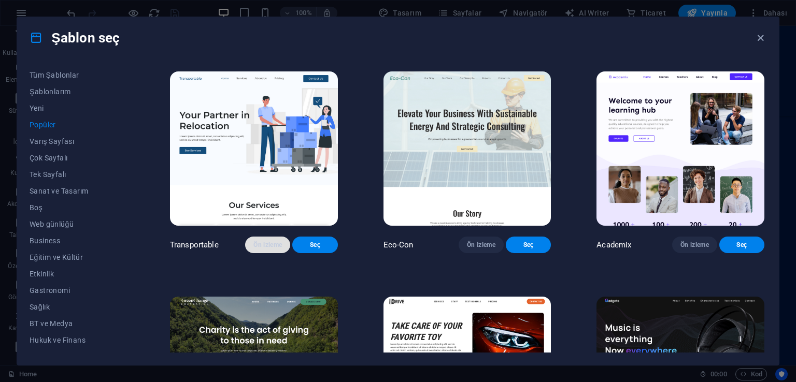
click at [253, 249] on span "Ön izleme" at bounding box center [267, 245] width 29 height 8
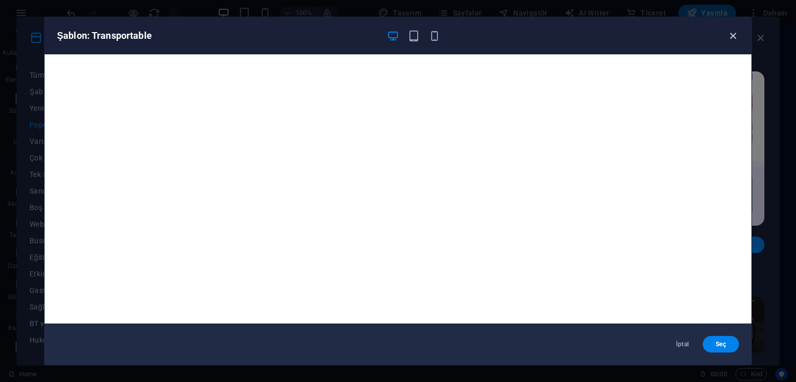
click at [730, 40] on icon "button" at bounding box center [733, 36] width 12 height 12
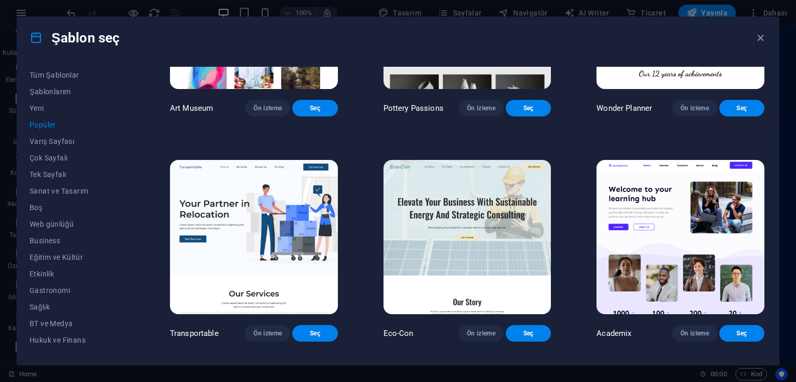
scroll to position [345, 0]
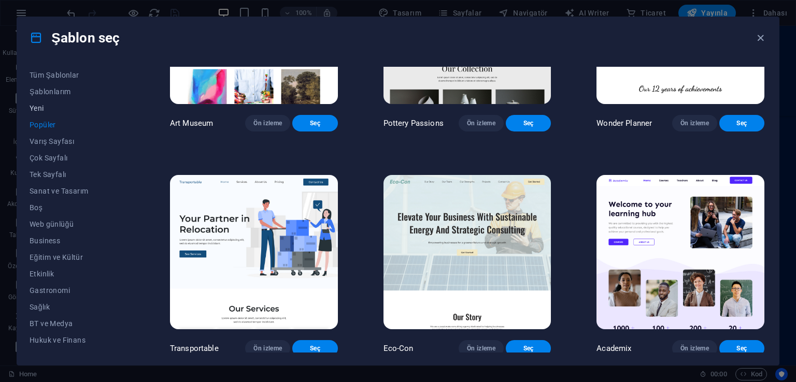
click at [39, 109] on span "Yeni" at bounding box center [77, 108] width 95 height 8
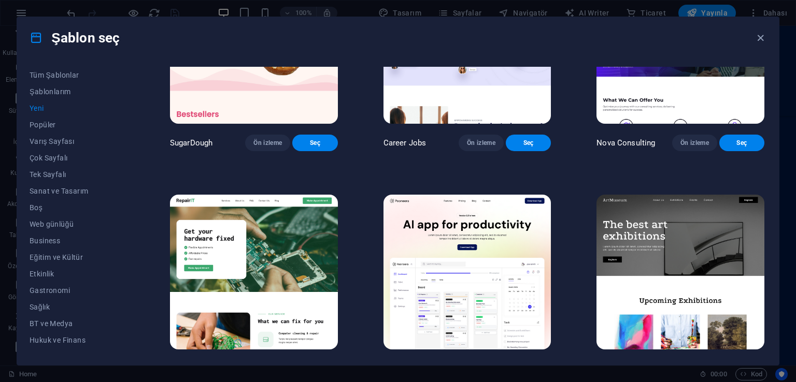
scroll to position [34, 0]
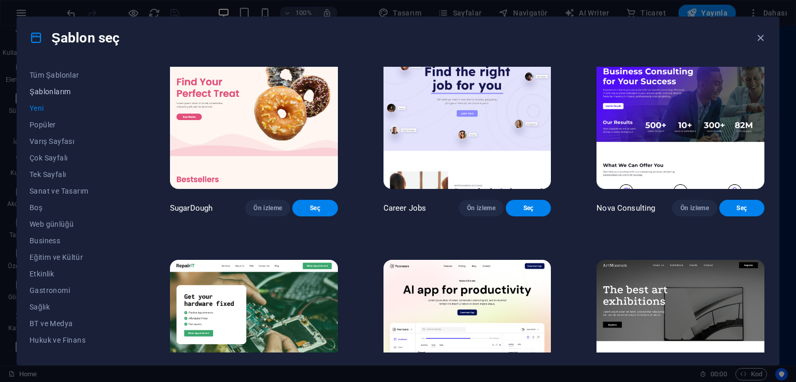
click at [58, 93] on span "Şablonlarım" at bounding box center [77, 92] width 95 height 8
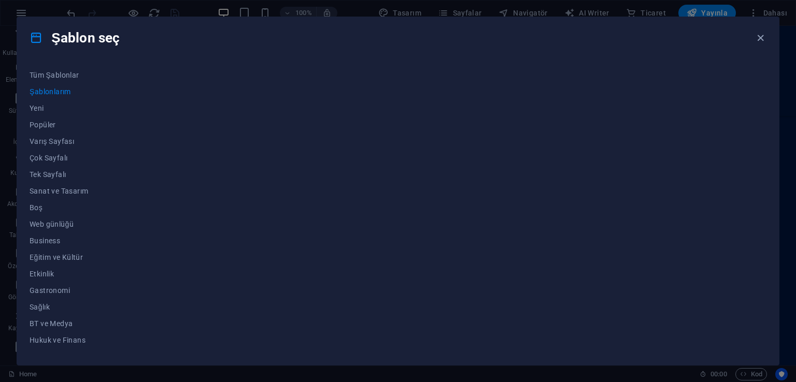
scroll to position [0, 0]
click at [54, 74] on span "Tüm Şablonlar" at bounding box center [77, 75] width 95 height 8
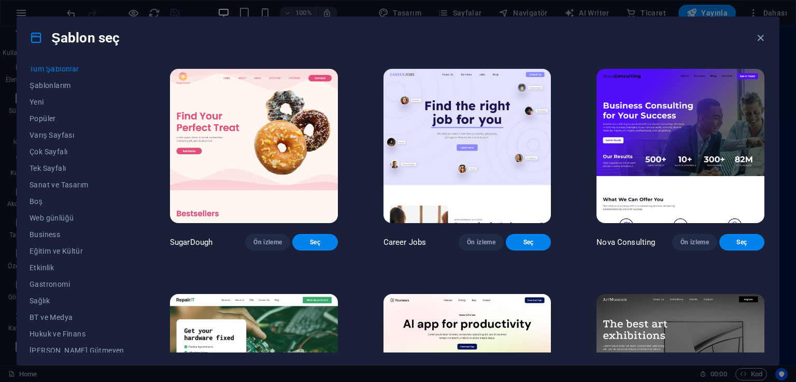
scroll to position [17, 0]
click at [248, 155] on img at bounding box center [254, 146] width 168 height 154
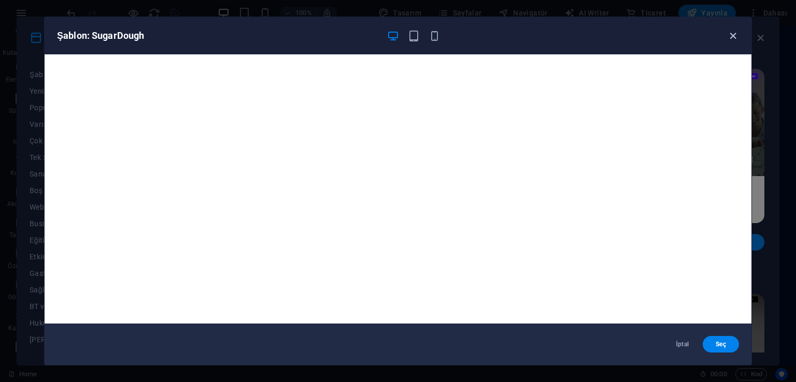
click at [730, 35] on icon "button" at bounding box center [733, 36] width 12 height 12
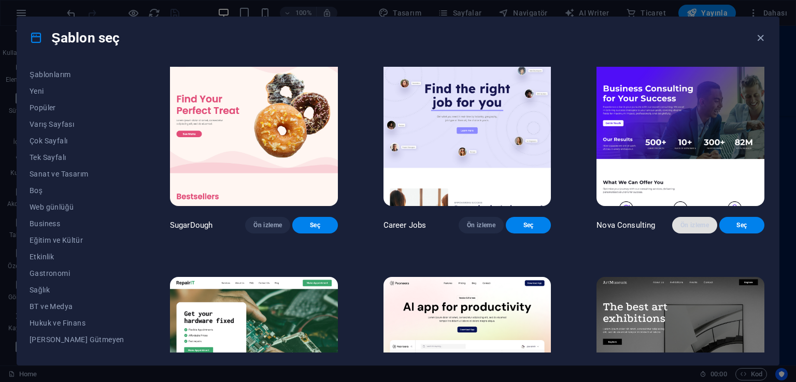
click at [691, 230] on span "Ön izleme" at bounding box center [694, 225] width 29 height 8
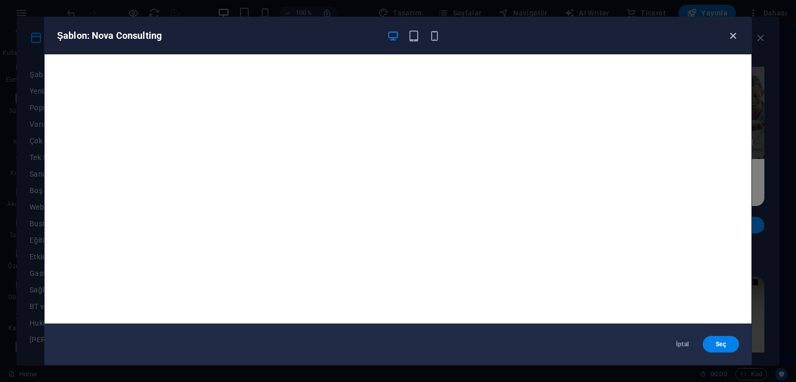
click at [738, 38] on icon "button" at bounding box center [733, 36] width 12 height 12
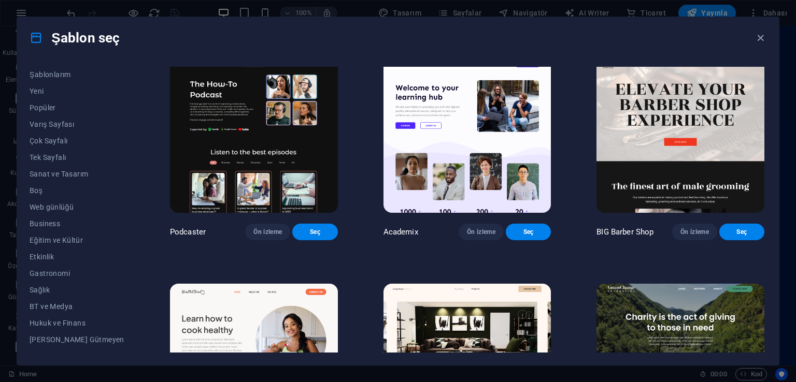
scroll to position [1364, 0]
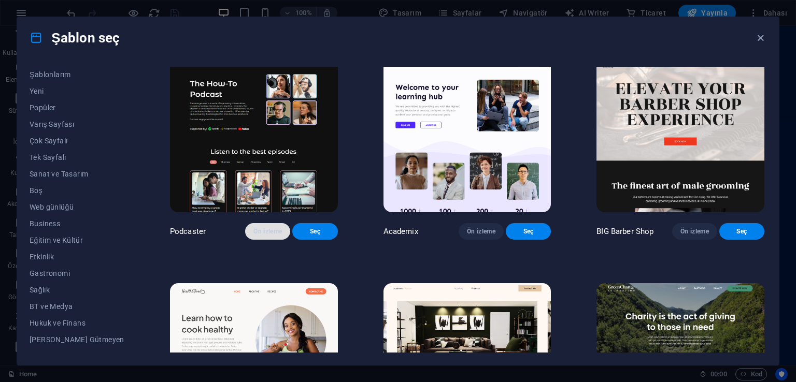
click at [253, 236] on span "Ön izleme" at bounding box center [267, 231] width 29 height 8
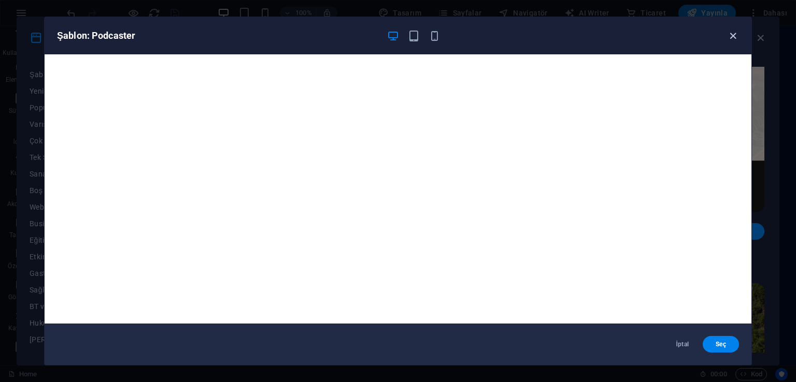
click at [734, 37] on icon "button" at bounding box center [733, 36] width 12 height 12
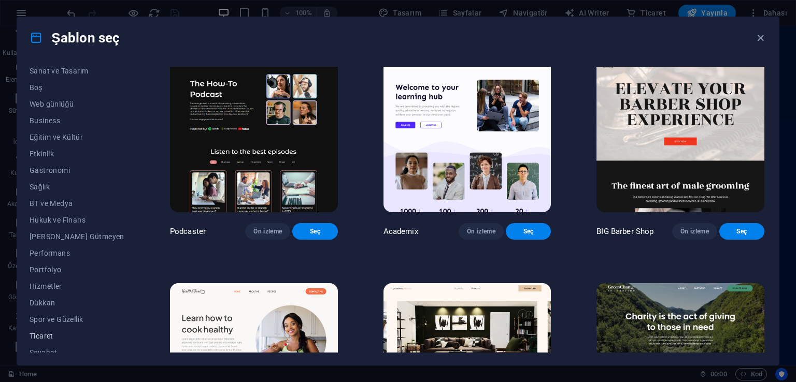
scroll to position [145, 0]
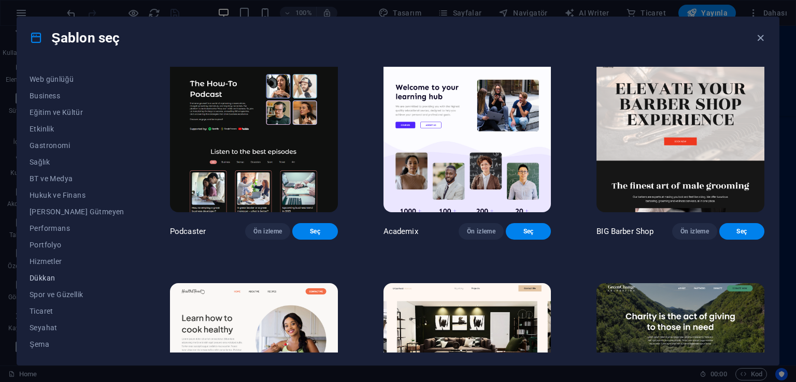
click at [44, 280] on span "Dükkan" at bounding box center [77, 278] width 95 height 8
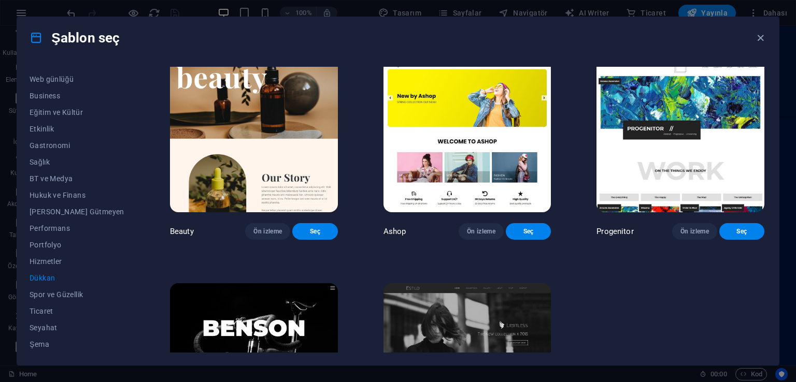
scroll to position [460, 0]
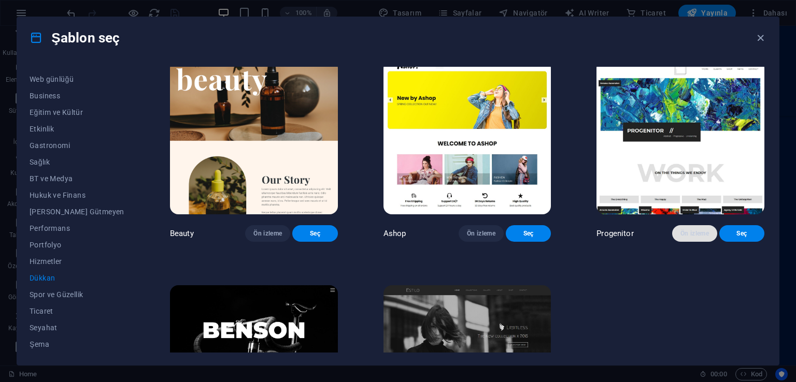
click at [680, 238] on span "Ön izleme" at bounding box center [694, 234] width 29 height 8
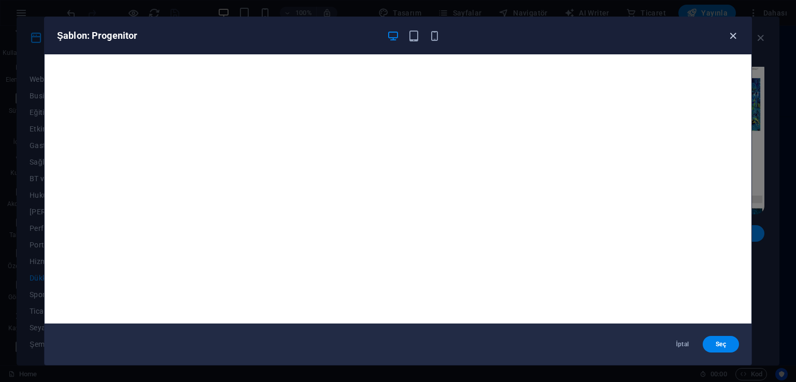
click at [738, 36] on icon "button" at bounding box center [733, 36] width 12 height 12
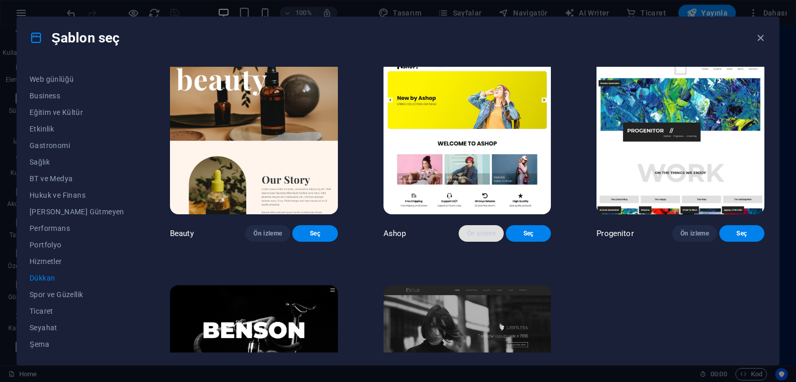
click at [464, 242] on button "Ön izleme" at bounding box center [481, 233] width 45 height 17
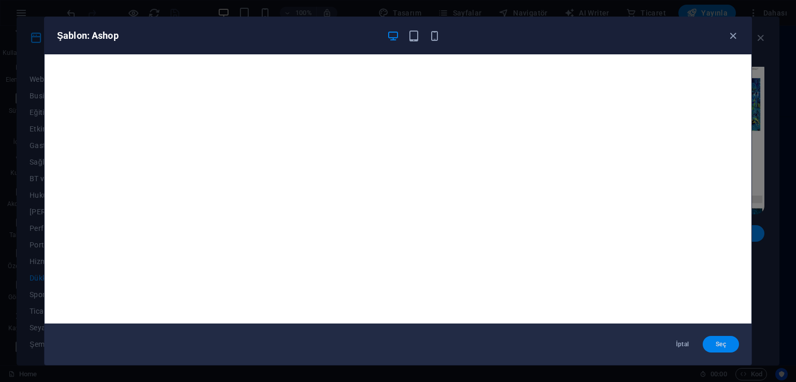
click at [723, 345] on span "Seç" at bounding box center [721, 344] width 20 height 8
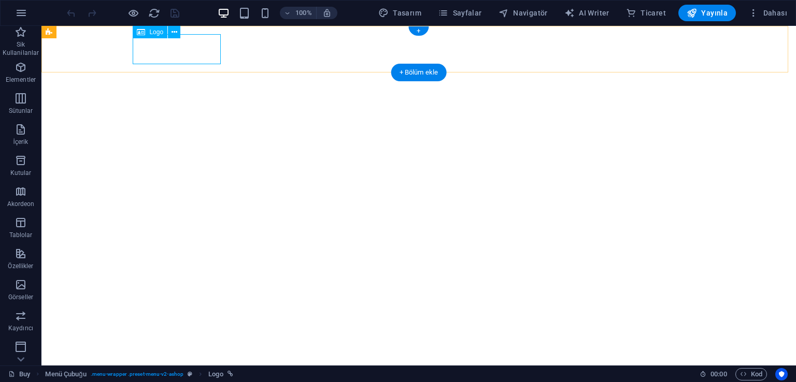
select select "px"
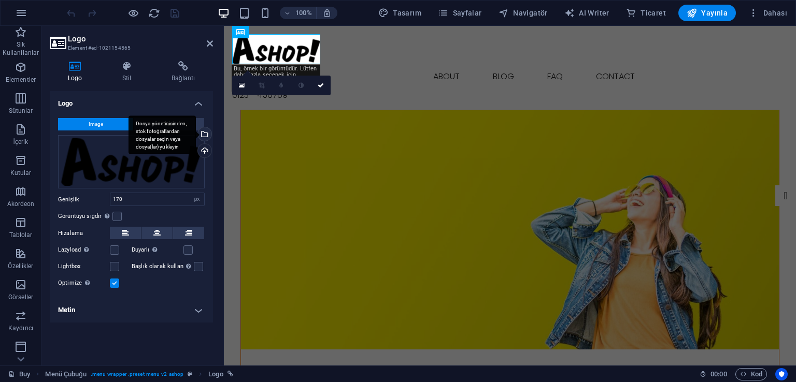
click at [207, 136] on div "Dosya yöneticisinden, stok fotoğraflardan dosyalar seçin veya dosya(lar) yükley…" at bounding box center [204, 135] width 16 height 16
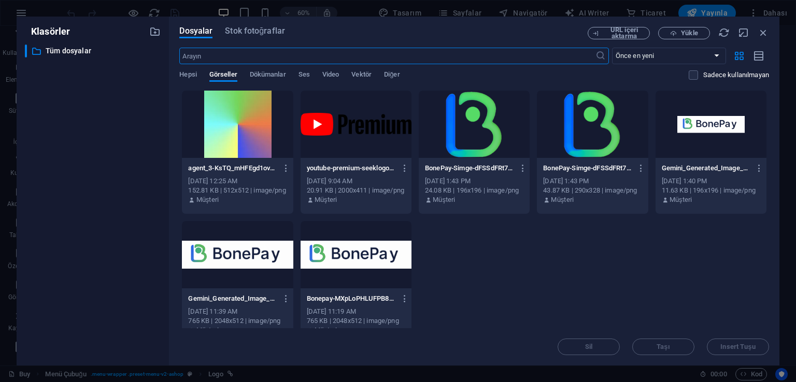
click at [474, 140] on div at bounding box center [474, 124] width 111 height 67
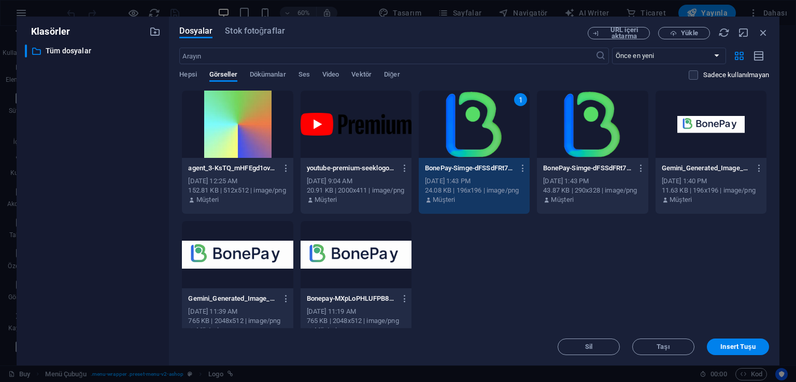
click at [474, 140] on div "1" at bounding box center [474, 124] width 111 height 67
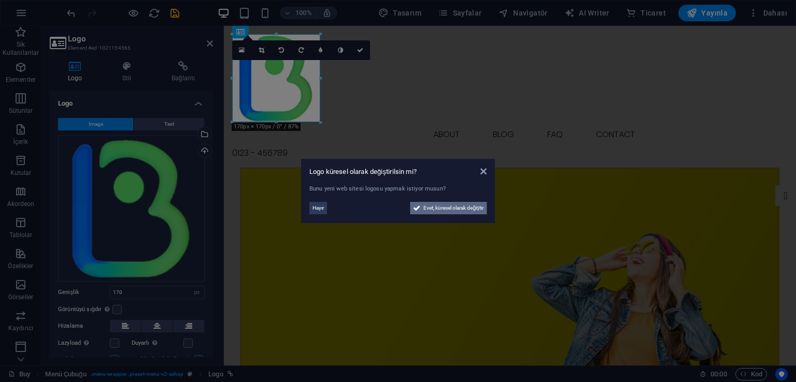
drag, startPoint x: 442, startPoint y: 211, endPoint x: 364, endPoint y: 309, distance: 124.6
click at [442, 211] on span "Evet, küresel olarak değiştir" at bounding box center [453, 208] width 60 height 12
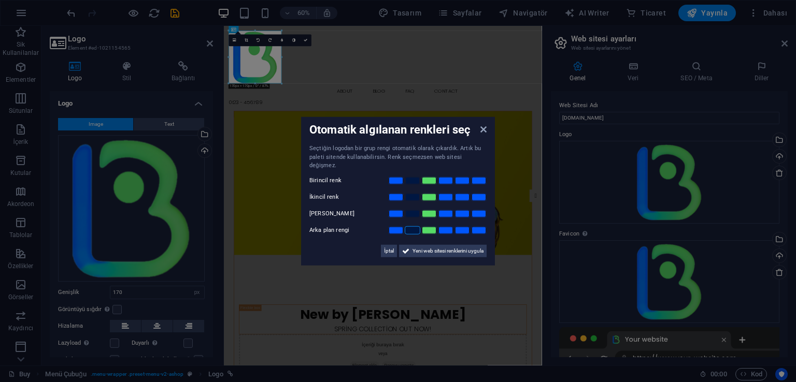
click at [415, 226] on link at bounding box center [413, 230] width 16 height 8
click at [429, 209] on link at bounding box center [429, 213] width 16 height 8
click at [396, 176] on link at bounding box center [396, 180] width 16 height 8
click at [428, 193] on link at bounding box center [429, 197] width 16 height 8
click at [440, 245] on span "Yeni web sitesi renklerini uygula" at bounding box center [447, 251] width 71 height 12
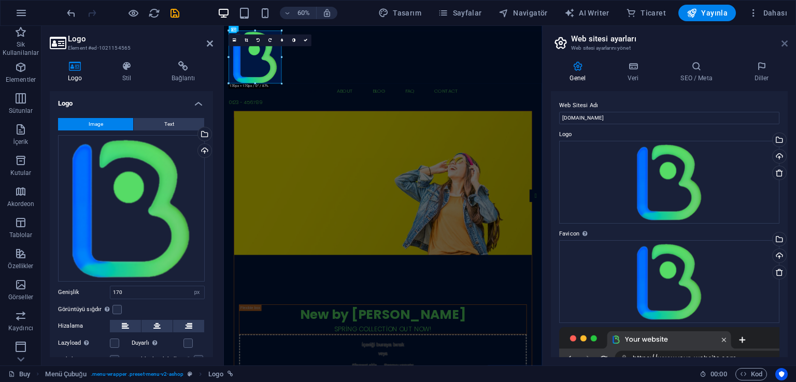
click at [782, 42] on icon at bounding box center [784, 43] width 6 height 8
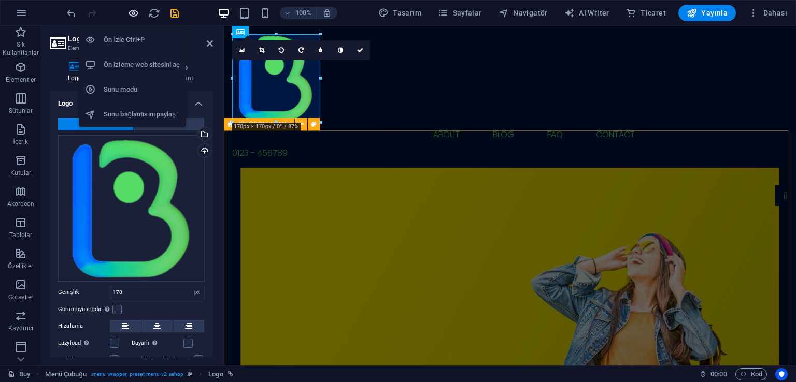
click at [134, 15] on icon "button" at bounding box center [133, 13] width 12 height 12
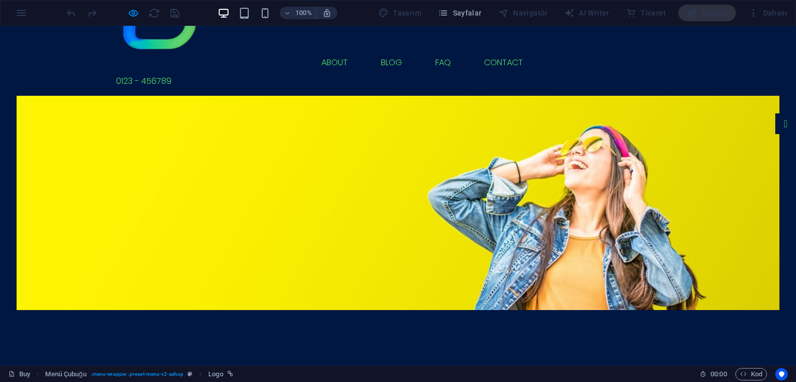
scroll to position [86, 0]
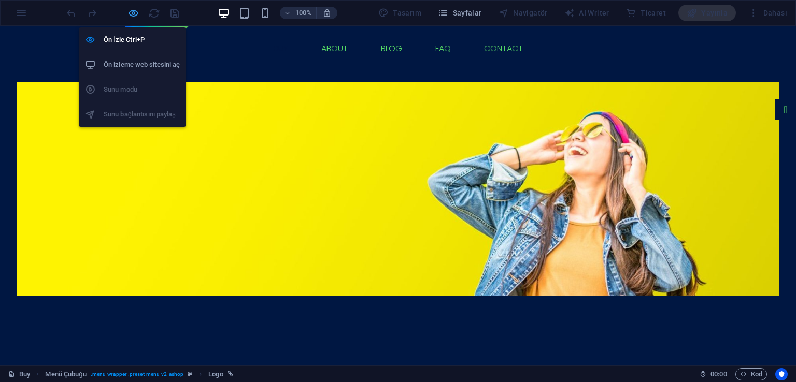
click at [131, 7] on icon "button" at bounding box center [133, 13] width 12 height 12
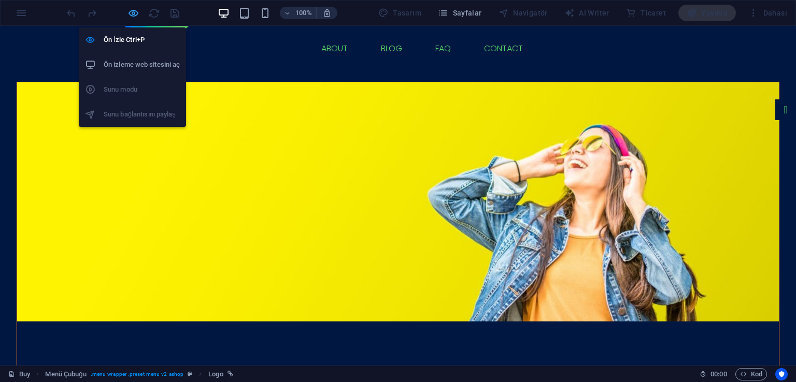
select select "px"
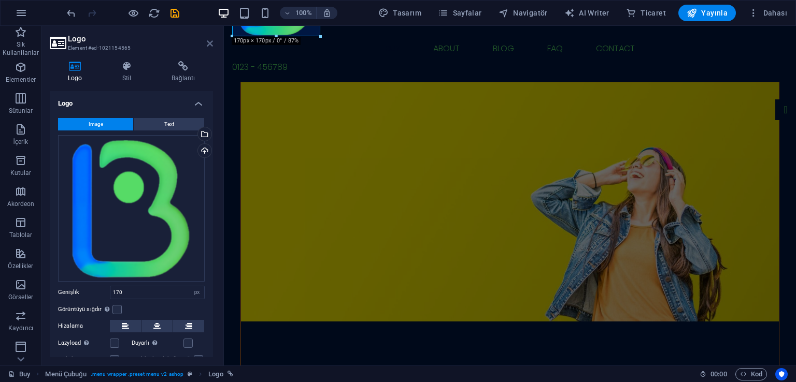
click at [209, 46] on icon at bounding box center [210, 43] width 6 height 8
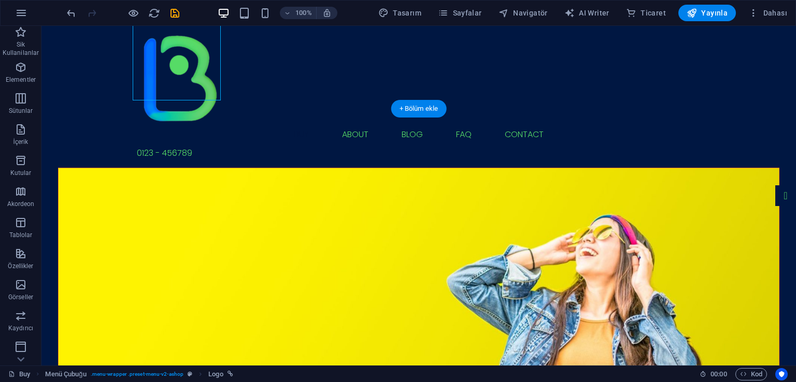
scroll to position [0, 0]
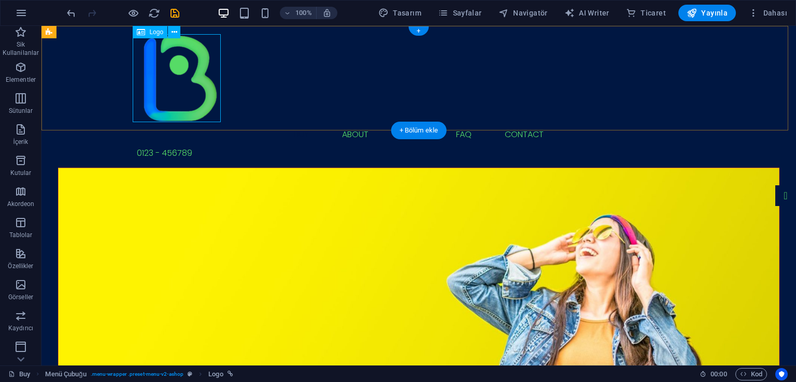
click at [186, 85] on div at bounding box center [419, 78] width 564 height 88
click at [205, 86] on div at bounding box center [419, 78] width 564 height 88
select select "px"
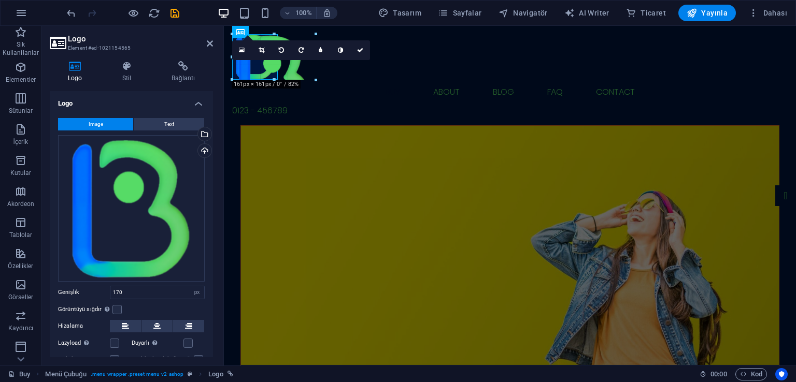
drag, startPoint x: 319, startPoint y: 123, endPoint x: 277, endPoint y: 77, distance: 62.7
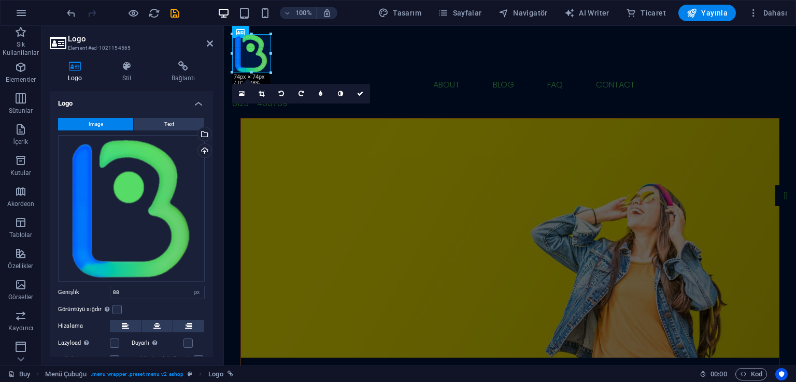
drag, startPoint x: 276, startPoint y: 78, endPoint x: 42, endPoint y: 32, distance: 238.1
type input "74"
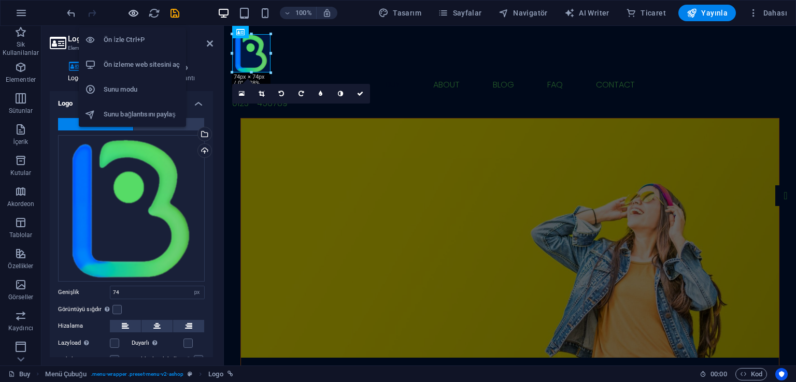
click at [133, 13] on icon "button" at bounding box center [133, 13] width 12 height 12
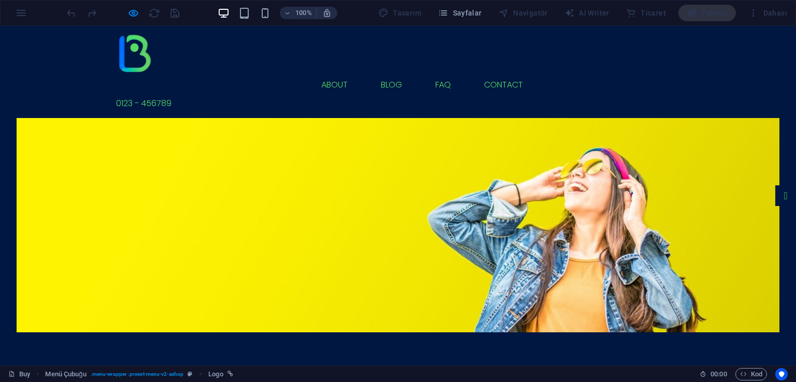
click at [172, 97] on span "0123 - 456789" at bounding box center [143, 103] width 55 height 12
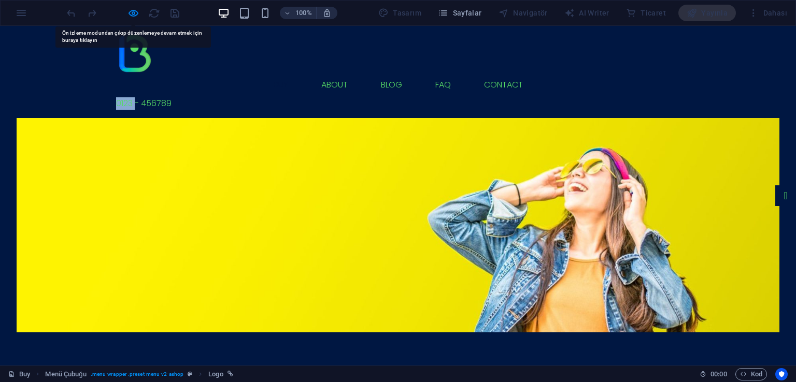
click at [172, 97] on span "0123 - 456789" at bounding box center [143, 103] width 55 height 12
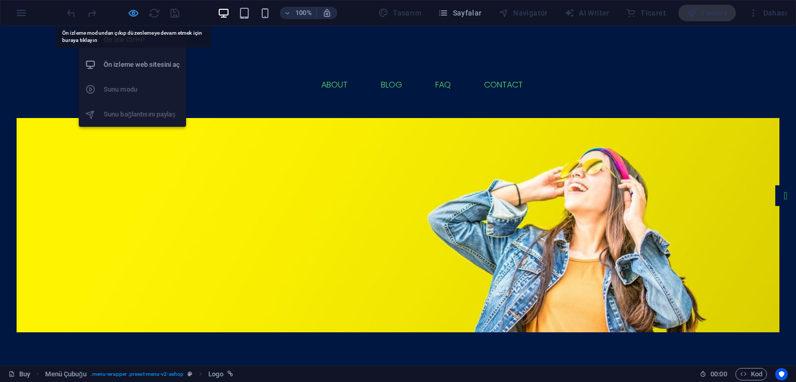
click at [136, 15] on icon "button" at bounding box center [133, 13] width 12 height 12
select select "px"
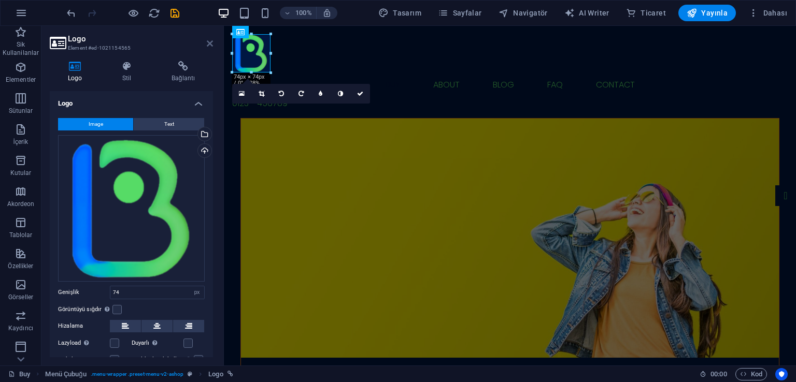
click at [207, 46] on icon at bounding box center [210, 43] width 6 height 8
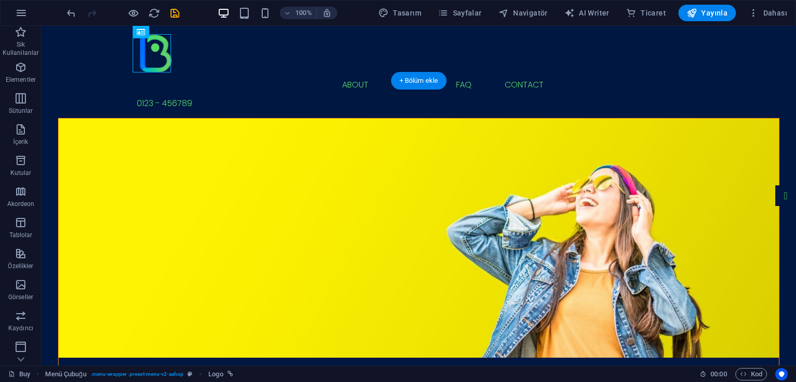
click at [381, 122] on figure at bounding box center [419, 238] width 720 height 239
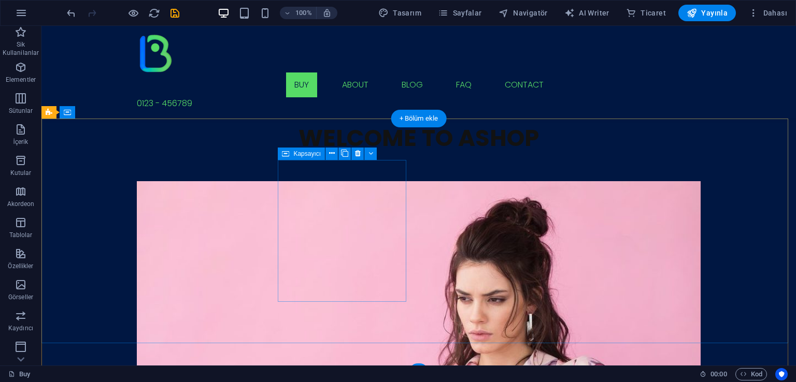
scroll to position [1598, 0]
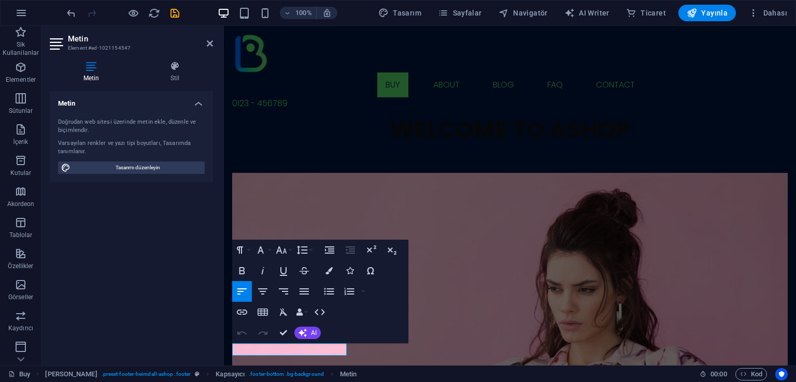
scroll to position [1592, 0]
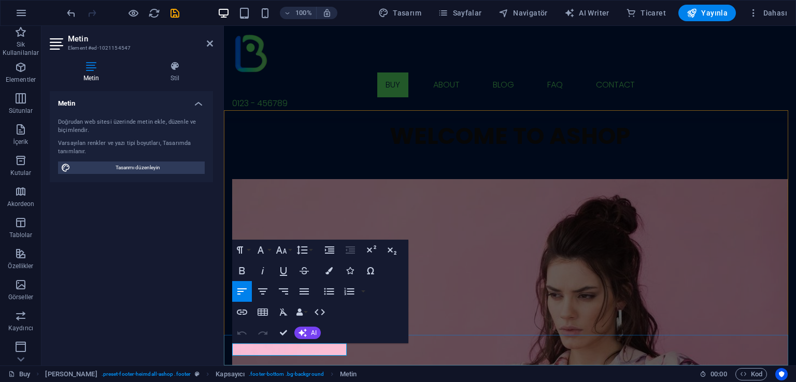
click at [162, 272] on div "Metin Doğrudan web sitesi üzerinde metin ekle, düzenle ve biçimlendir. Varsayıl…" at bounding box center [131, 224] width 163 height 266
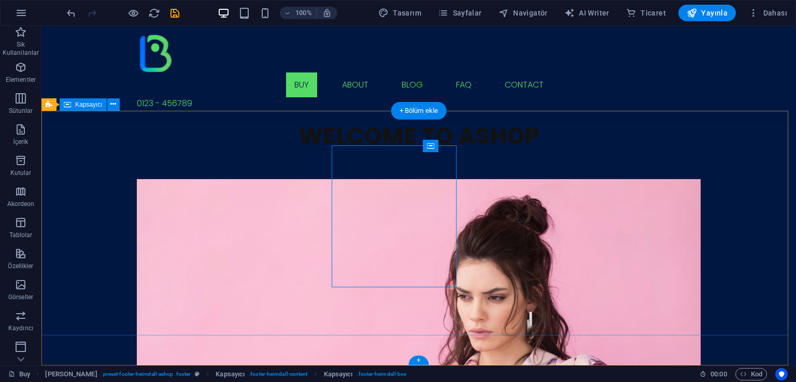
scroll to position [1598, 0]
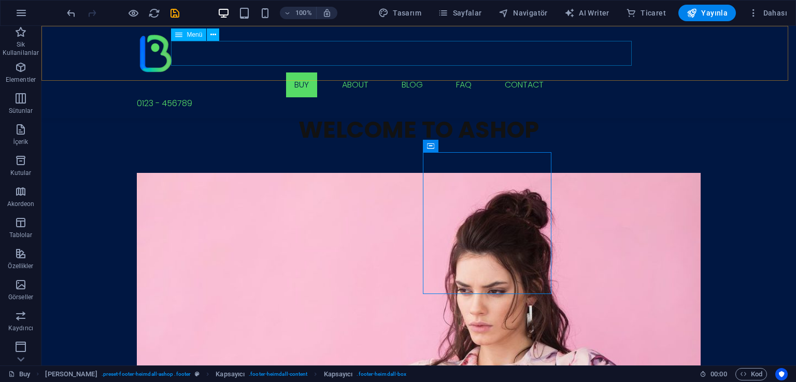
click at [508, 73] on nav "Buy About Blog FAQ Contact" at bounding box center [419, 85] width 564 height 25
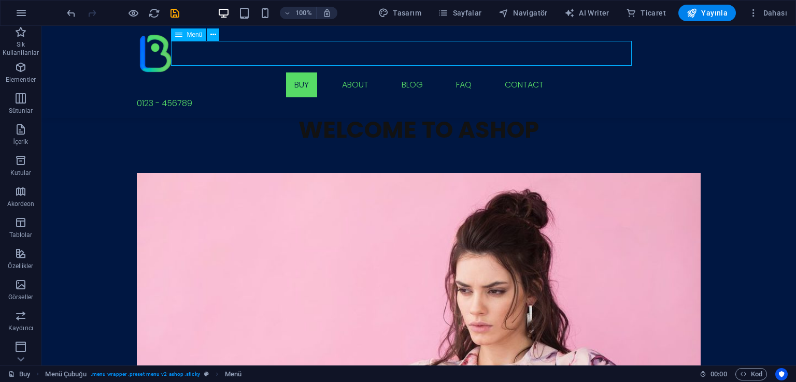
click at [508, 73] on nav "Buy About Blog FAQ Contact" at bounding box center [419, 85] width 564 height 25
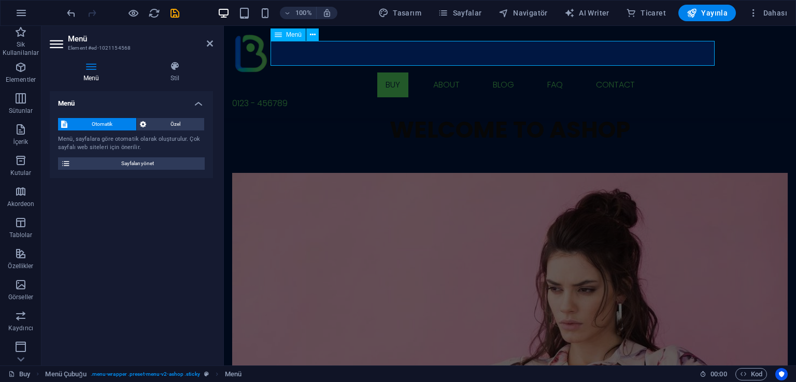
scroll to position [1592, 0]
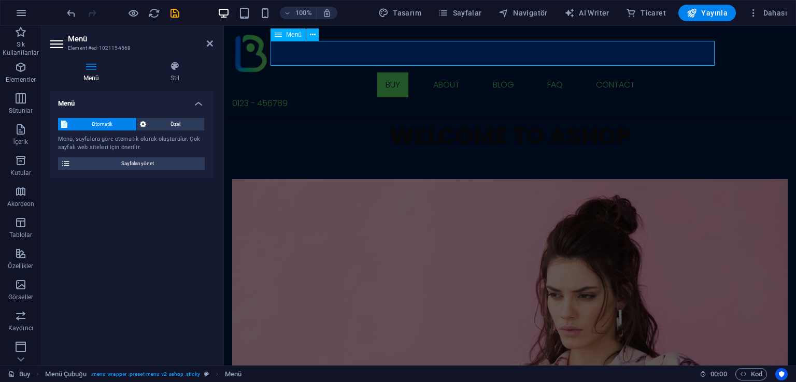
click at [598, 73] on nav "Buy About Blog FAQ Contact" at bounding box center [510, 85] width 556 height 25
click at [593, 73] on nav "Buy About Blog FAQ Contact" at bounding box center [510, 85] width 556 height 25
click at [82, 164] on span "Sayfaları yönet" at bounding box center [138, 164] width 128 height 12
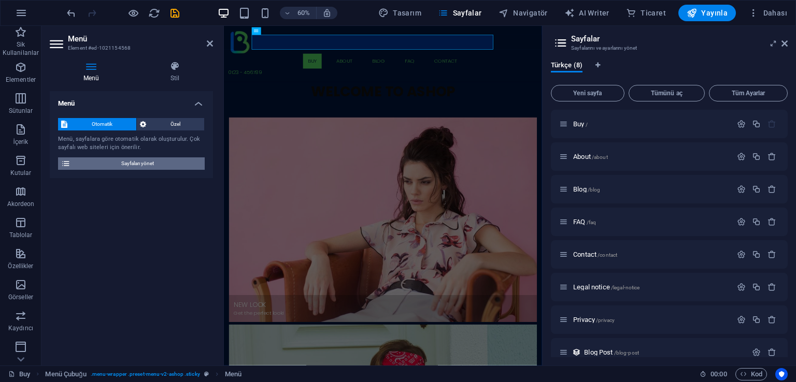
scroll to position [1361, 0]
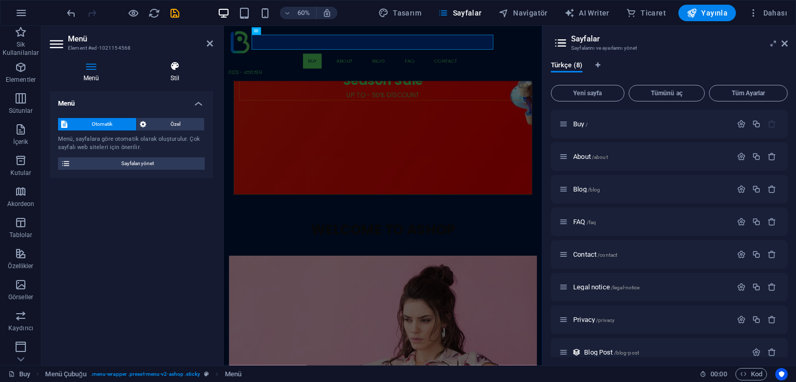
click at [168, 72] on h4 "Stil" at bounding box center [175, 72] width 76 height 22
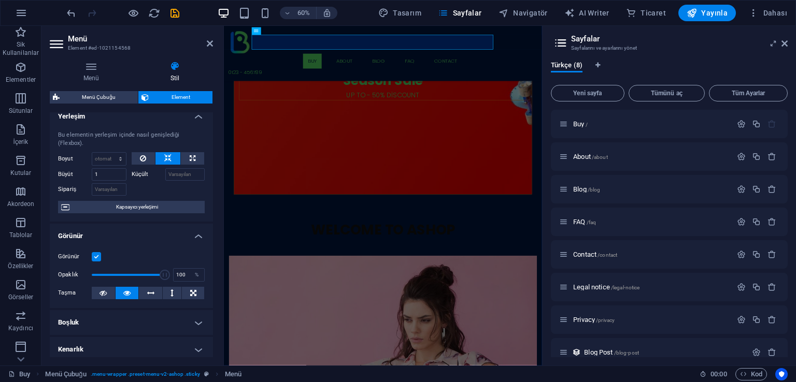
scroll to position [0, 0]
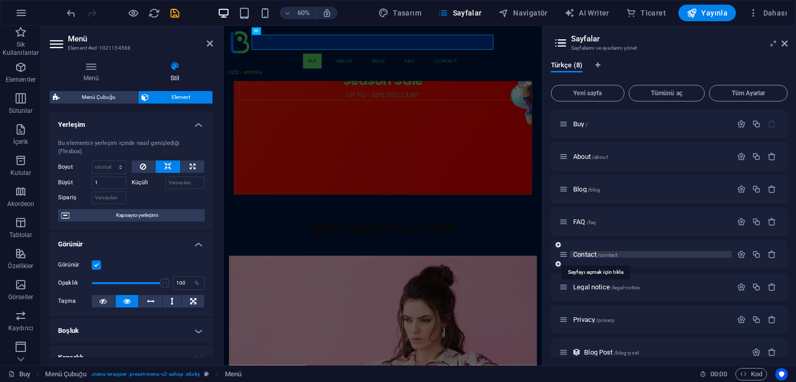
click at [585, 254] on span "Contact /contact" at bounding box center [595, 255] width 44 height 8
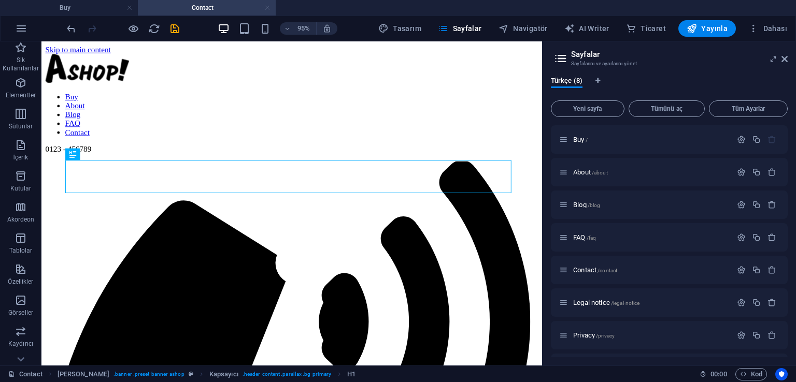
click at [269, 9] on link at bounding box center [267, 8] width 6 height 10
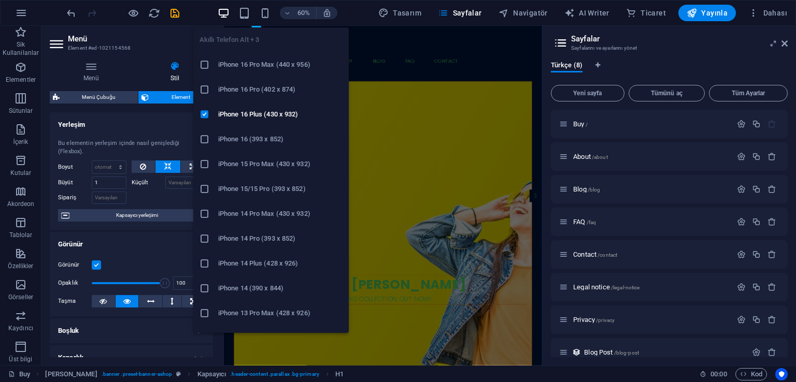
scroll to position [1014, 0]
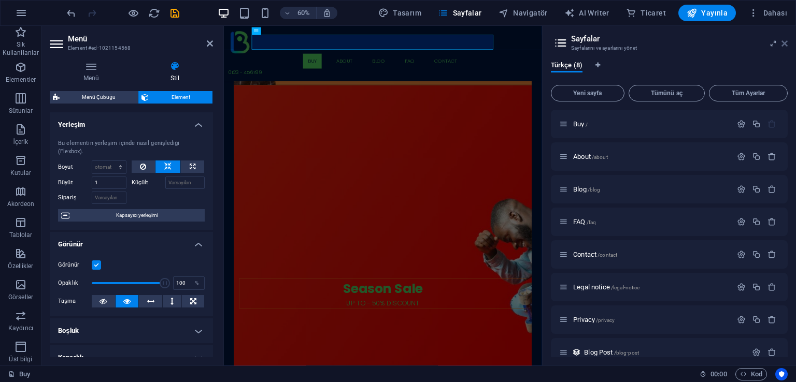
click at [785, 45] on icon at bounding box center [784, 43] width 6 height 8
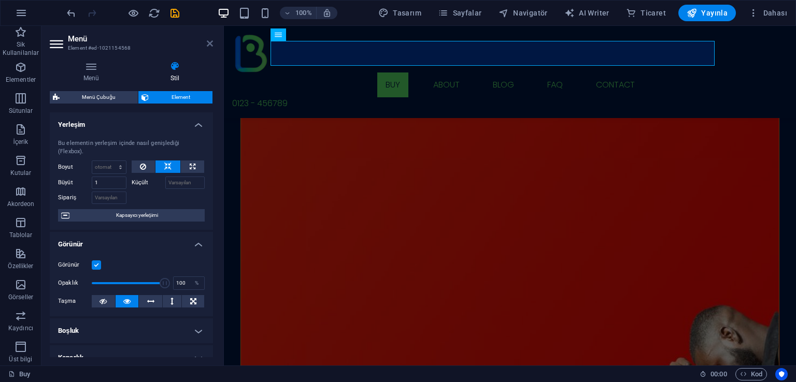
click at [210, 44] on icon at bounding box center [210, 43] width 6 height 8
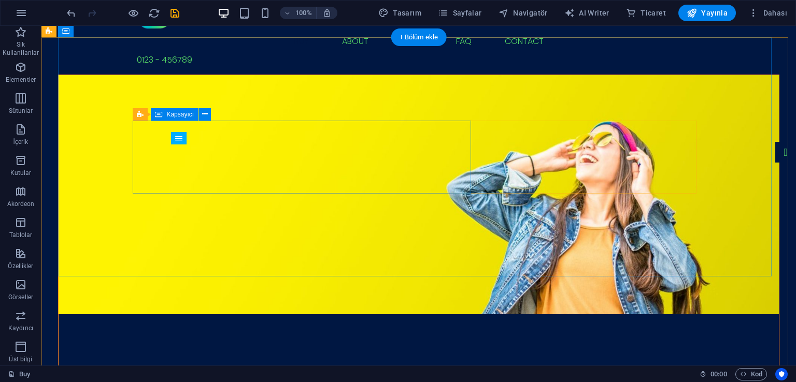
scroll to position [0, 0]
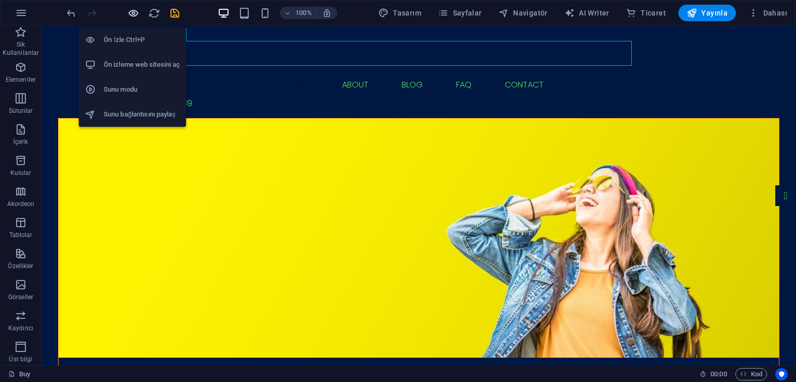
click at [135, 14] on icon "button" at bounding box center [133, 13] width 12 height 12
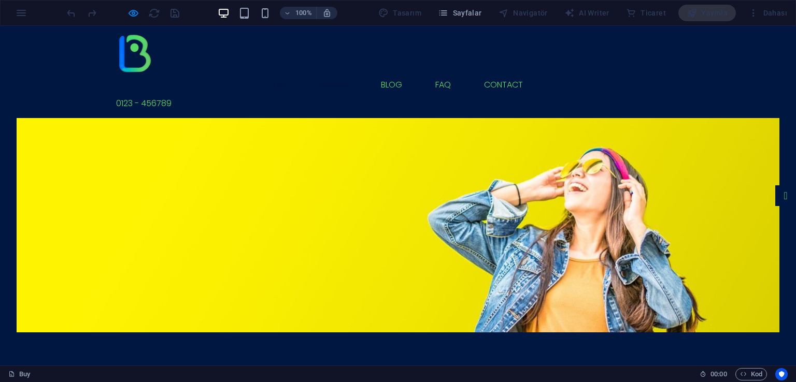
click at [314, 73] on link "About" at bounding box center [334, 85] width 43 height 25
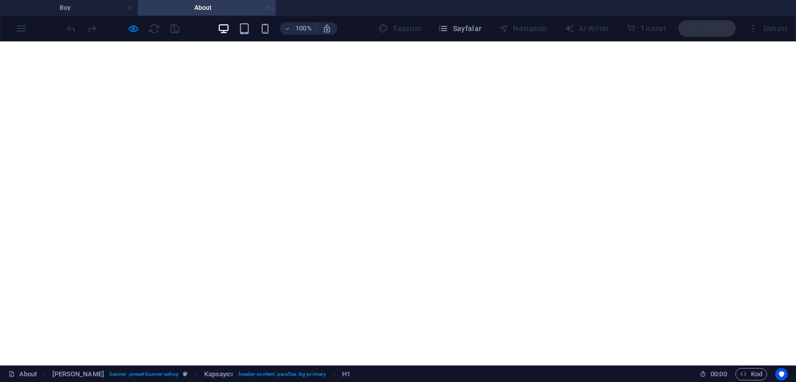
click at [269, 9] on link at bounding box center [267, 8] width 6 height 10
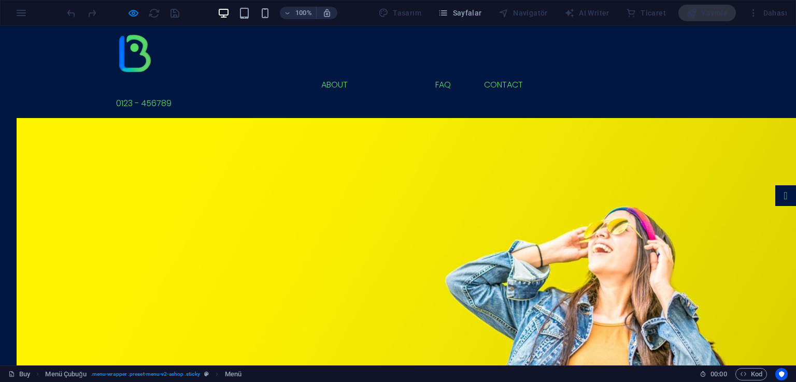
click at [373, 73] on link "Blog" at bounding box center [392, 85] width 38 height 25
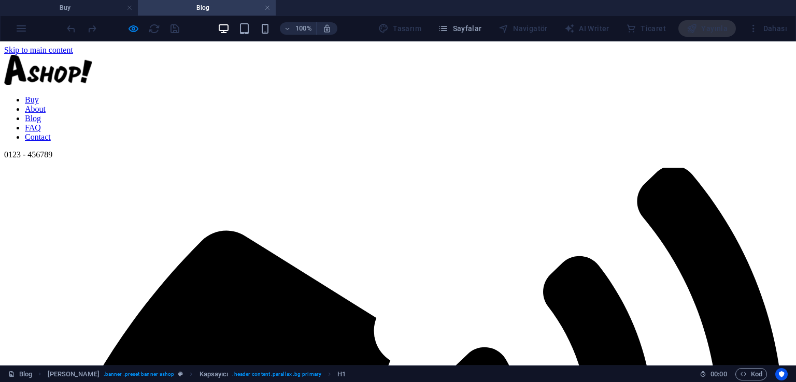
click at [263, 7] on h4 "Blog" at bounding box center [207, 7] width 138 height 11
click at [269, 9] on link at bounding box center [267, 8] width 6 height 10
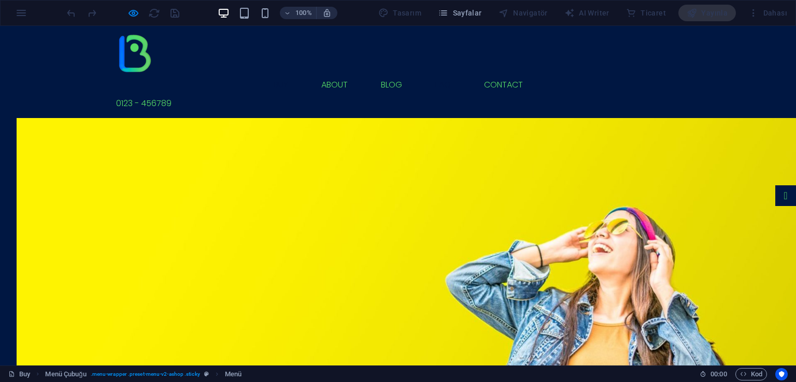
click at [427, 73] on link "FAQ" at bounding box center [443, 85] width 32 height 25
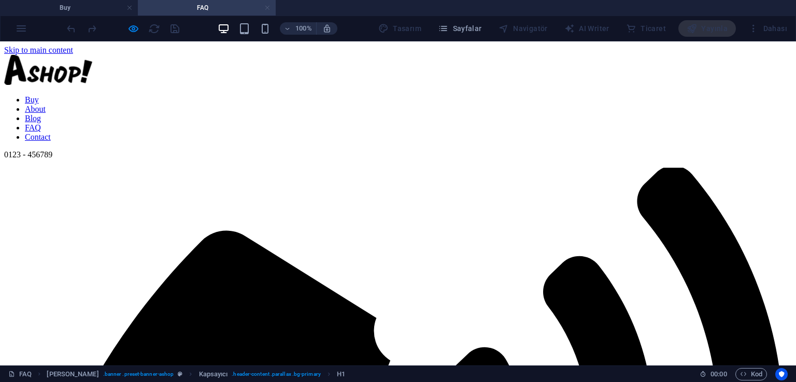
click at [267, 7] on link at bounding box center [267, 8] width 6 height 10
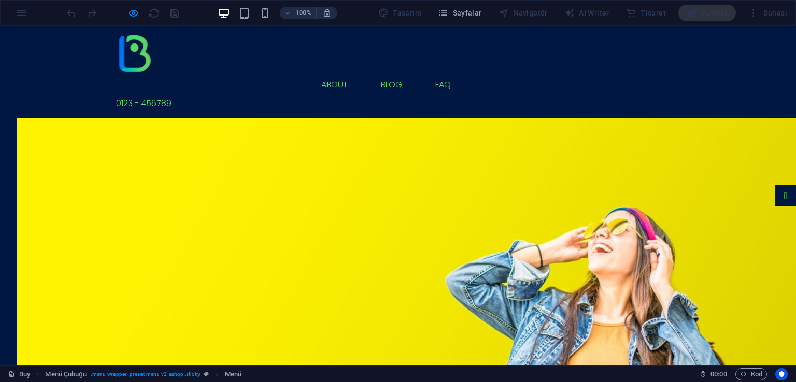
click at [485, 73] on link "Contact" at bounding box center [503, 85] width 55 height 25
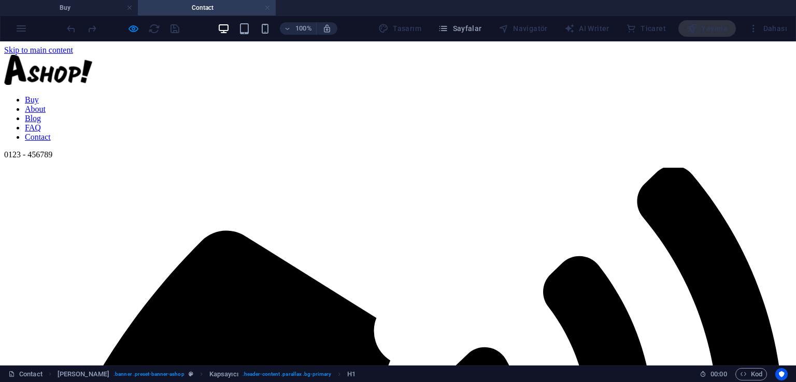
click at [266, 7] on link at bounding box center [267, 8] width 6 height 10
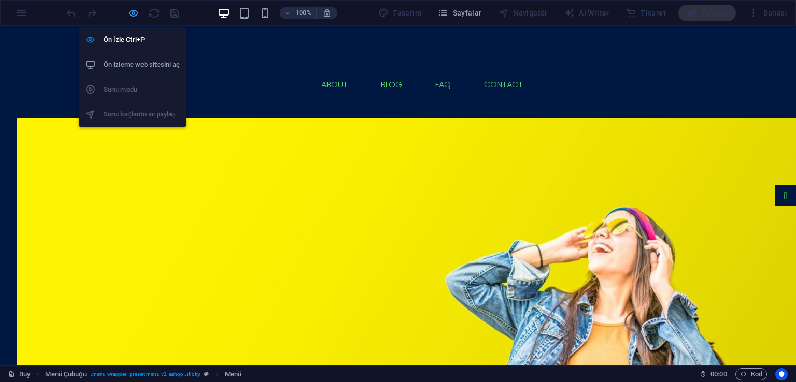
click at [136, 13] on icon "button" at bounding box center [133, 13] width 12 height 12
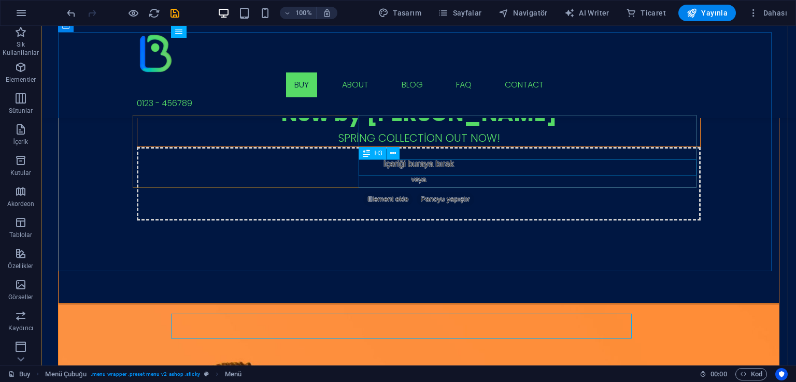
scroll to position [406, 0]
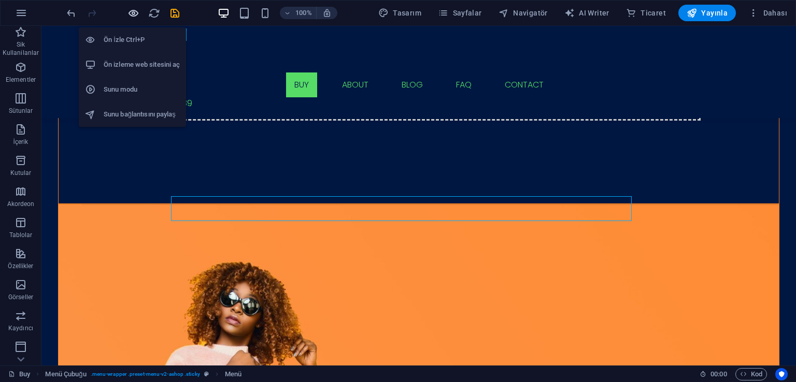
click at [131, 10] on icon "button" at bounding box center [133, 13] width 12 height 12
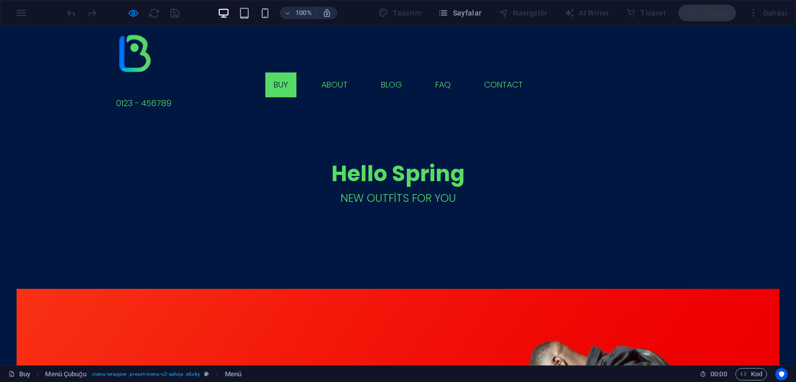
scroll to position [661, 0]
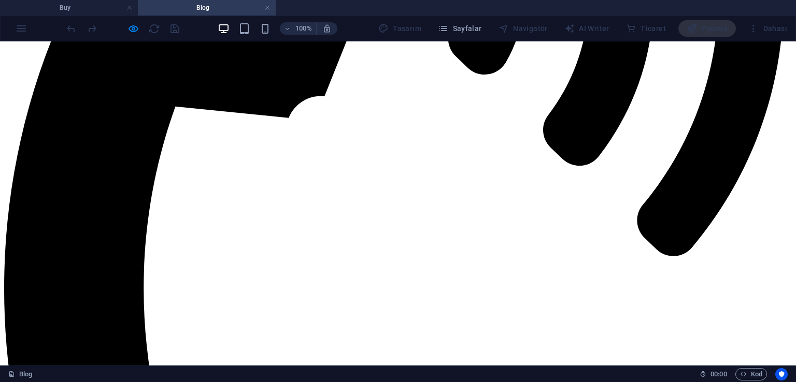
scroll to position [501, 0]
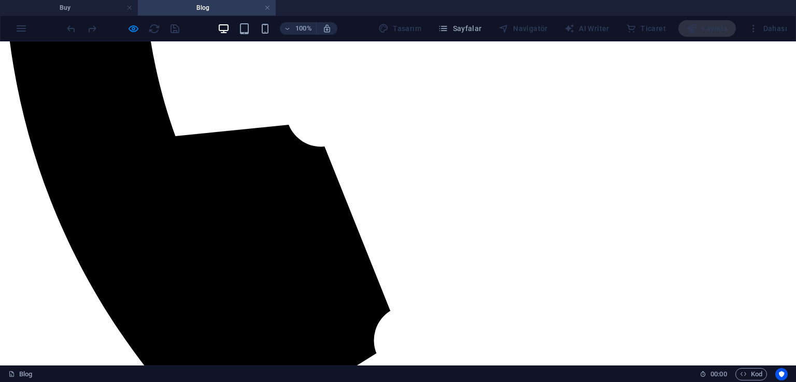
scroll to position [765, 0]
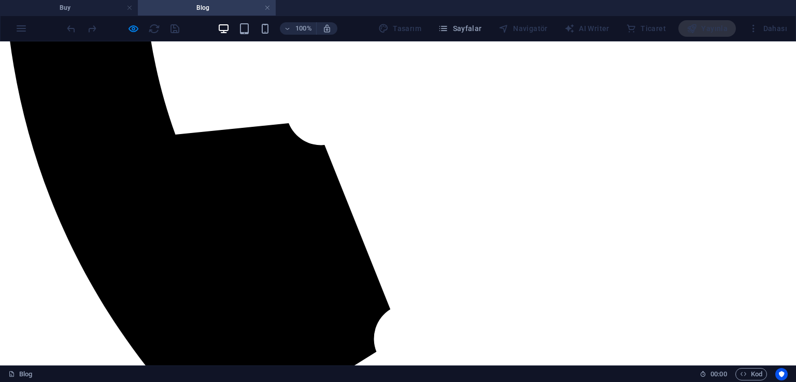
click at [93, 12] on h4 "Buy" at bounding box center [69, 7] width 138 height 11
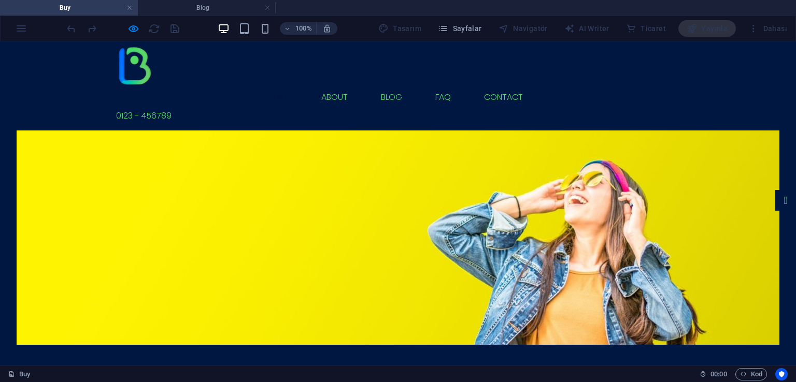
scroll to position [0, 0]
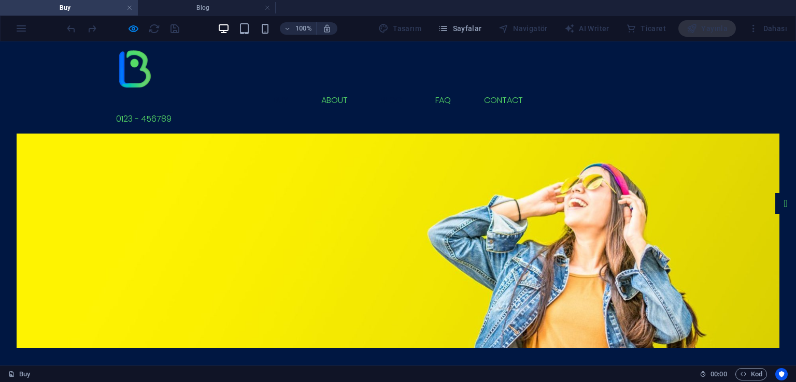
click at [373, 88] on link "Blog" at bounding box center [392, 100] width 38 height 25
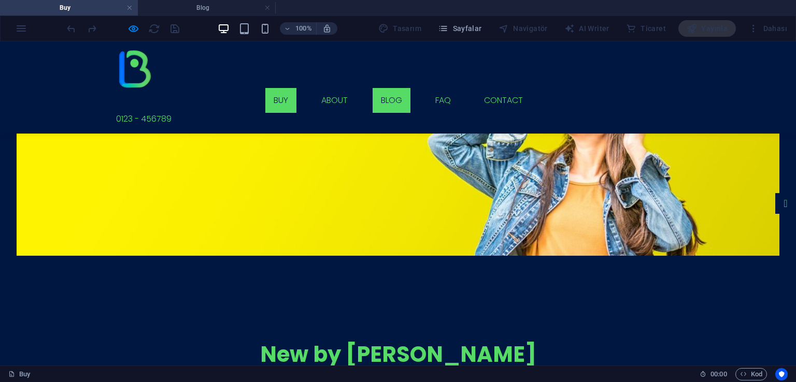
scroll to position [765, 0]
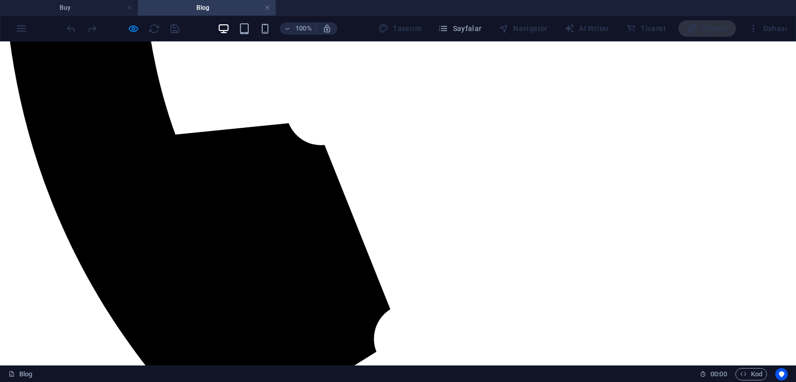
click at [77, 6] on h4 "Buy" at bounding box center [69, 7] width 138 height 11
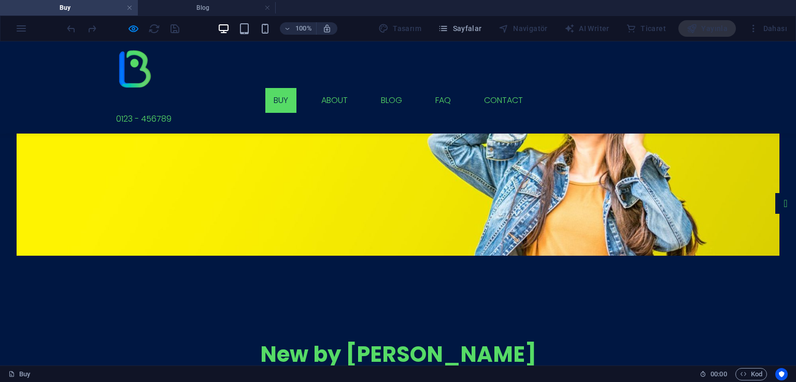
scroll to position [0, 0]
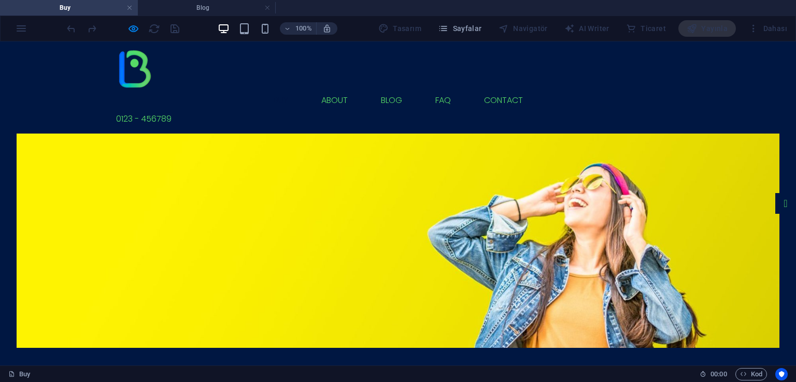
click at [265, 88] on link "Buy" at bounding box center [280, 100] width 31 height 25
click at [292, 88] on ul "Buy About Blog FAQ Contact" at bounding box center [398, 100] width 564 height 25
click at [265, 88] on link "Buy" at bounding box center [280, 100] width 31 height 25
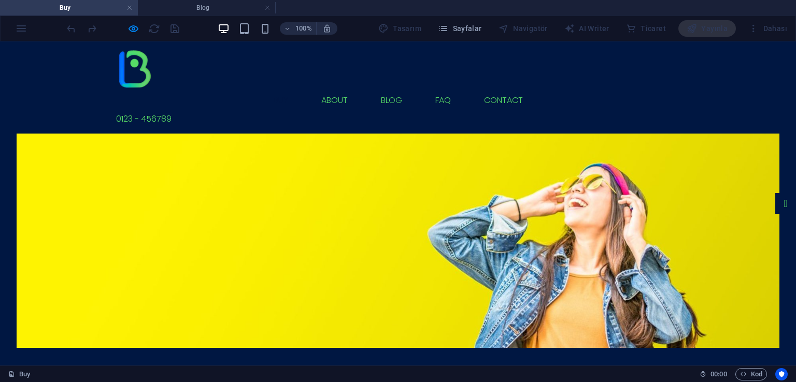
click at [265, 88] on link "Buy" at bounding box center [280, 100] width 31 height 25
click at [218, 11] on h4 "Blog" at bounding box center [207, 7] width 138 height 11
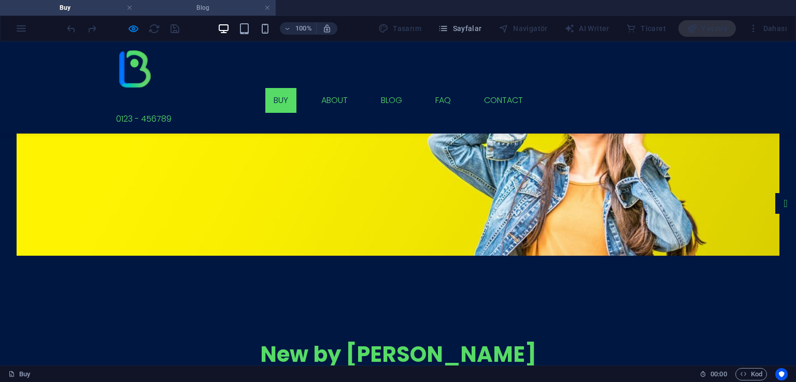
scroll to position [765, 0]
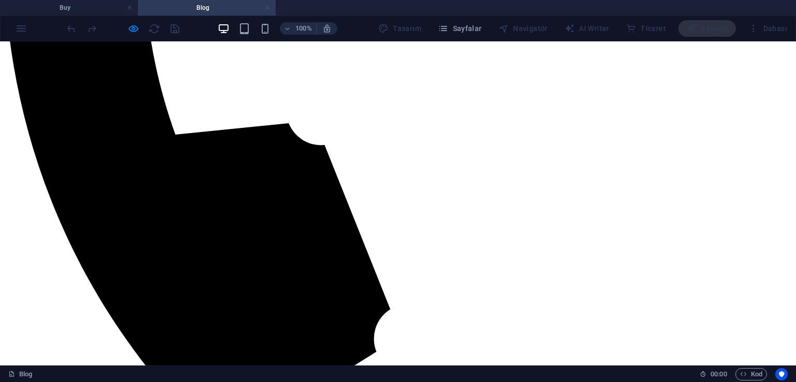
click at [266, 9] on link at bounding box center [267, 8] width 6 height 10
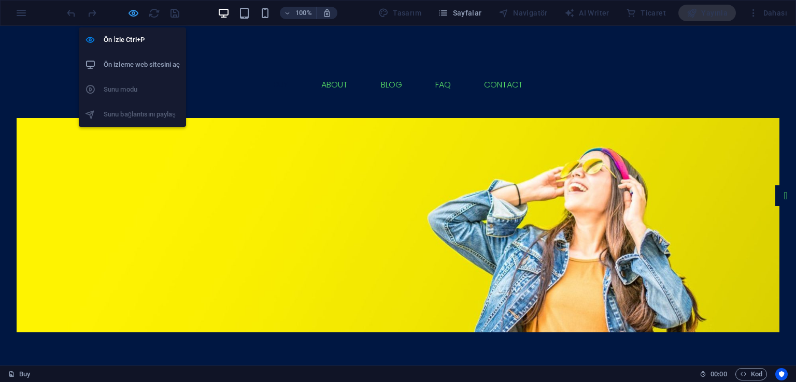
click at [137, 13] on icon "button" at bounding box center [133, 13] width 12 height 12
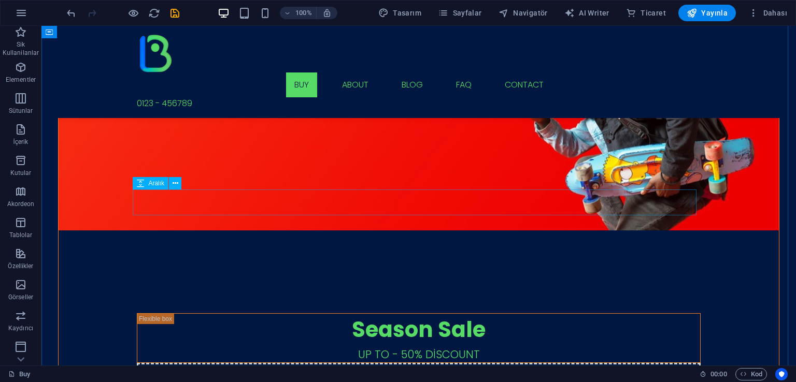
scroll to position [1114, 0]
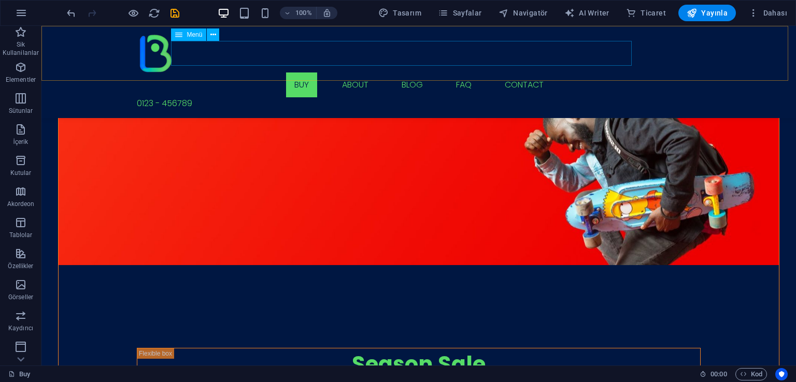
click at [341, 73] on nav "Buy About Blog FAQ Contact" at bounding box center [419, 85] width 564 height 25
click at [343, 73] on nav "Buy About Blog FAQ Contact" at bounding box center [419, 85] width 564 height 25
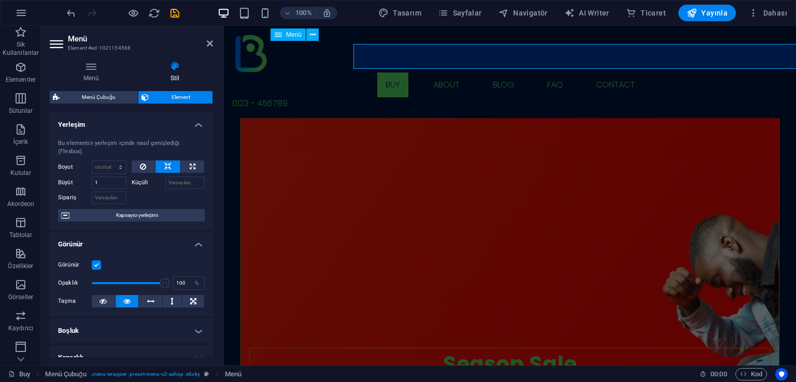
scroll to position [1111, 0]
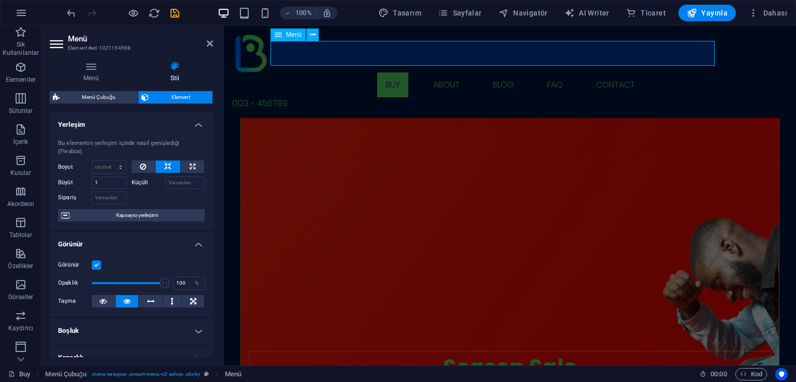
click at [381, 73] on nav "Buy About Blog FAQ Contact" at bounding box center [510, 85] width 556 height 25
click at [91, 70] on icon at bounding box center [91, 66] width 83 height 10
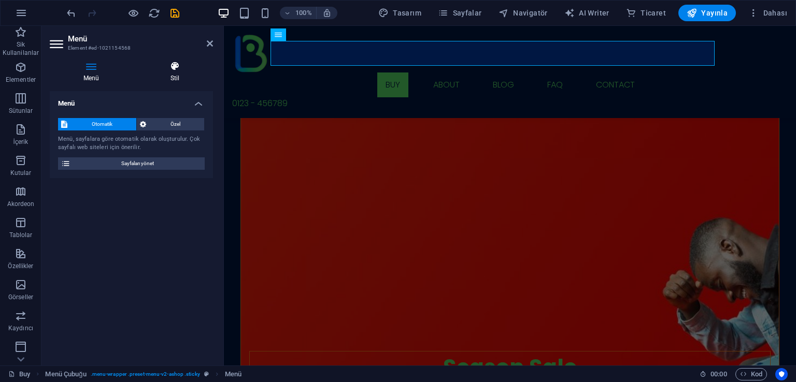
click at [177, 71] on icon at bounding box center [175, 66] width 76 height 10
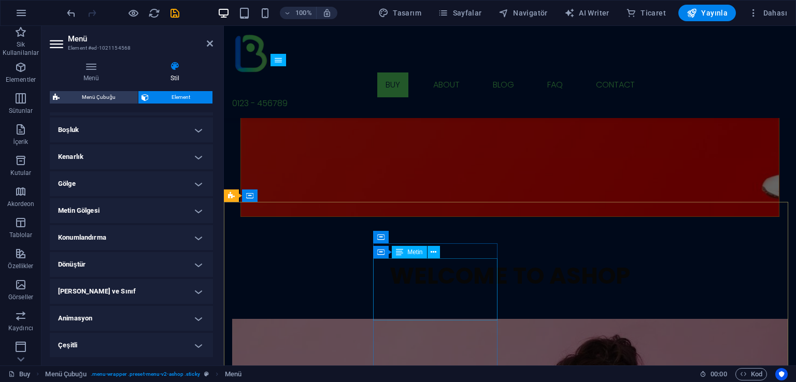
scroll to position [1439, 0]
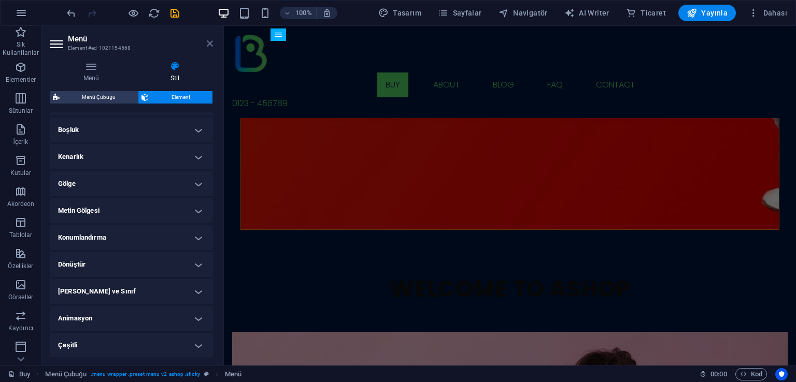
click at [209, 40] on icon at bounding box center [210, 43] width 6 height 8
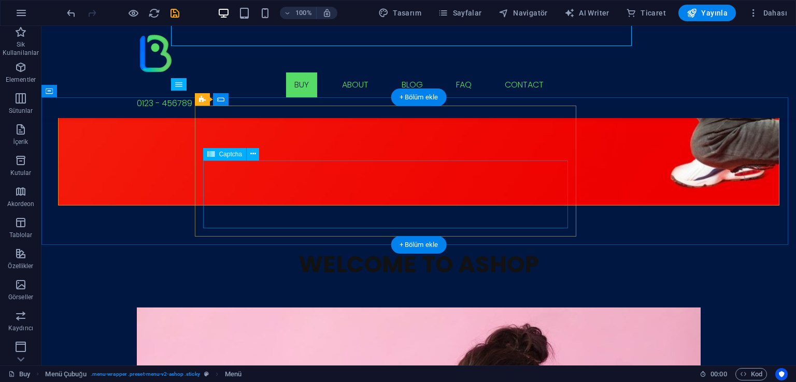
scroll to position [1461, 0]
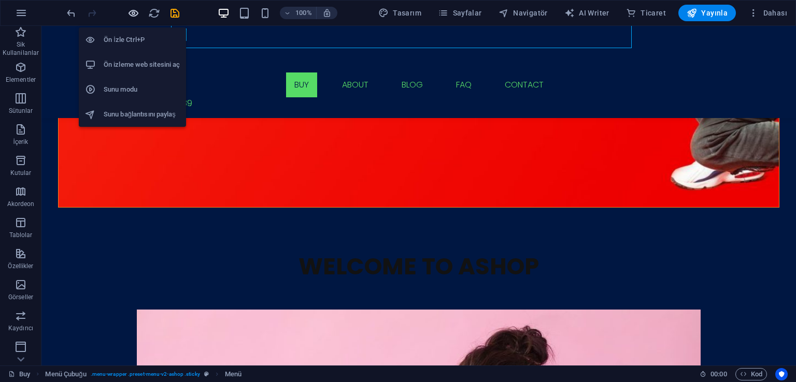
click at [135, 15] on icon "button" at bounding box center [133, 13] width 12 height 12
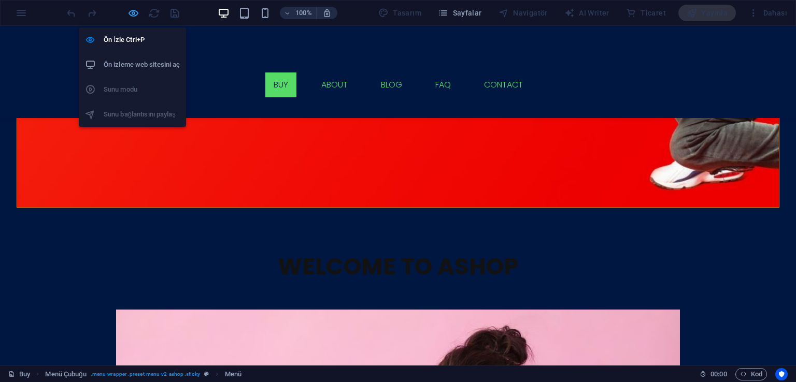
scroll to position [1386, 0]
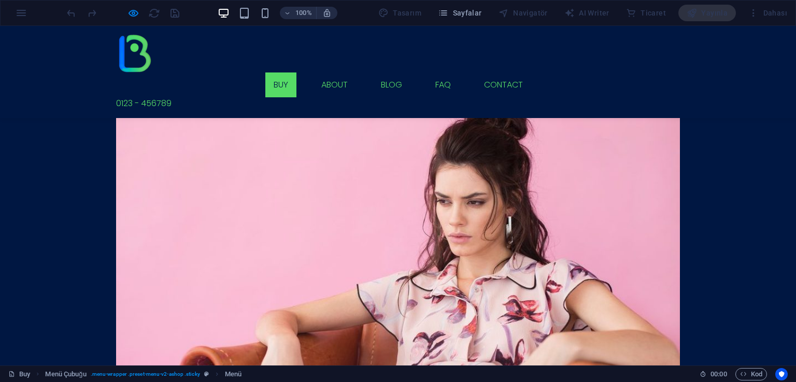
click at [267, 73] on link "Buy" at bounding box center [280, 85] width 31 height 25
click at [315, 73] on link "About" at bounding box center [334, 85] width 43 height 25
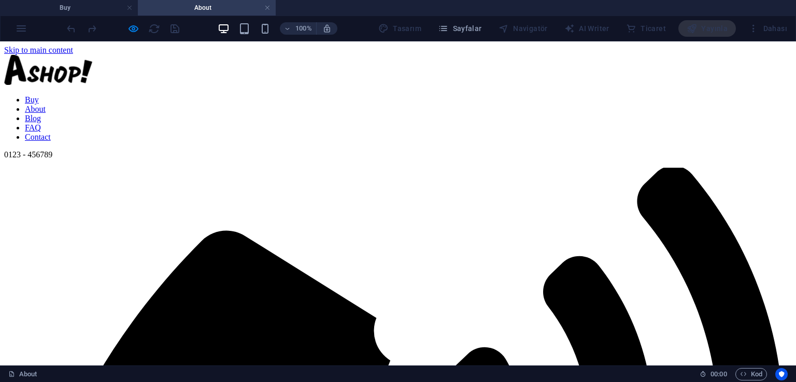
scroll to position [0, 0]
click at [91, 9] on h4 "Buy" at bounding box center [69, 7] width 138 height 11
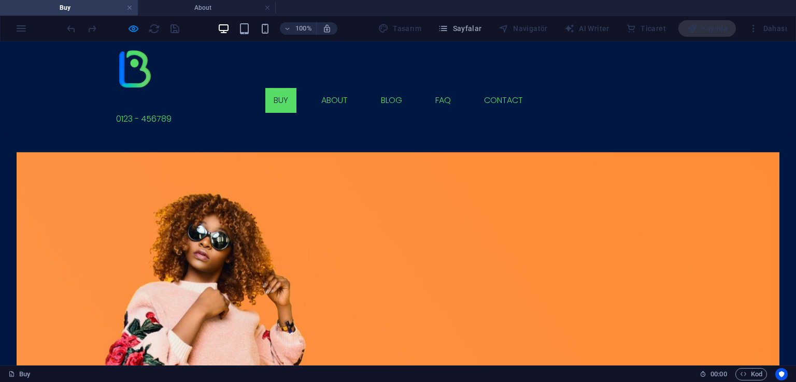
scroll to position [366, 0]
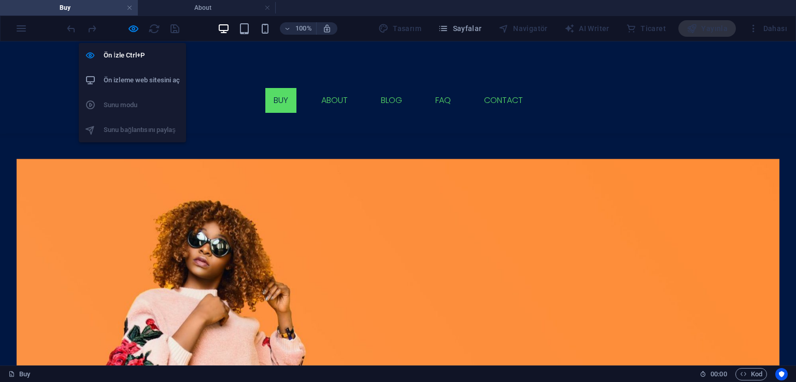
click at [141, 79] on h6 "Ön izleme web sitesini aç" at bounding box center [142, 80] width 76 height 12
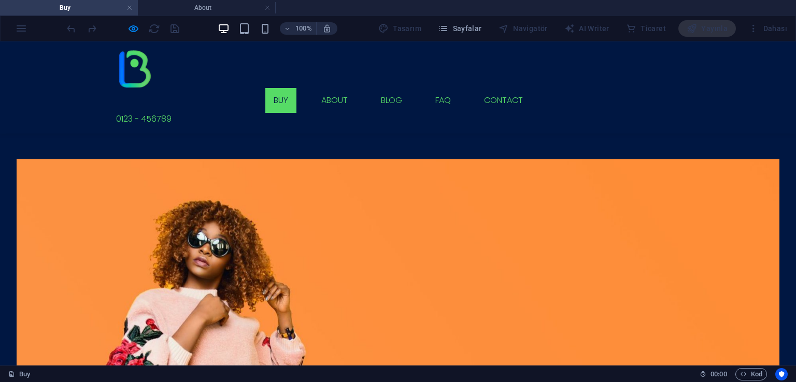
click at [265, 88] on link "Buy" at bounding box center [280, 100] width 31 height 25
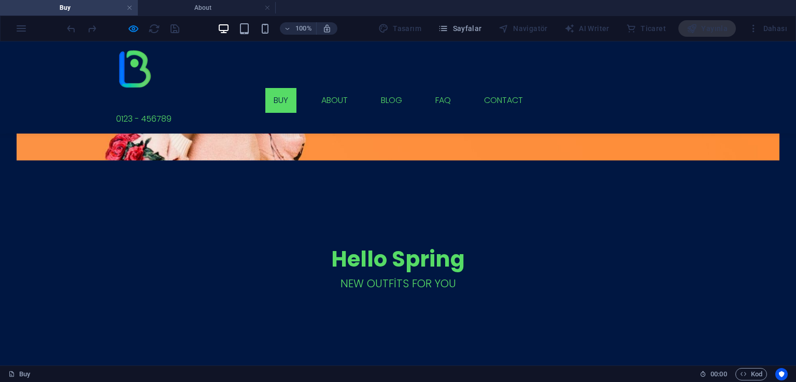
scroll to position [591, 0]
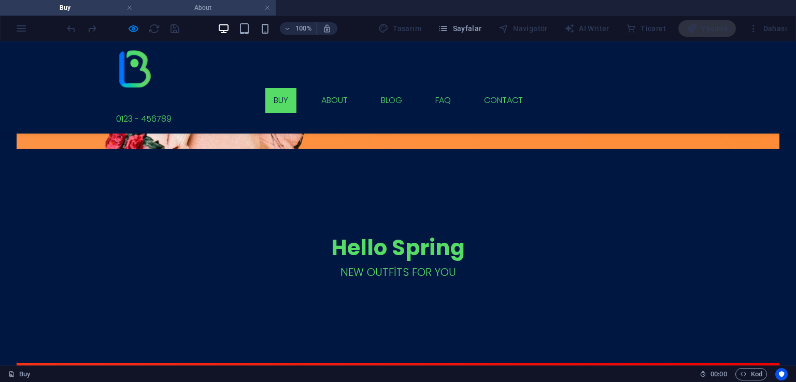
click at [218, 12] on h4 "About" at bounding box center [207, 7] width 138 height 11
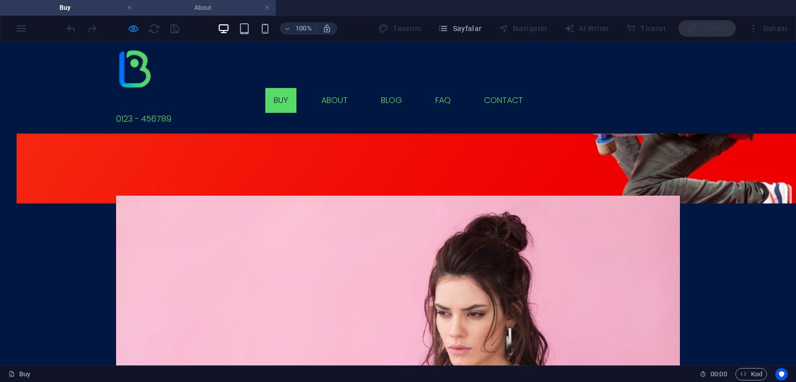
scroll to position [0, 0]
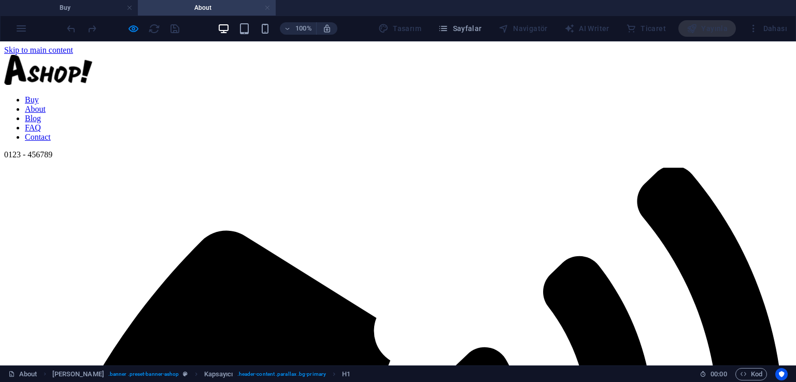
click at [267, 10] on link at bounding box center [267, 8] width 6 height 10
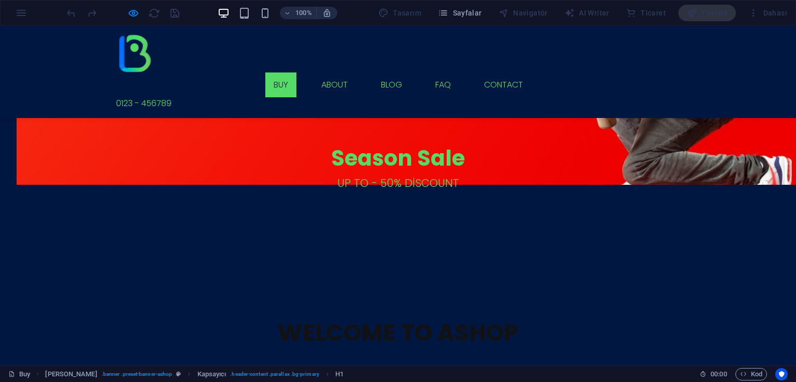
scroll to position [1092, 0]
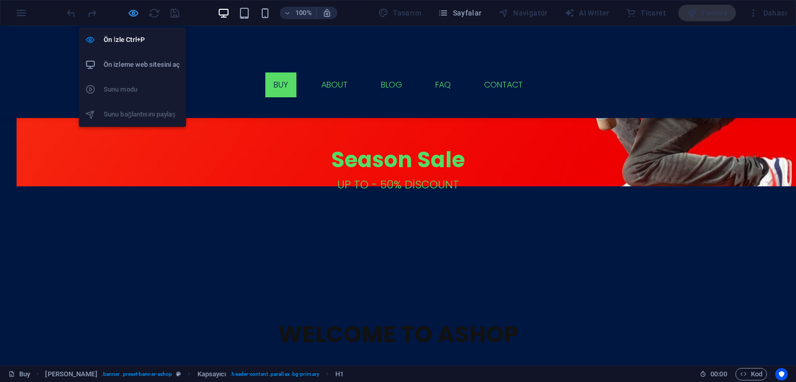
click at [139, 15] on icon "button" at bounding box center [133, 13] width 12 height 12
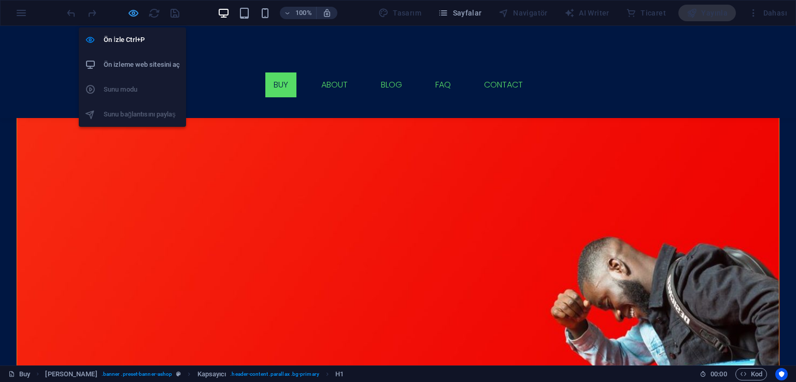
scroll to position [1167, 0]
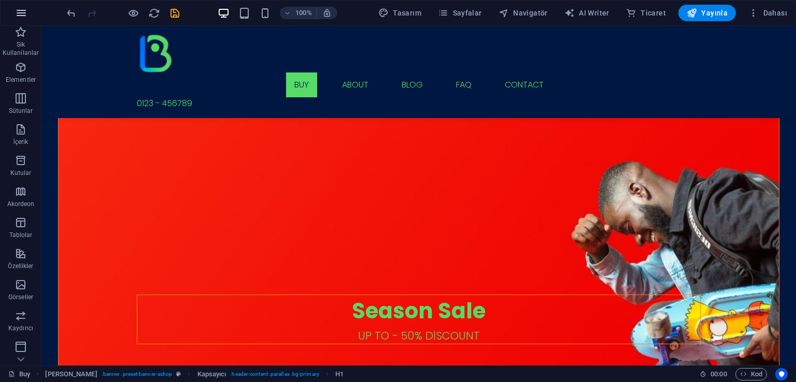
click at [21, 15] on icon "button" at bounding box center [21, 13] width 12 height 12
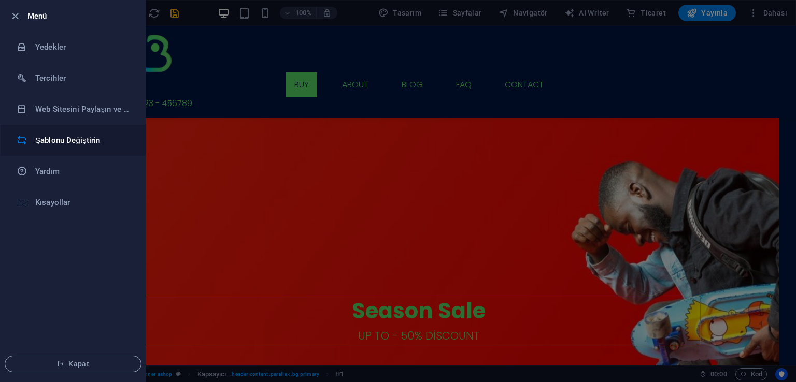
click at [87, 140] on h6 "Şablonu Değiştirin" at bounding box center [83, 140] width 96 height 12
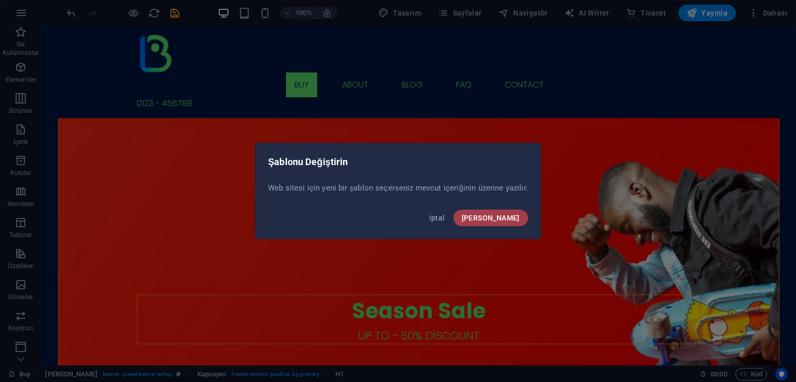
click at [506, 222] on button "[PERSON_NAME]" at bounding box center [490, 218] width 75 height 17
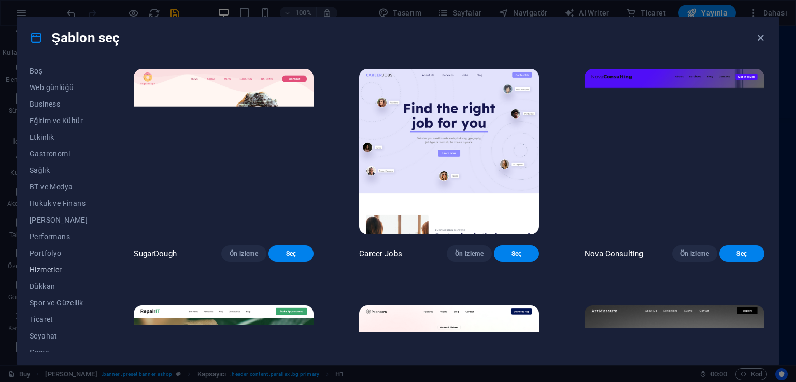
scroll to position [145, 0]
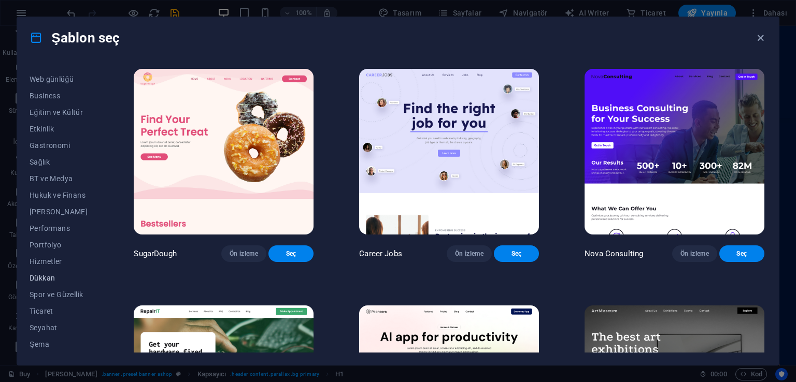
click at [44, 280] on span "Dükkan" at bounding box center [59, 278] width 59 height 8
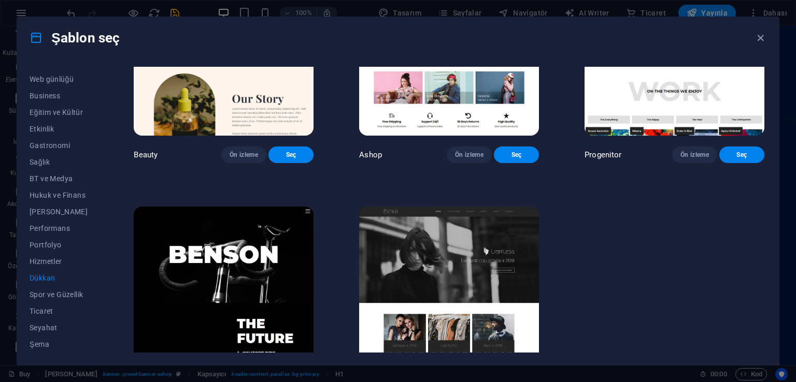
scroll to position [599, 0]
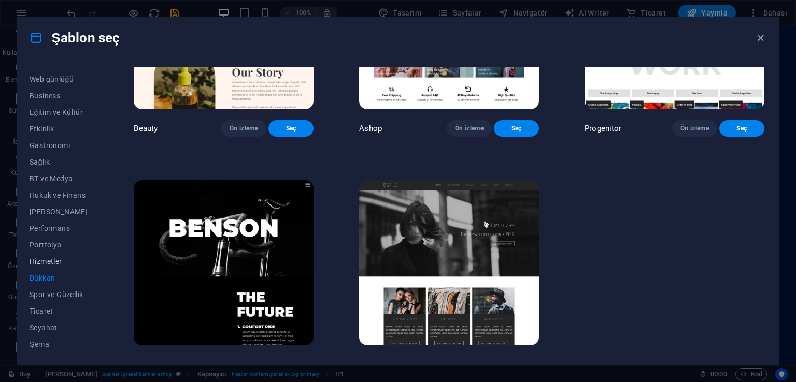
click at [37, 262] on span "Hizmetler" at bounding box center [59, 262] width 59 height 8
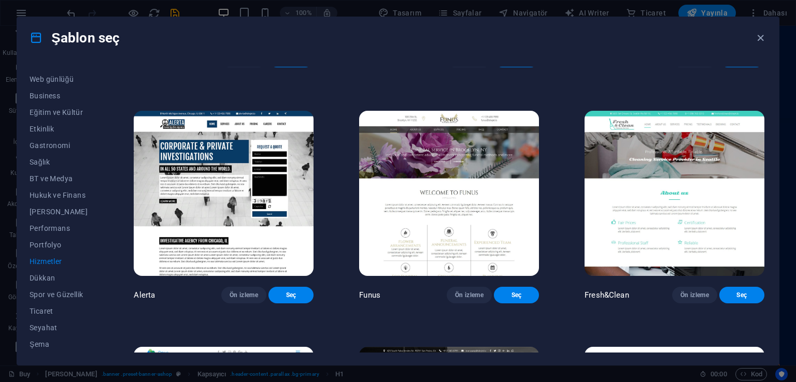
scroll to position [1134, 0]
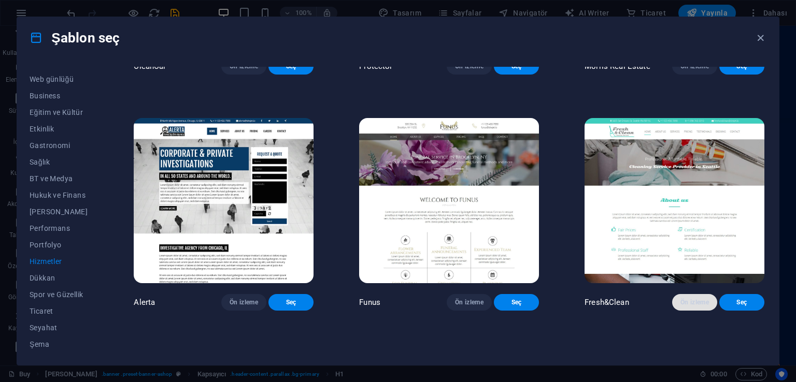
click at [695, 298] on span "Ön izleme" at bounding box center [694, 302] width 29 height 8
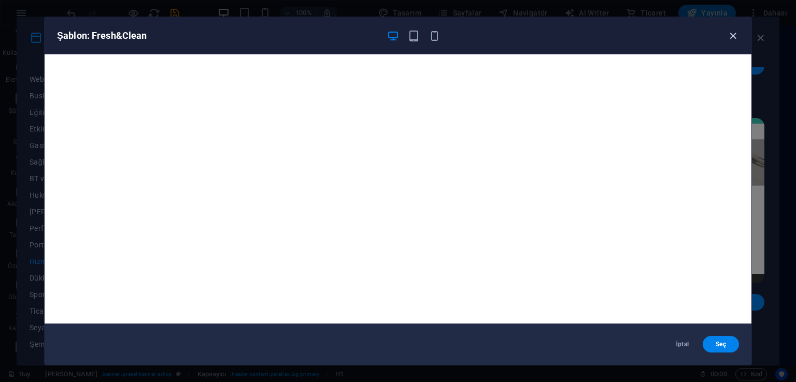
click at [732, 35] on icon "button" at bounding box center [733, 36] width 12 height 12
